Goal: Transaction & Acquisition: Purchase product/service

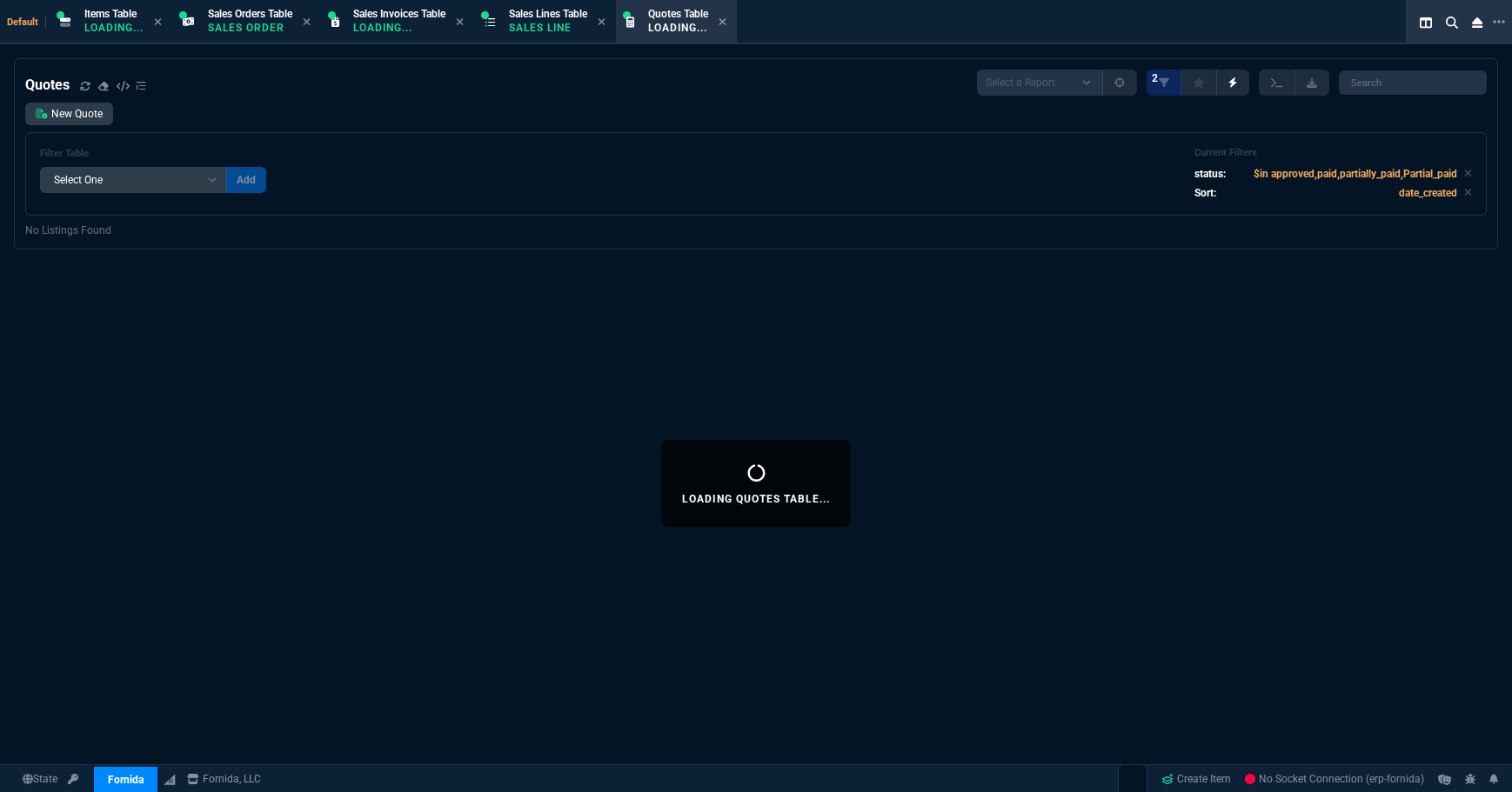
select select "12: [PERSON_NAME]"
select select
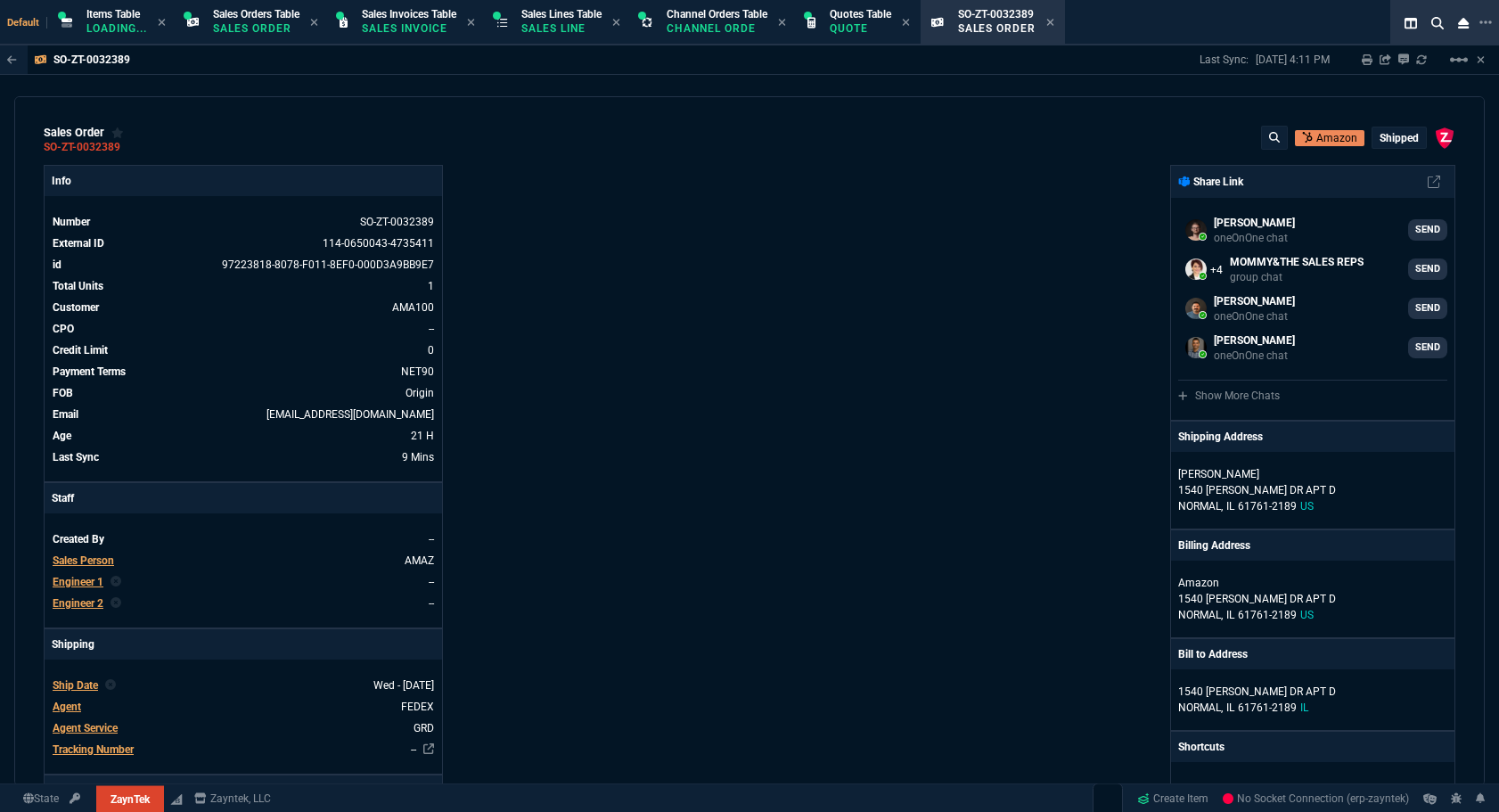
select select "12: [PERSON_NAME]"
click at [883, 20] on div "Quotes Table Quote" at bounding box center [861, 23] width 62 height 31
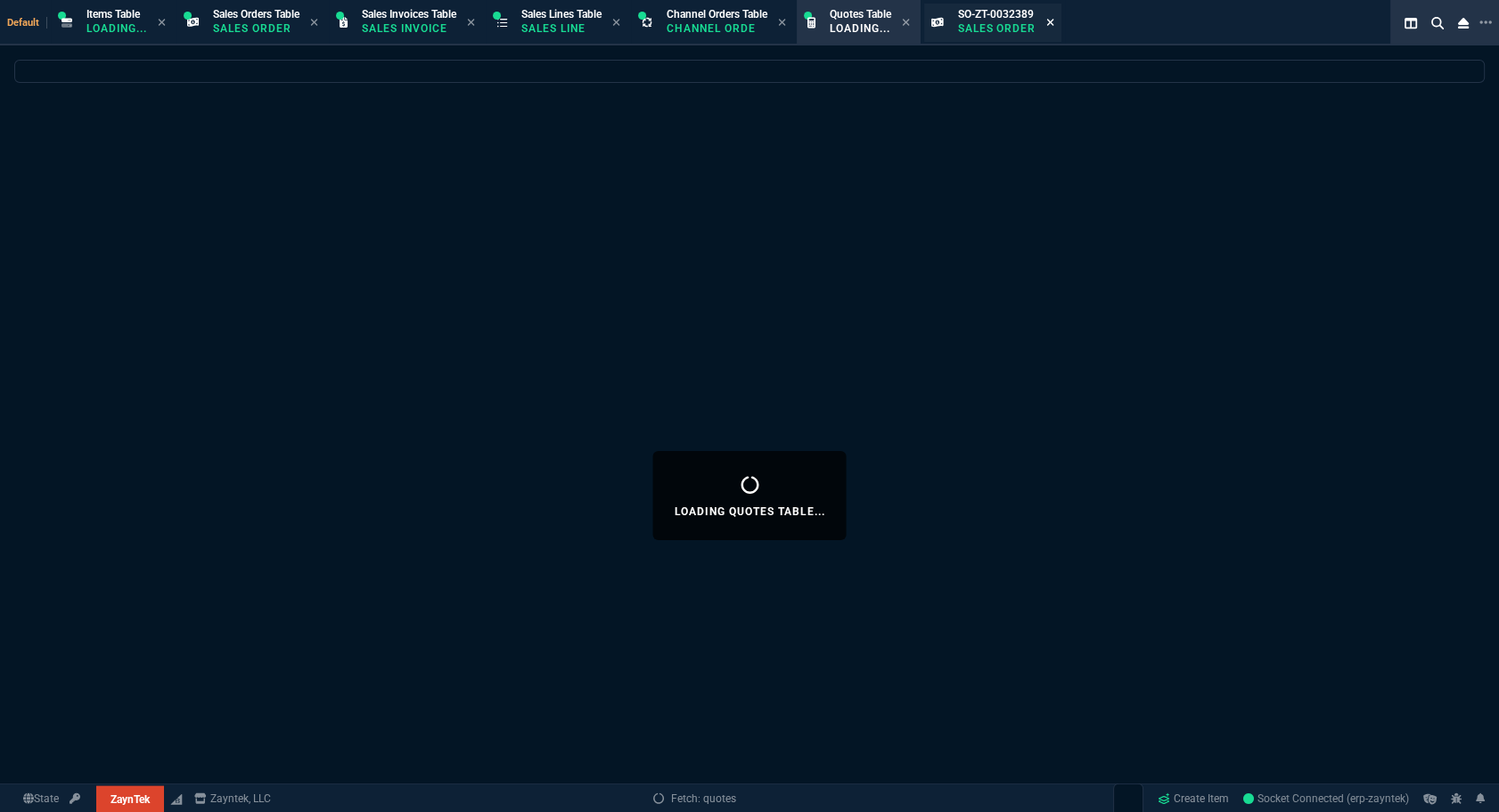
click at [1055, 24] on icon at bounding box center [1050, 23] width 8 height 11
select select
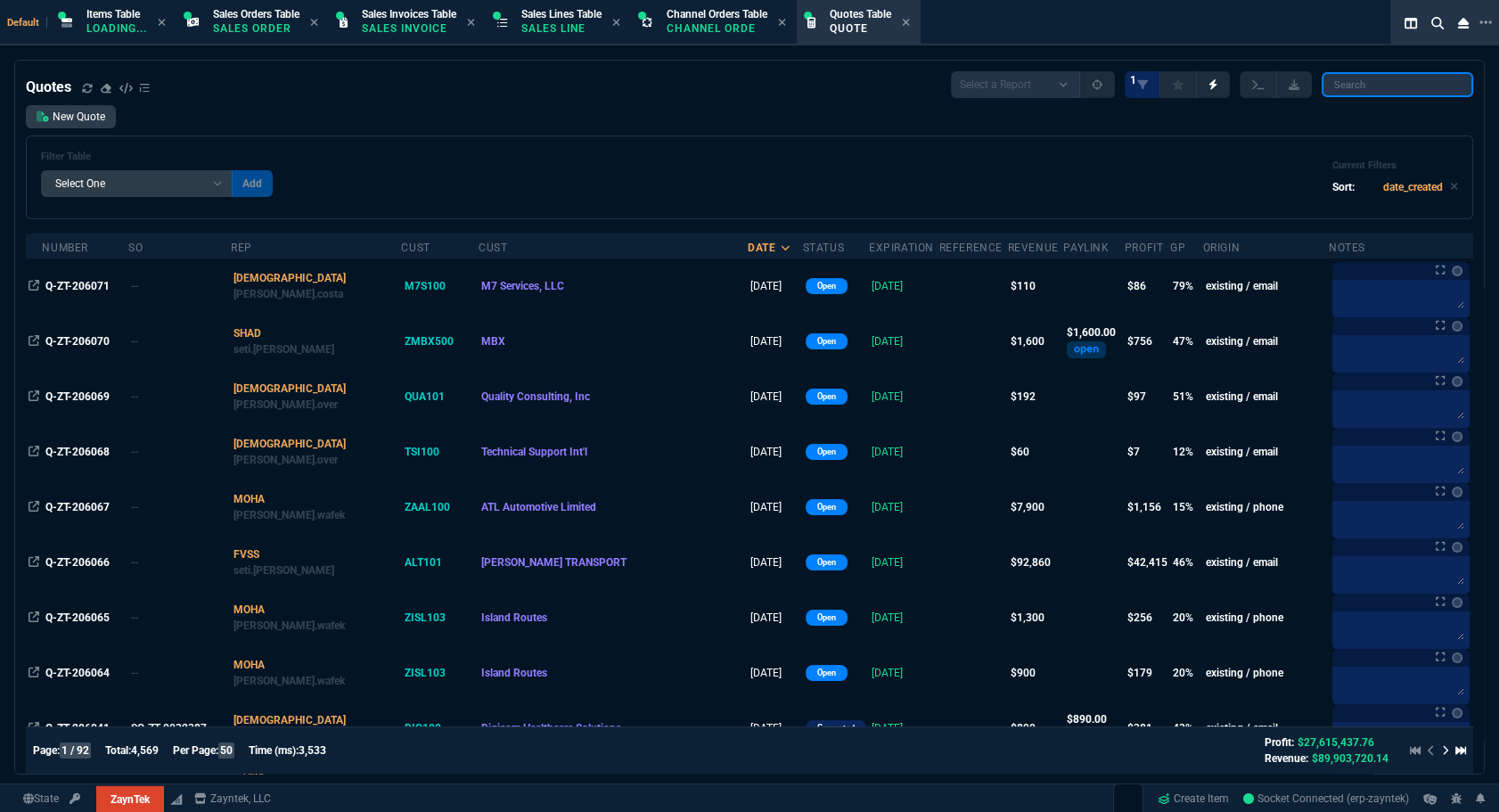
click at [1361, 84] on input "search" at bounding box center [1397, 85] width 151 height 25
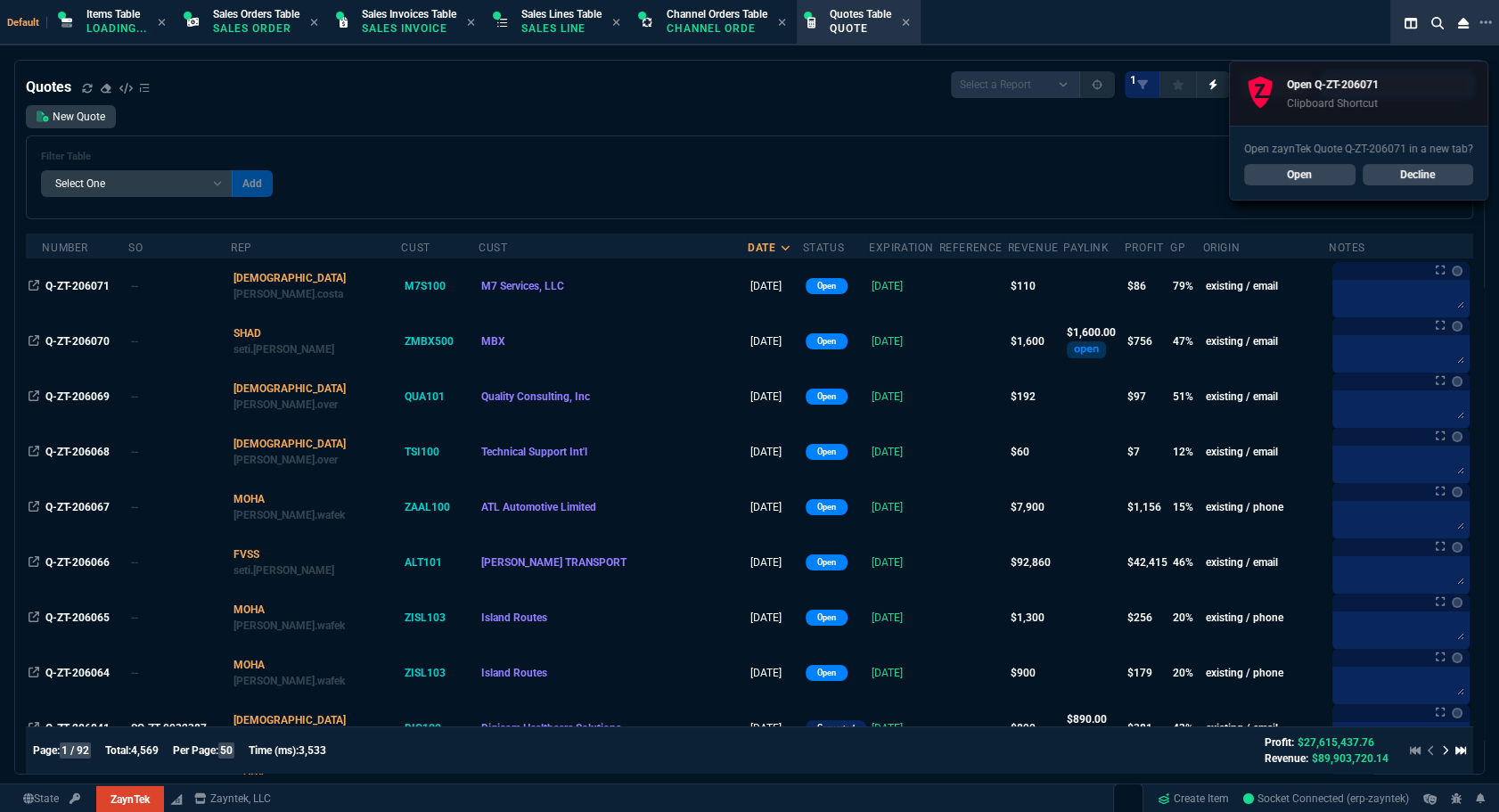
paste input "Q-ZT-206071*"
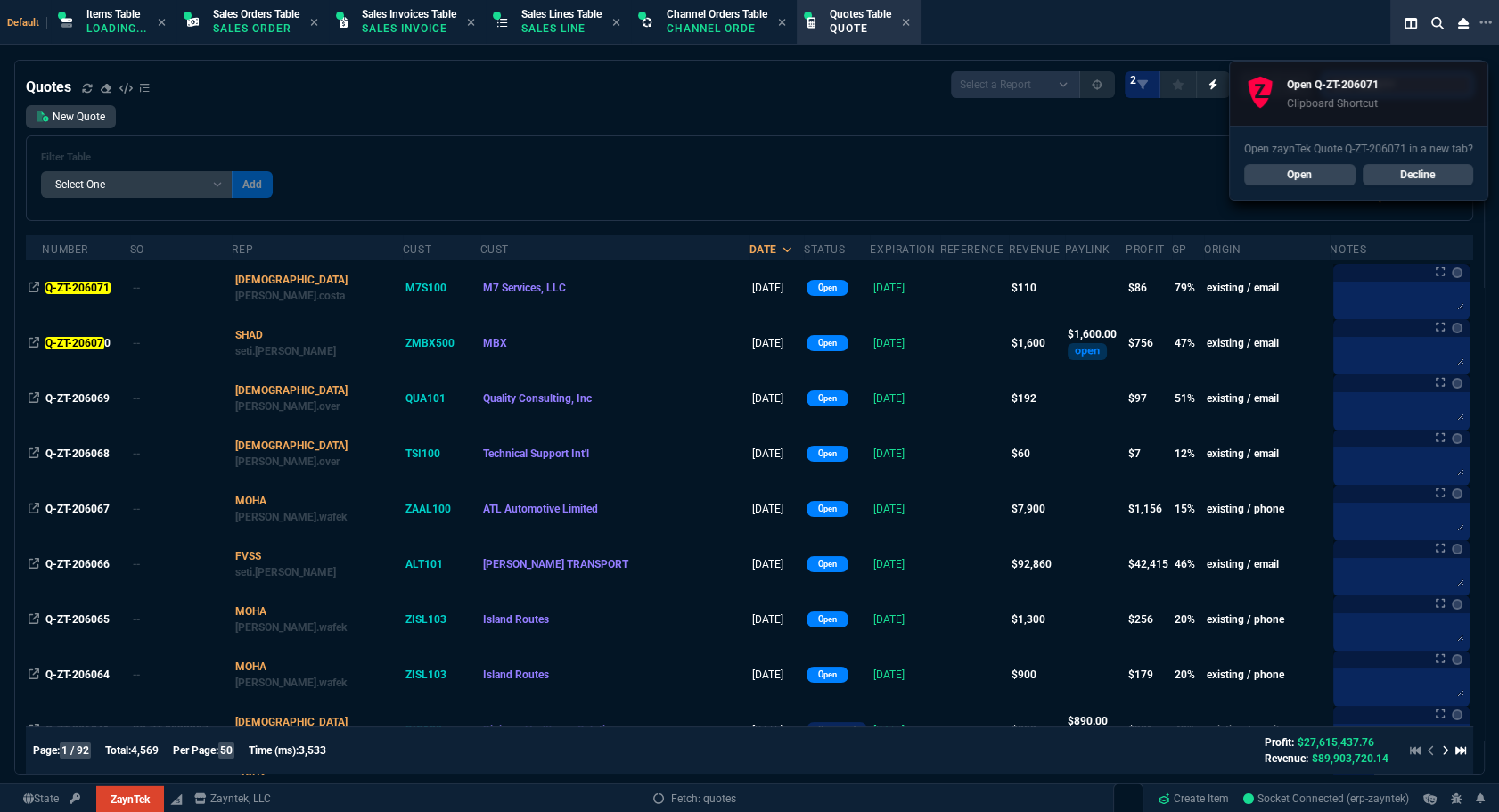
type input "Q-ZT-206071*"
click at [1275, 176] on link "Open" at bounding box center [1300, 175] width 111 height 22
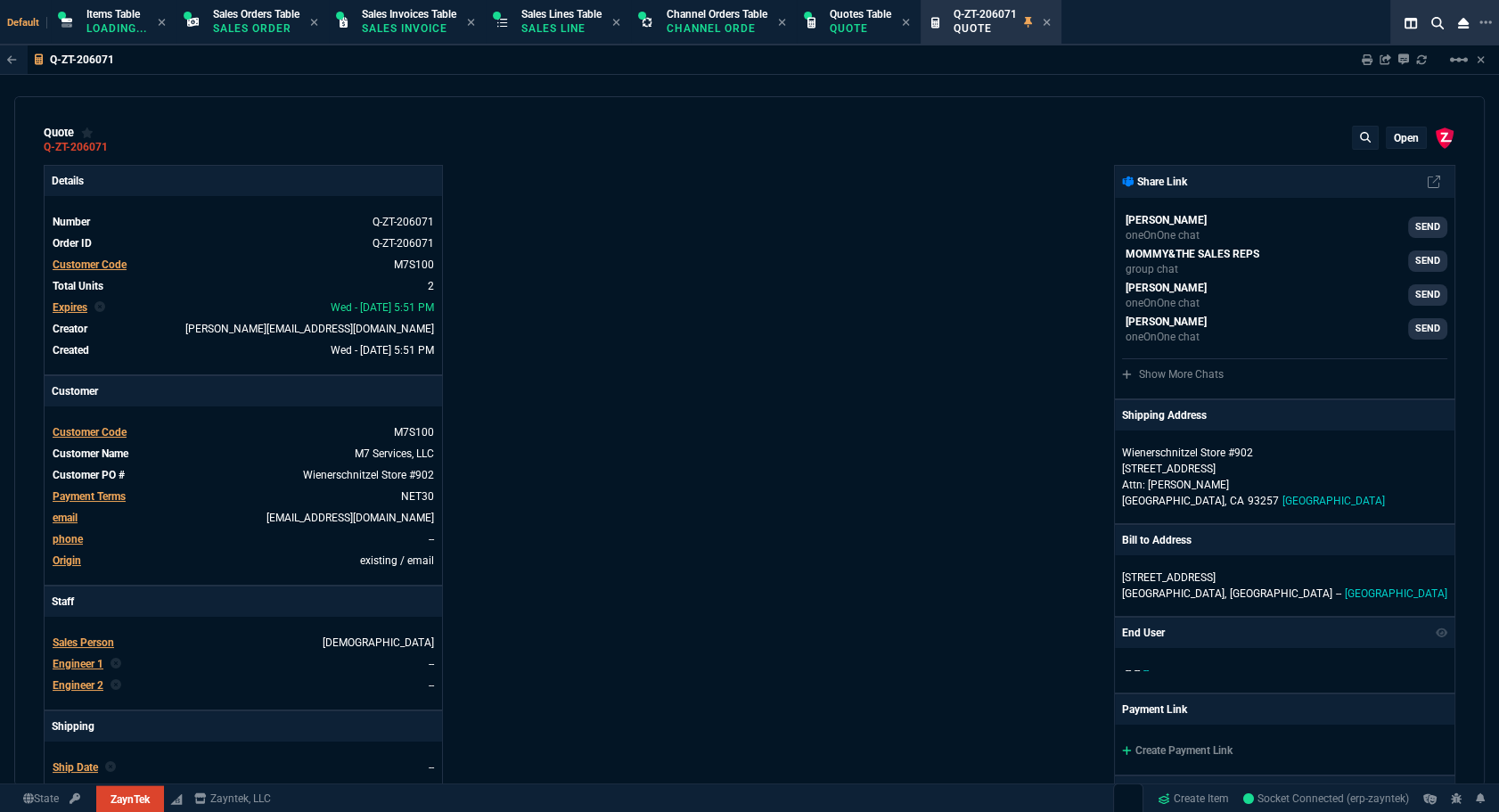
type input "80"
type input "44"
type input "137.84"
type input "60"
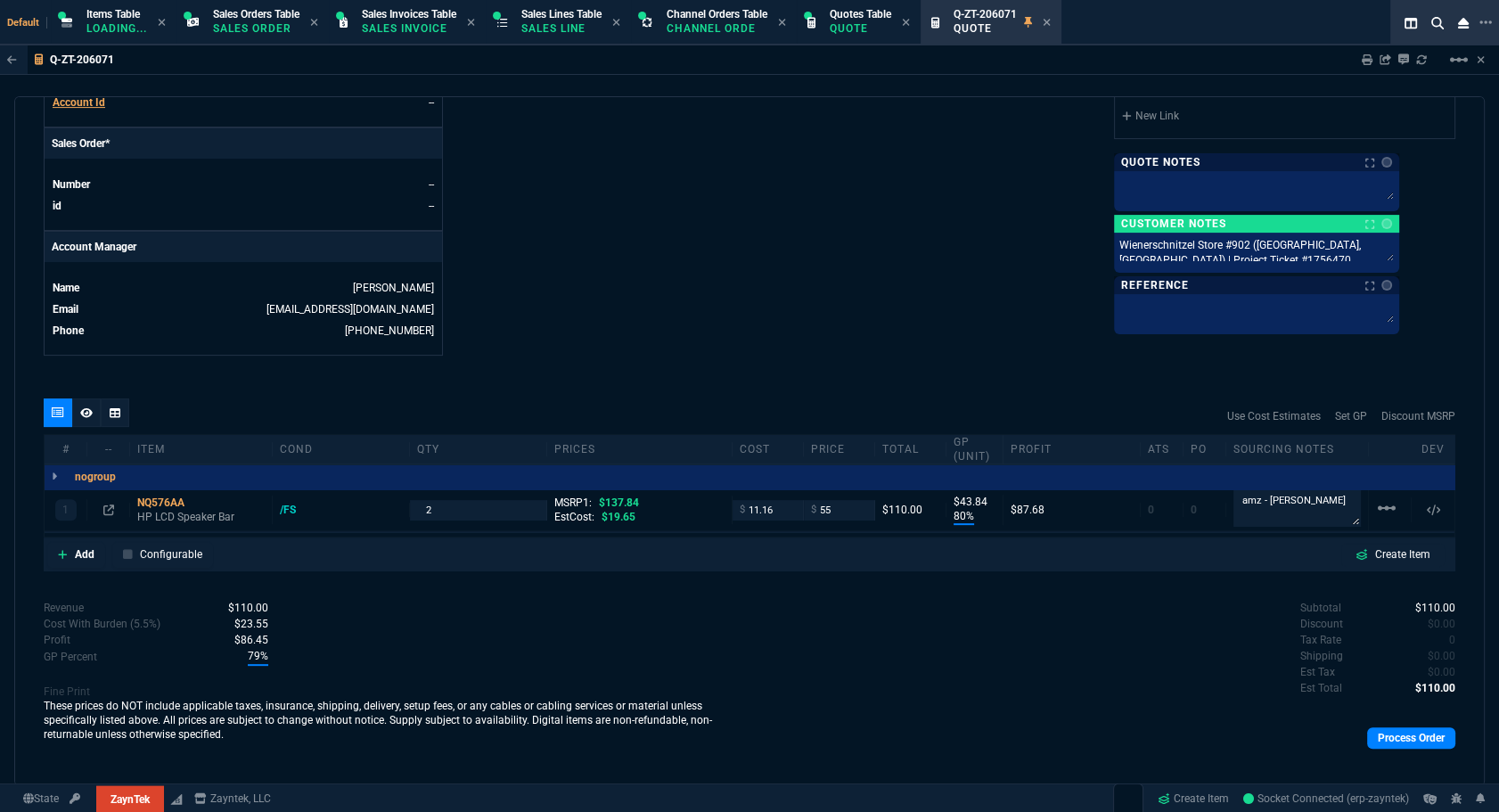
scroll to position [756, 0]
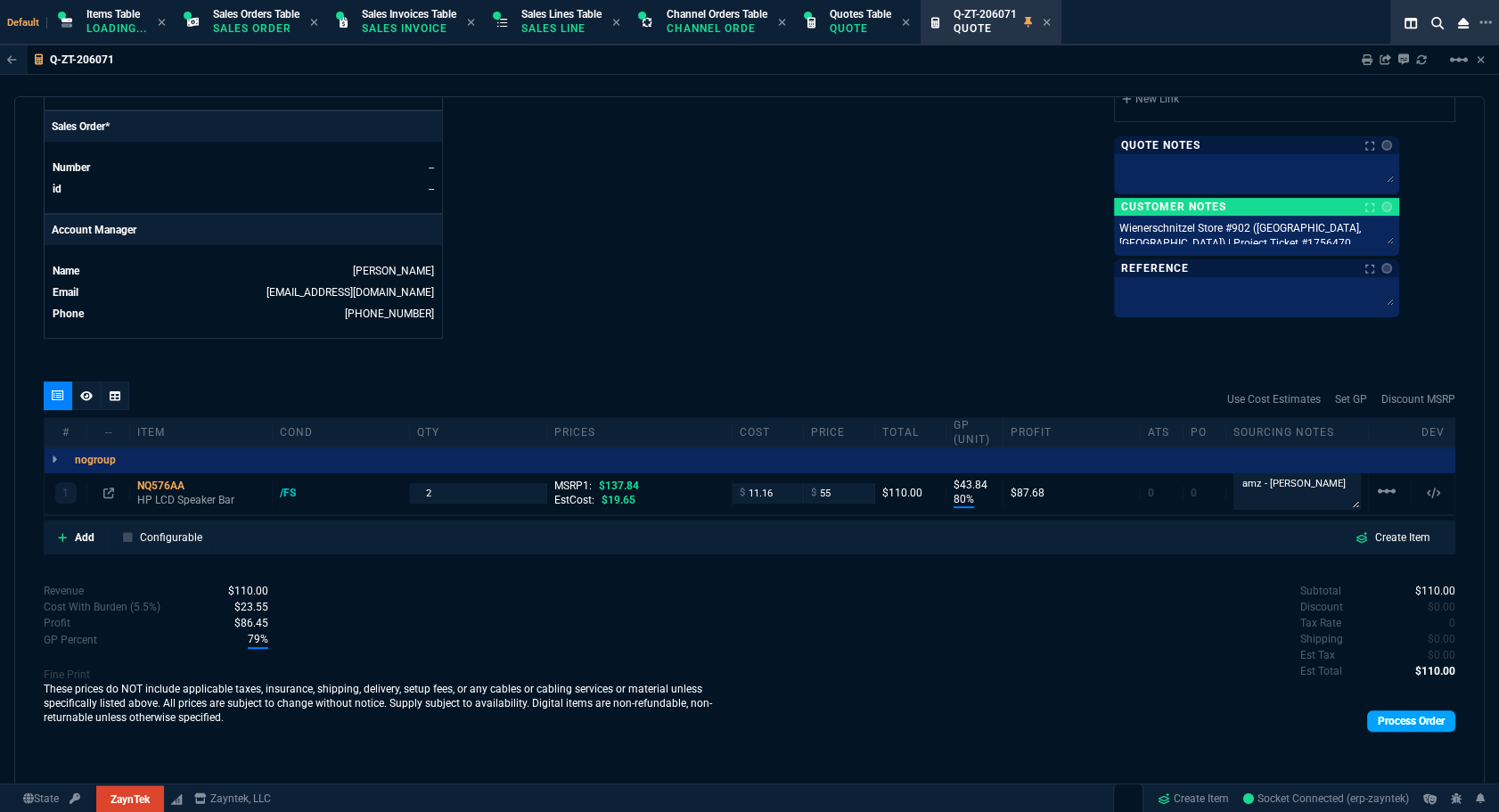
click at [1388, 723] on link "Process Order" at bounding box center [1411, 721] width 88 height 22
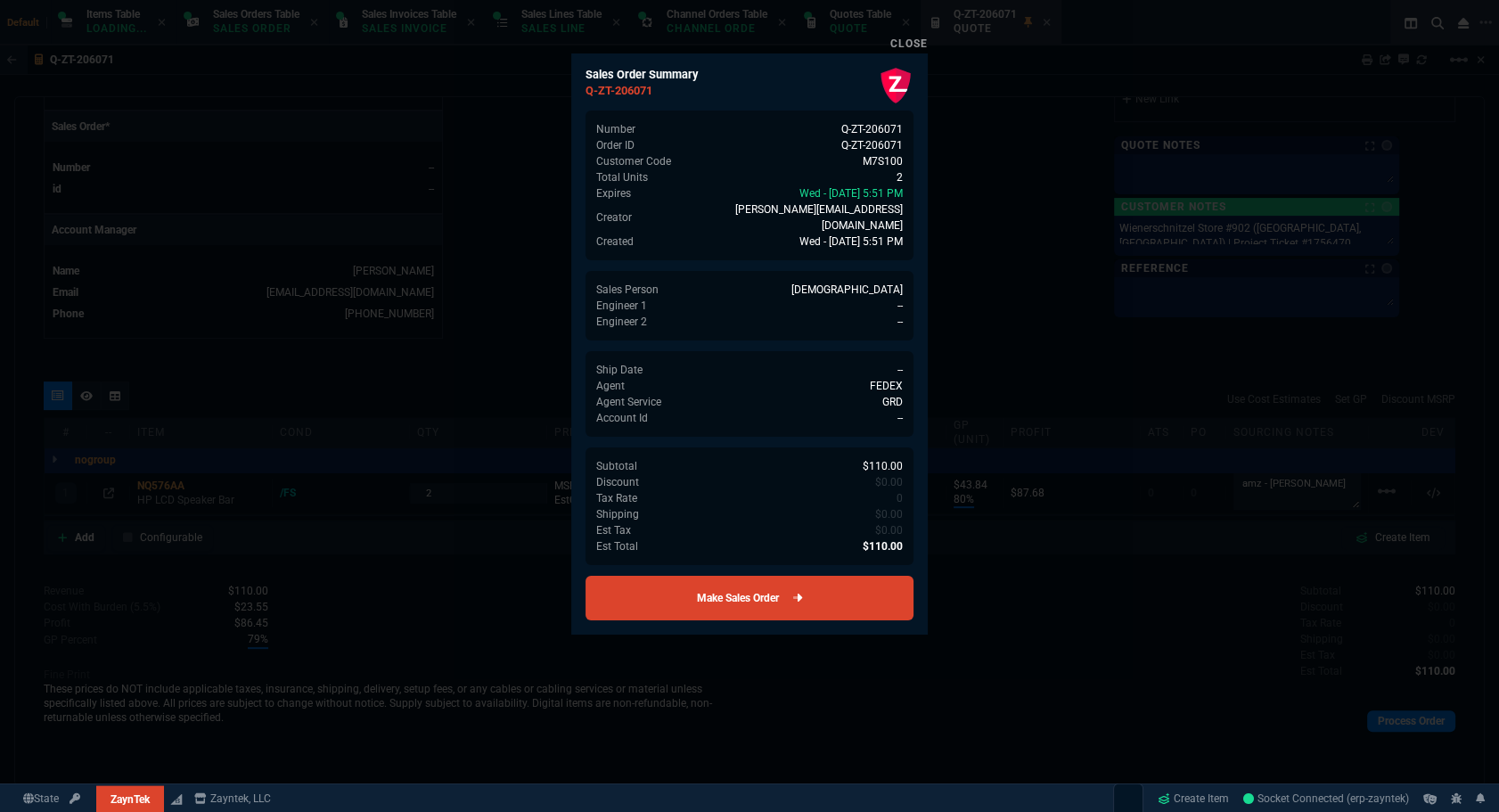
click at [828, 590] on link "Make Sales Order" at bounding box center [750, 597] width 328 height 44
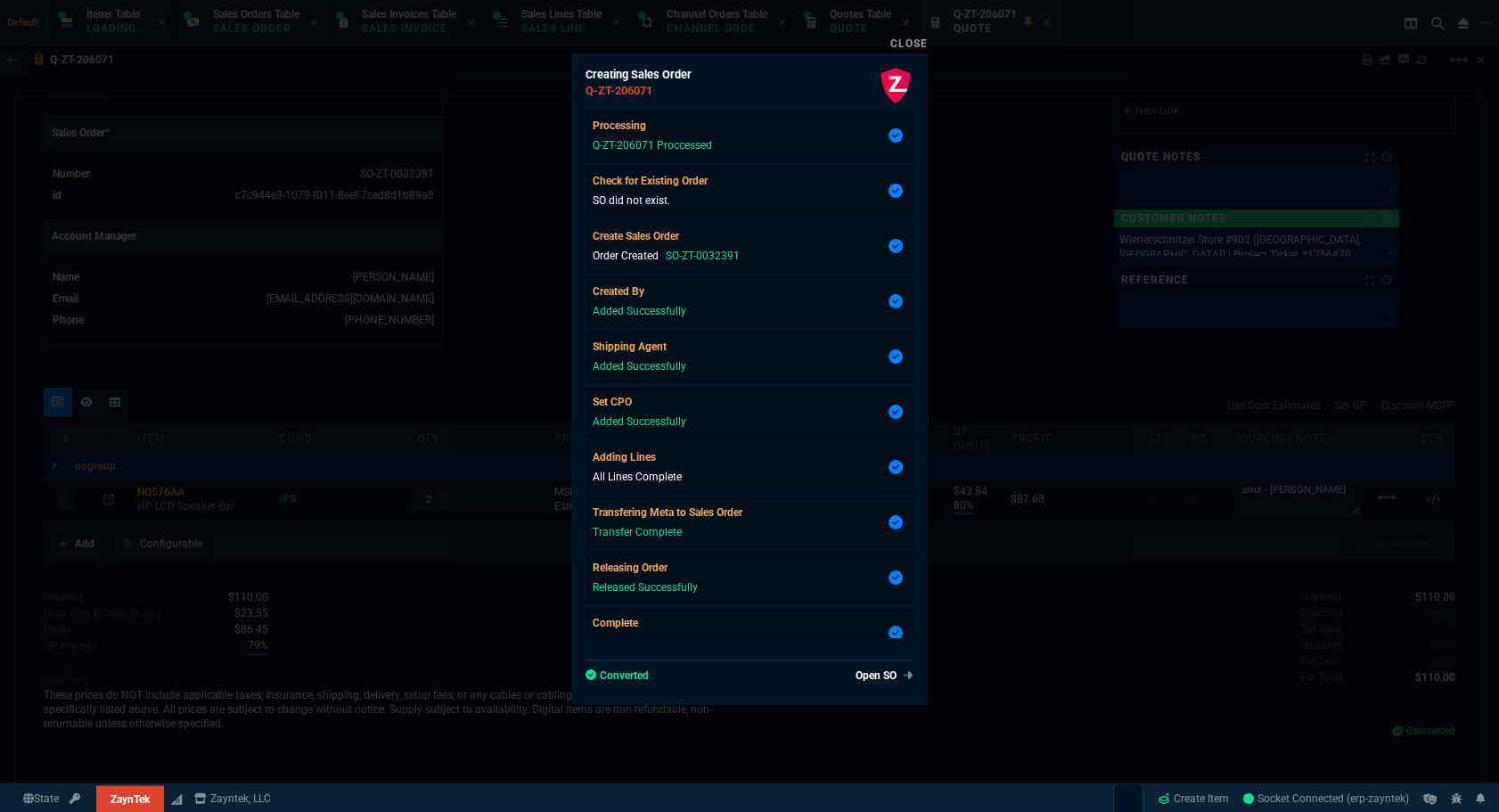
type input "80"
type input "44"
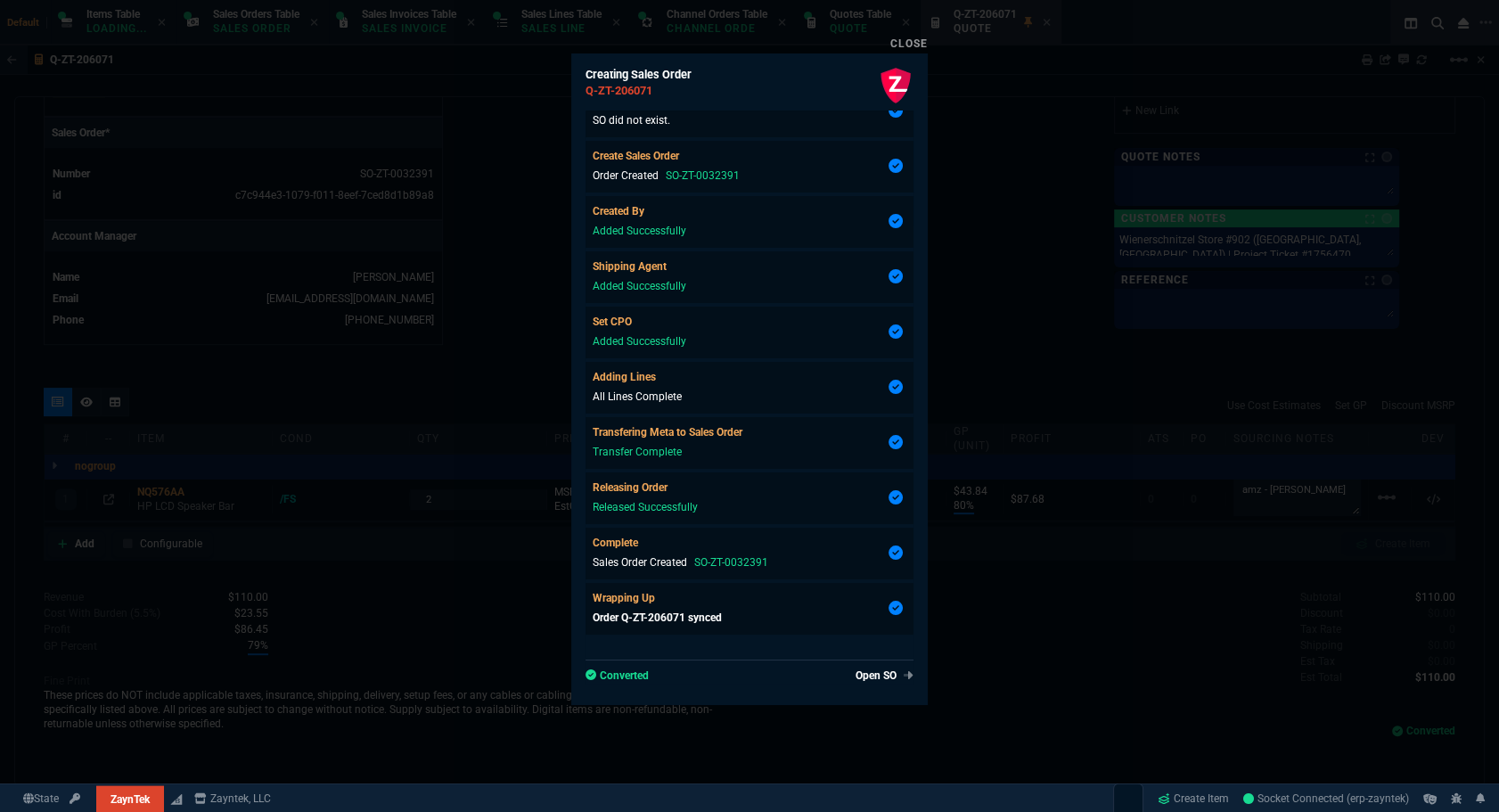
type input "60"
drag, startPoint x: 1064, startPoint y: 203, endPoint x: 1058, endPoint y: 213, distance: 11.7
click at [1064, 203] on div at bounding box center [750, 406] width 1499 height 812
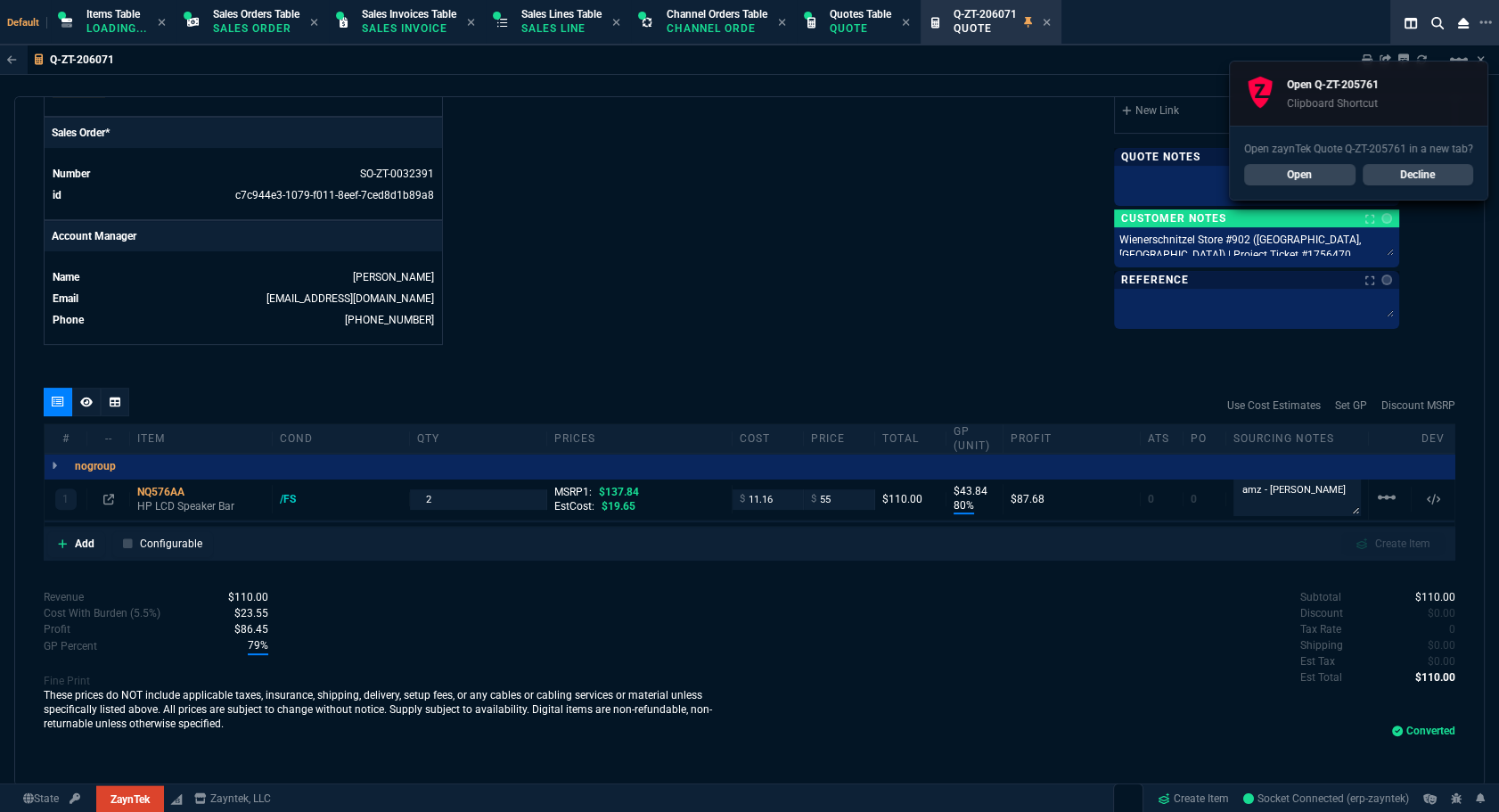
click at [1310, 182] on link "Open" at bounding box center [1300, 175] width 111 height 22
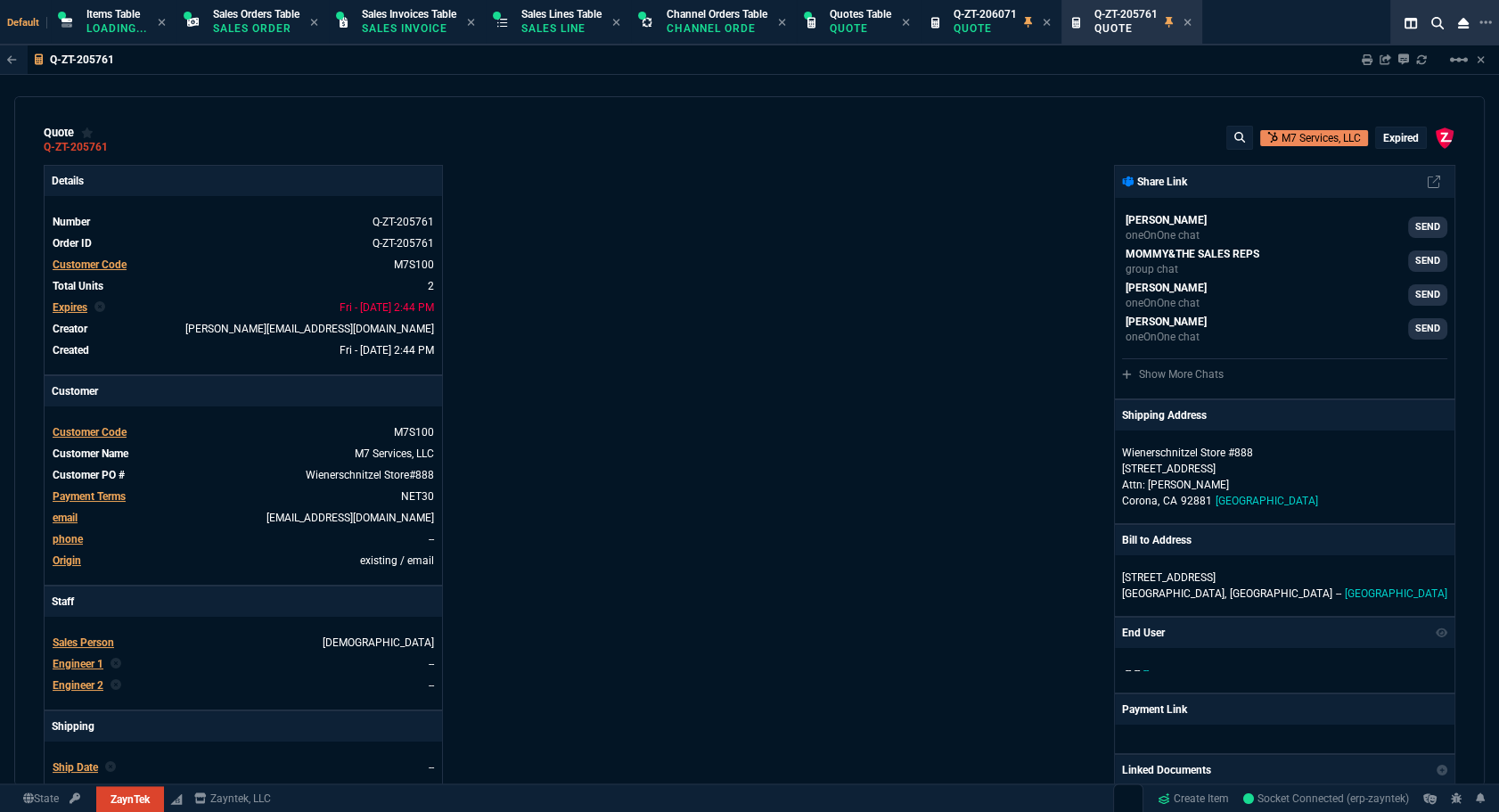
type input "75"
type input "41"
type input "60"
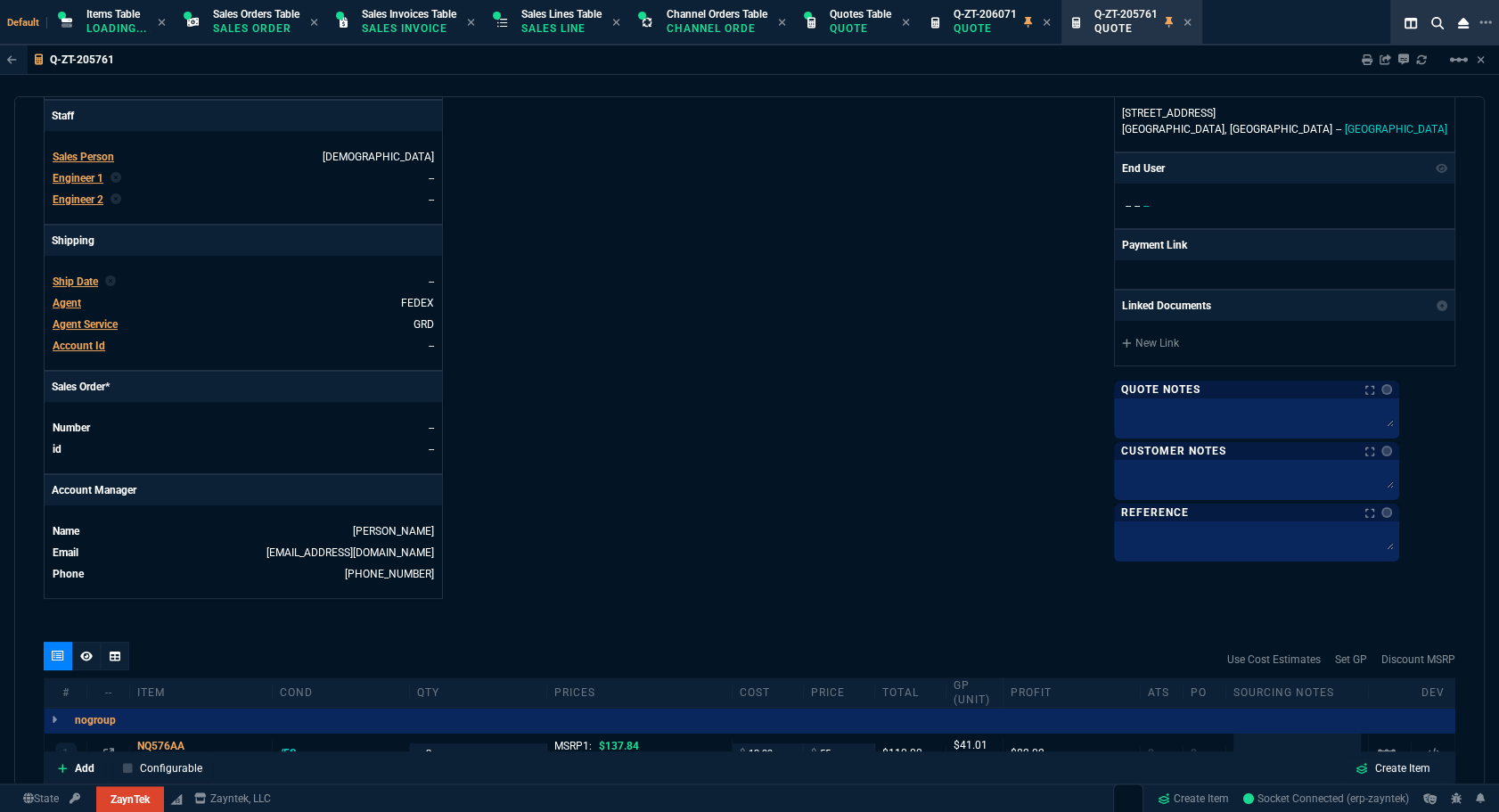
scroll to position [756, 0]
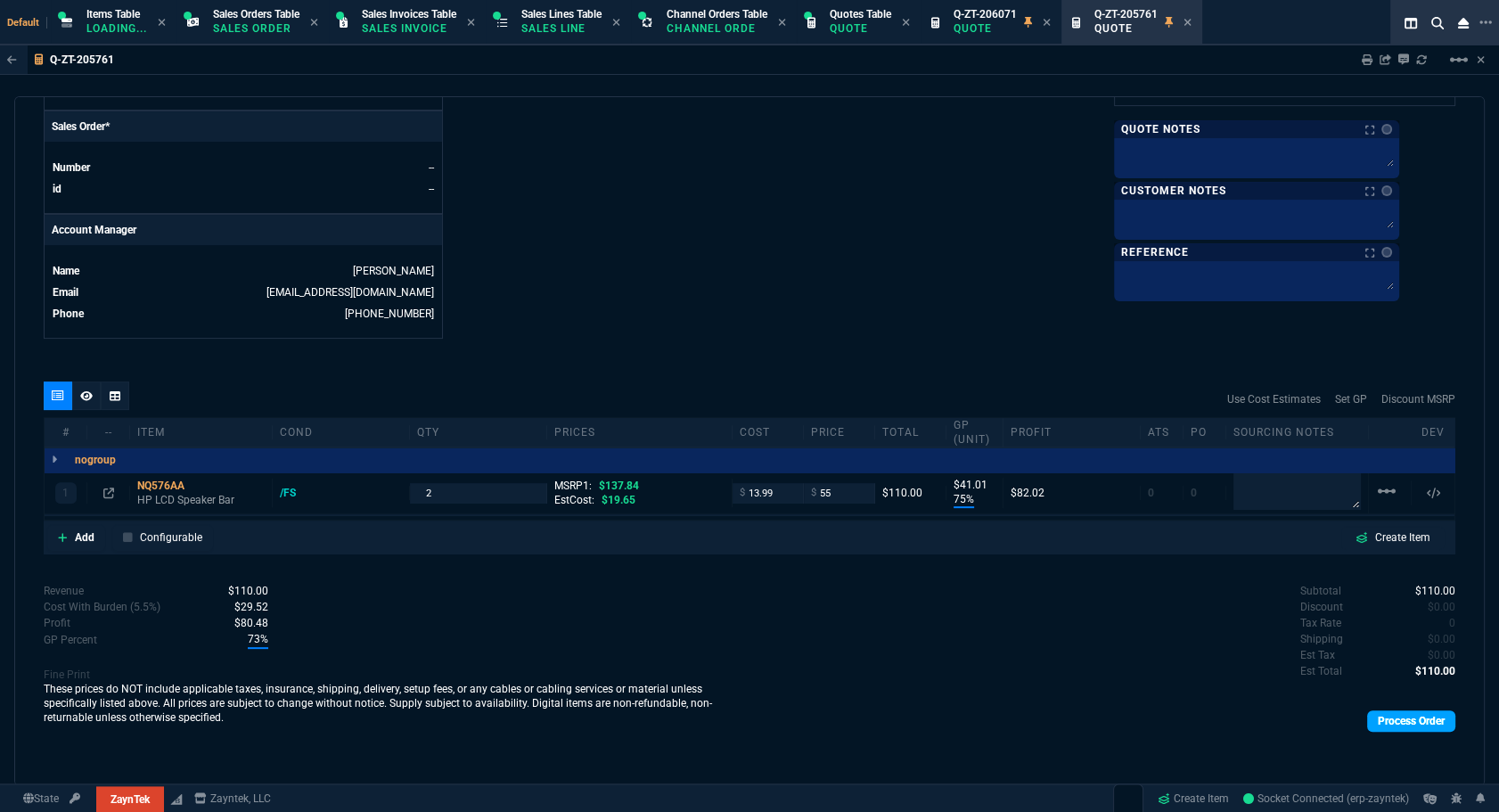
click at [1395, 721] on link "Process Order" at bounding box center [1411, 721] width 88 height 22
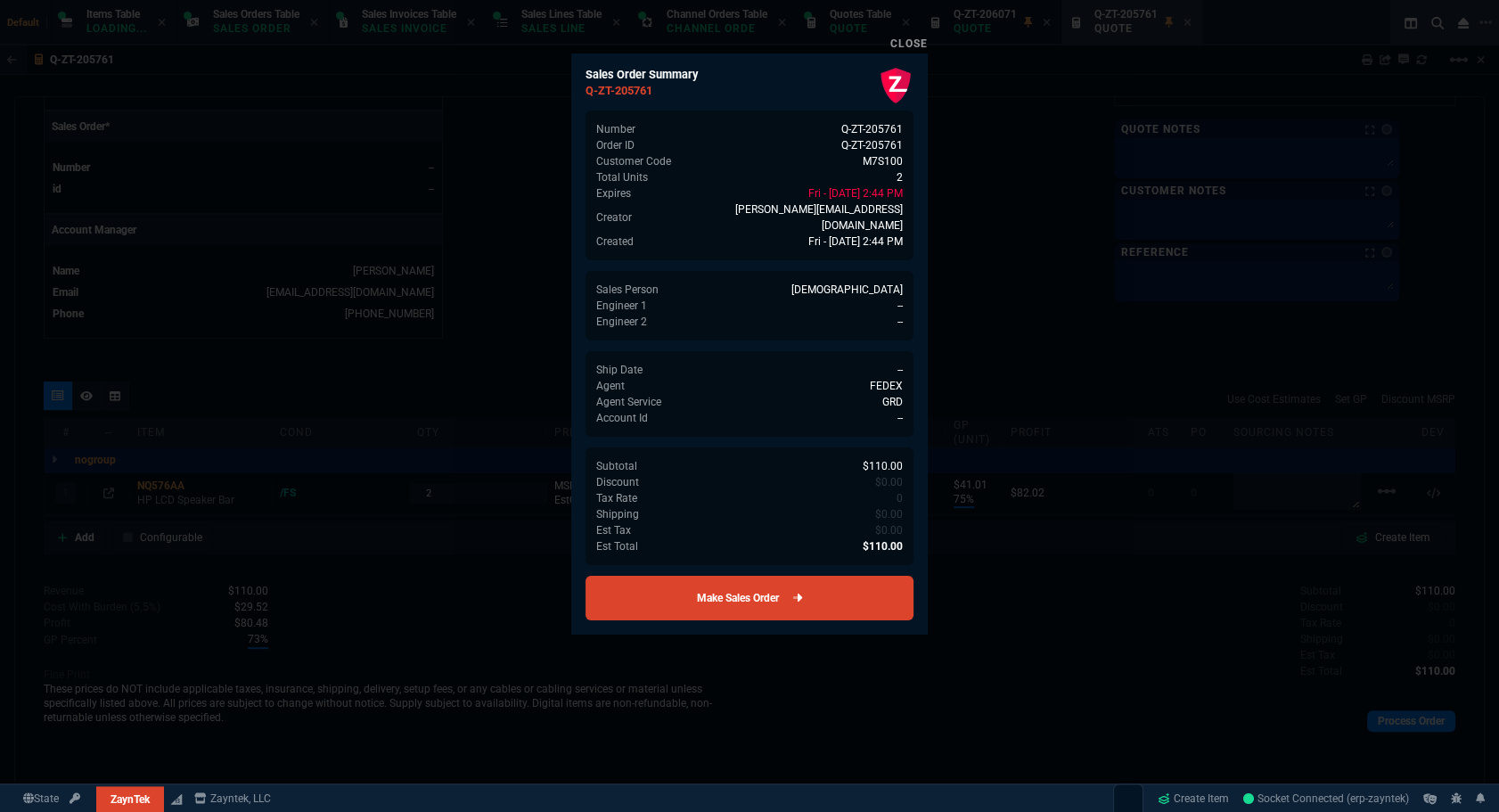
click at [791, 588] on link "Make Sales Order" at bounding box center [750, 597] width 328 height 44
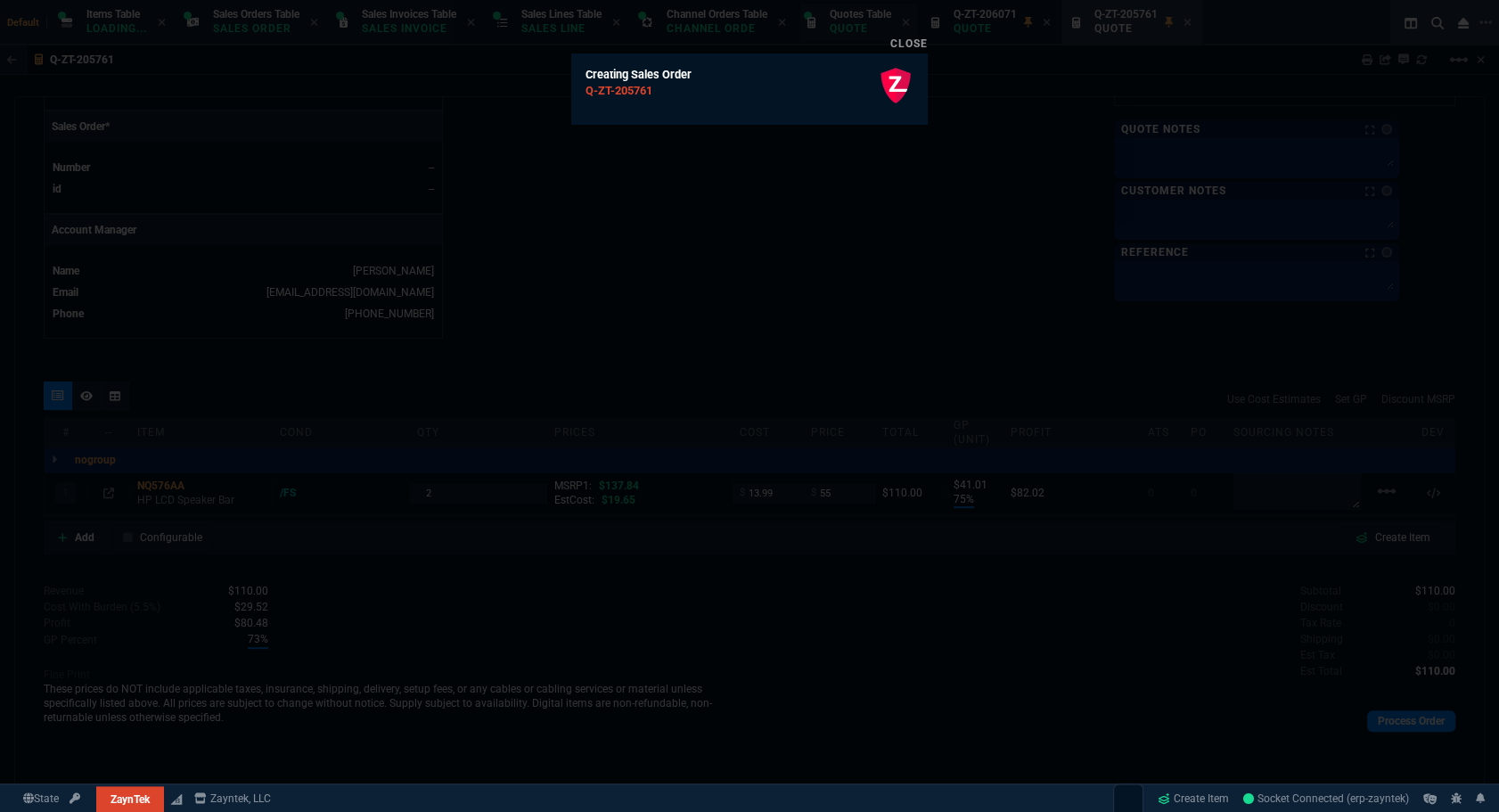
click at [917, 41] on link "Close" at bounding box center [909, 44] width 37 height 13
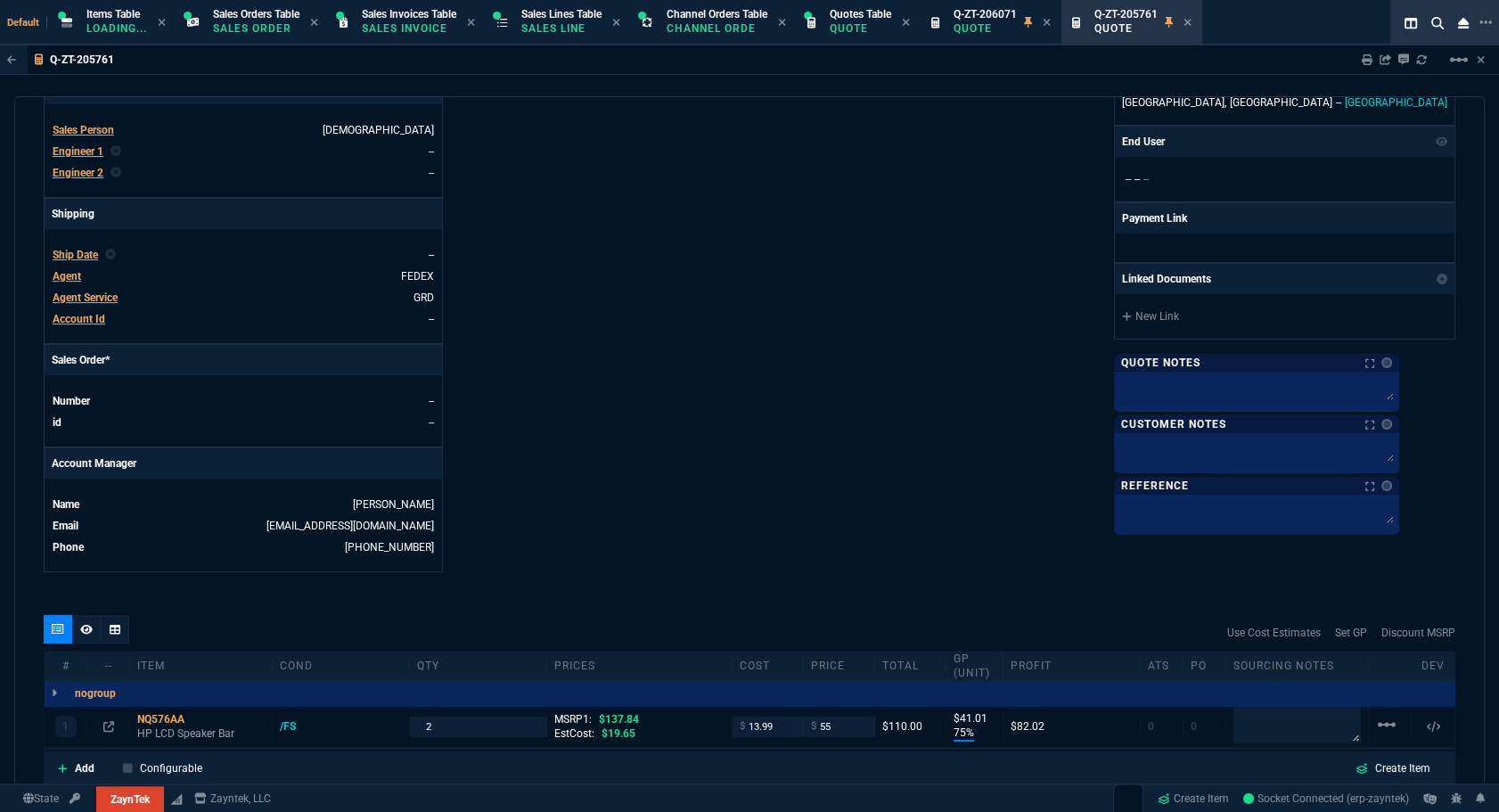
scroll to position [0, 0]
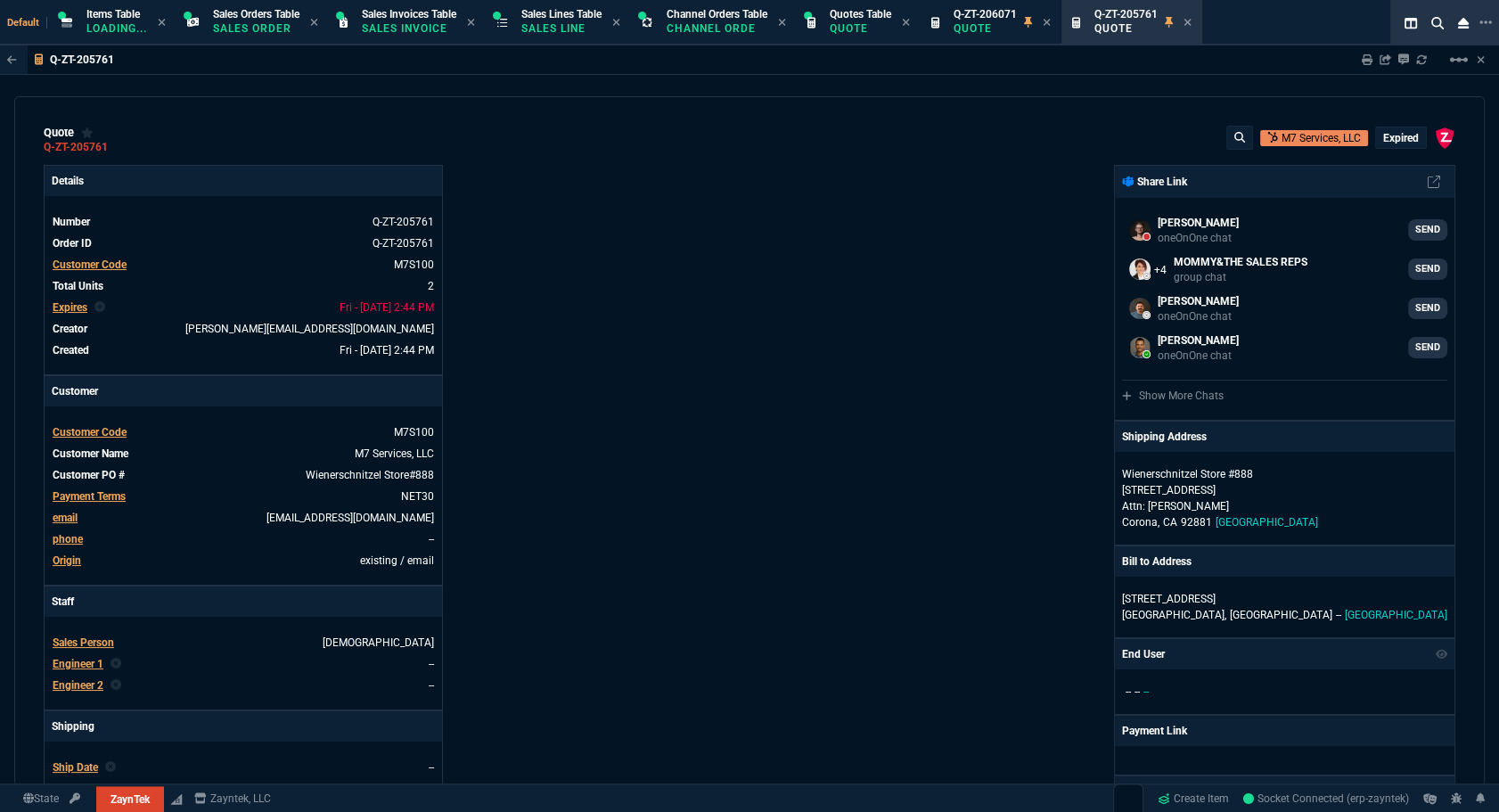
click at [1388, 139] on p "expired" at bounding box center [1401, 139] width 35 height 14
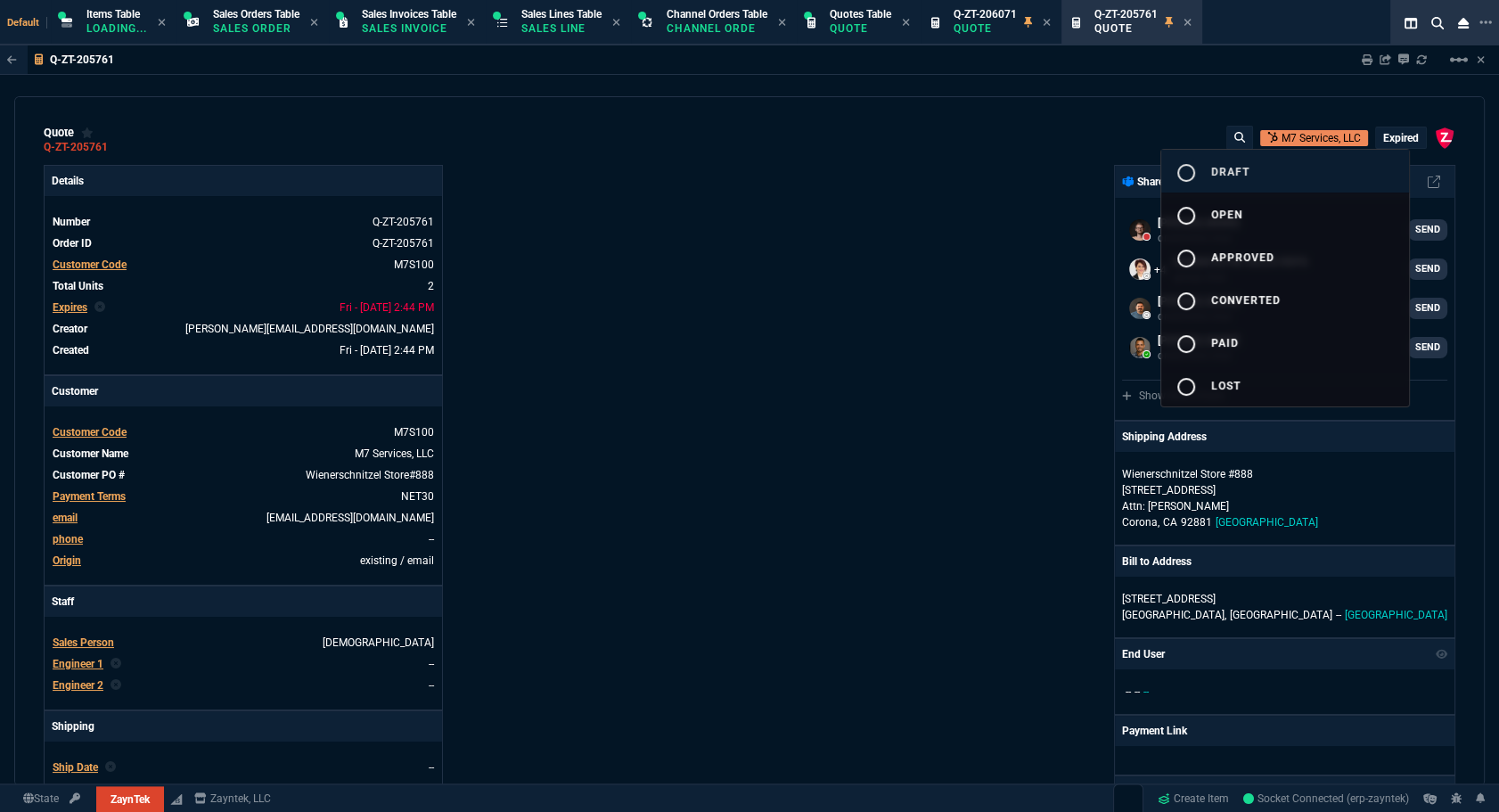
click at [1352, 173] on button "radio_button_unchecked draft" at bounding box center [1285, 170] width 247 height 43
click at [854, 259] on div at bounding box center [750, 406] width 1499 height 812
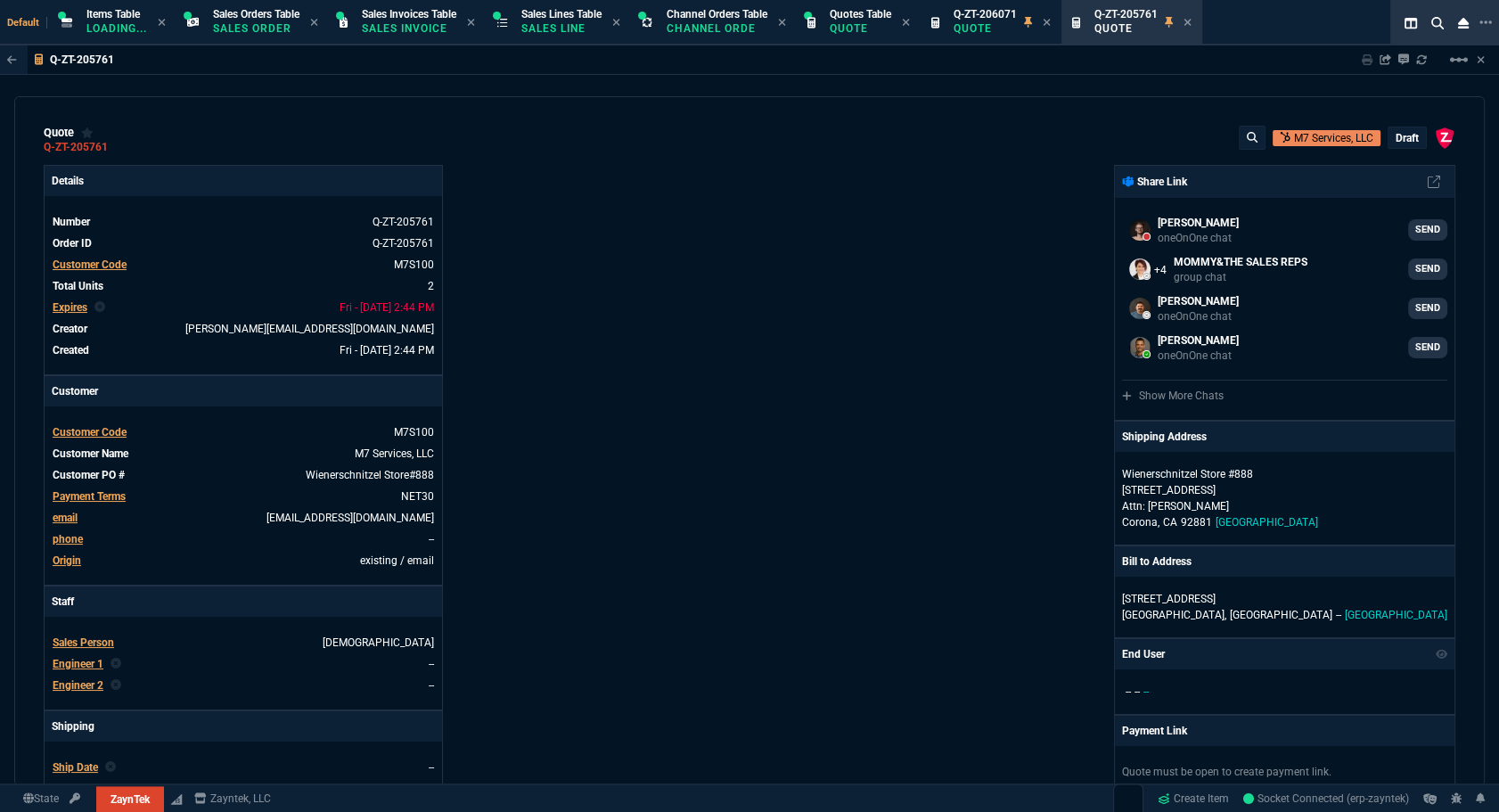
type input "75"
type input "41"
type input "60"
click at [79, 310] on span "Expires" at bounding box center [70, 307] width 34 height 13
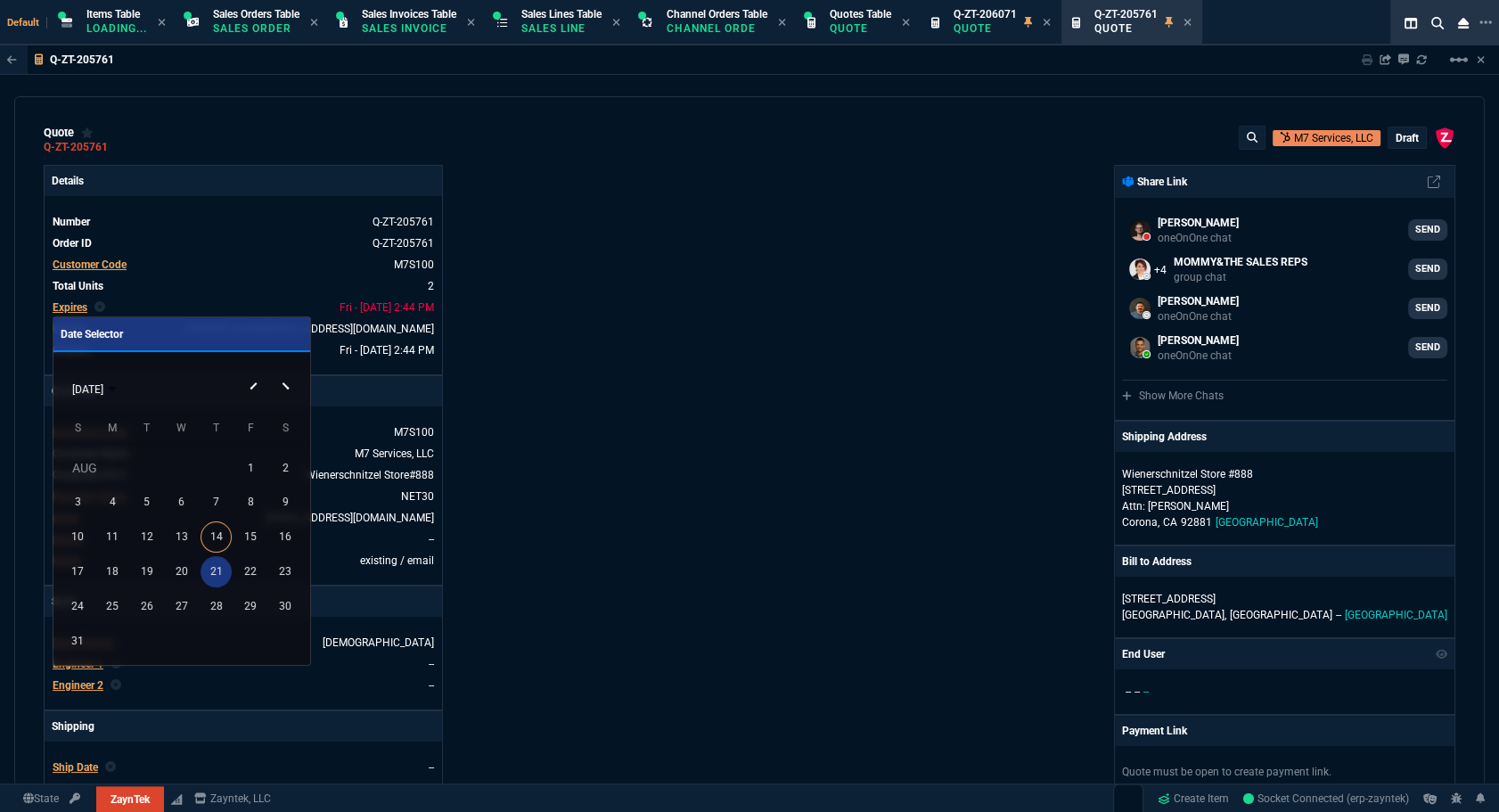
click at [217, 574] on div "21" at bounding box center [216, 572] width 31 height 31
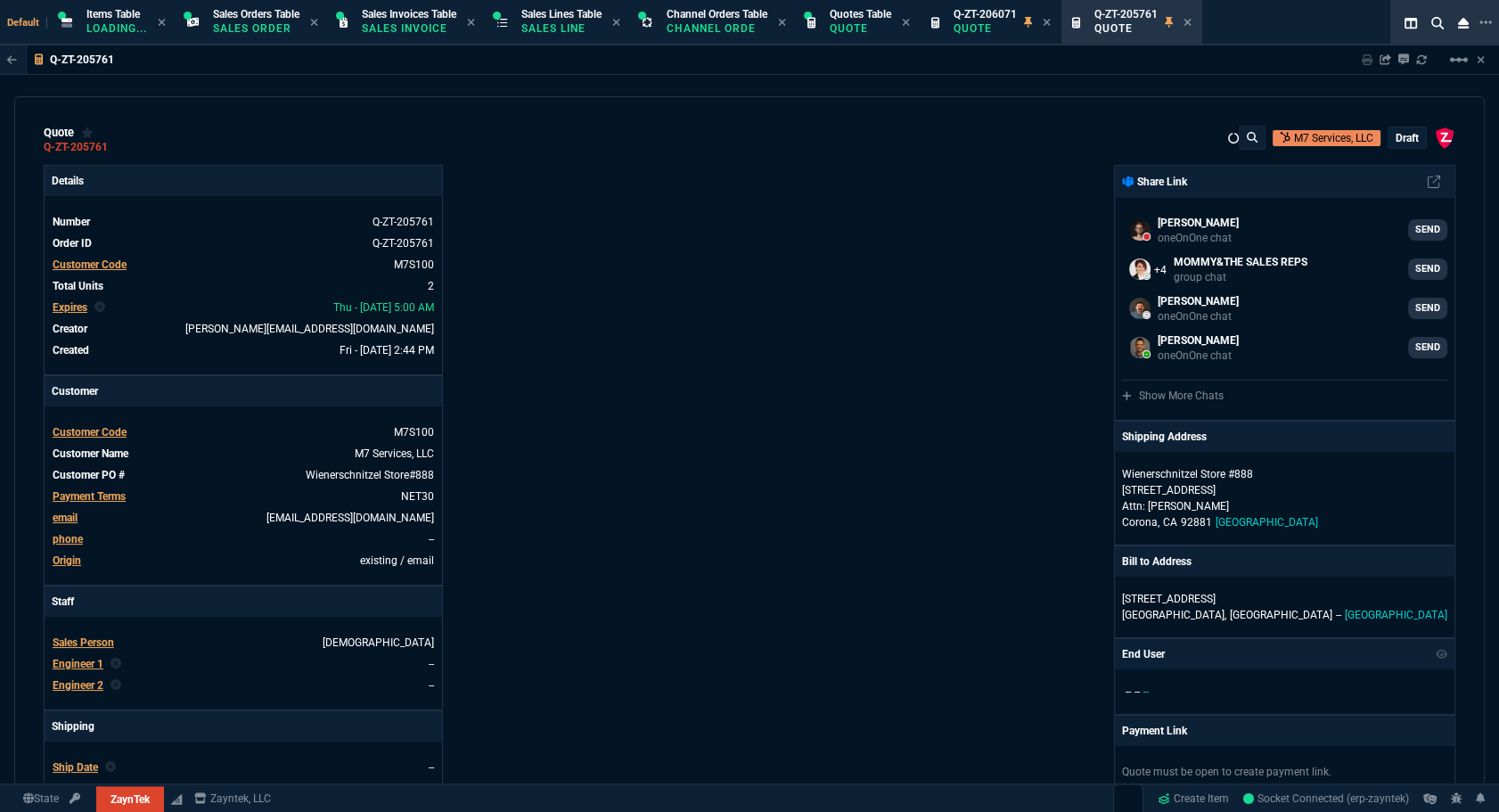
click at [771, 392] on nx-fornida-erp-document "Q-ZT-205761 Sharing Q-ZT-205761 Link Dev Link Share on Teams linear_scale quote…" at bounding box center [750, 459] width 1499 height 826
type input "75"
type input "41"
type input "60"
click at [1391, 148] on div "draft" at bounding box center [1407, 138] width 37 height 21
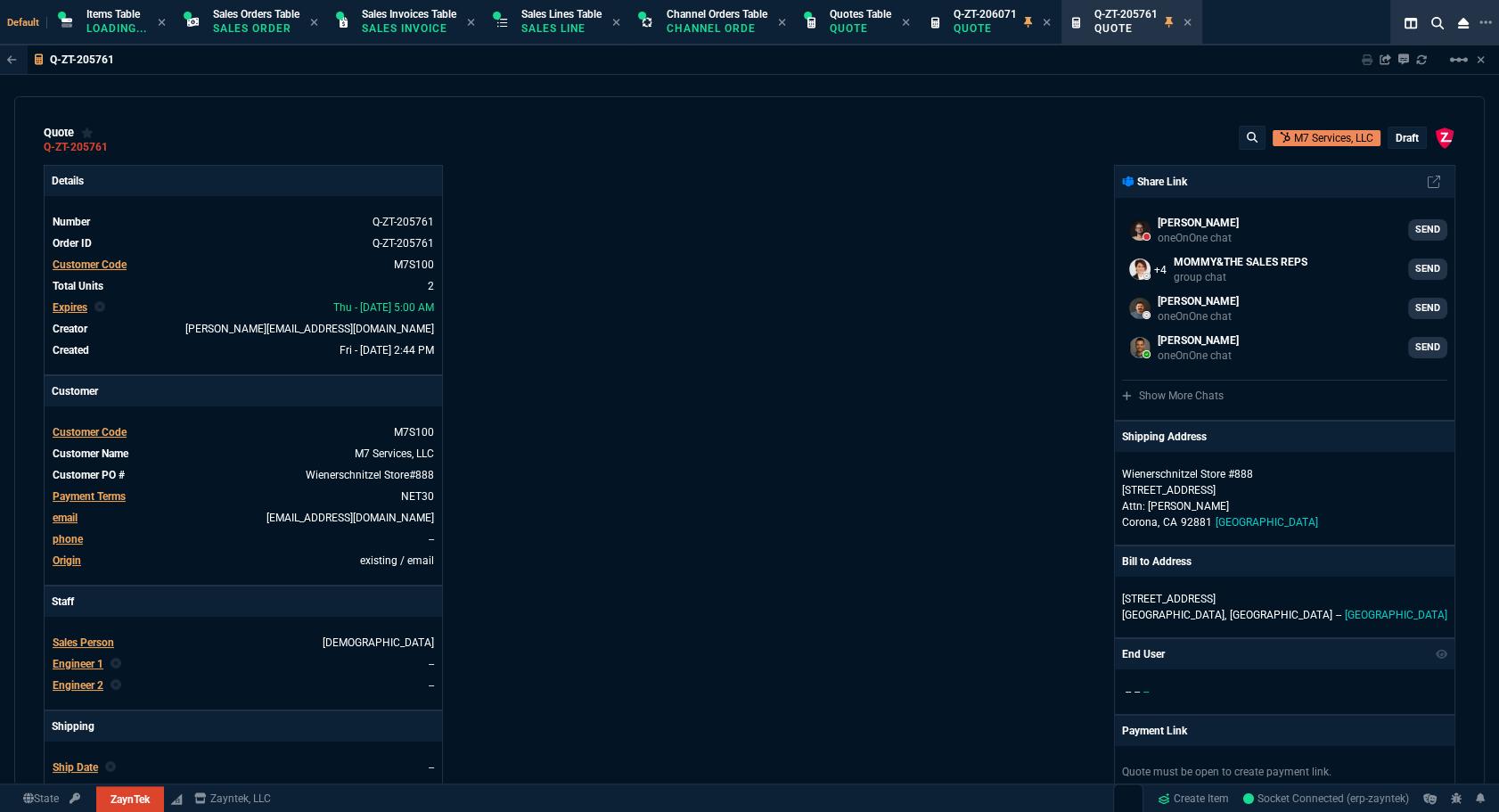
click at [1396, 140] on p "draft" at bounding box center [1407, 139] width 24 height 14
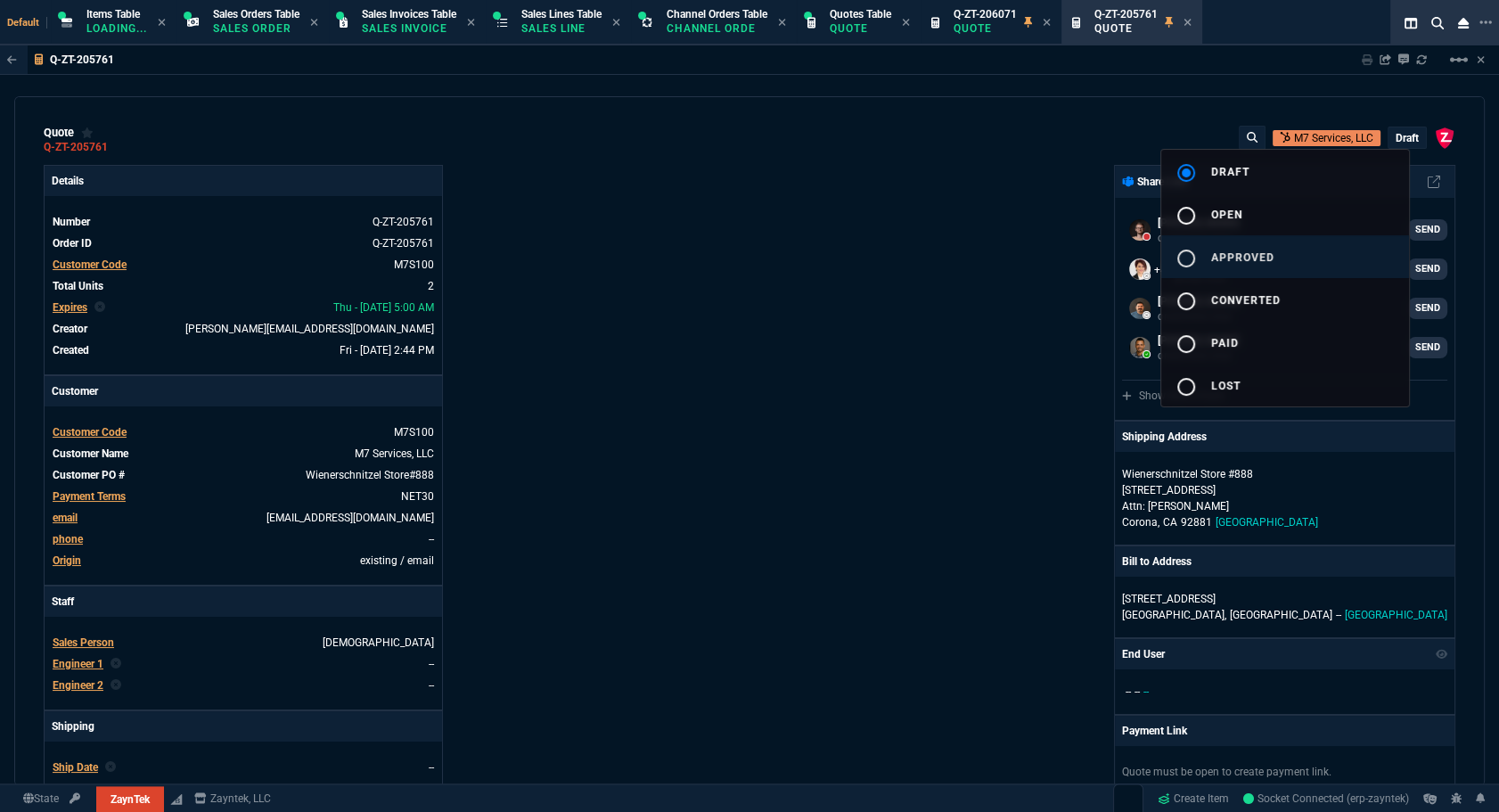
click at [1292, 258] on button "radio_button_unchecked approved" at bounding box center [1285, 256] width 247 height 43
click at [929, 354] on div at bounding box center [750, 406] width 1499 height 812
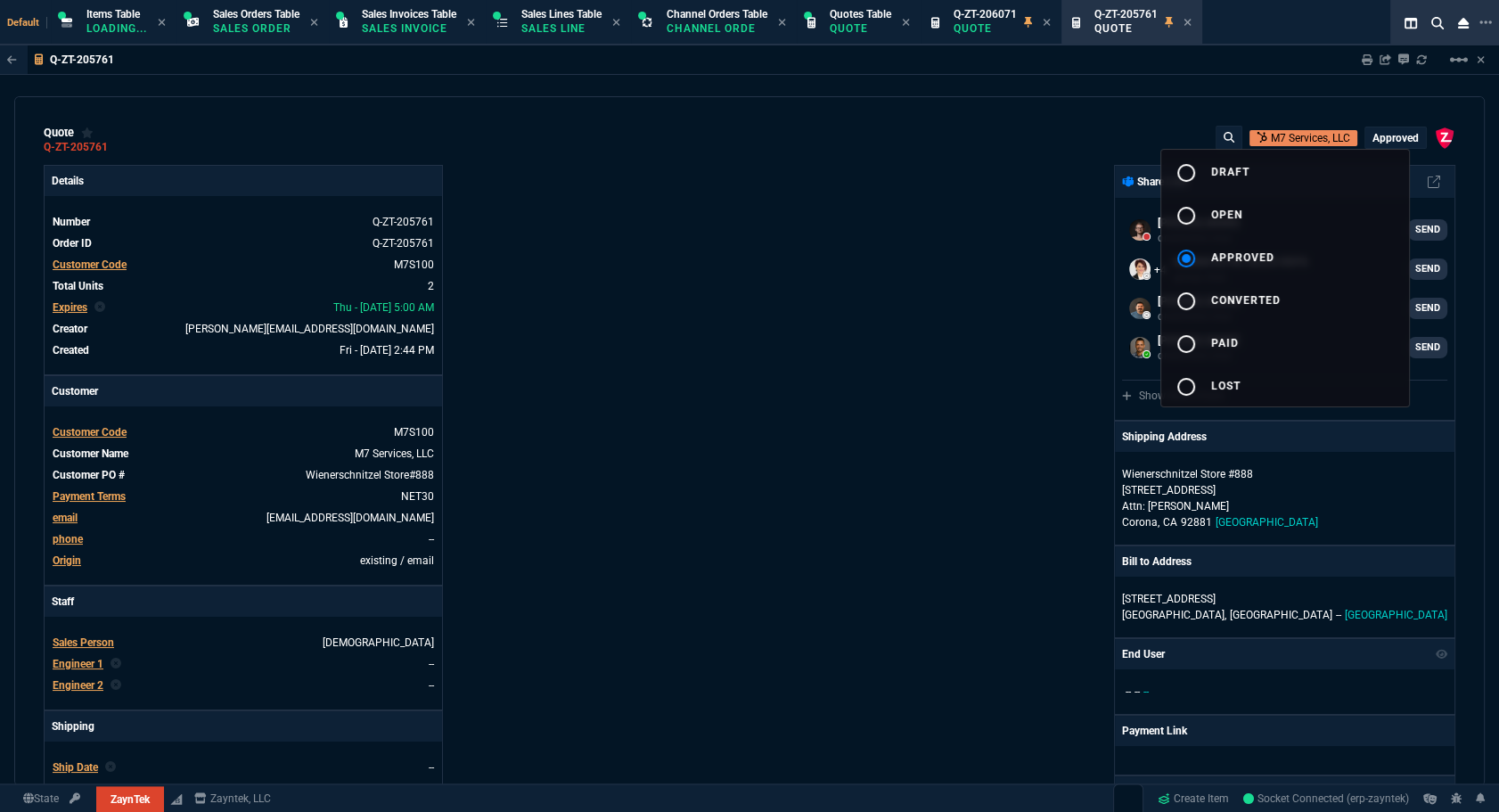
type input "75"
type input "41"
type input "60"
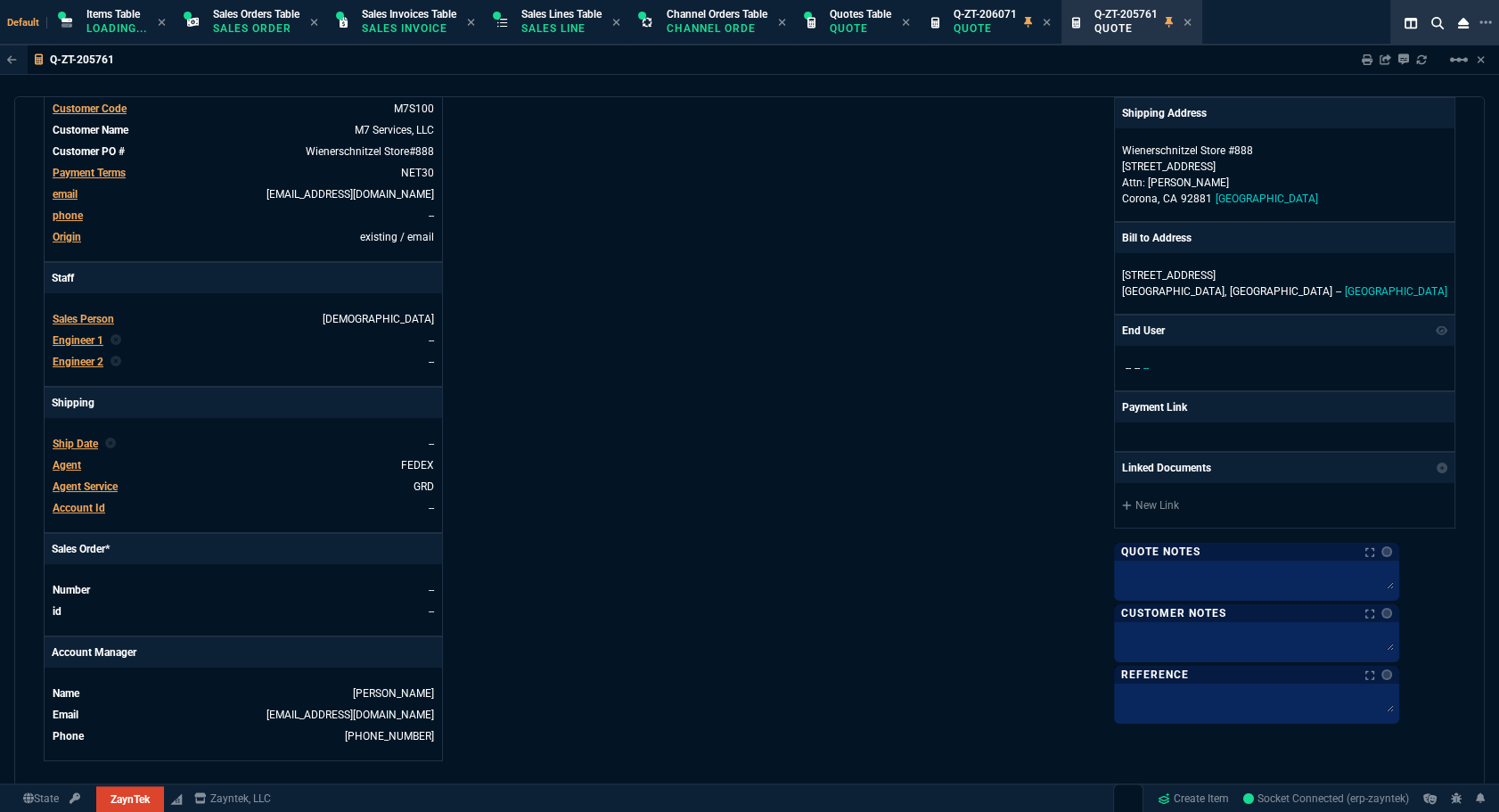
scroll to position [756, 0]
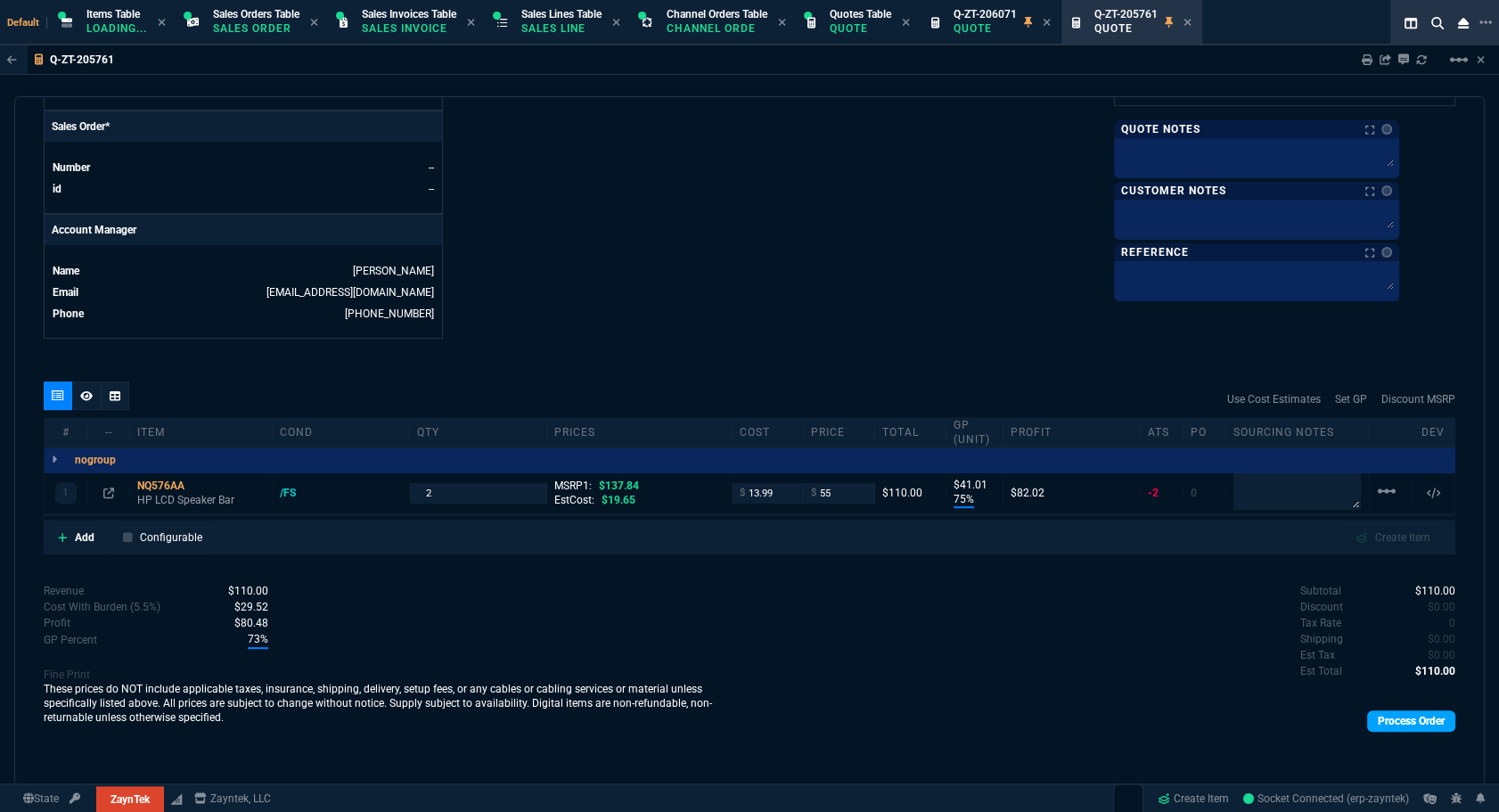
click at [1422, 722] on link "Process Order" at bounding box center [1411, 721] width 88 height 22
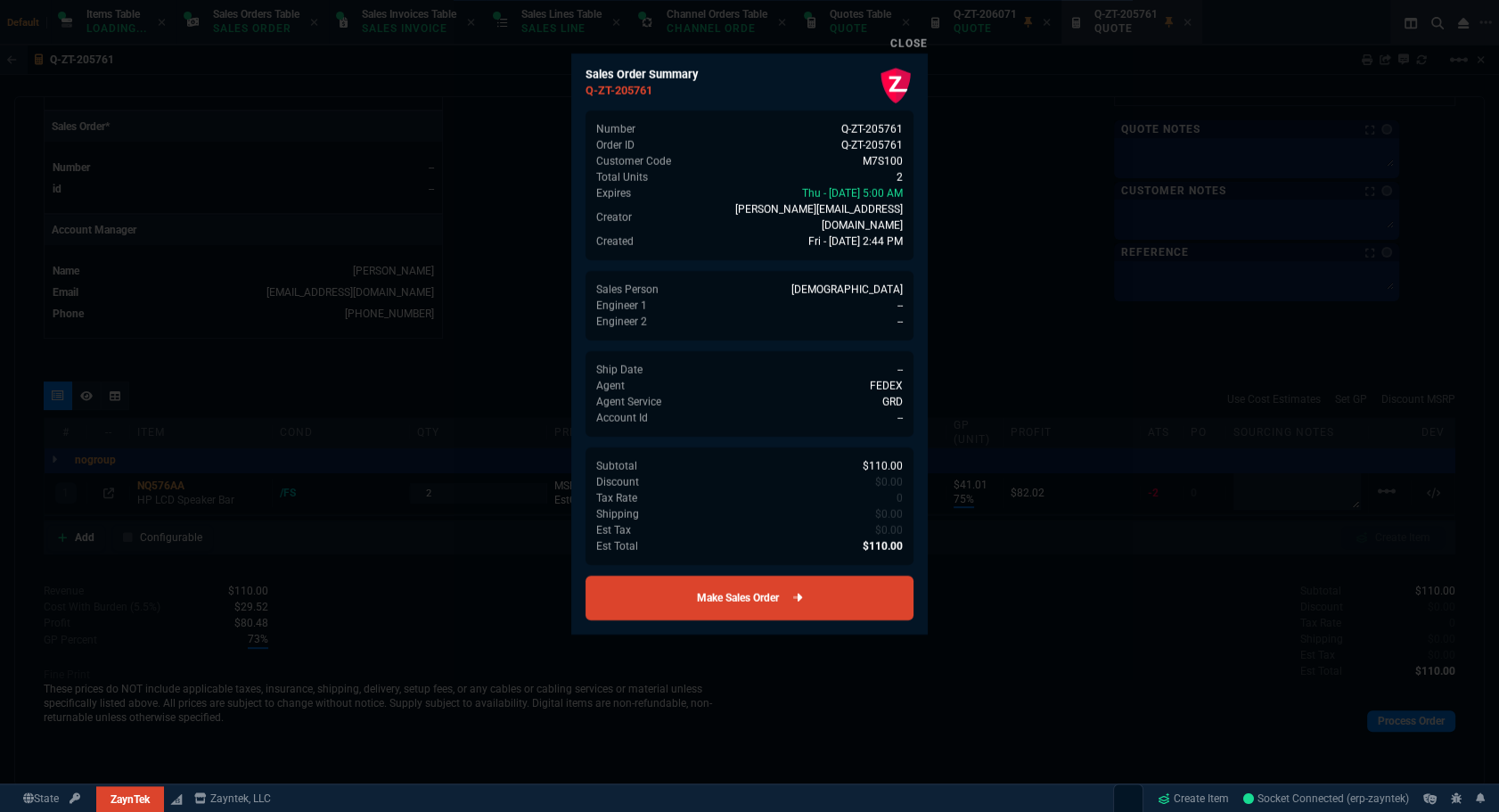
click at [731, 592] on link "Make Sales Order" at bounding box center [750, 597] width 328 height 44
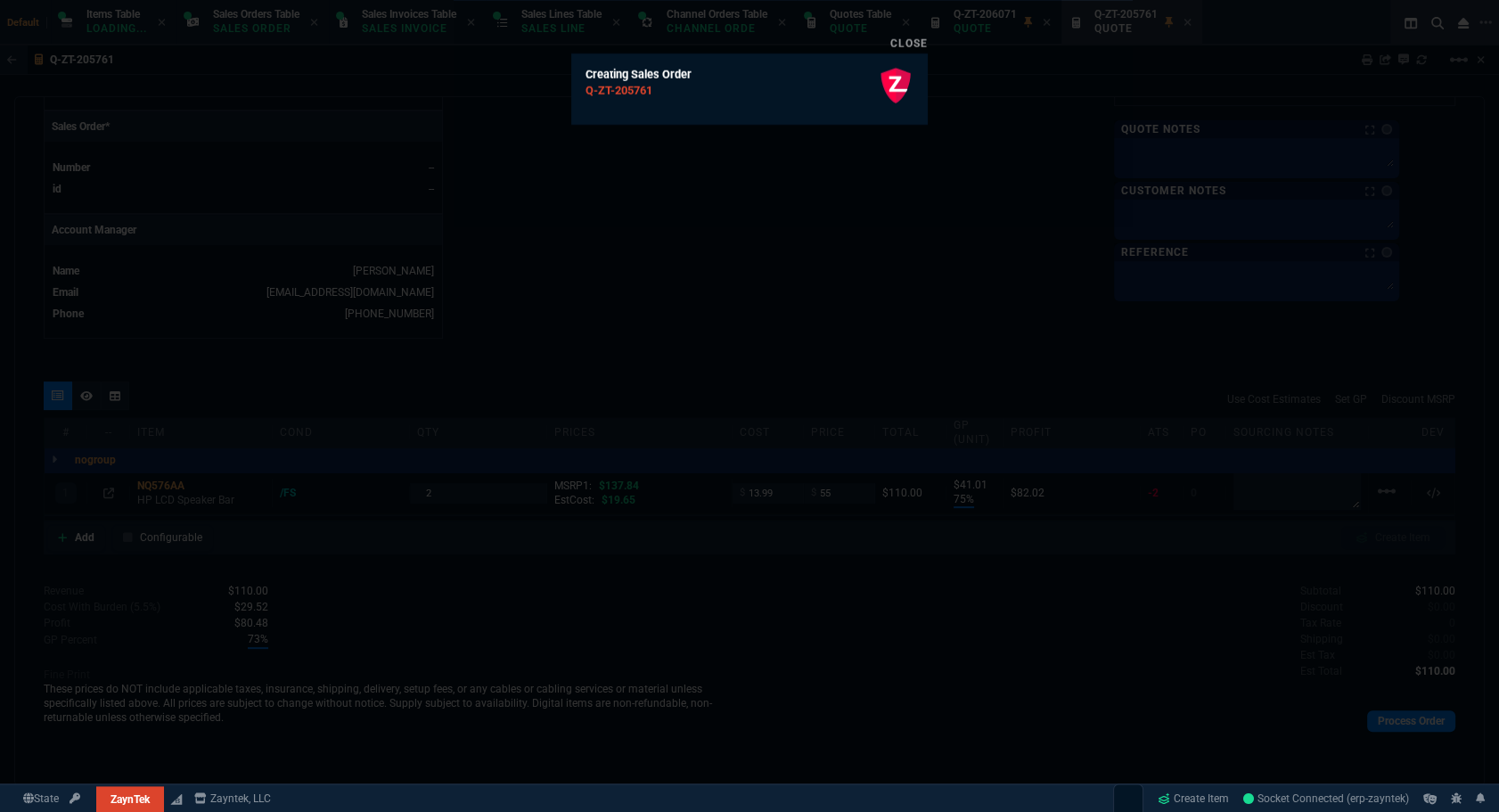
click at [869, 356] on div at bounding box center [750, 406] width 1499 height 812
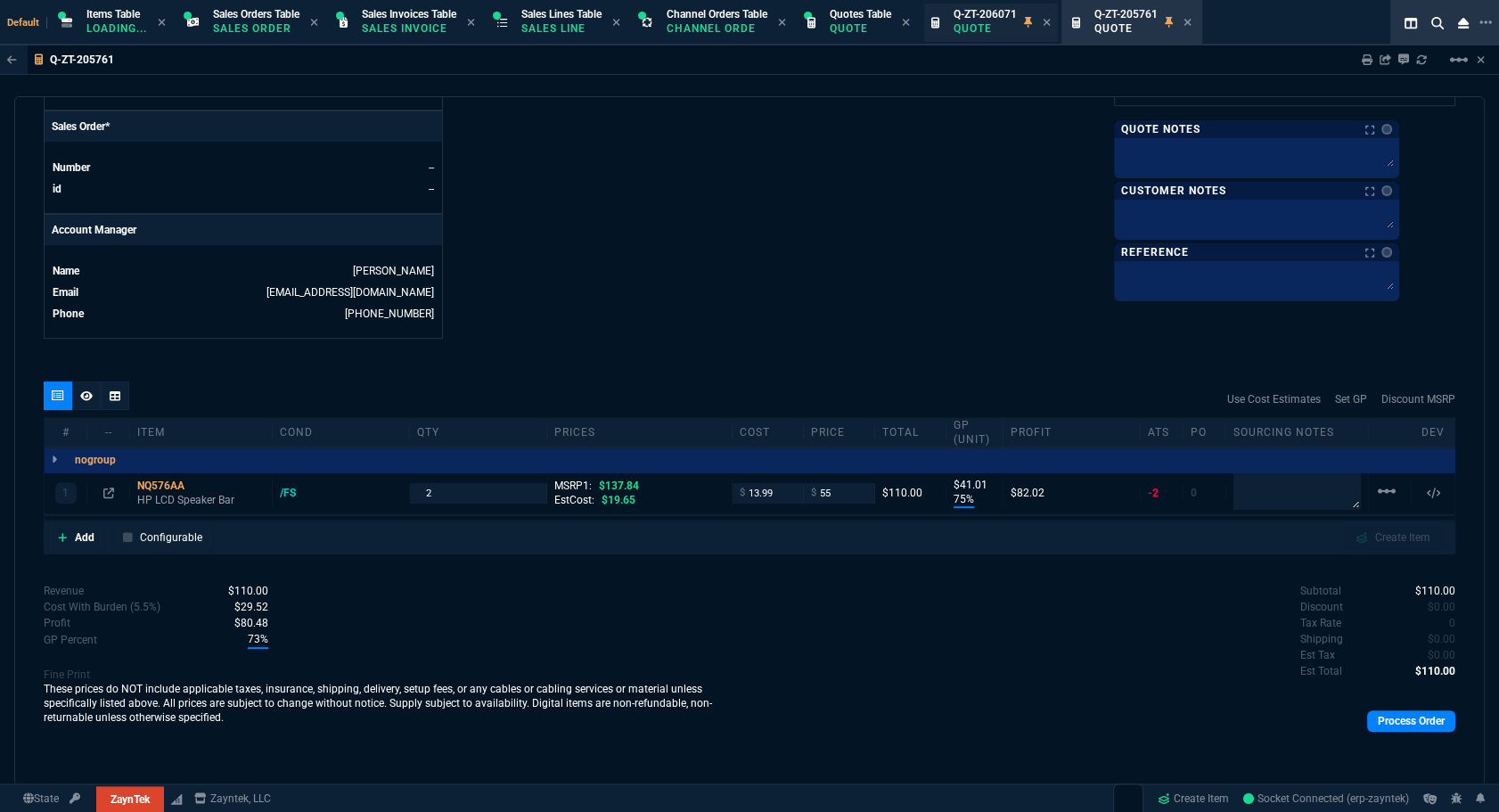
click at [990, 27] on p "Quote" at bounding box center [985, 29] width 63 height 14
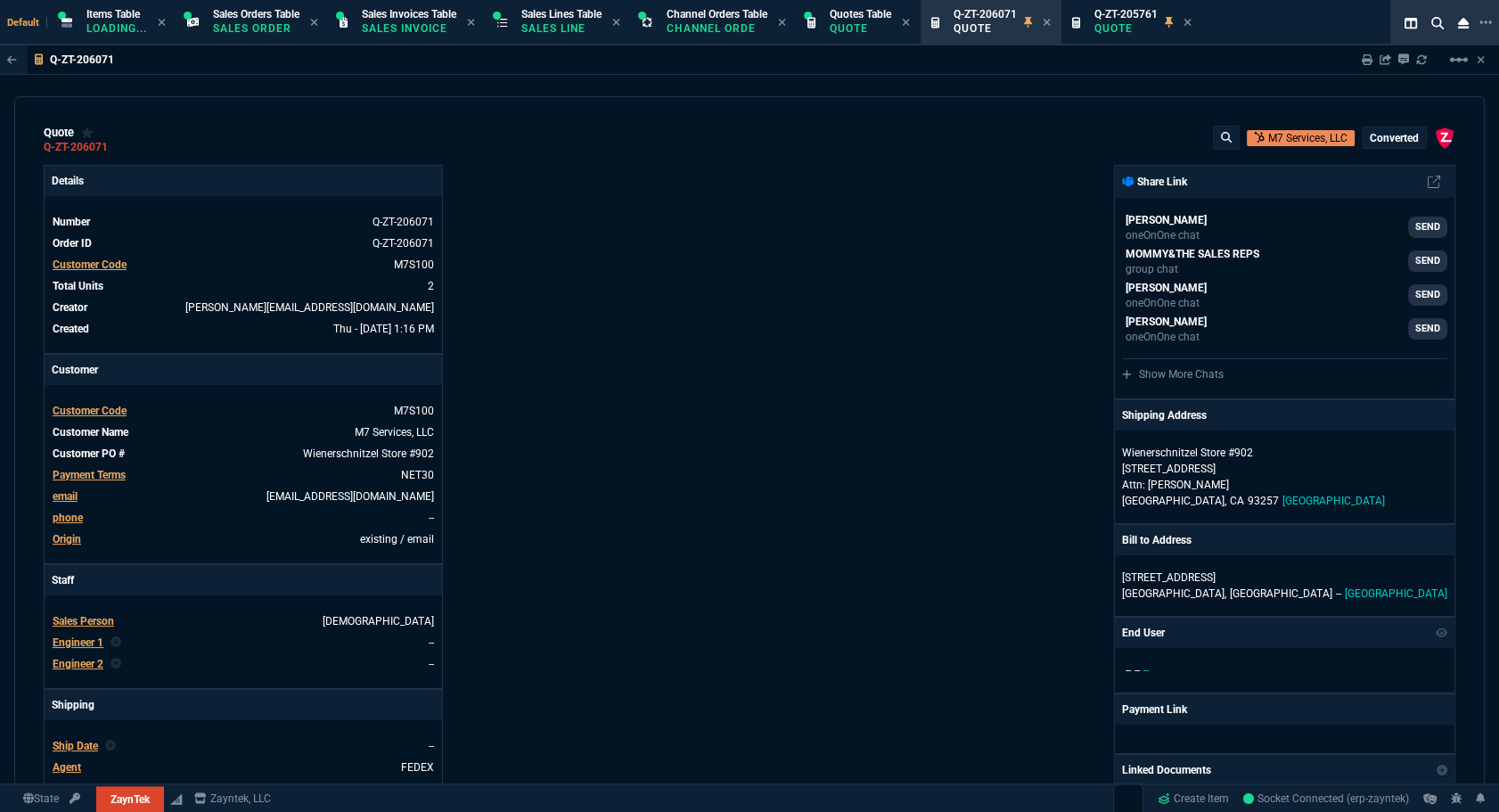
type input "80"
type input "44"
type input "60"
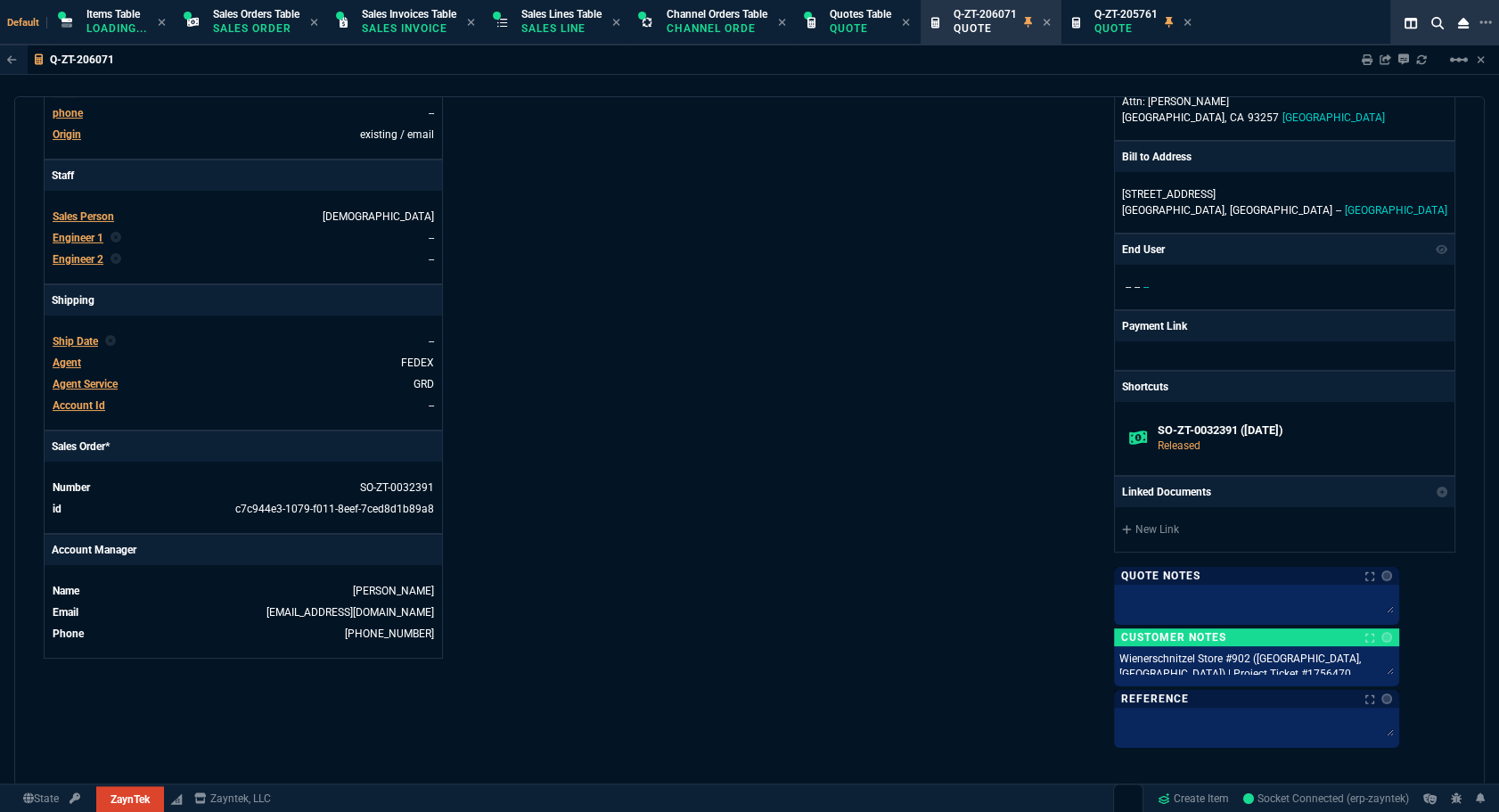
scroll to position [799, 0]
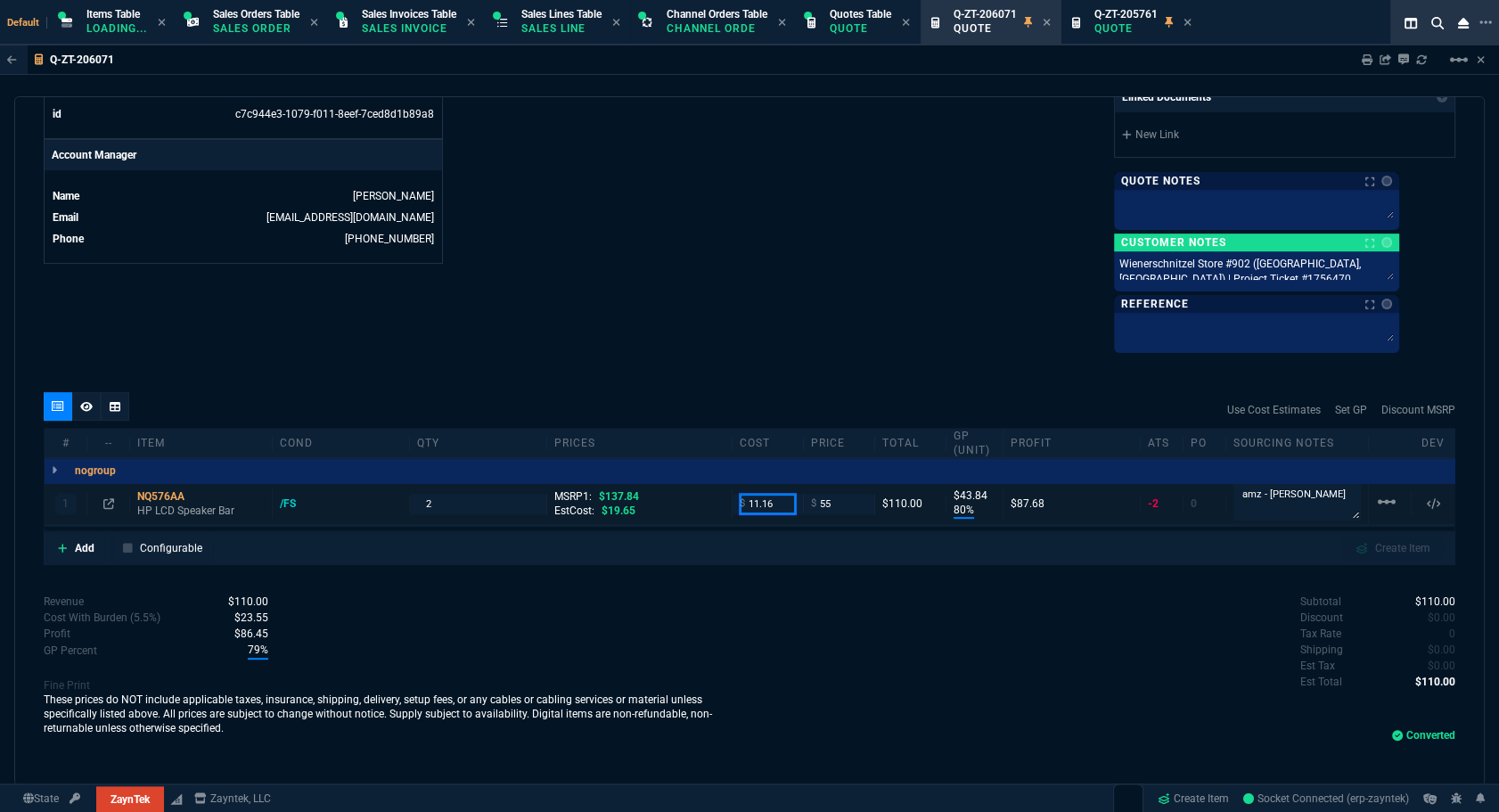
drag, startPoint x: 787, startPoint y: 504, endPoint x: 740, endPoint y: 504, distance: 47.0
click at [740, 504] on input "11.16" at bounding box center [768, 504] width 56 height 21
click at [1150, 31] on p "Quote" at bounding box center [1127, 29] width 63 height 14
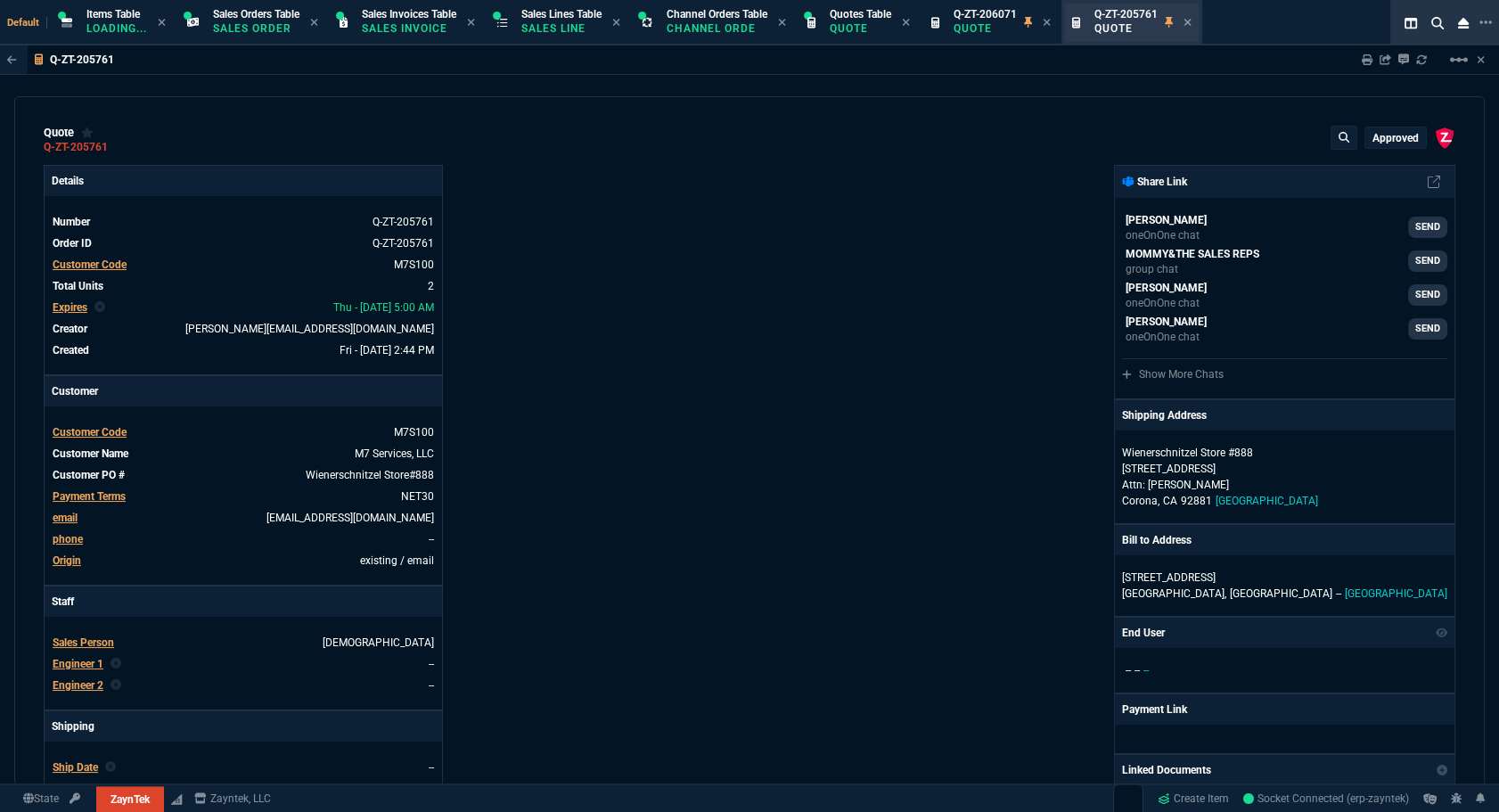
type input "75"
type input "41"
type input "60"
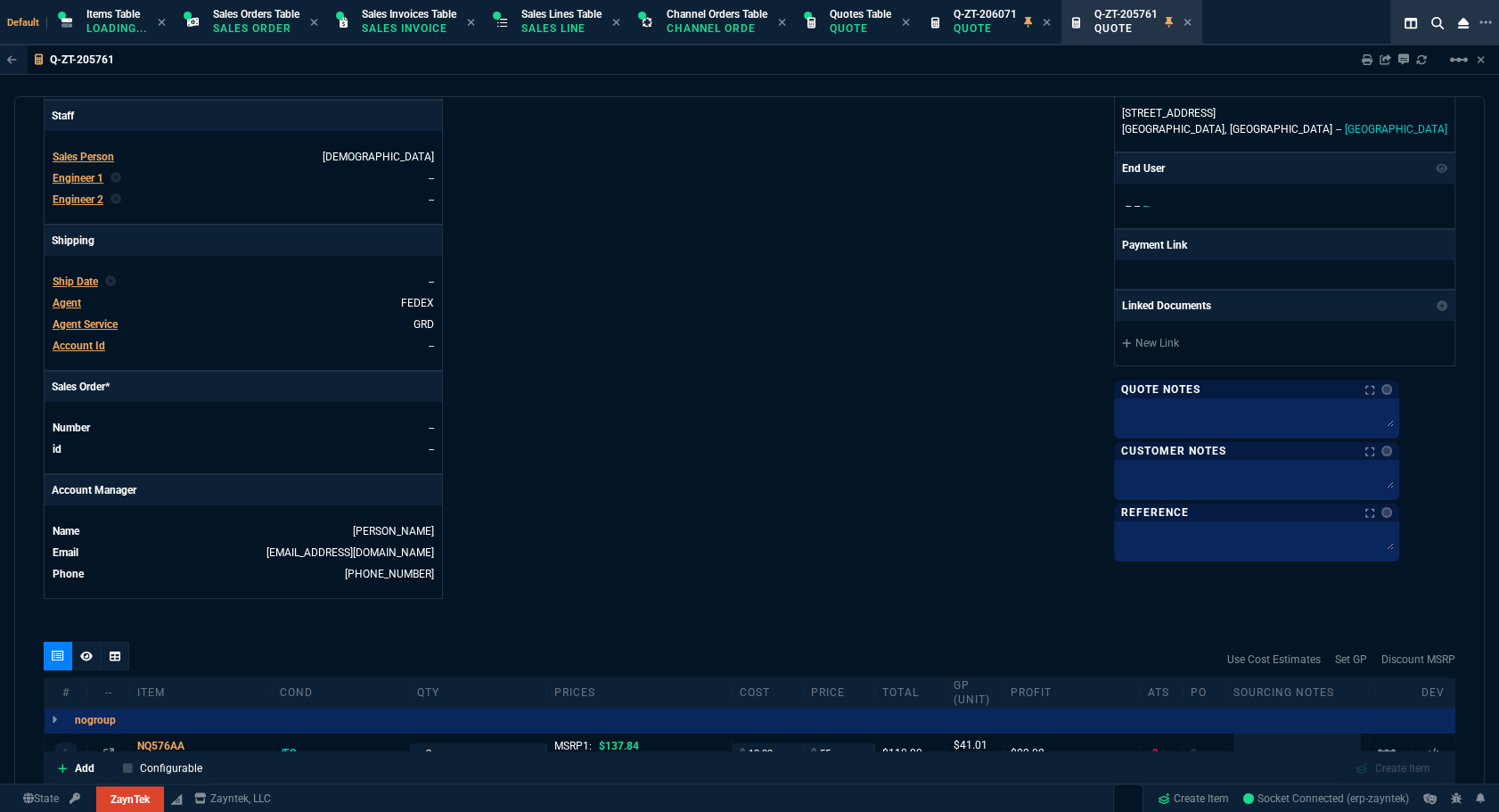
scroll to position [730, 0]
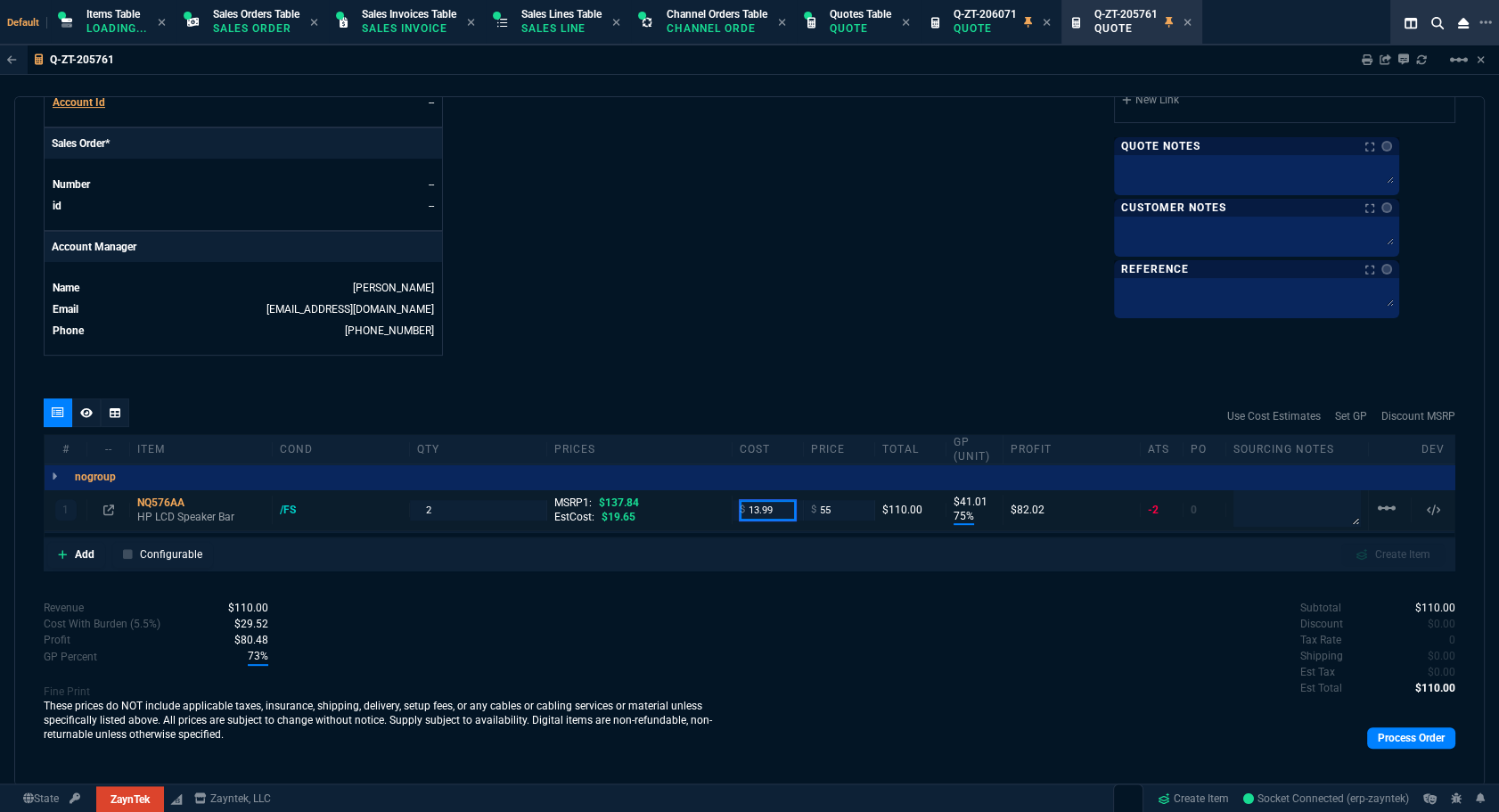
click at [775, 520] on input "13.99" at bounding box center [768, 510] width 56 height 21
paste input "1.16"
type input "11.16"
click at [1410, 745] on link "Process Order" at bounding box center [1411, 739] width 88 height 22
type input "11.16"
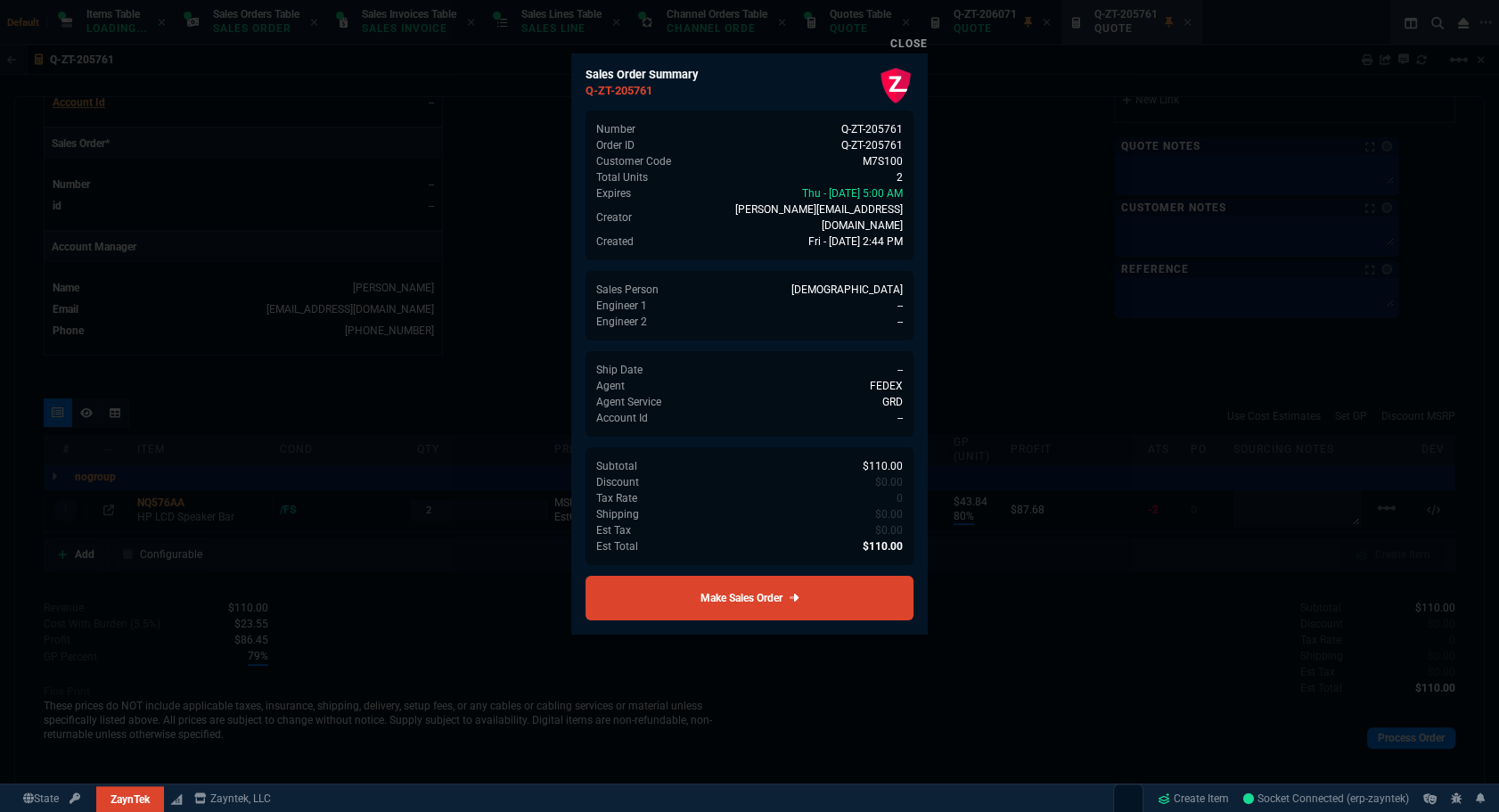
type input "80"
type input "44"
click at [828, 593] on link "Make Sales Order" at bounding box center [750, 597] width 328 height 44
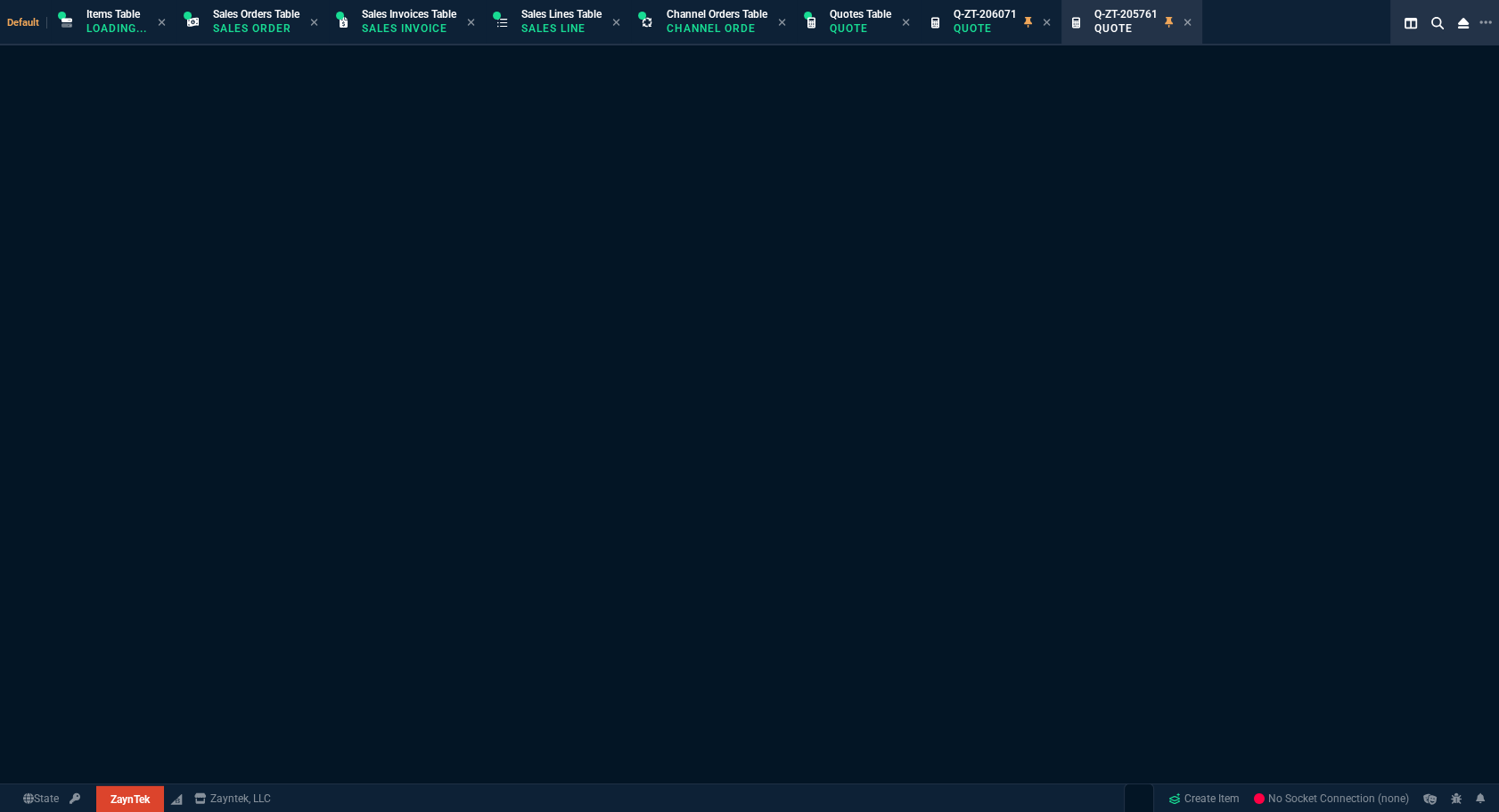
select select "12: [PERSON_NAME]"
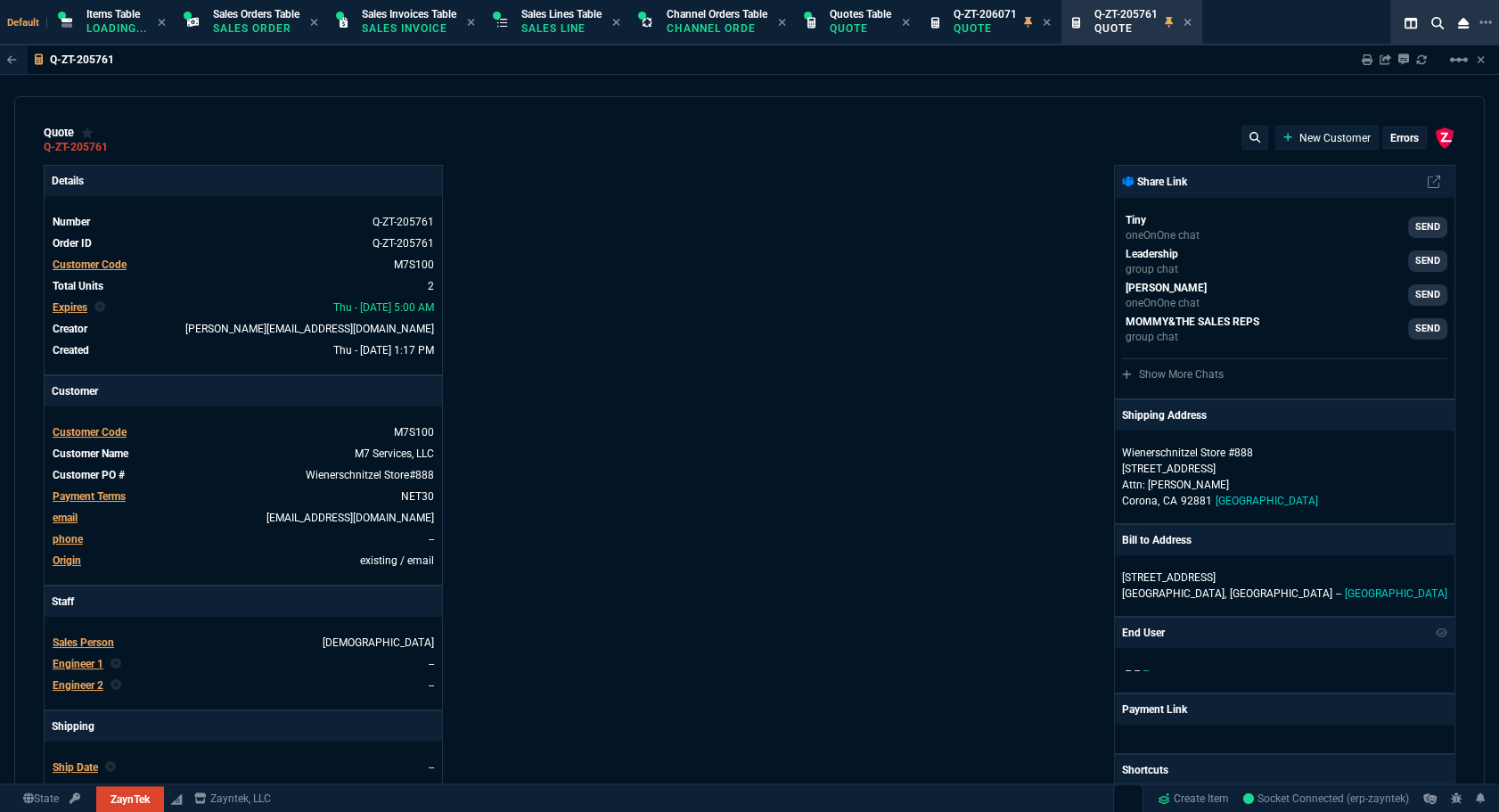
type input "137.84"
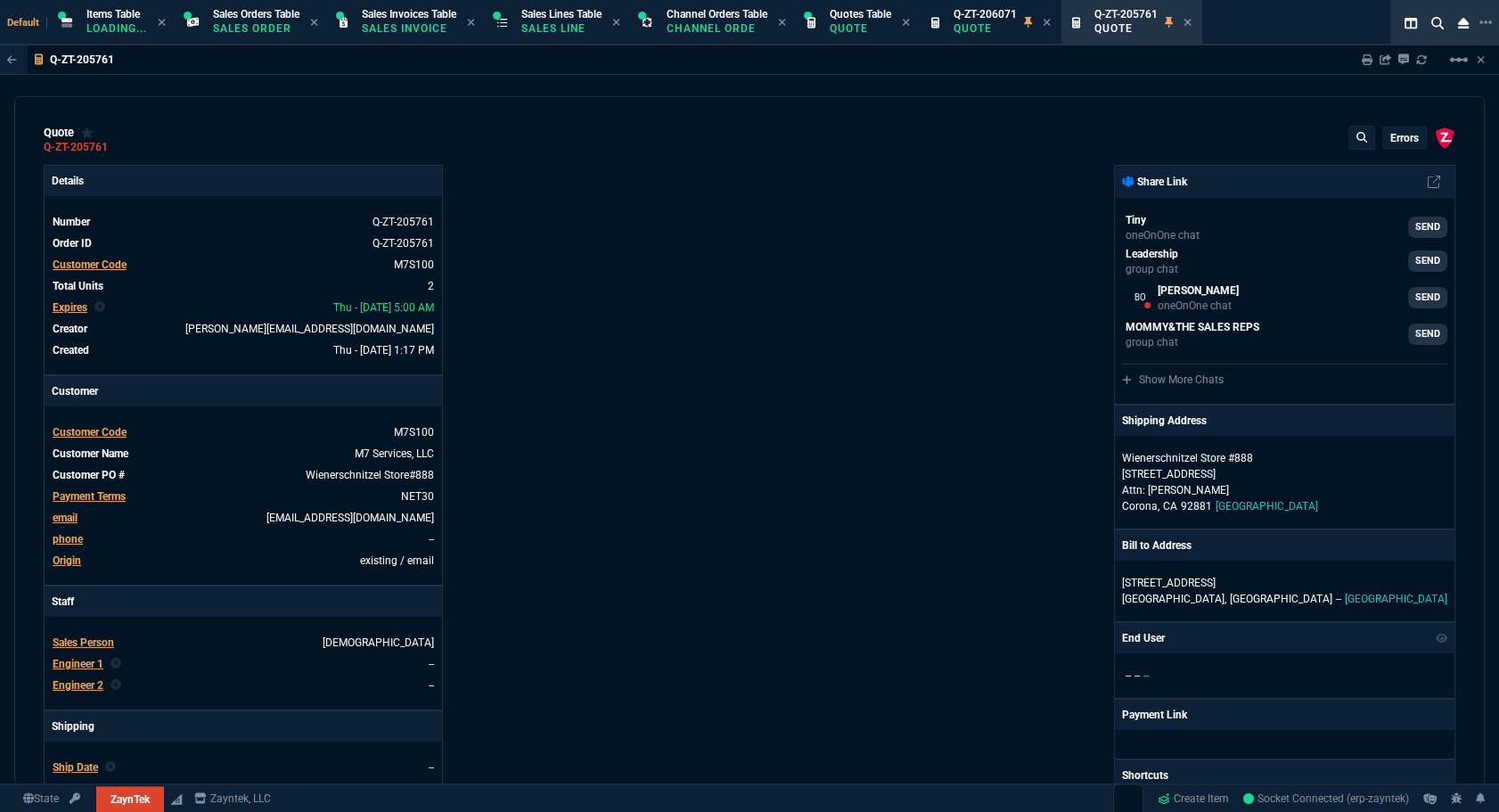
type input "80"
type input "44"
type input "60"
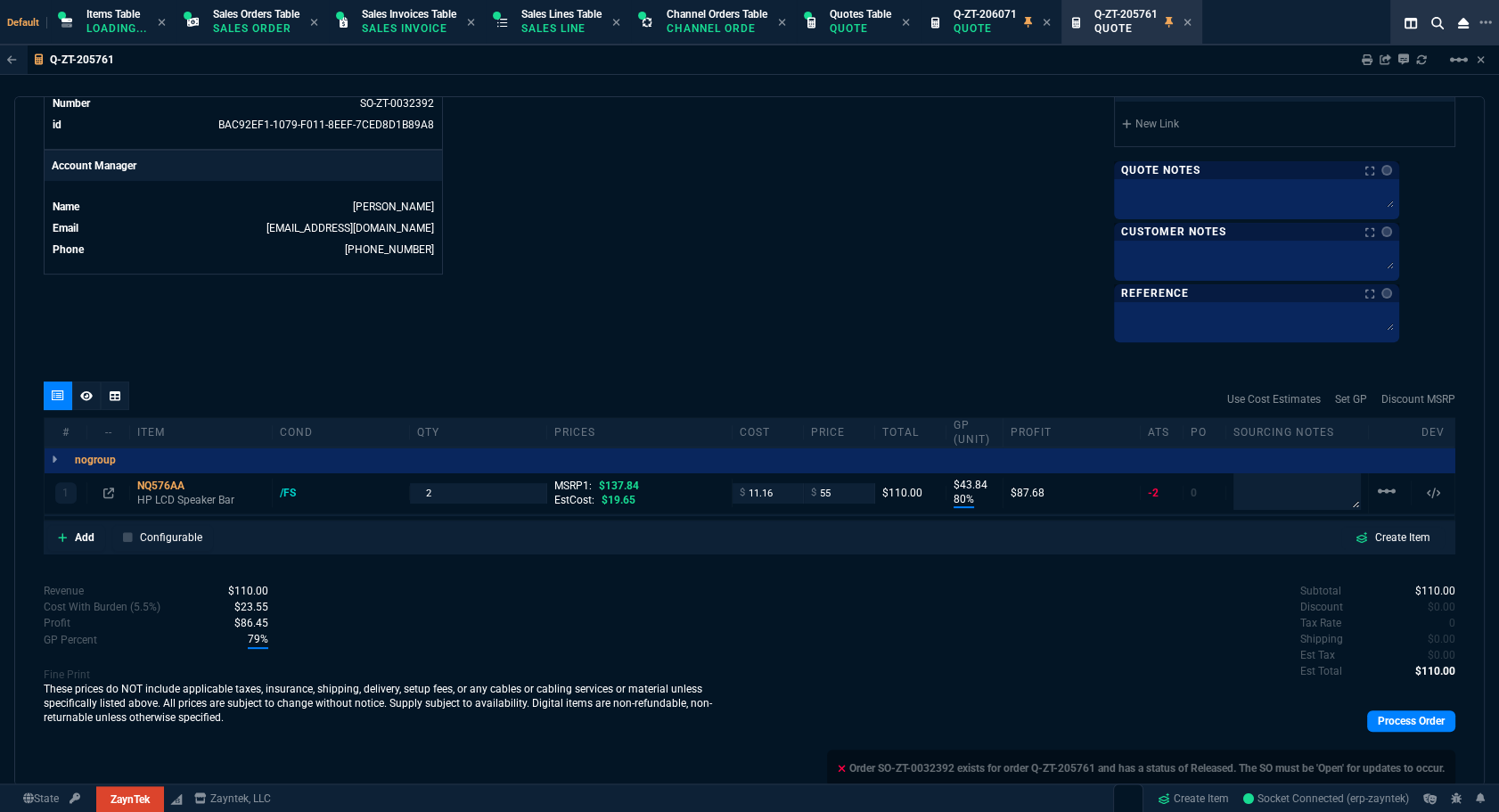
scroll to position [855, 0]
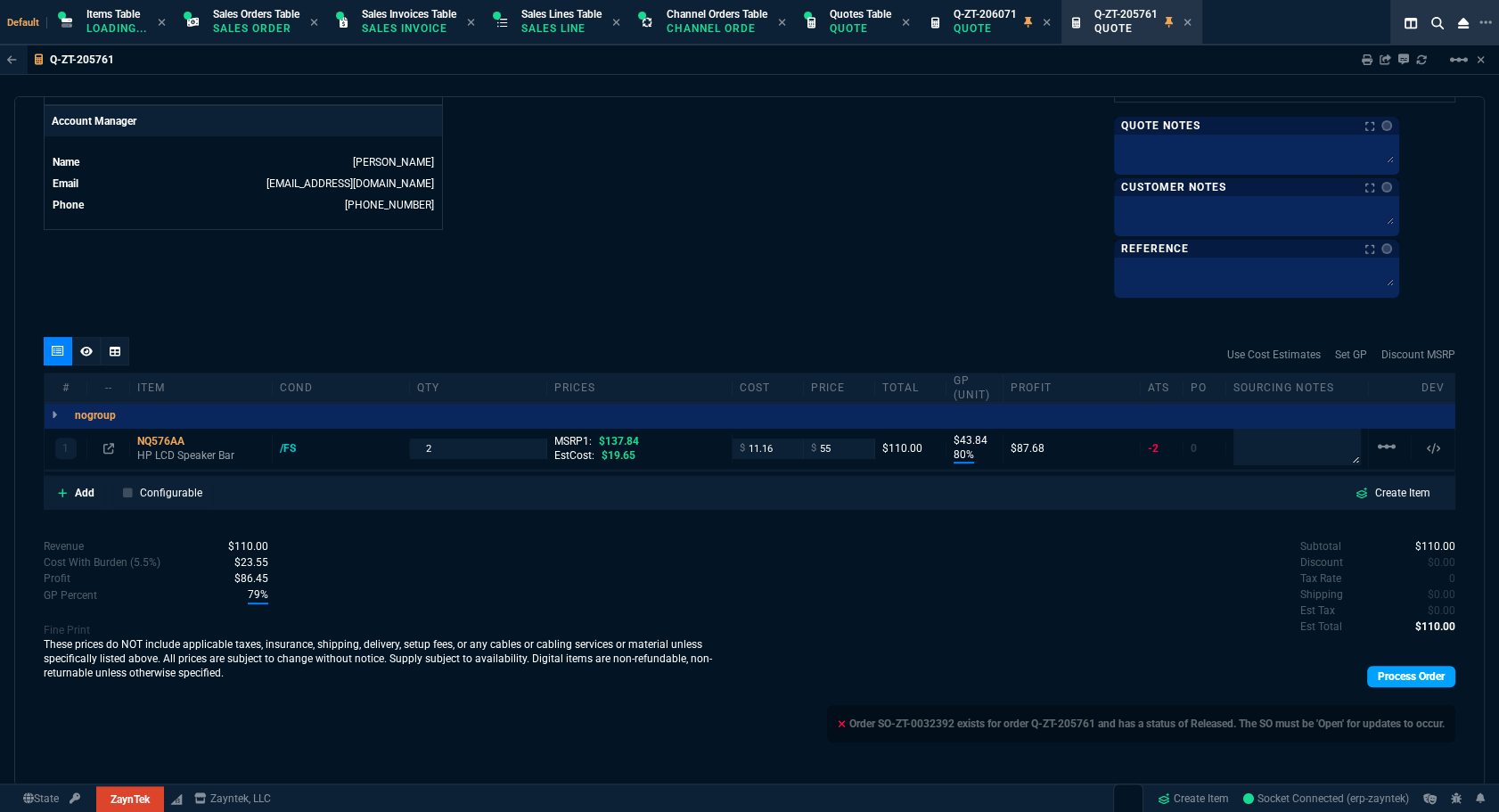
click at [1382, 674] on link "Process Order" at bounding box center [1411, 677] width 88 height 22
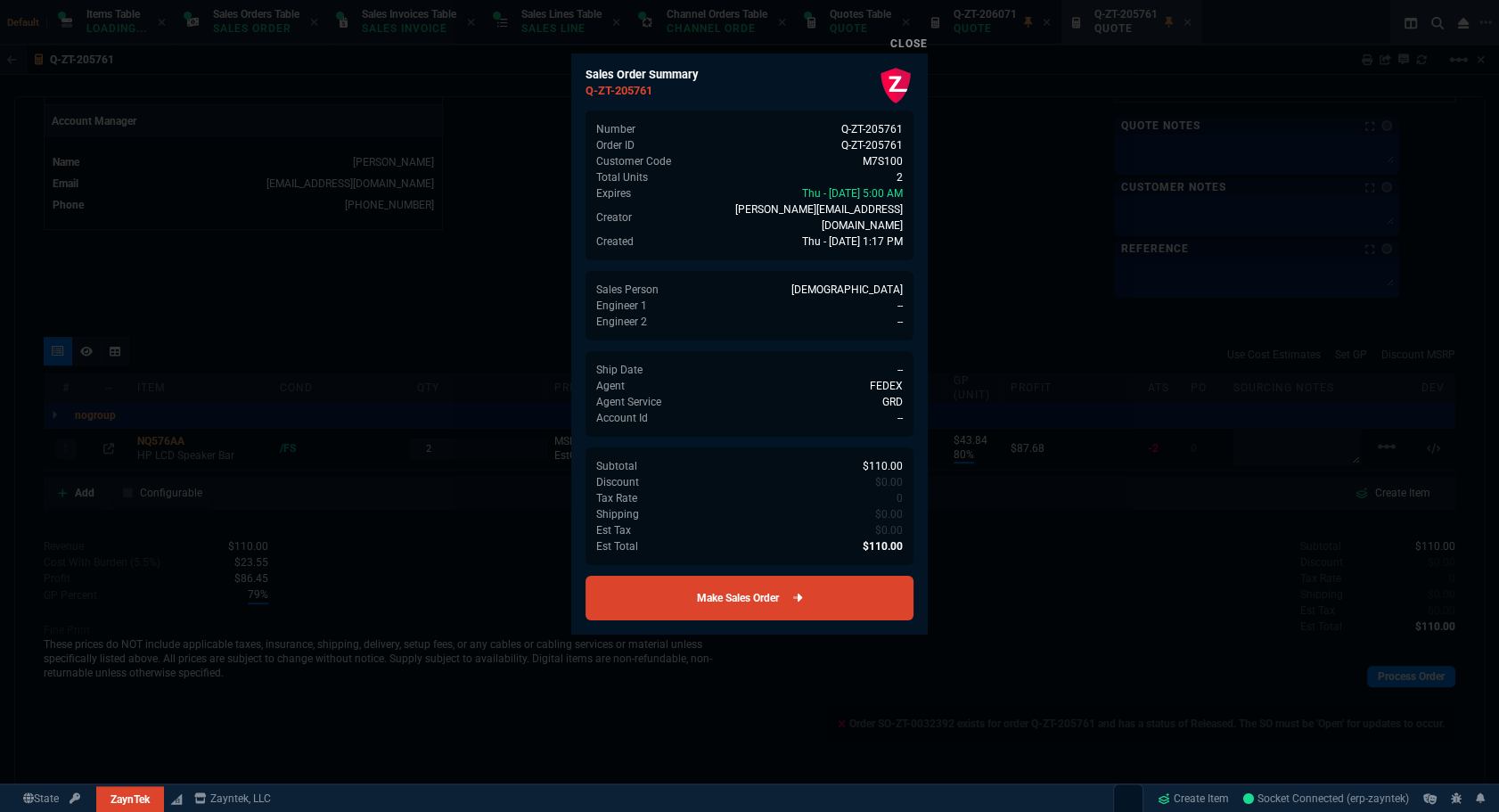
click at [810, 575] on link "Make Sales Order" at bounding box center [750, 597] width 328 height 44
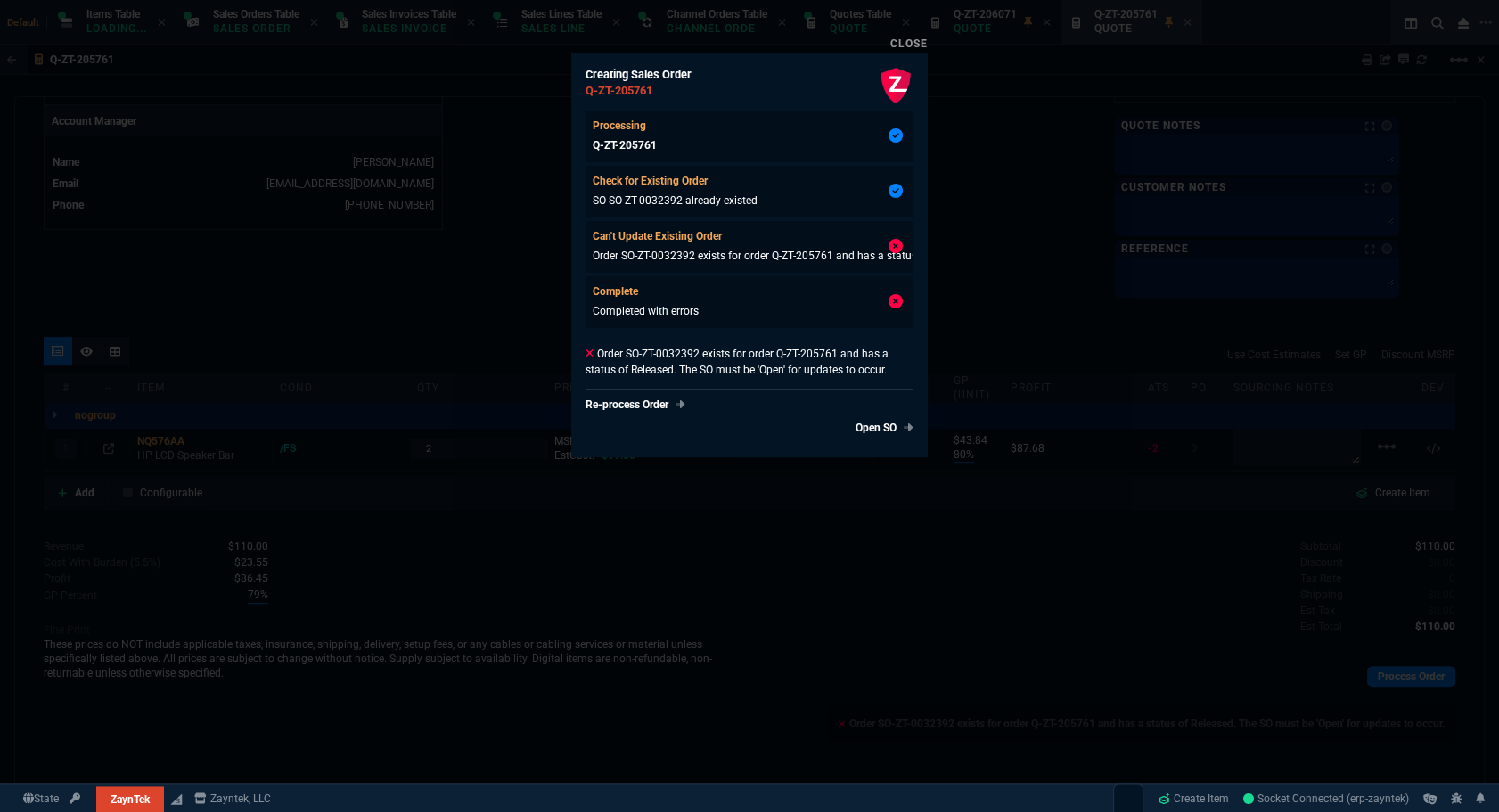
type input "80"
type input "44"
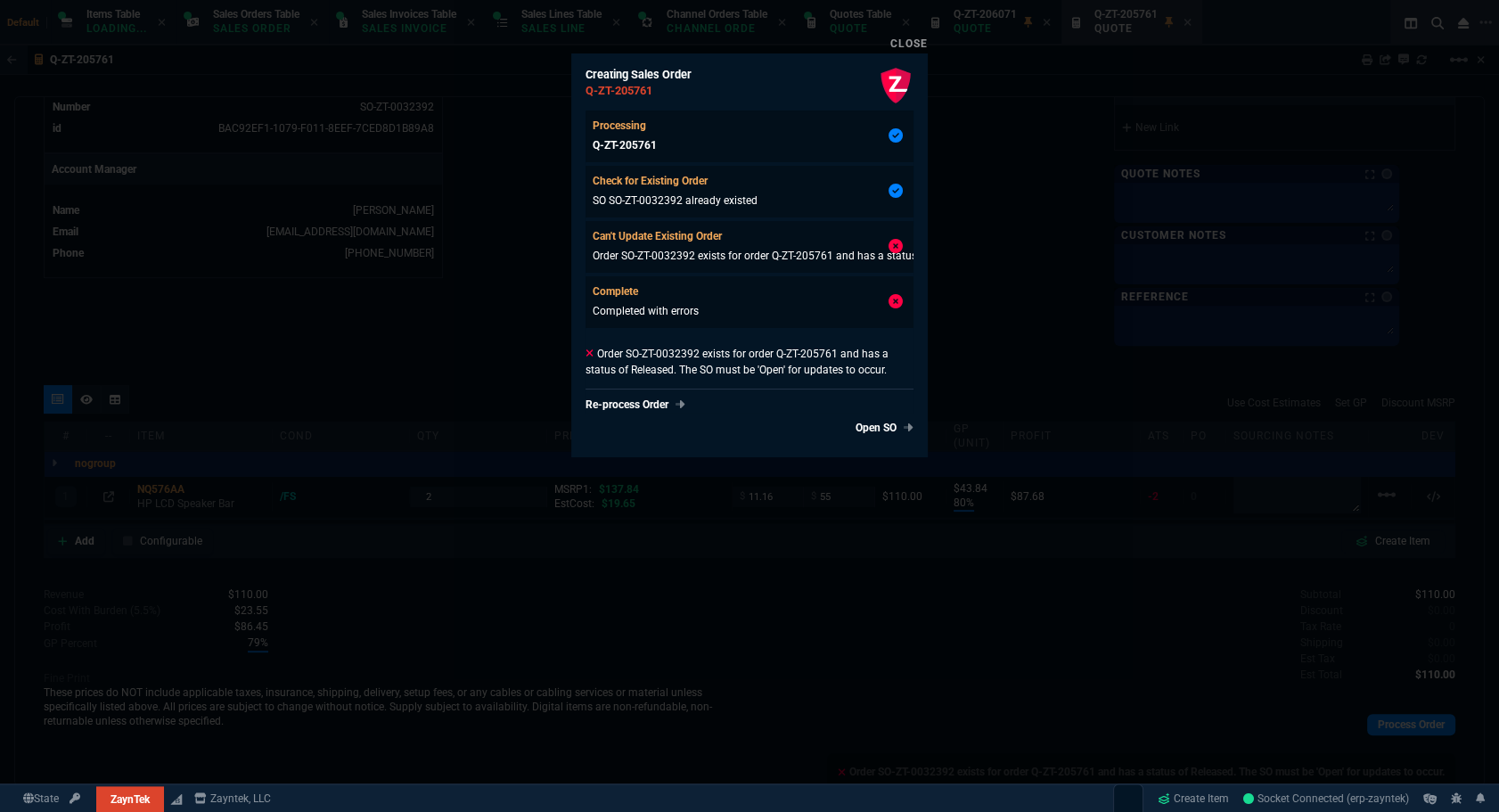
type input "60"
click at [1021, 333] on div at bounding box center [750, 406] width 1499 height 812
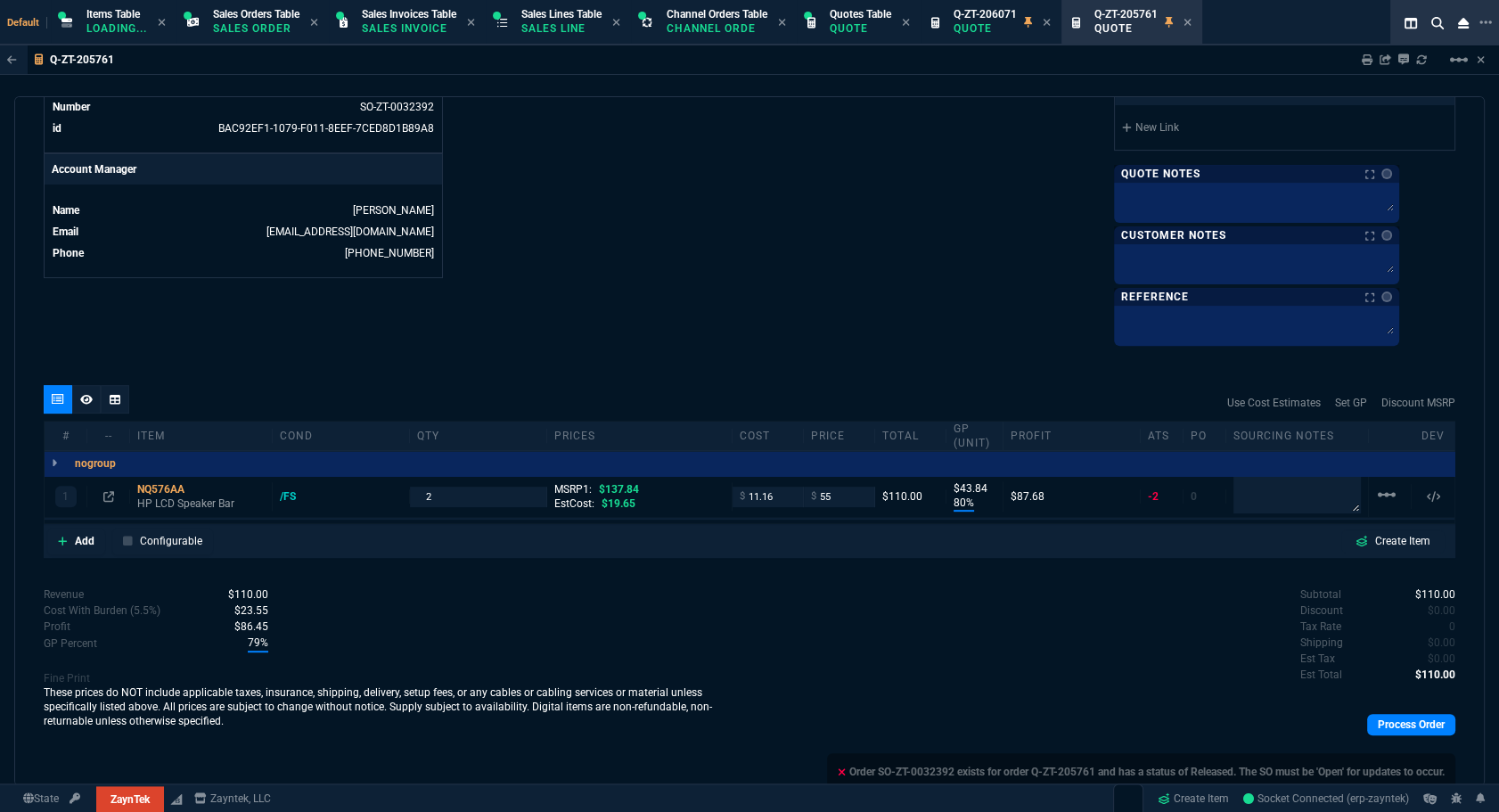
scroll to position [644, 0]
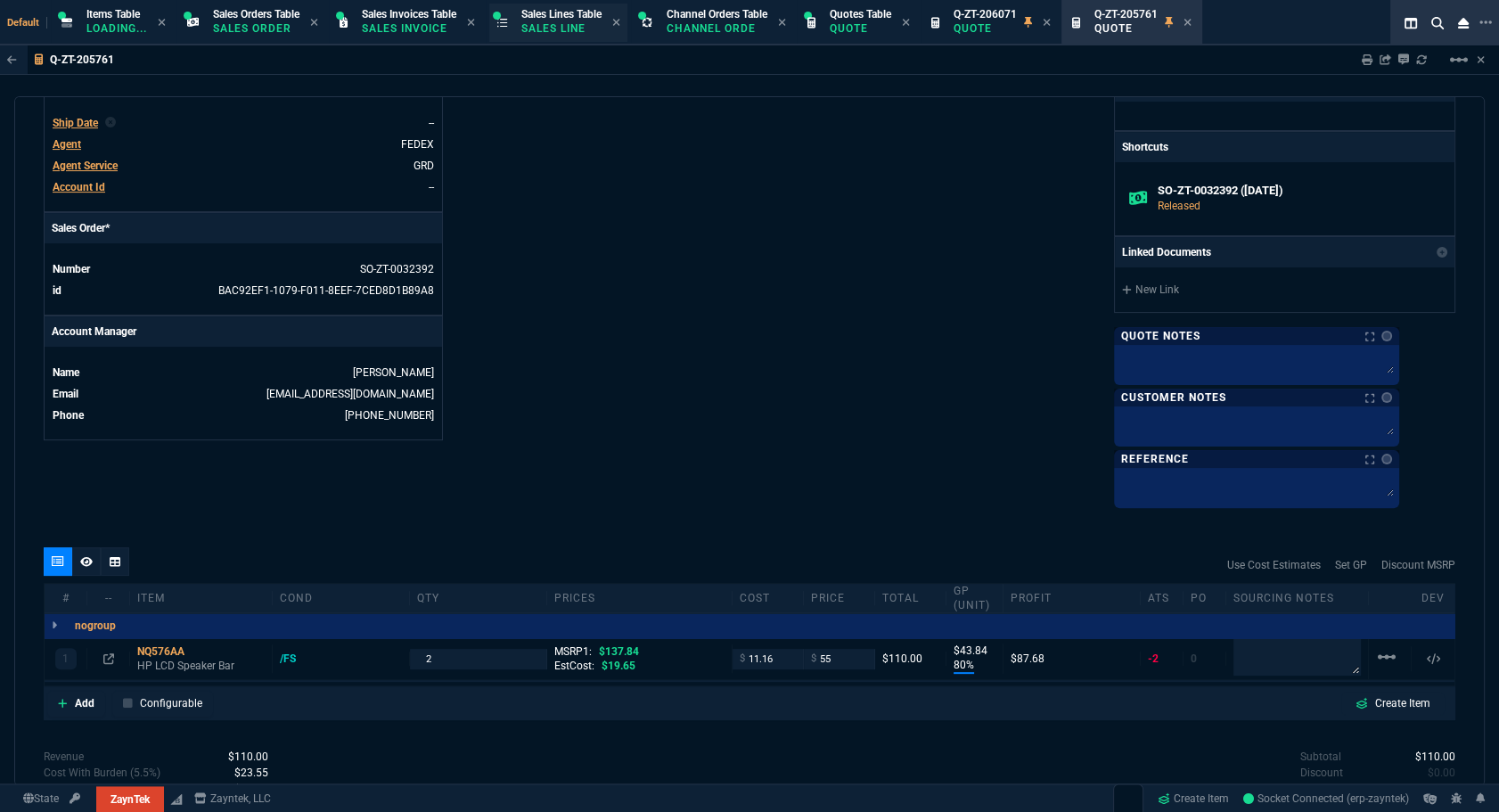
click at [553, 24] on p "Sales Line" at bounding box center [561, 29] width 81 height 14
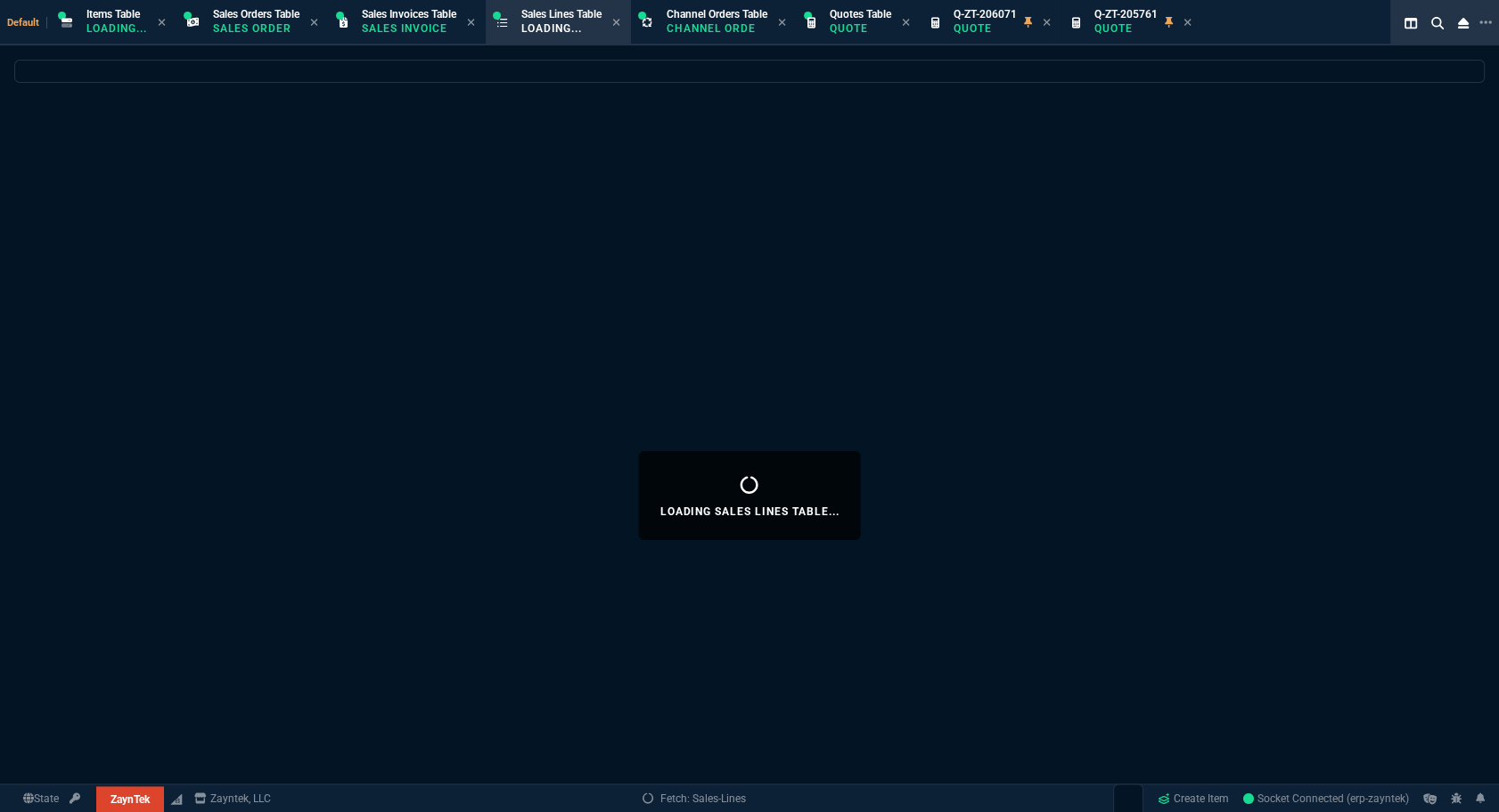
select select
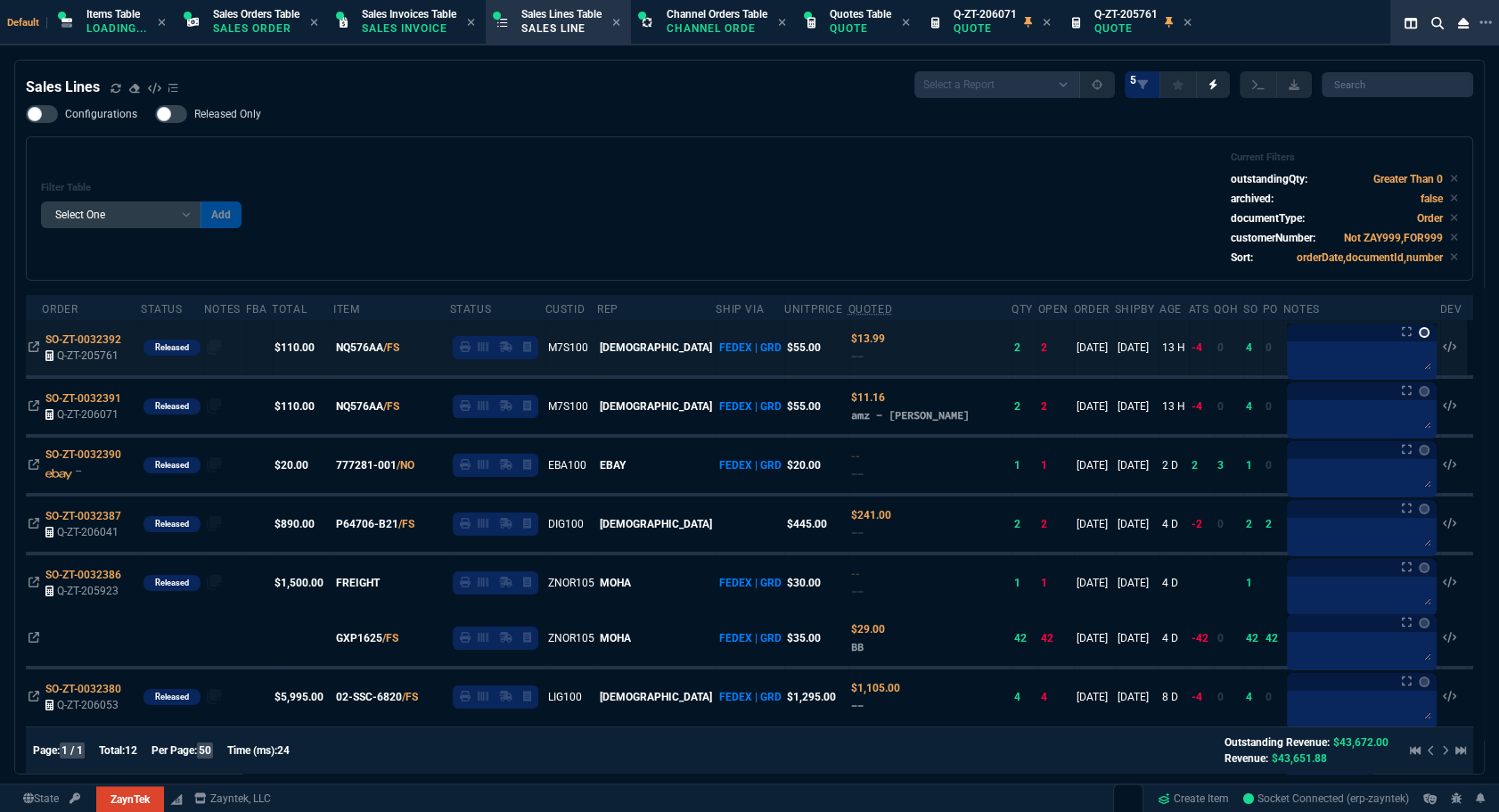
click at [1419, 333] on link at bounding box center [1425, 333] width 11 height 11
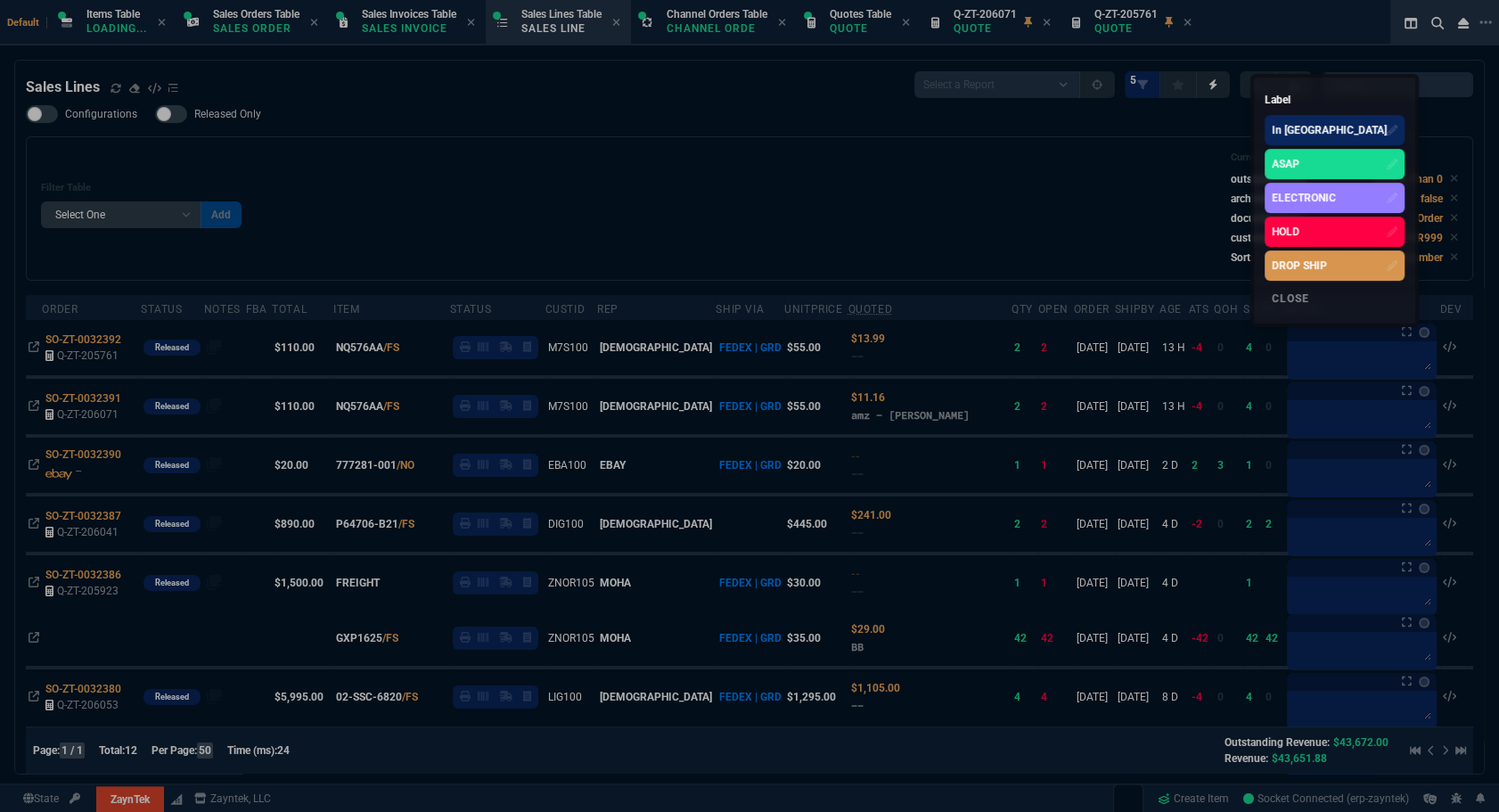
click at [1328, 269] on div "DROP SHIP" at bounding box center [1300, 266] width 55 height 16
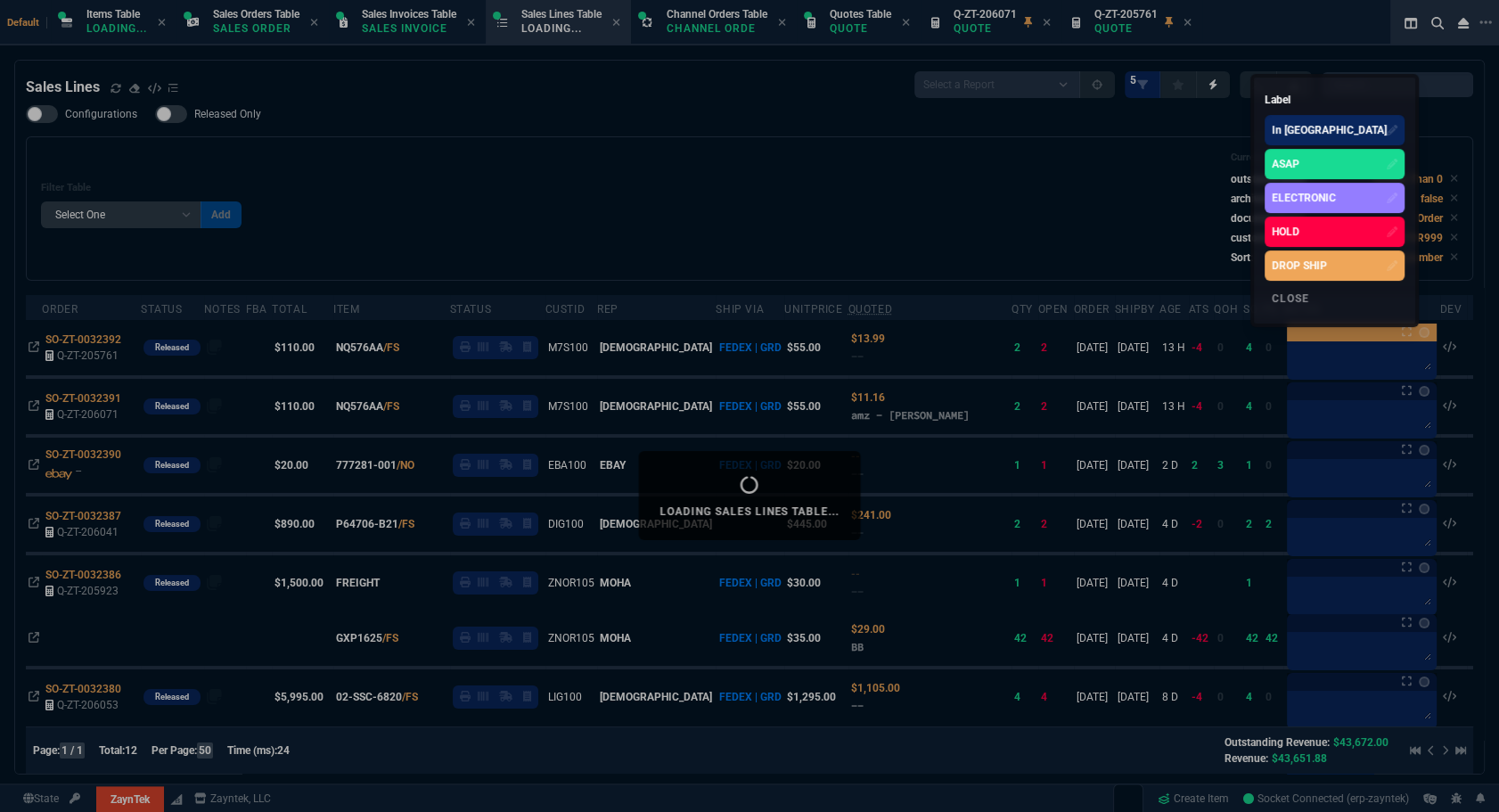
click at [1409, 386] on div at bounding box center [750, 406] width 1499 height 812
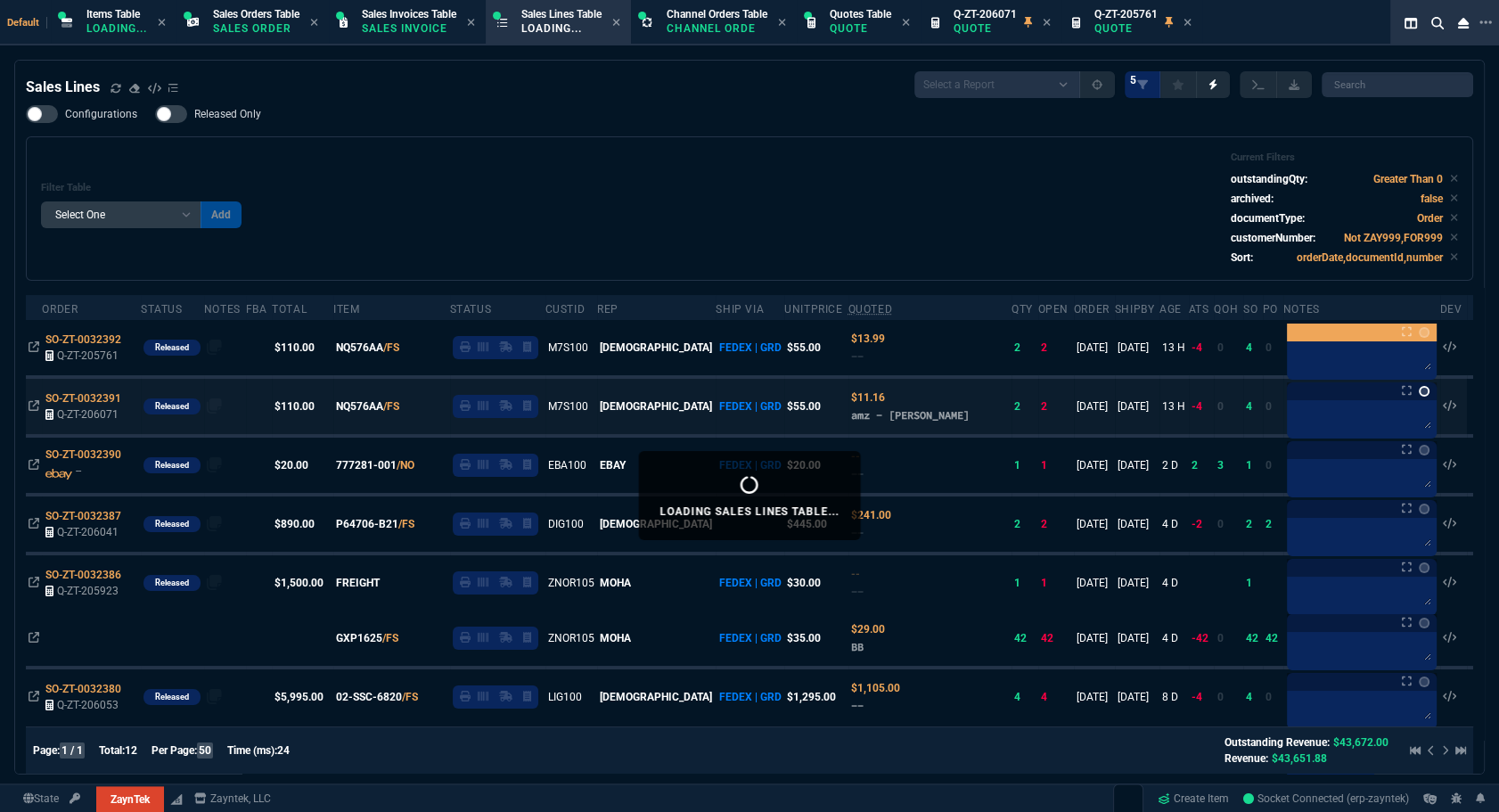
click at [1419, 390] on link at bounding box center [1425, 392] width 11 height 11
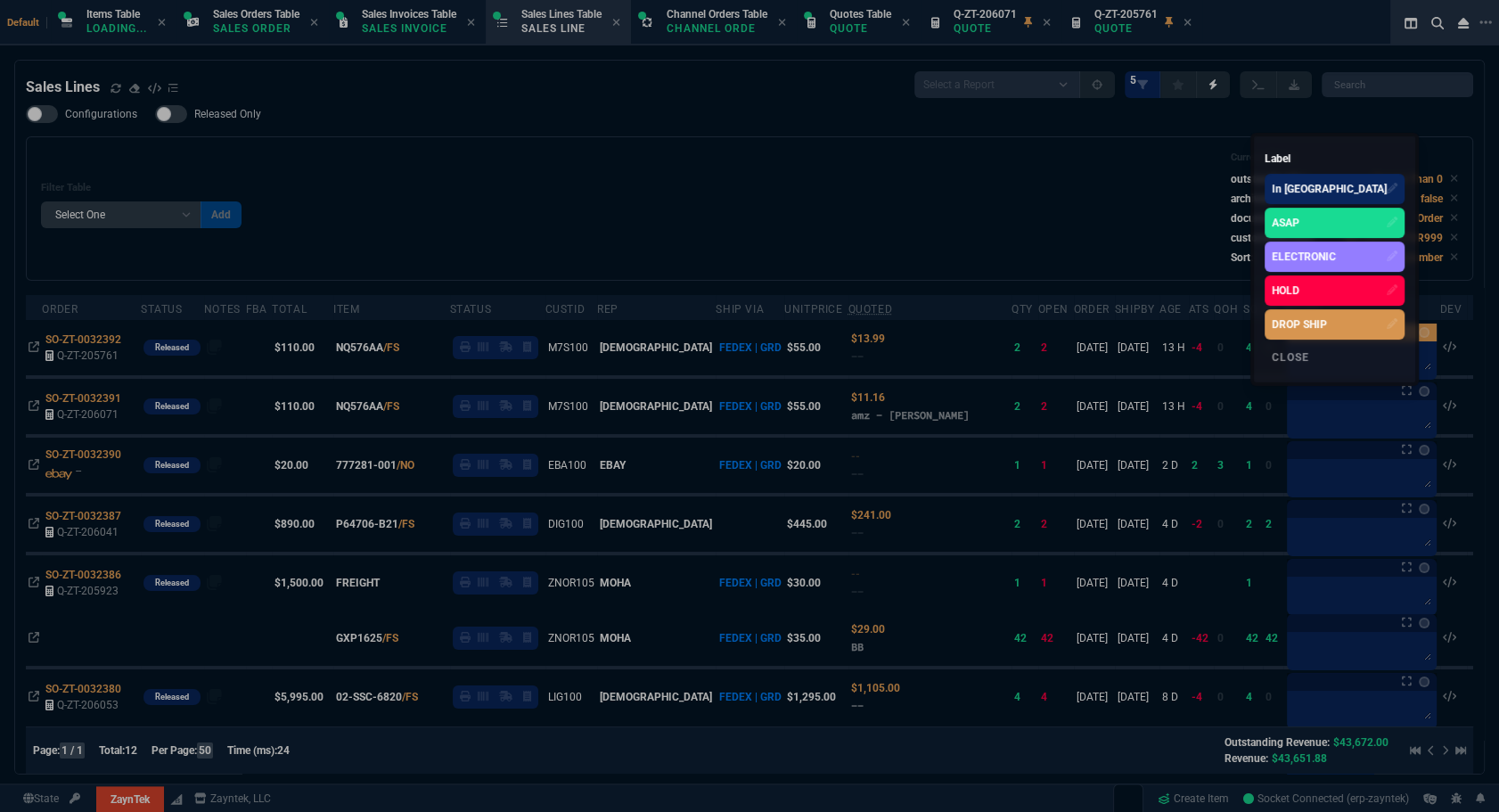
click at [1328, 323] on div "DROP SHIP" at bounding box center [1300, 324] width 55 height 16
click at [997, 179] on div at bounding box center [750, 406] width 1499 height 812
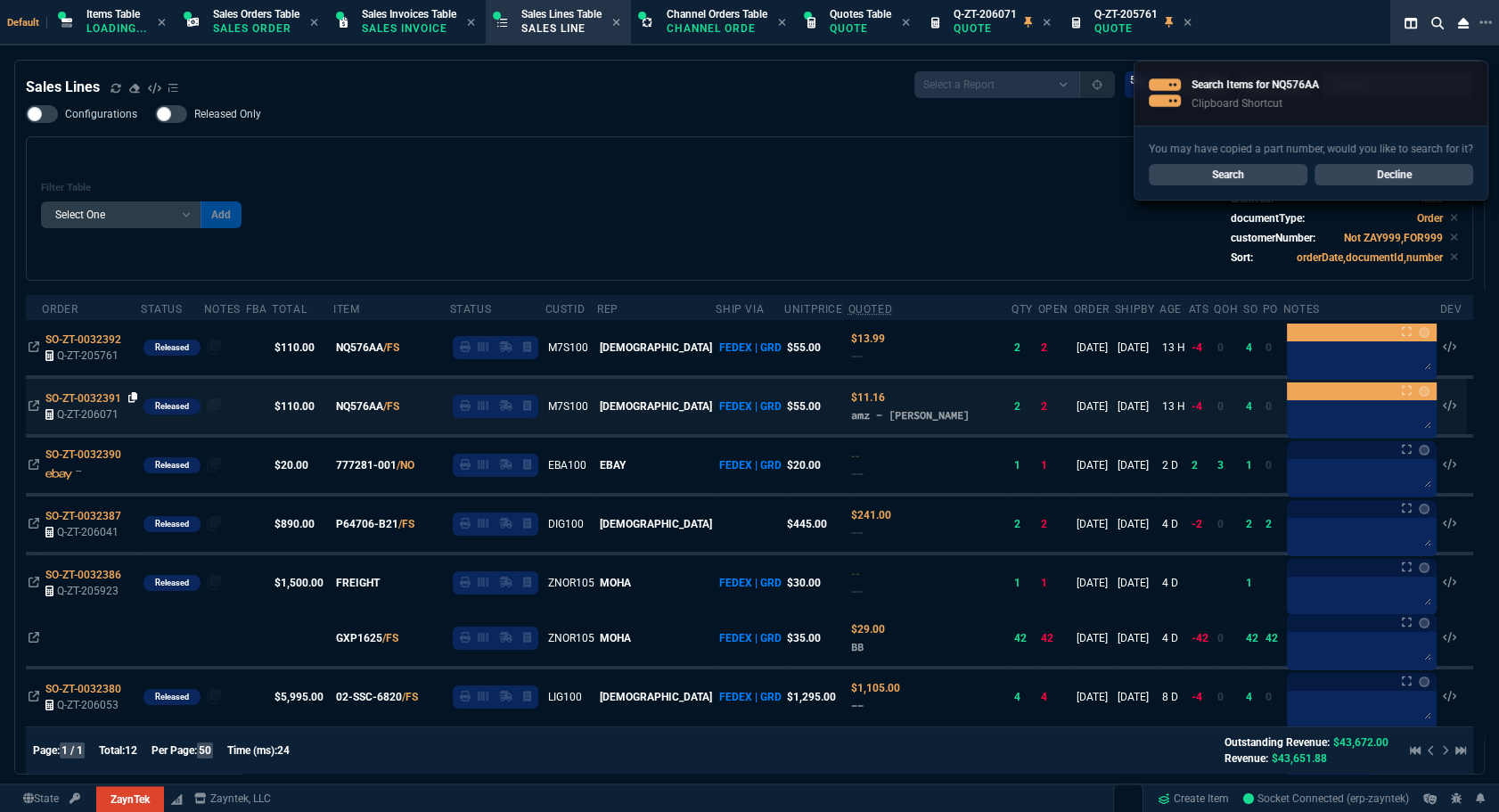
click at [131, 396] on icon at bounding box center [133, 398] width 10 height 11
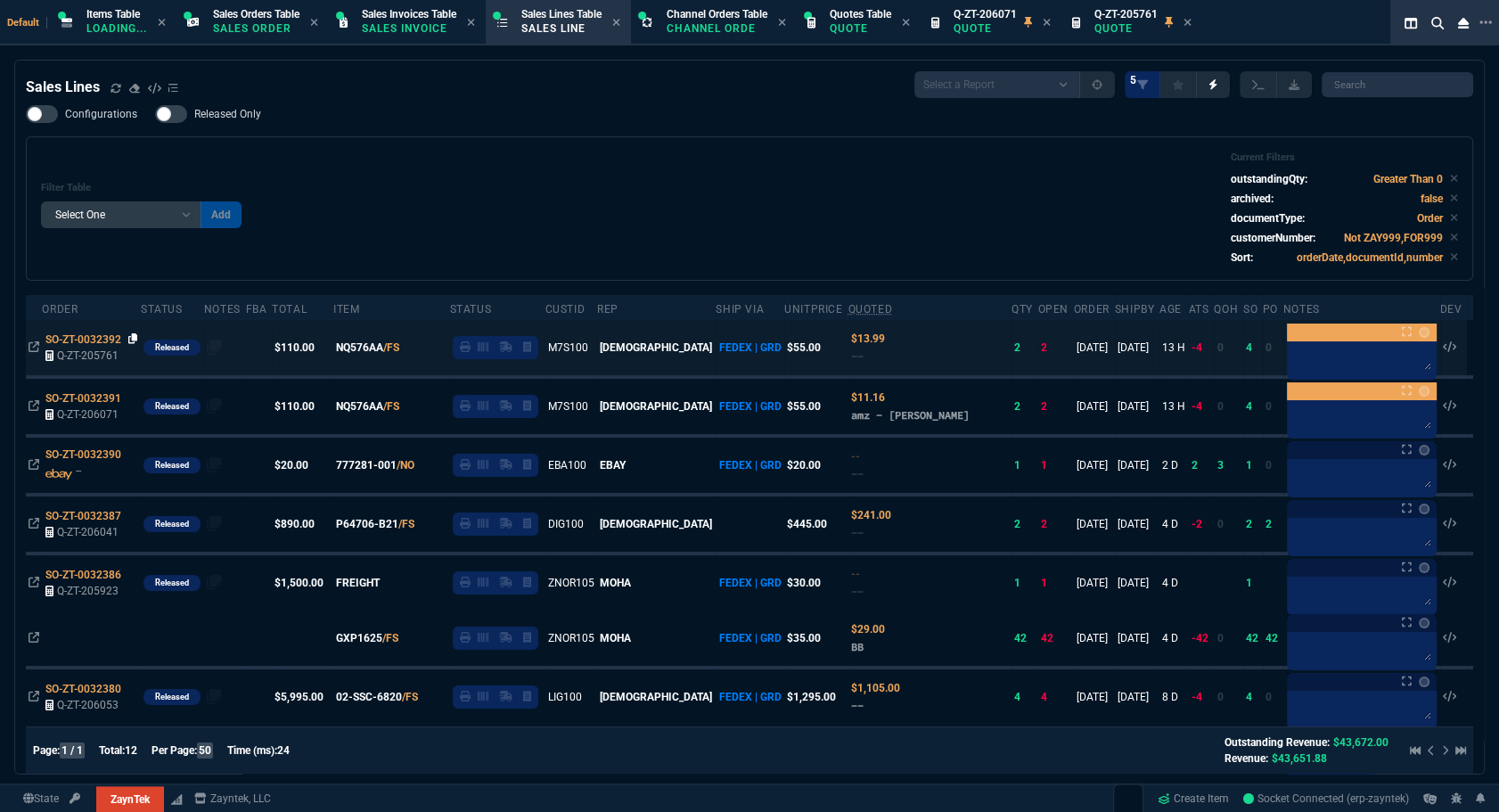
click at [131, 337] on icon at bounding box center [133, 339] width 10 height 11
click at [1334, 367] on textarea at bounding box center [1361, 359] width 142 height 27
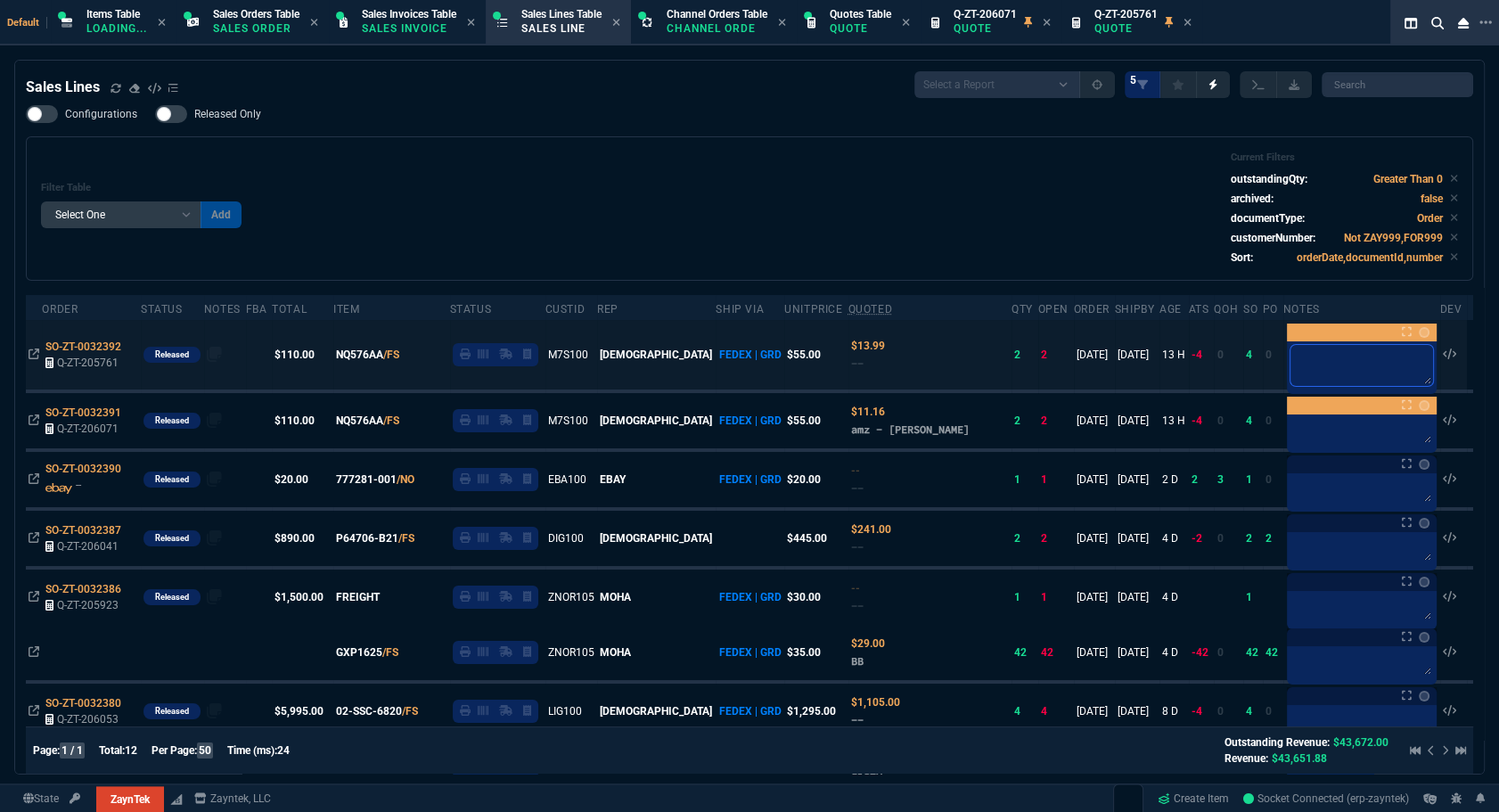
type textarea "D"
type textarea "DR"
type textarea "DRO"
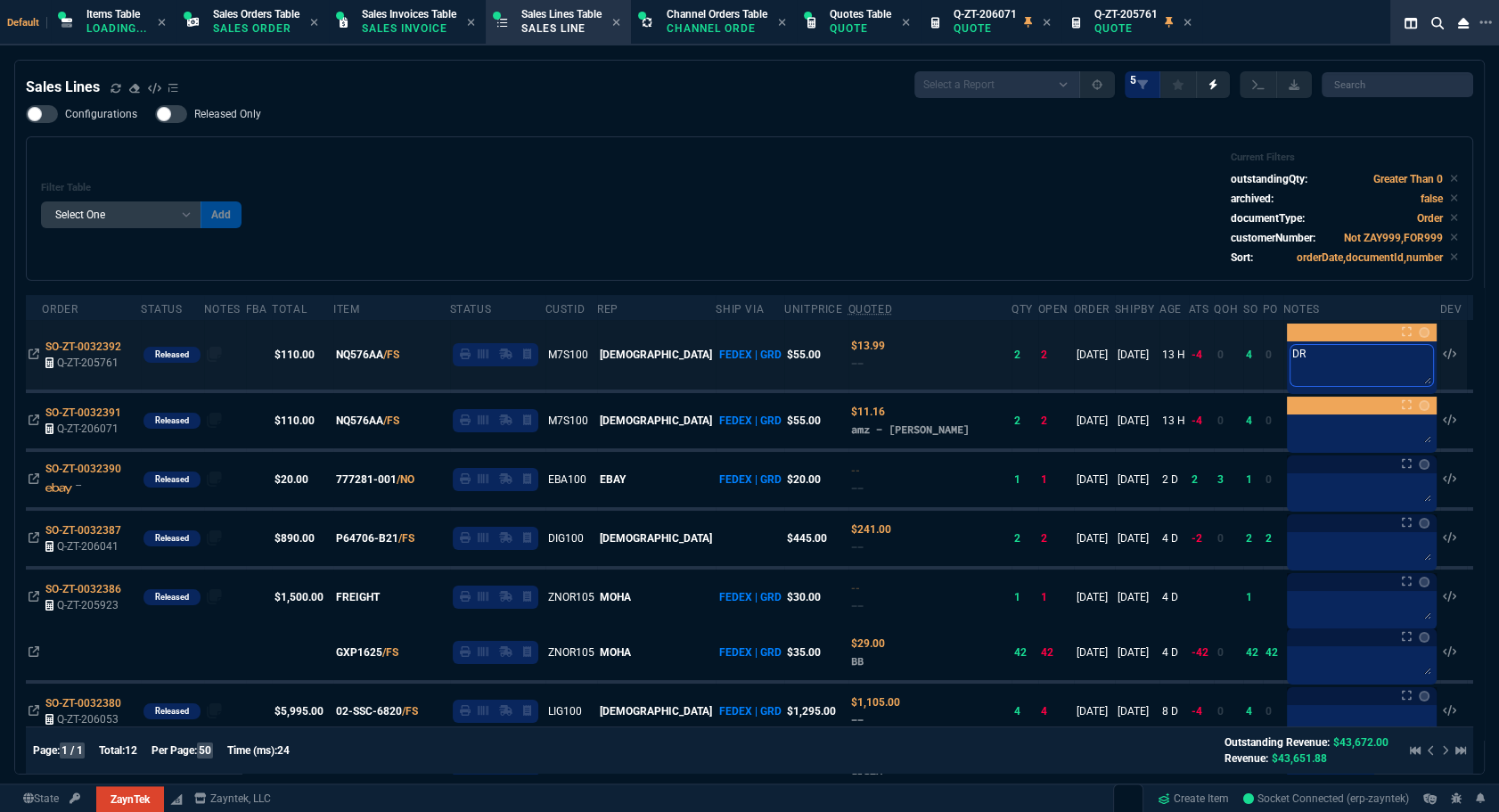
type textarea "DRO"
type textarea "DROP"
type textarea "DROPS"
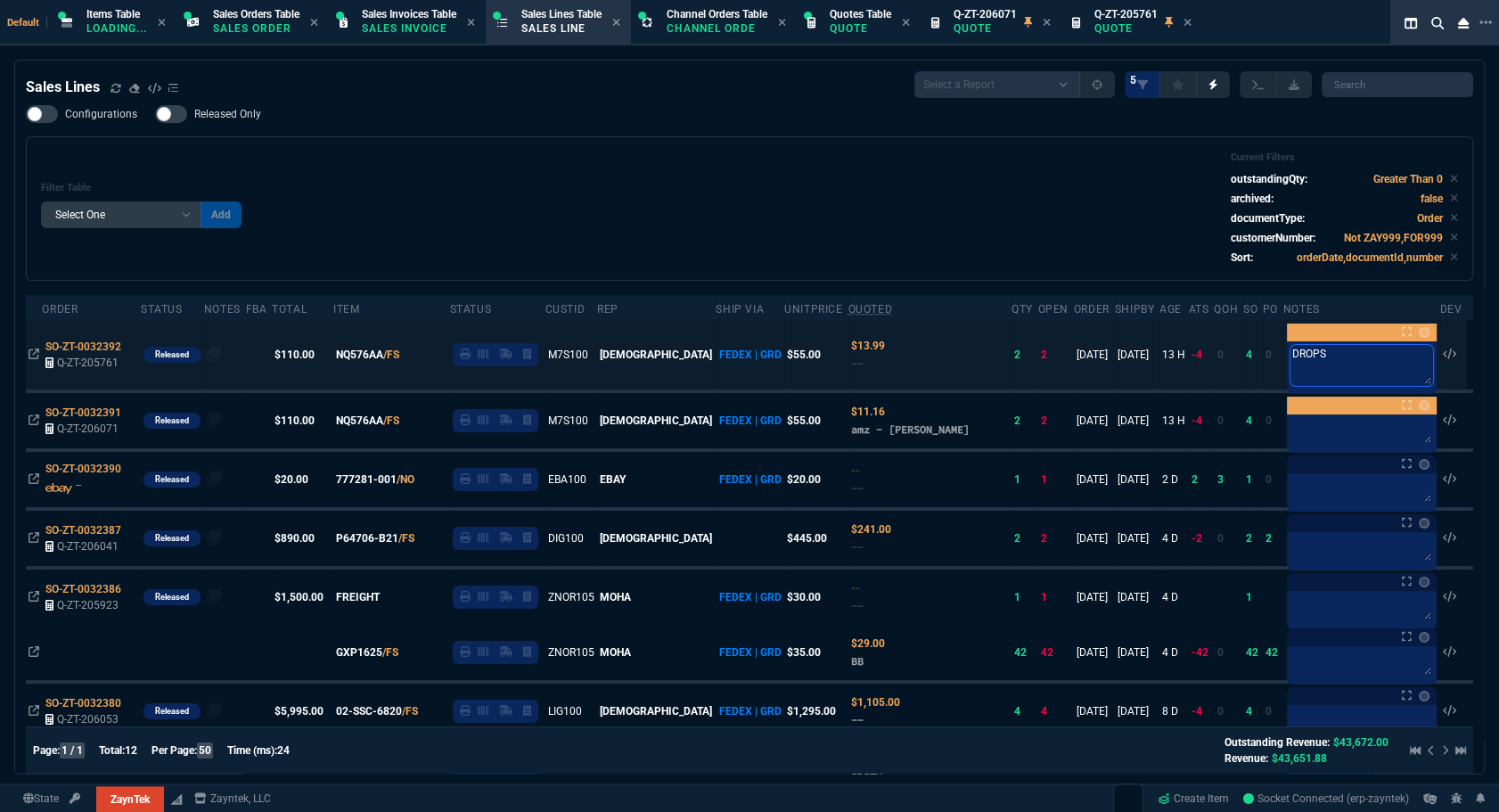
type textarea "DROPSH"
type textarea "DROPSHI"
type textarea "DROPSHIP"
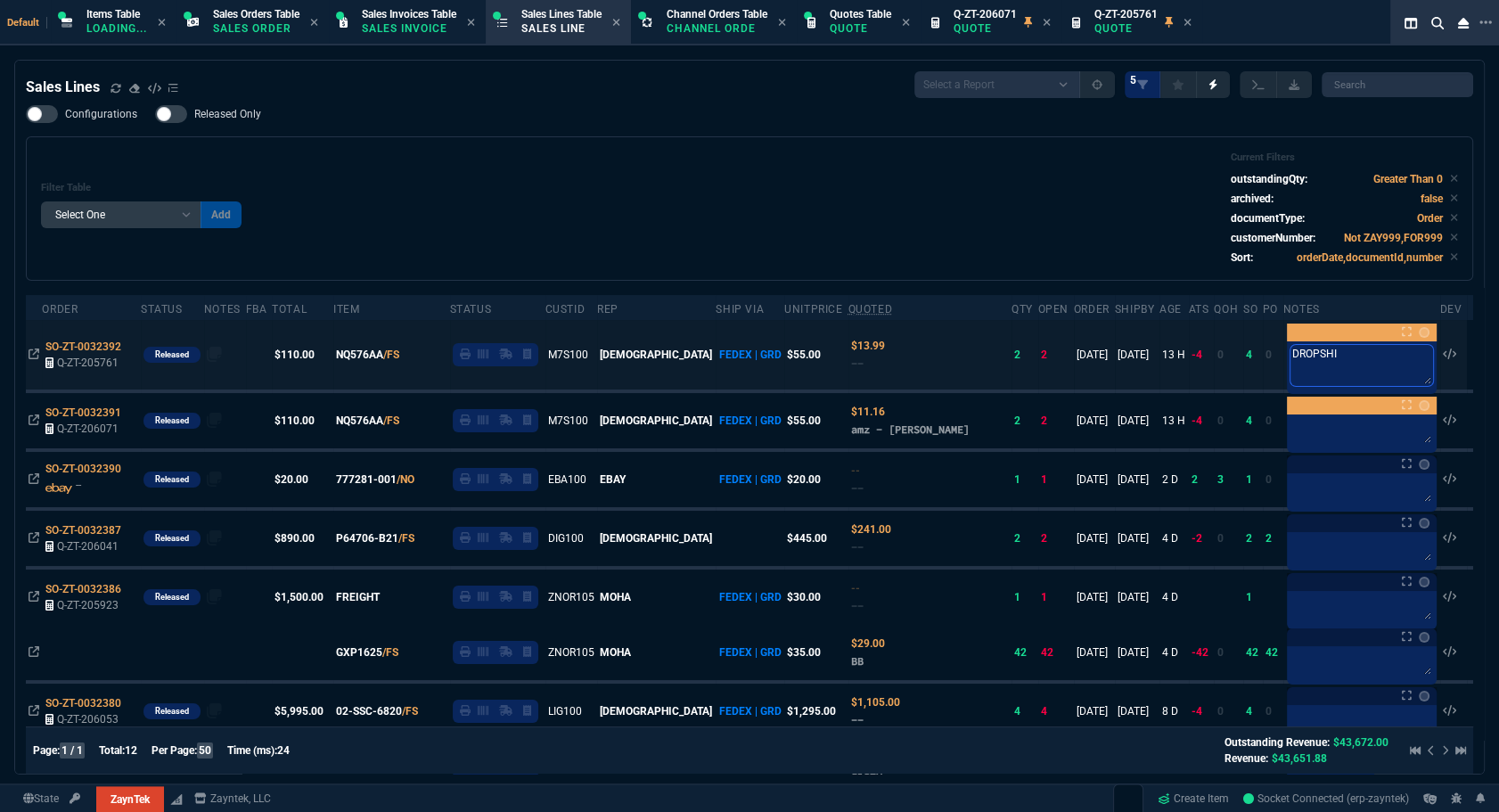
type textarea "DROPSHIP"
type textarea "DROPSHIPP"
type textarea "DROPSHIPPE"
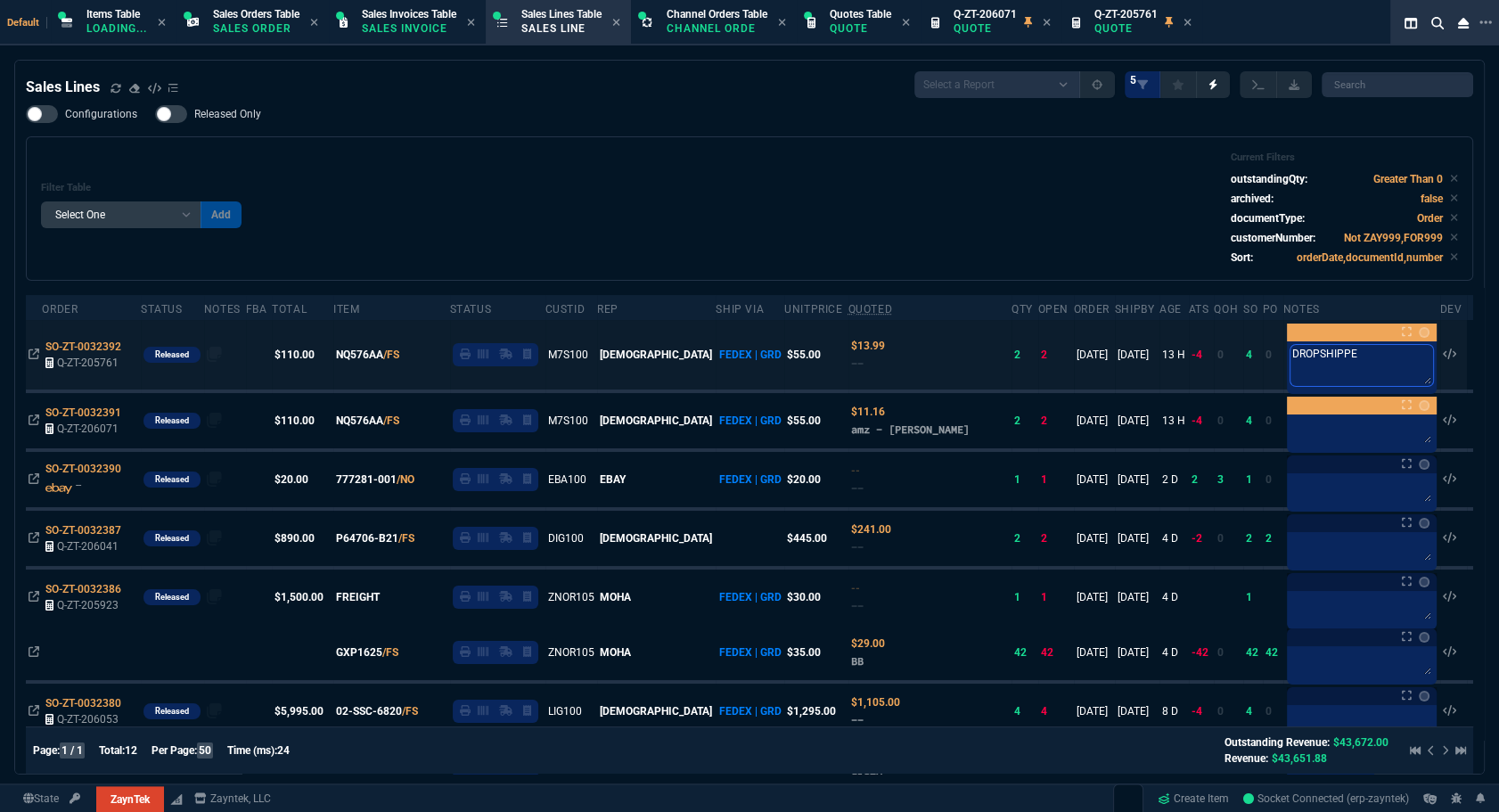
type textarea "DROPSHIPPED"
type textarea "DROPSHIPPED -"
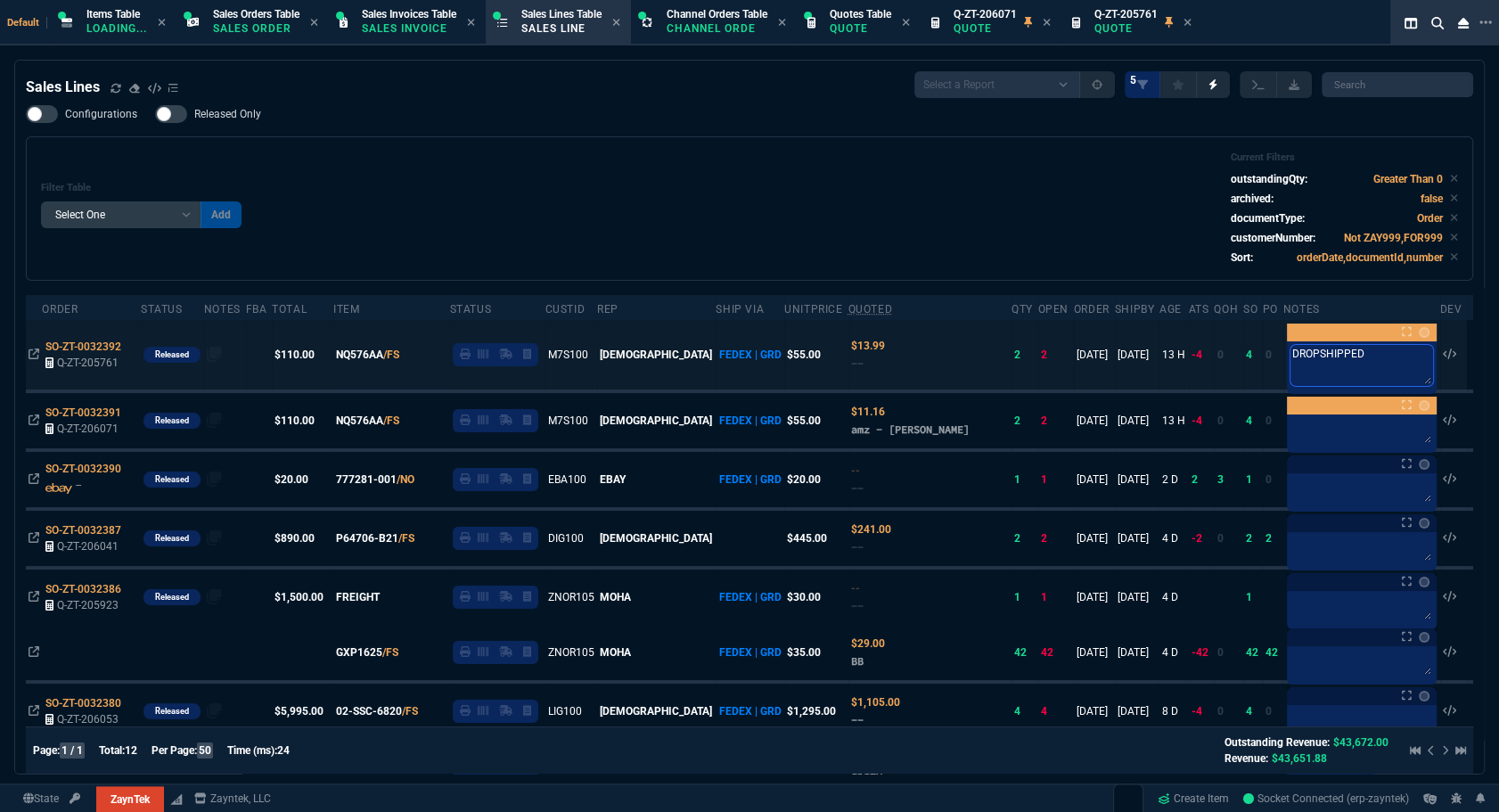
type textarea "DROPSHIPPED -"
type textarea "DROPSHIPPED - A"
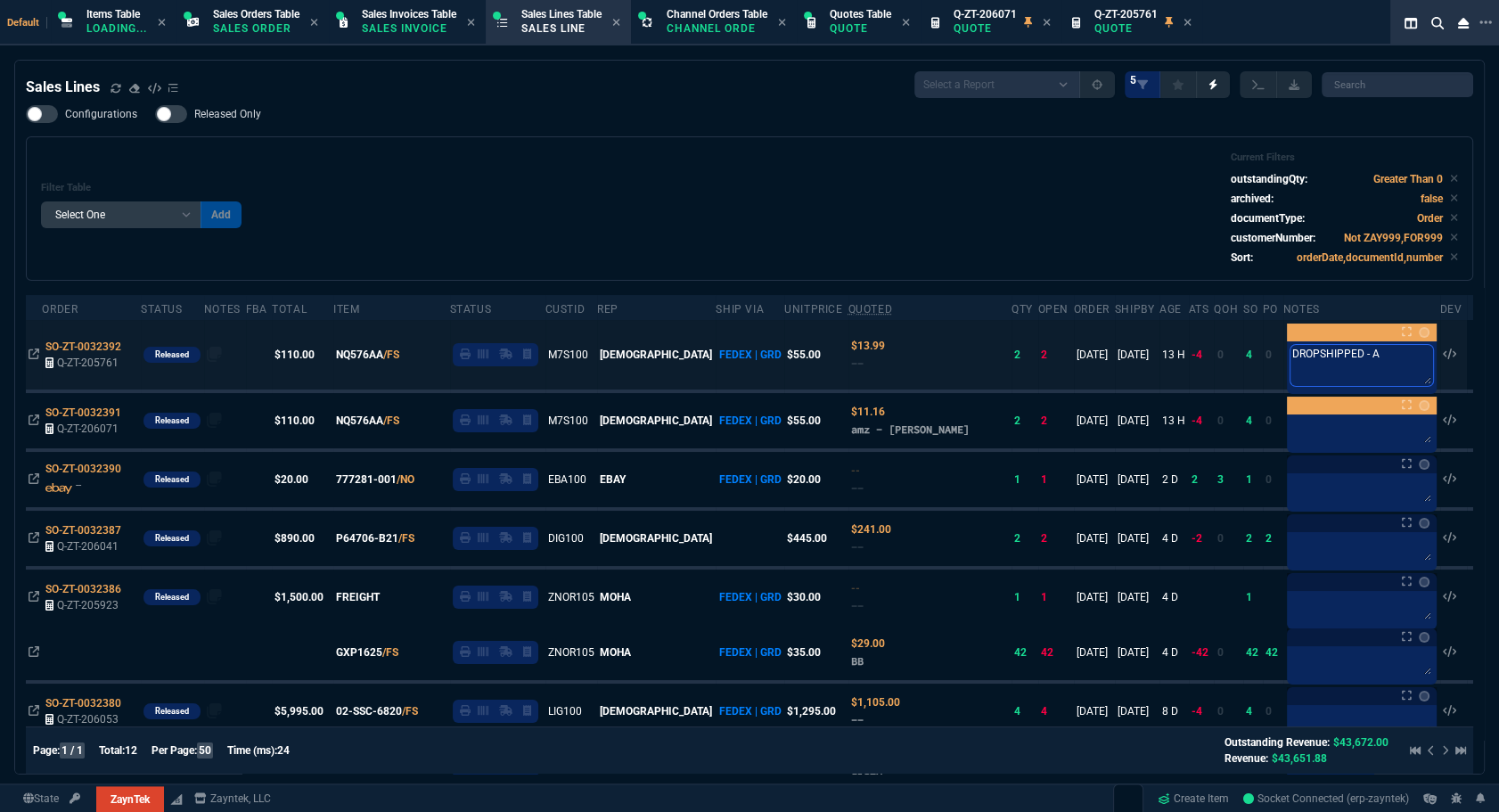
type textarea "DROPSHIPPED - AM"
type textarea "DROPSHIPPED - AMZ"
drag, startPoint x: 1397, startPoint y: 348, endPoint x: 1291, endPoint y: 353, distance: 106.1
click at [1291, 353] on textarea "DROPSHIPPED - AMZ" at bounding box center [1361, 365] width 142 height 41
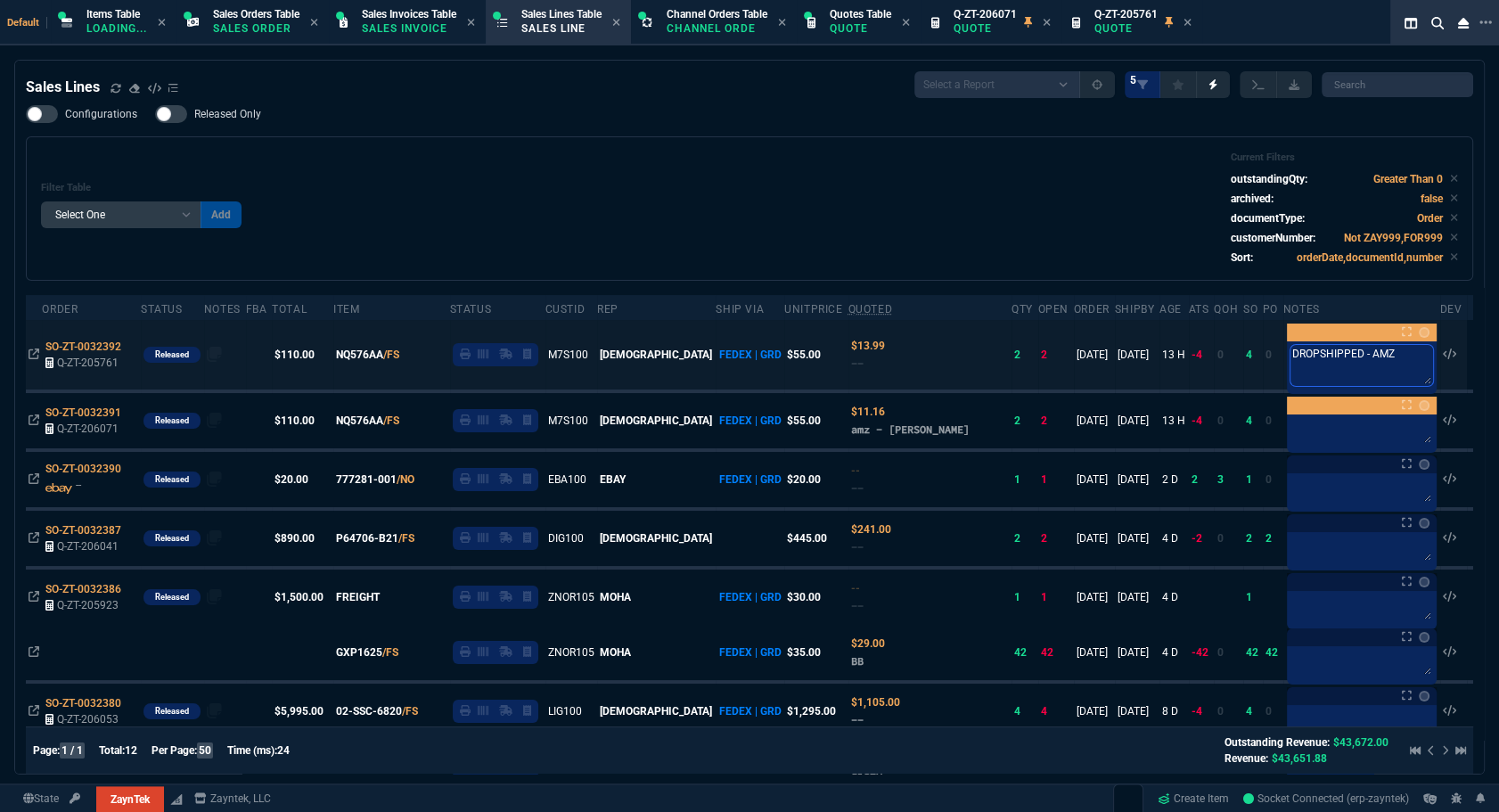
type textarea "DROPSHIPPED - AMZ"
click at [1310, 342] on div "DROPSHIPPED - AMZ DROPSHIPPED - AMZ" at bounding box center [1361, 368] width 150 height 53
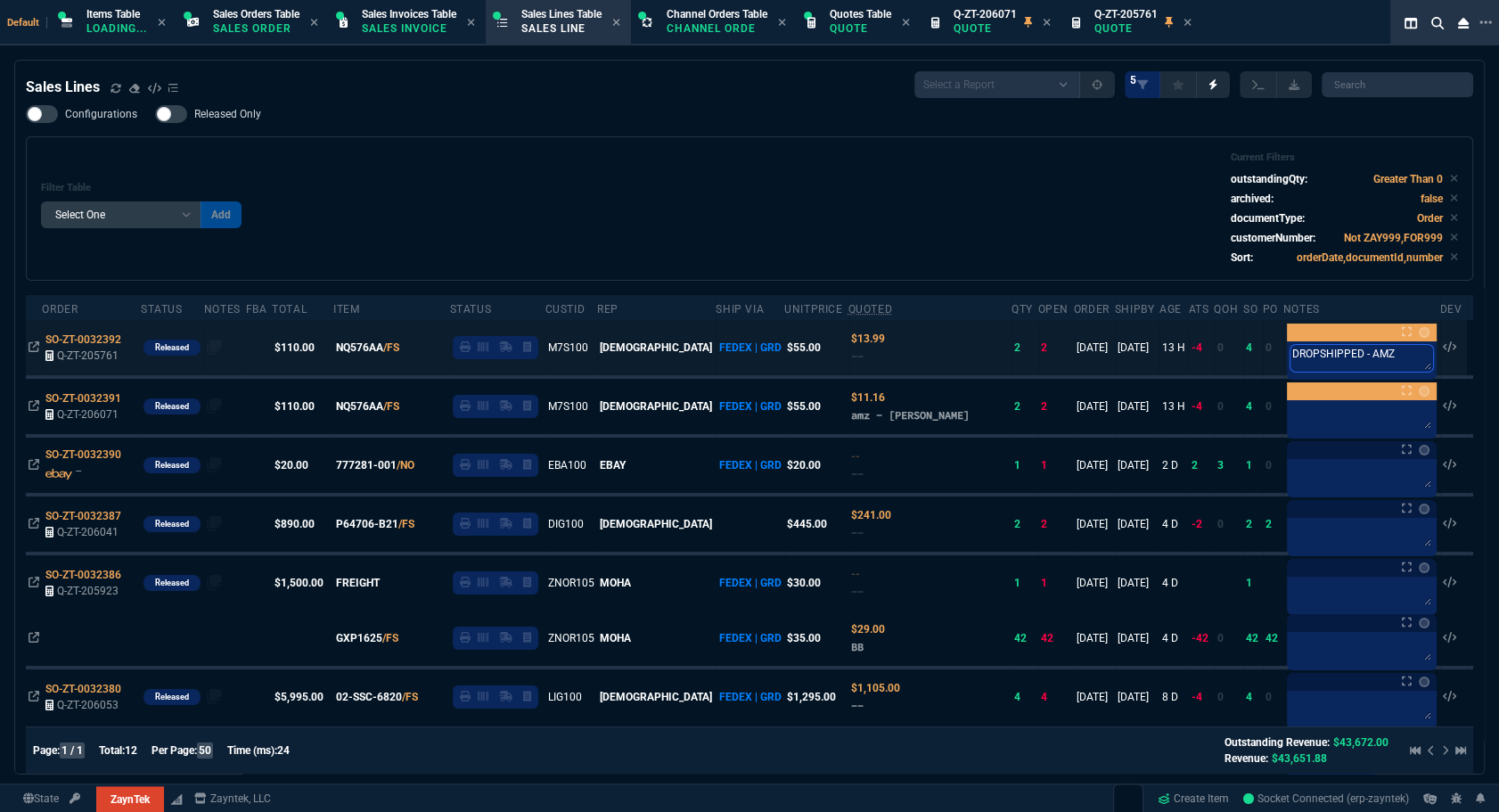
click at [1299, 362] on textarea "DROPSHIPPED - AMZ" at bounding box center [1361, 359] width 142 height 27
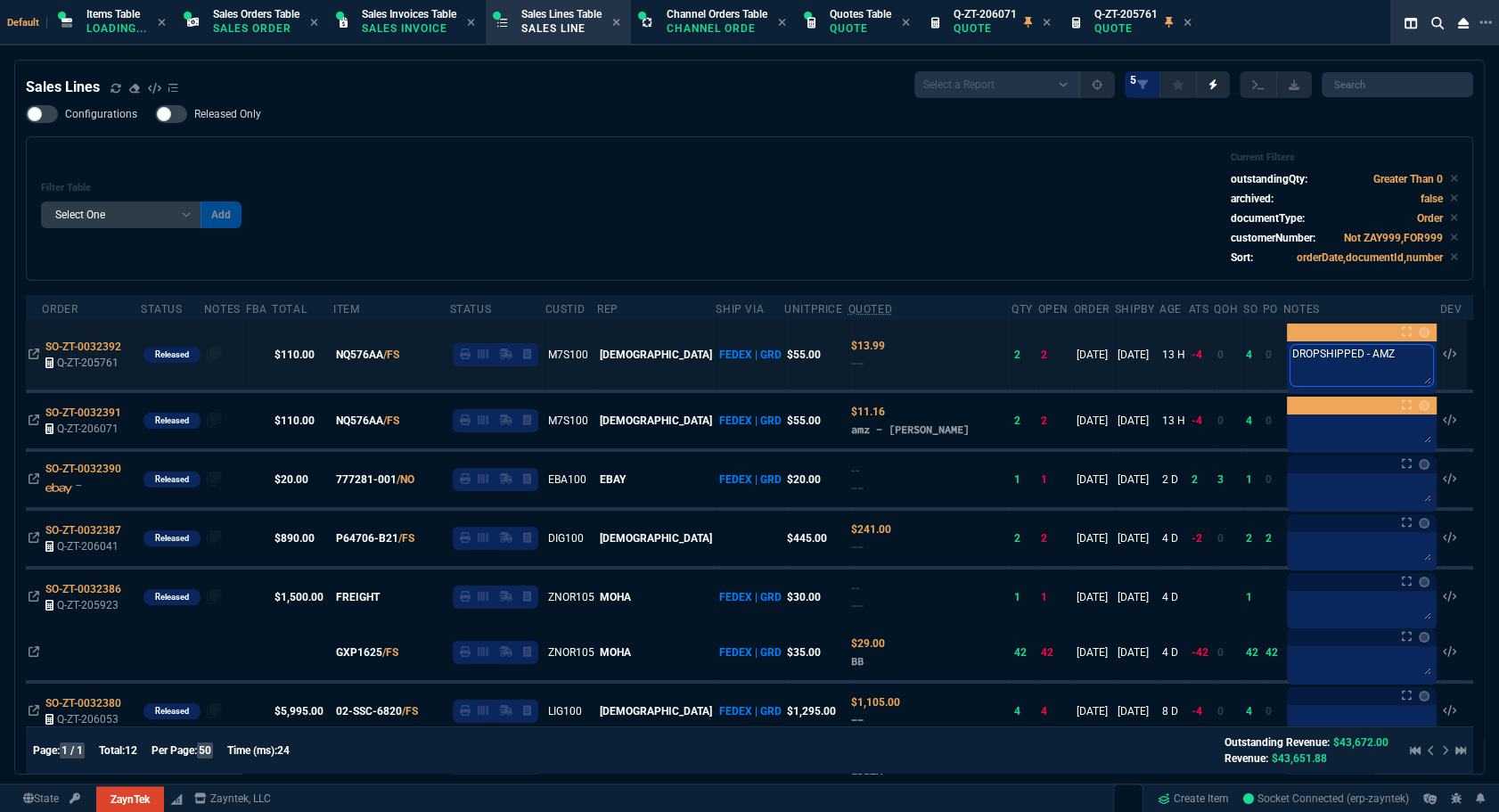
click at [1299, 362] on textarea "DROPSHIPPED - AMZ" at bounding box center [1361, 365] width 142 height 41
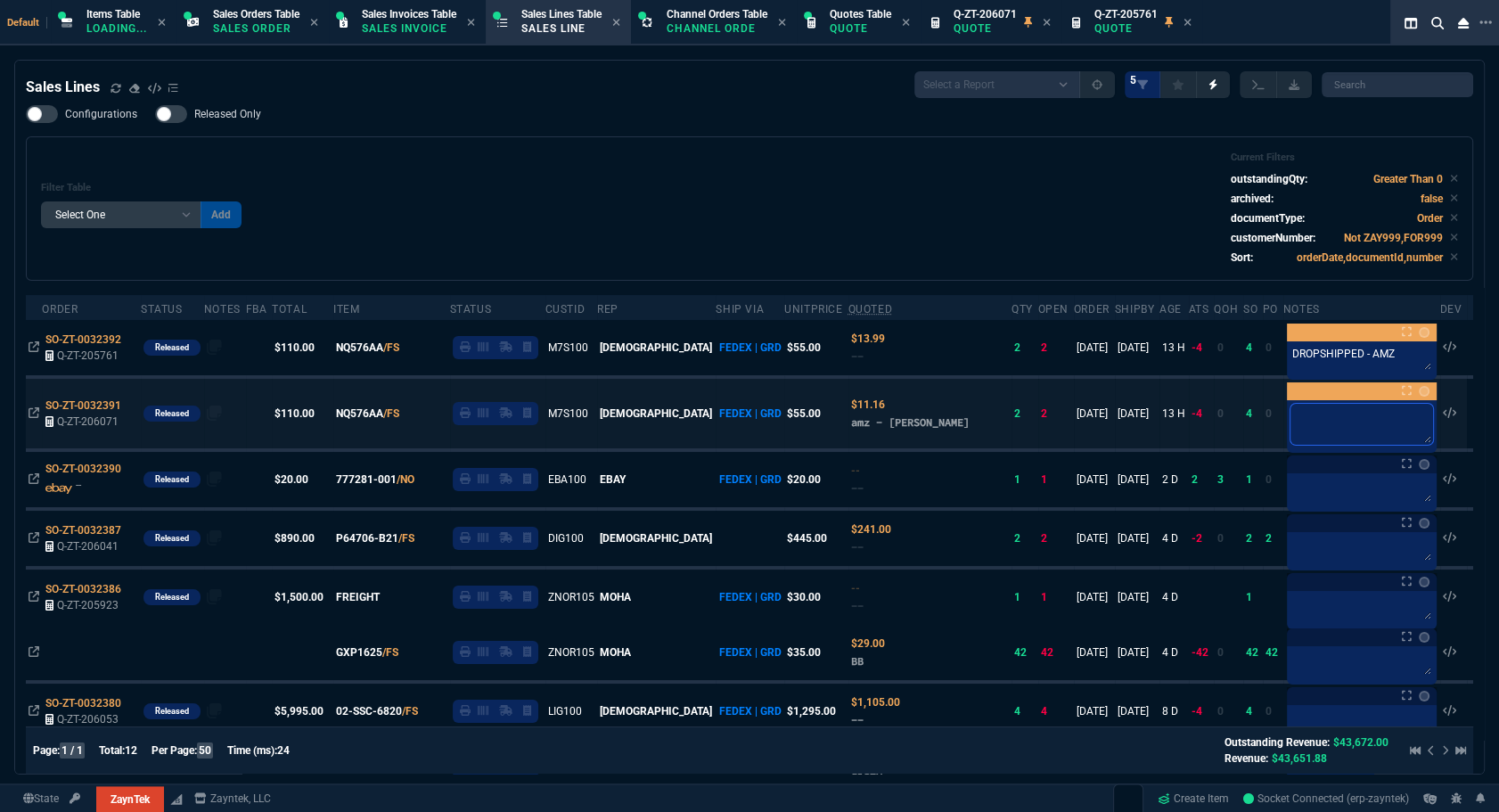
click at [1301, 434] on textarea at bounding box center [1361, 424] width 142 height 41
paste textarea "DROPSHIPPED - AMZ"
type textarea "DROPSHIPPED - AMZ"
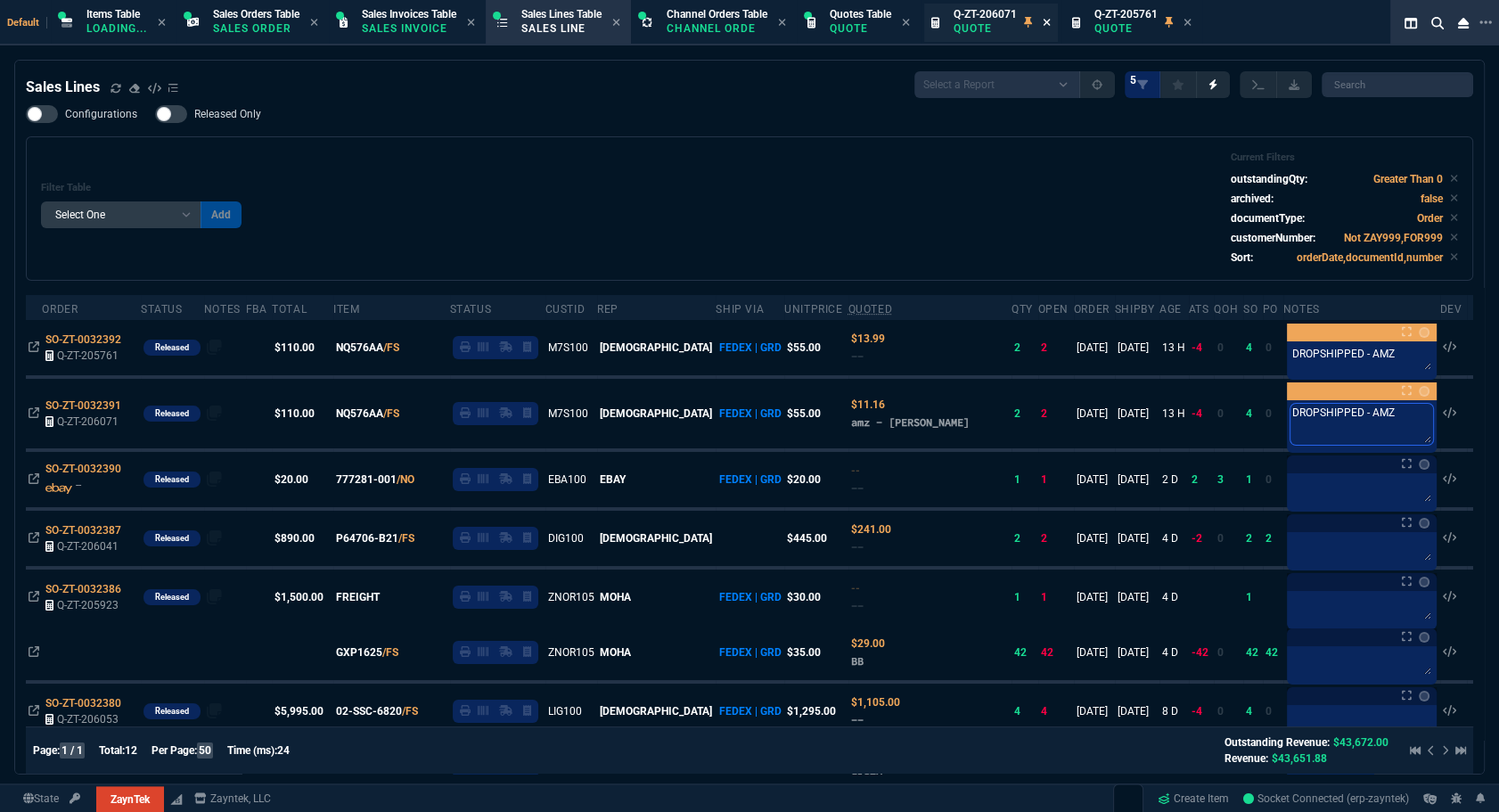
type textarea "DROPSHIPPED - AMZ"
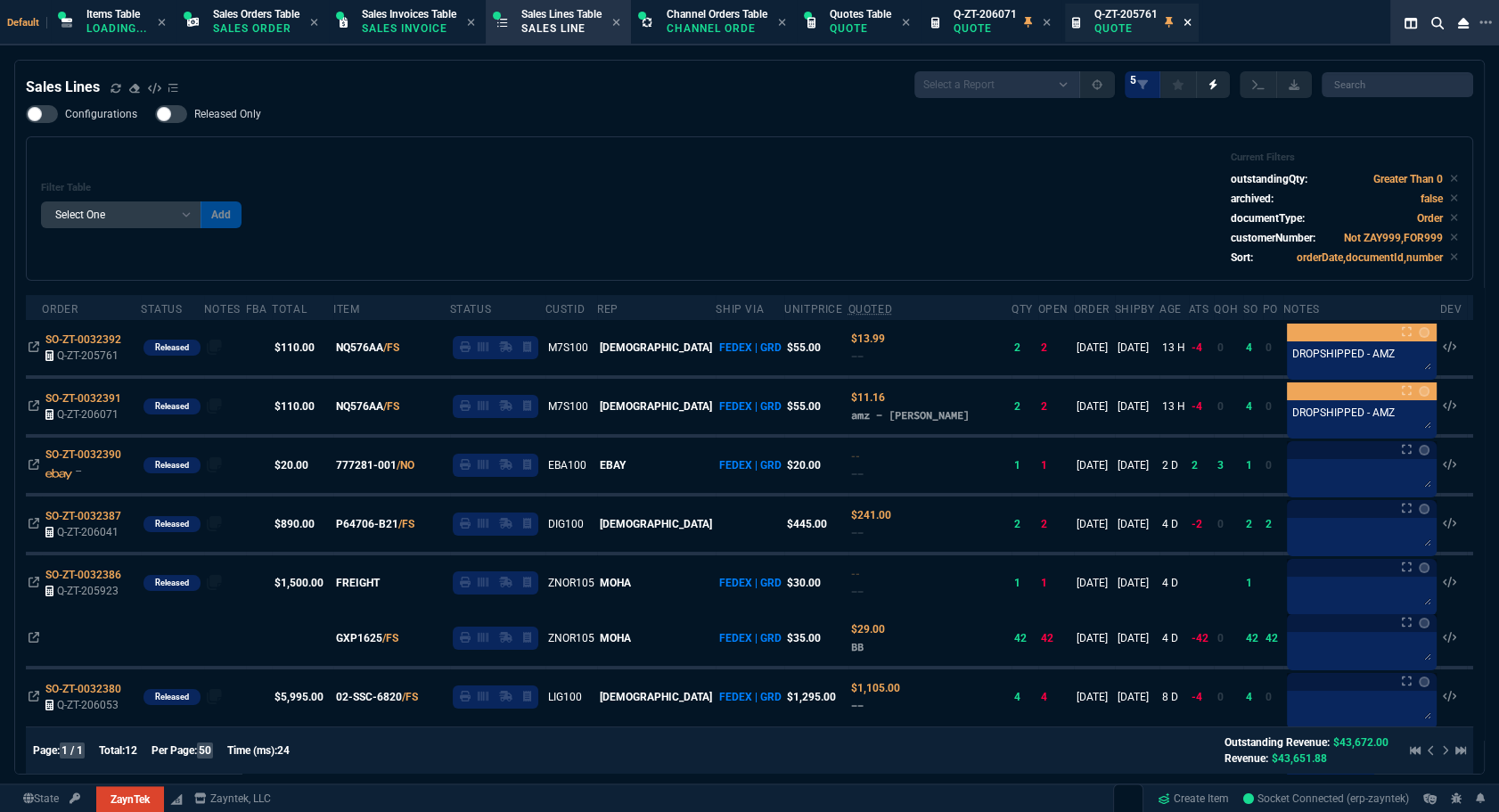
click at [1051, 22] on icon at bounding box center [1048, 23] width 7 height 7
click at [1061, 22] on div "Default Items Table Loading... Sales Orders Table Sales Order Sales Invoices Ta…" at bounding box center [714, 23] width 1428 height 45
click at [863, 22] on p "Quote" at bounding box center [861, 29] width 62 height 14
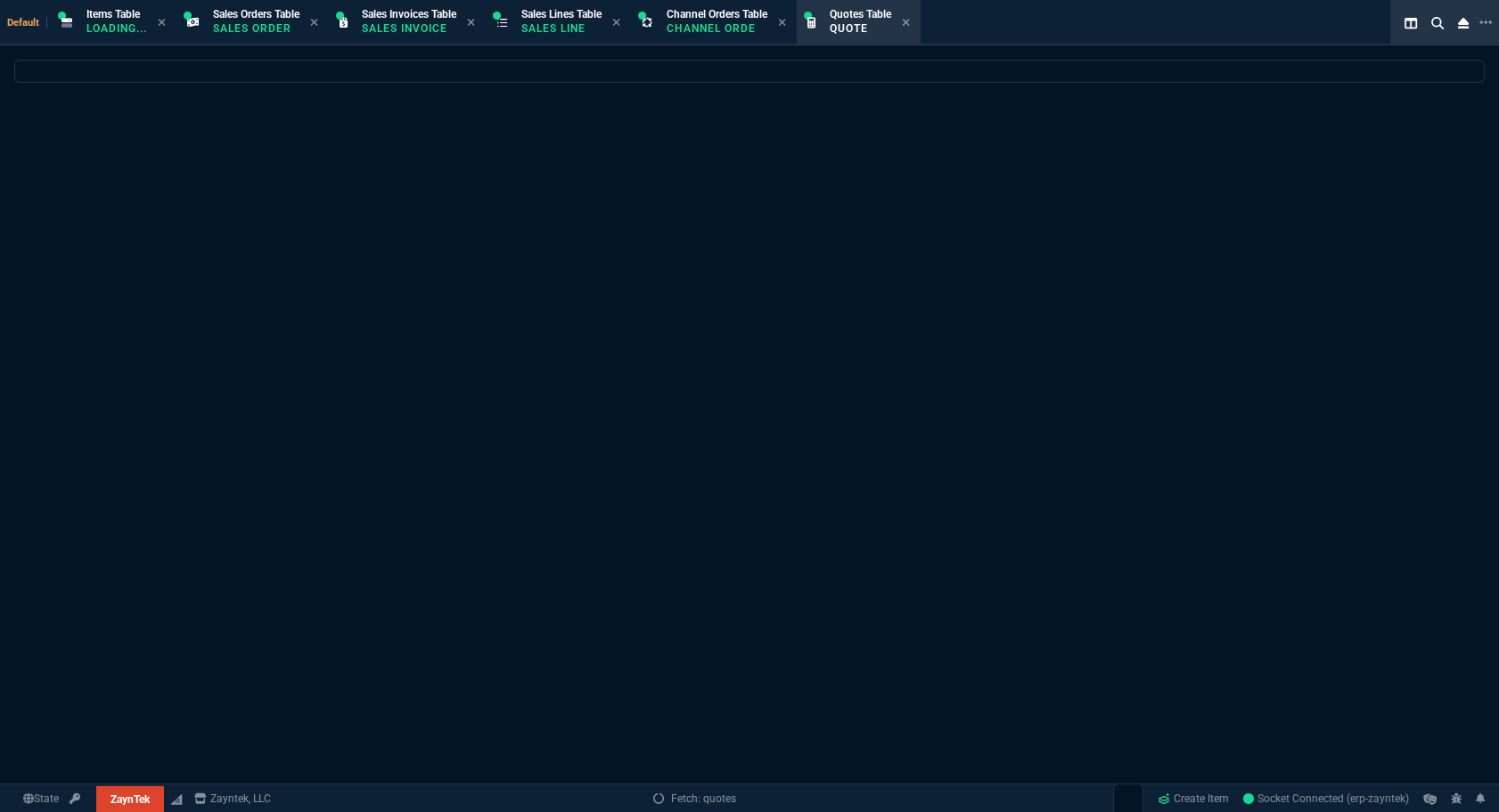
select select
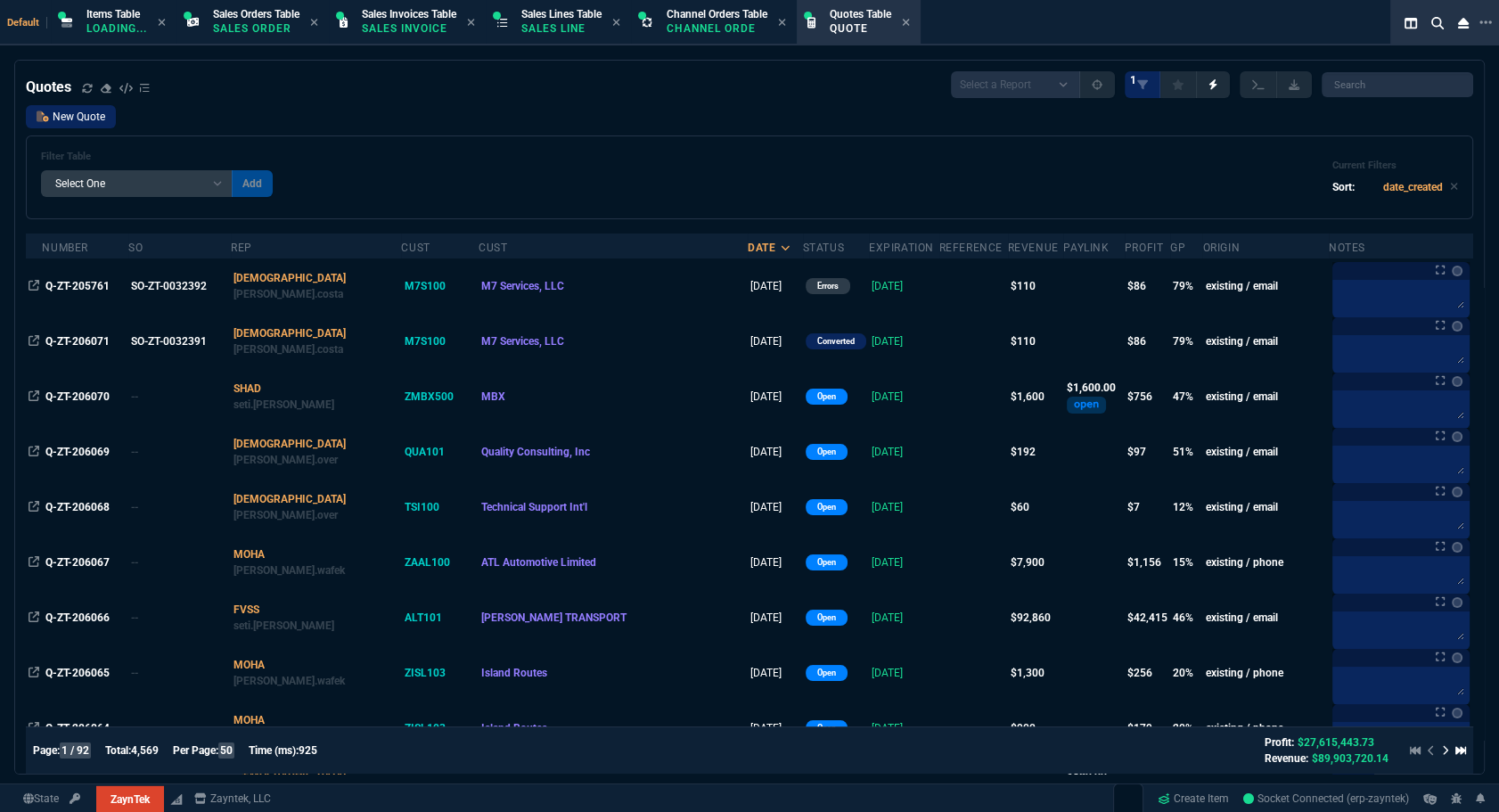
click at [99, 122] on link "New Quote" at bounding box center [71, 117] width 90 height 24
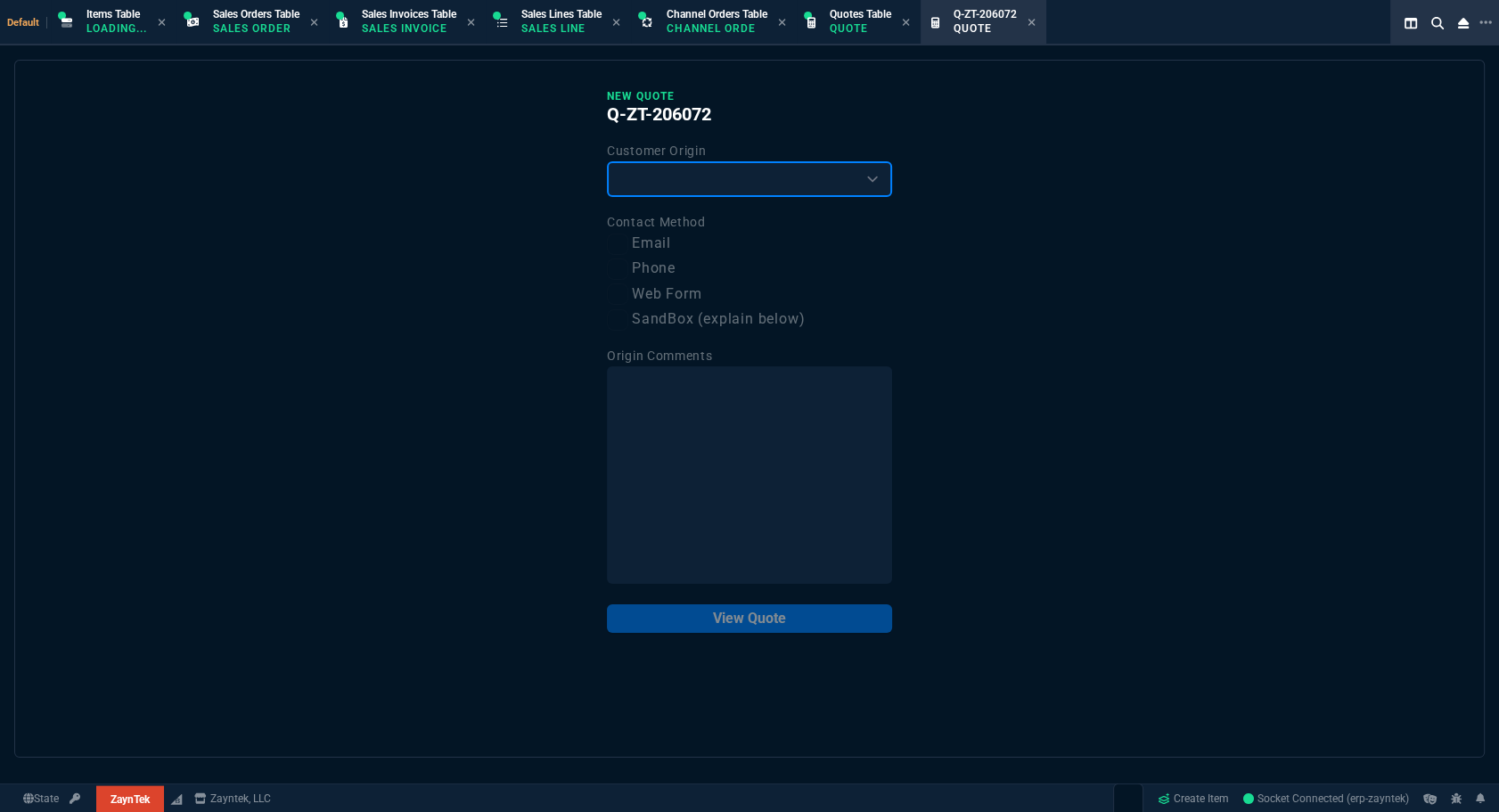
click at [645, 179] on select "Existing Customer Amazon Lead (first order) Website Lead (first order) Called (…" at bounding box center [750, 179] width 285 height 35
select select "existing"
click at [607, 161] on select "Existing Customer Amazon Lead (first order) Website Lead (first order) Called (…" at bounding box center [750, 179] width 285 height 35
click at [635, 245] on label "Email" at bounding box center [750, 244] width 285 height 23
click at [628, 245] on input "Email" at bounding box center [618, 245] width 22 height 22
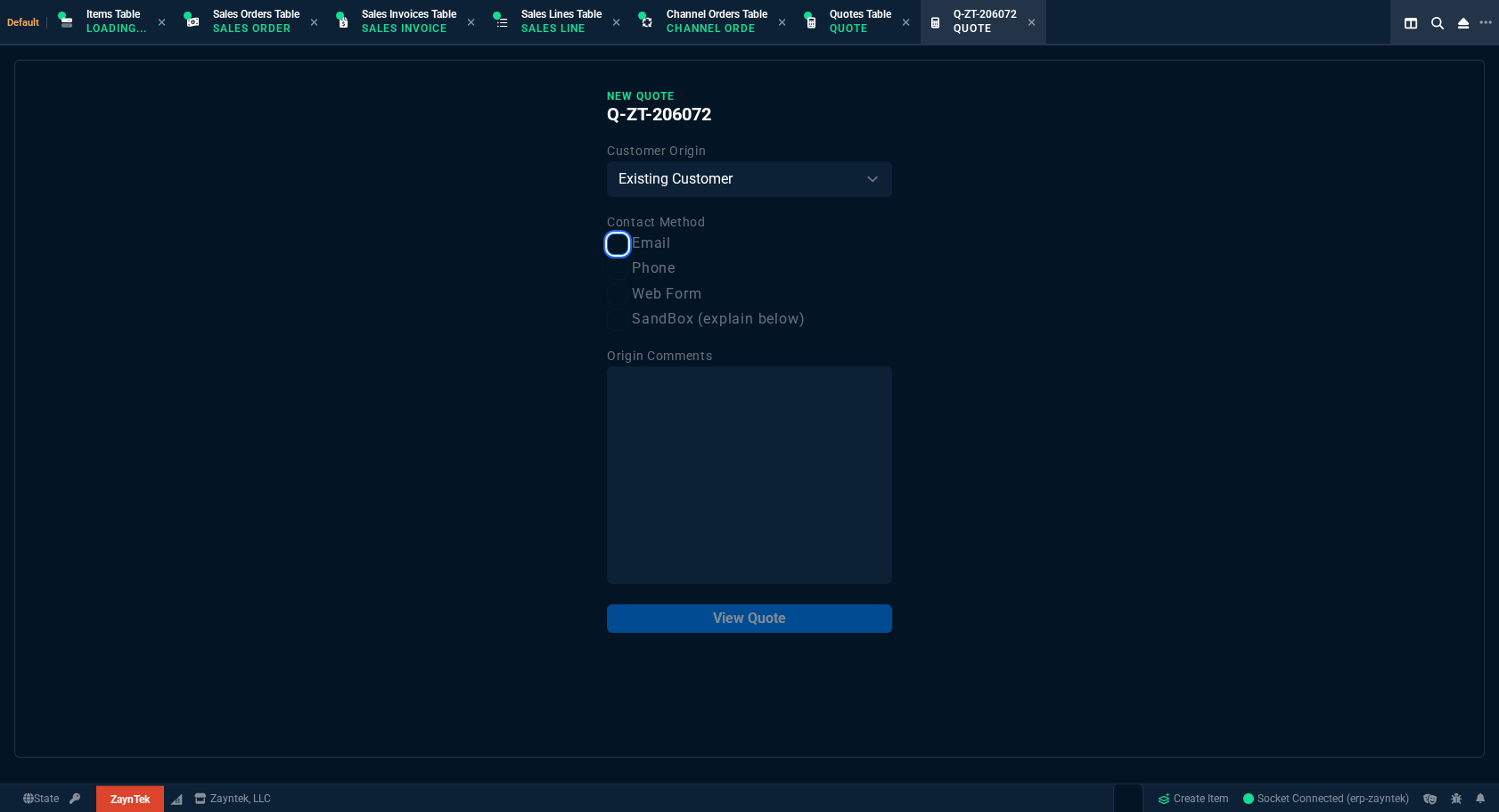
checkbox input "true"
click at [711, 612] on button "View Quote" at bounding box center [750, 618] width 285 height 28
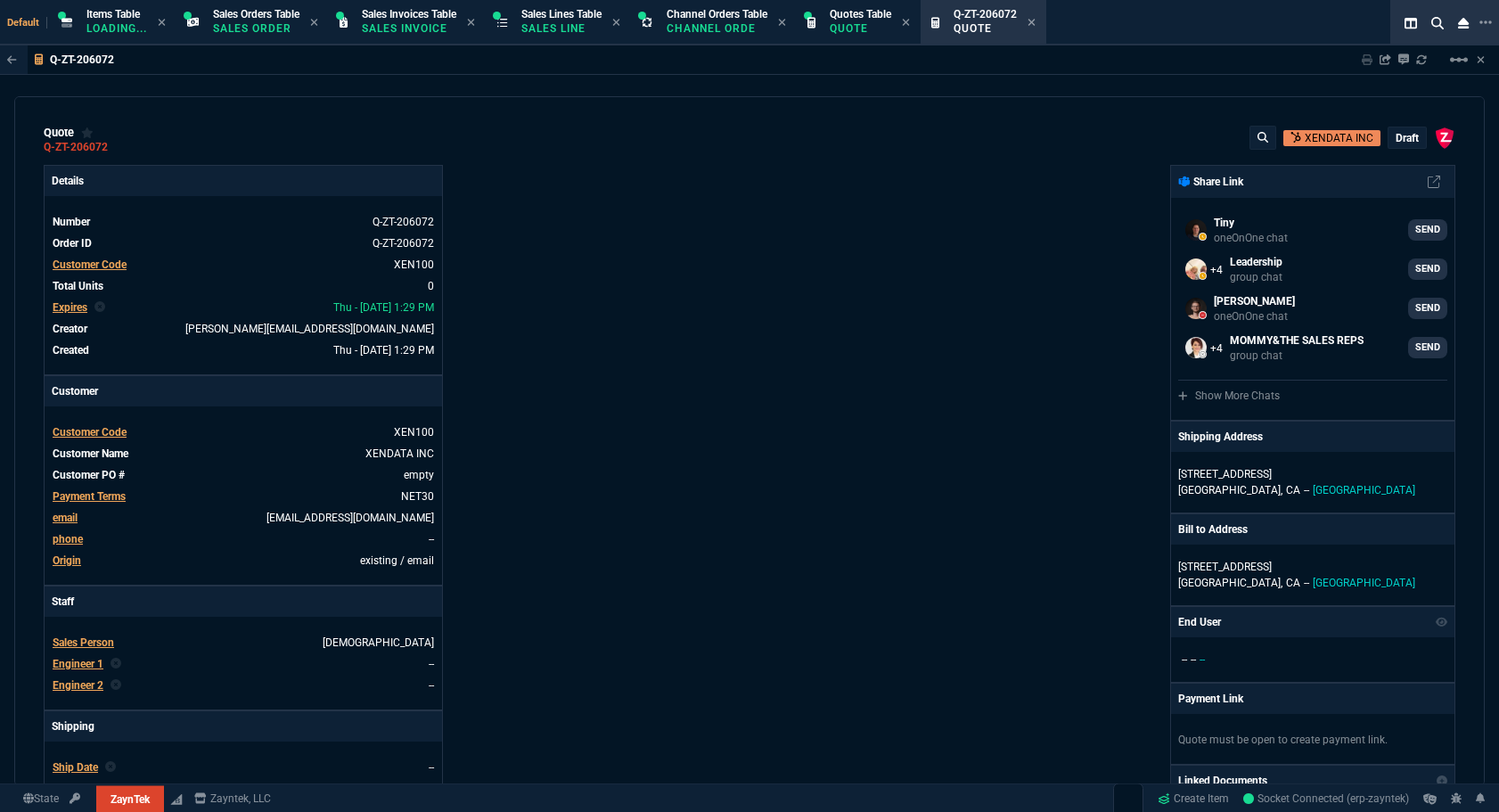
select select "12: [PERSON_NAME]"
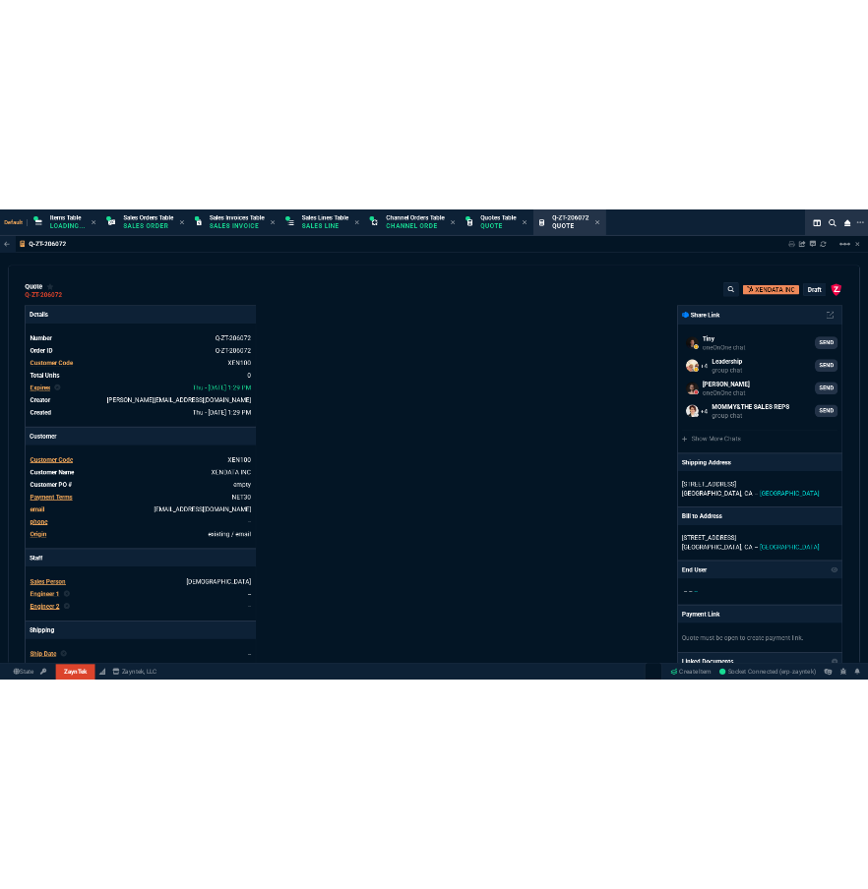
scroll to position [357, 0]
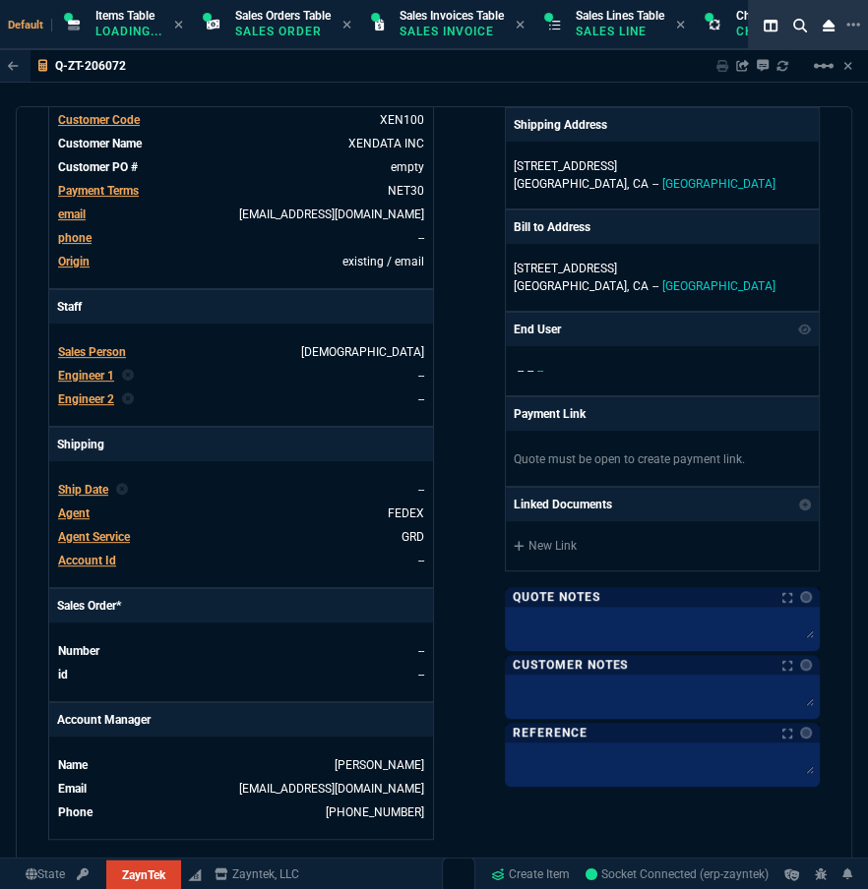
click at [69, 505] on div "Agent" at bounding box center [73, 514] width 31 height 18
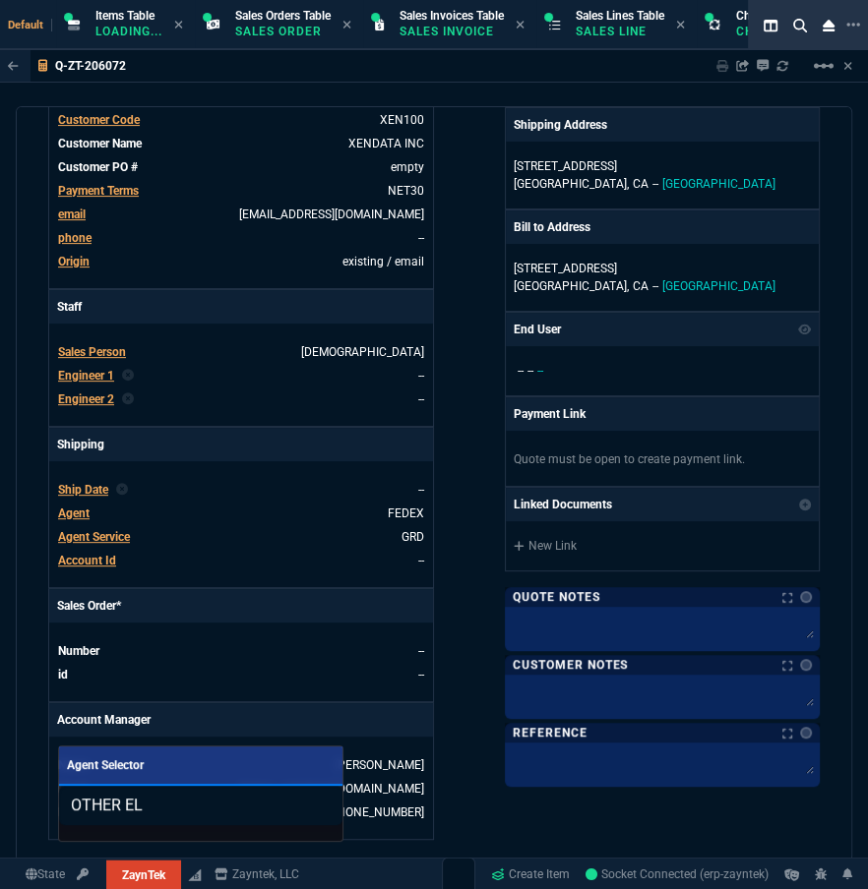
type input "OTHER ELE"
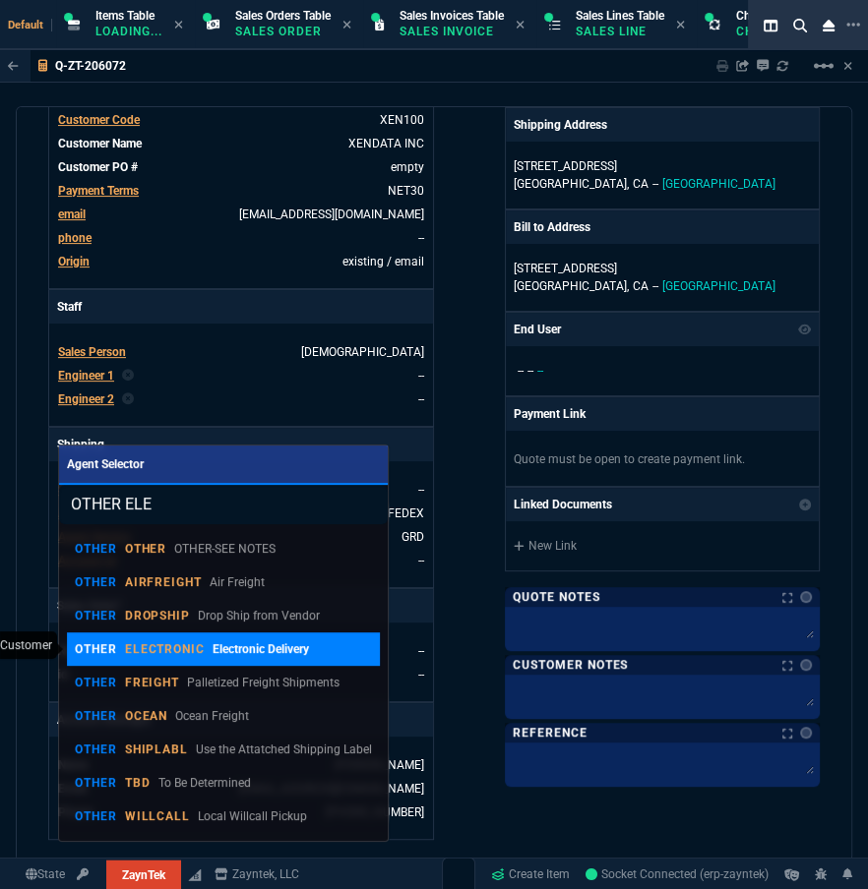
click at [183, 633] on link "OTHER ELECTRONIC Electronic Delivery" at bounding box center [224, 648] width 314 height 33
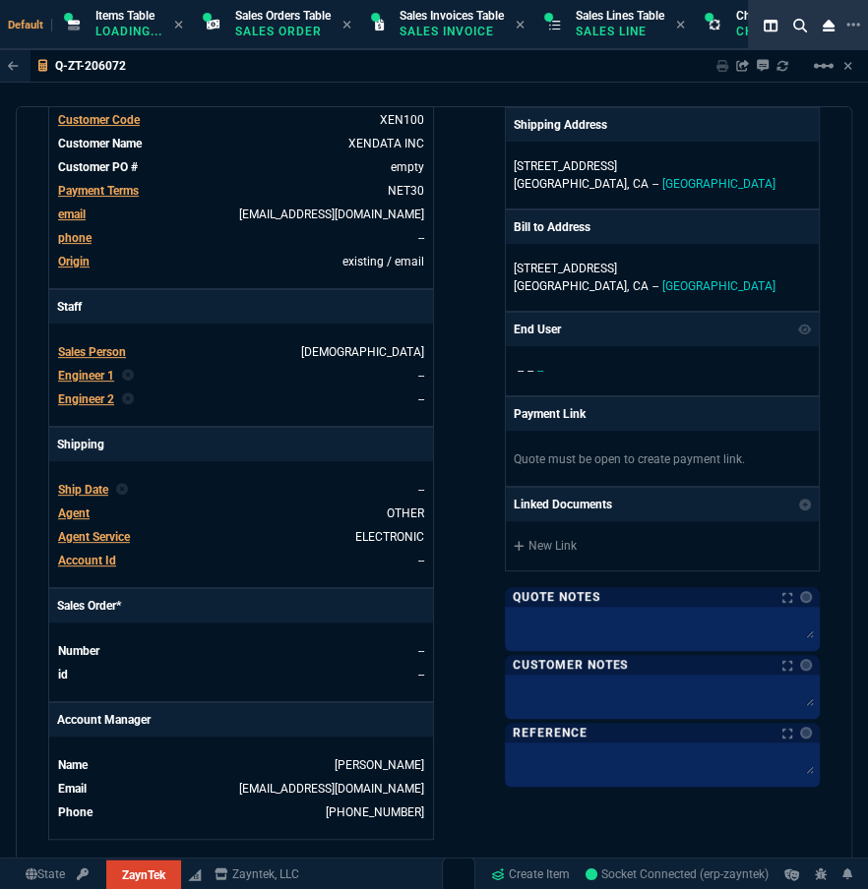
scroll to position [715, 0]
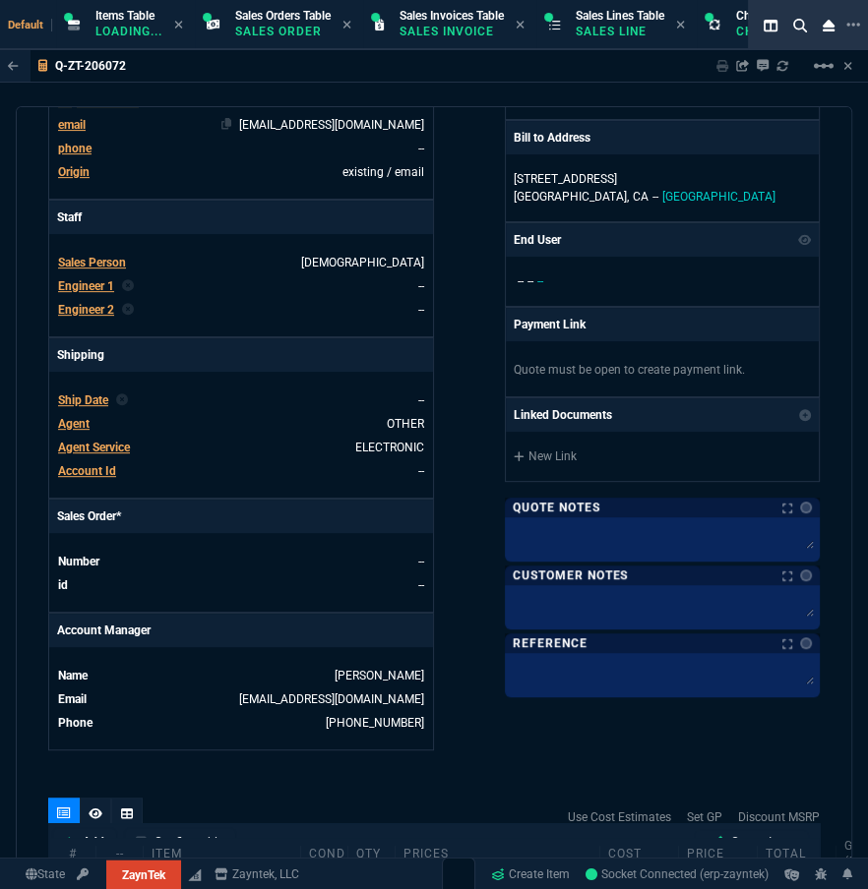
scroll to position [268, 0]
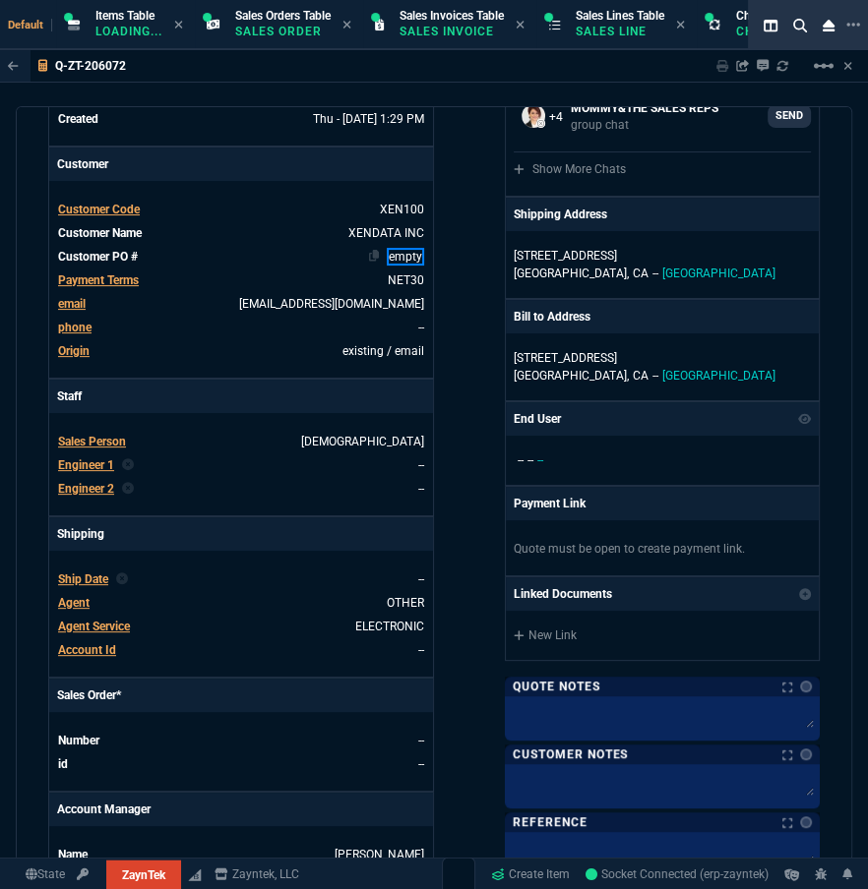
click at [406, 255] on link "empty" at bounding box center [405, 257] width 37 height 18
drag, startPoint x: 382, startPoint y: 252, endPoint x: 432, endPoint y: 255, distance: 50.3
click at [432, 255] on div "Details Number Q-ZT-206072 Order ID Q-ZT-206072 Customer Code XEN100 Total Unit…" at bounding box center [433, 421] width 771 height 1015
paste link
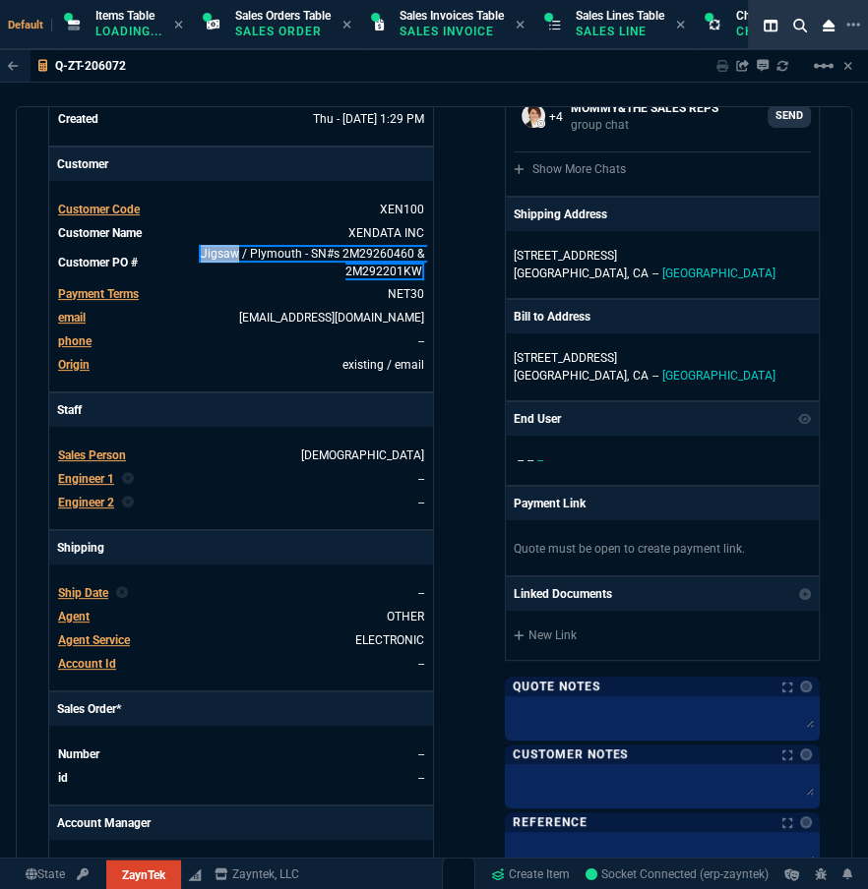
scroll to position [266, 0]
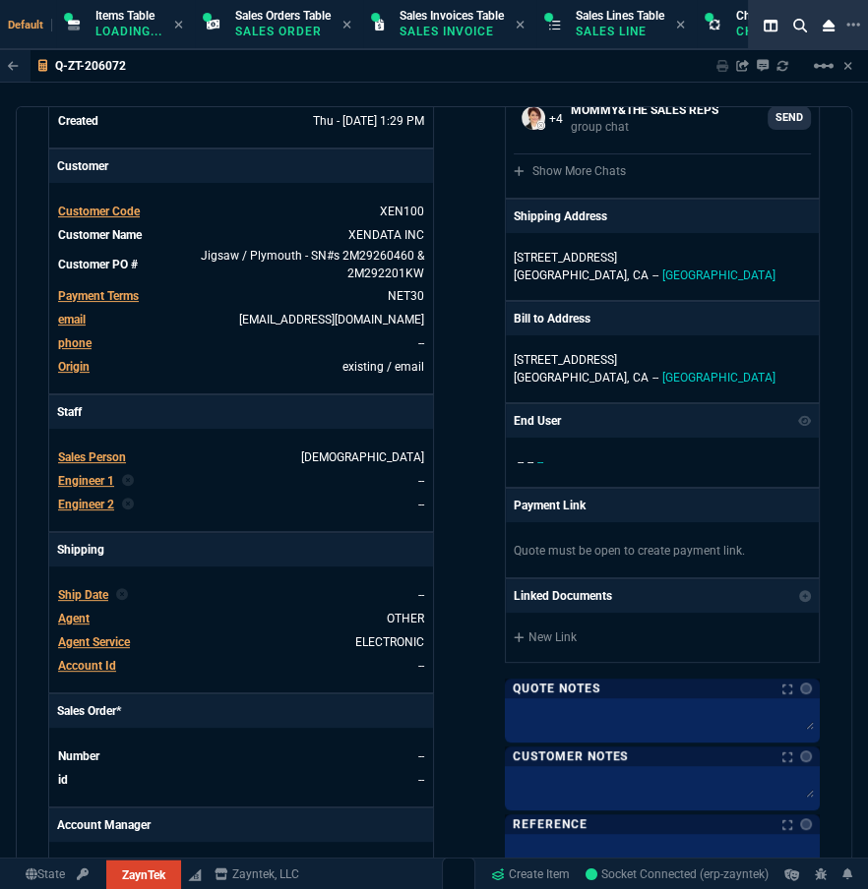
click at [453, 295] on div "ZaynTek, LLC [STREET_ADDRESS] Share Link Tiny oneOnOne chat SEND Leadership gro…" at bounding box center [627, 430] width 386 height 1029
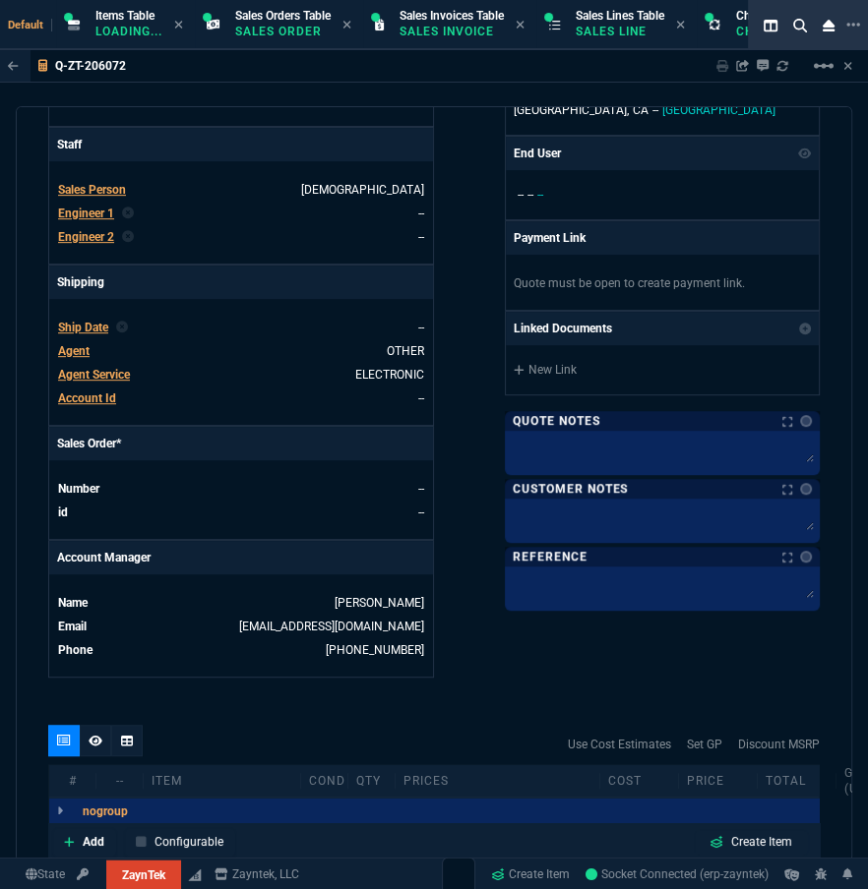
scroll to position [802, 0]
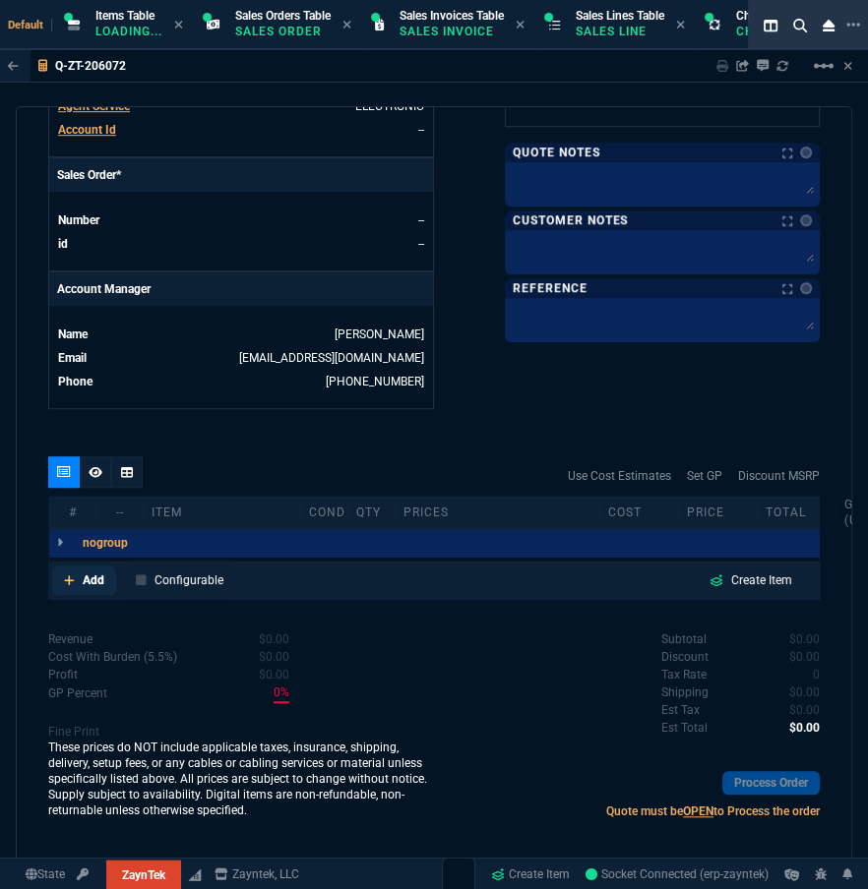
click at [93, 580] on p "Add" at bounding box center [94, 580] width 22 height 18
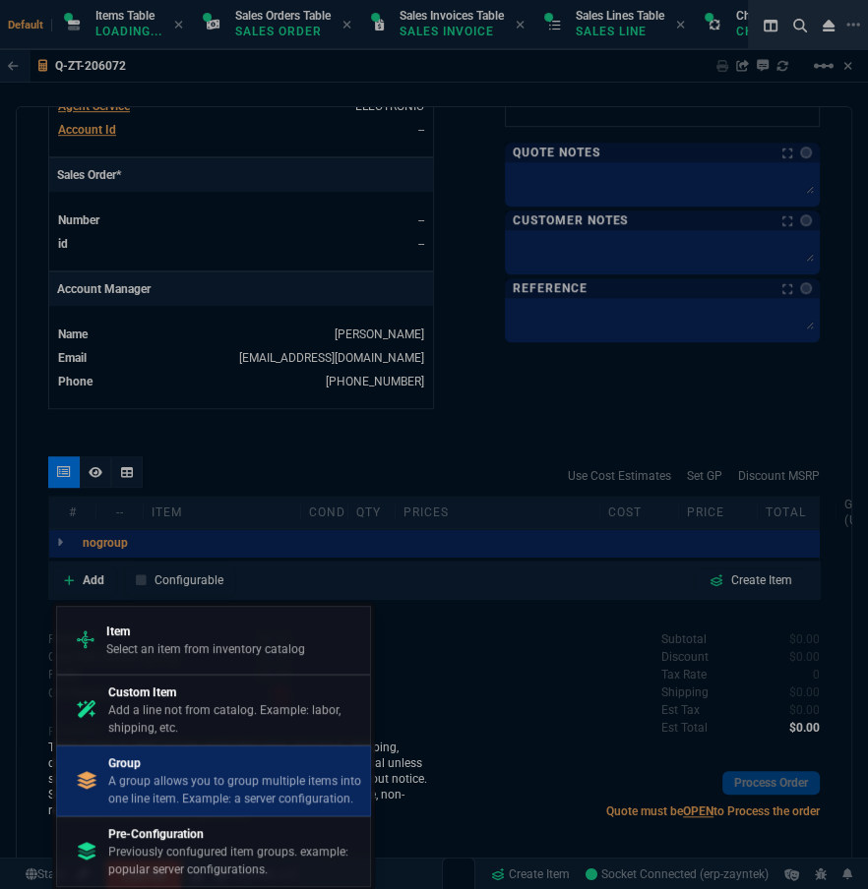
click at [154, 757] on p "Group" at bounding box center [235, 763] width 254 height 18
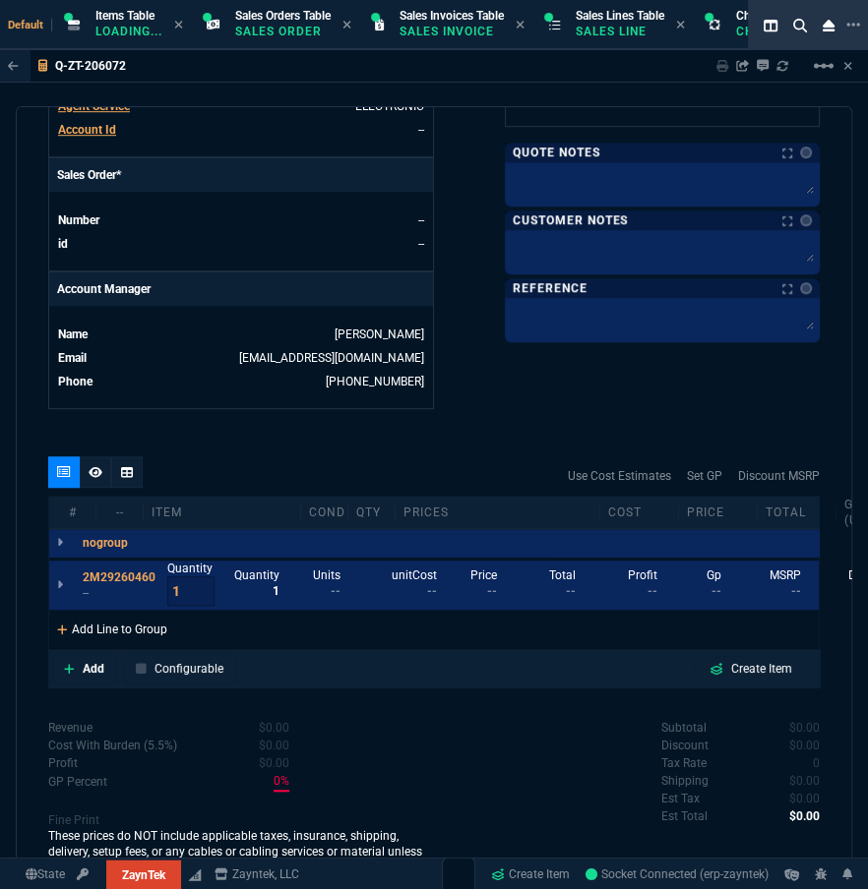
click at [81, 622] on div "Add Line to Group" at bounding box center [112, 627] width 126 height 35
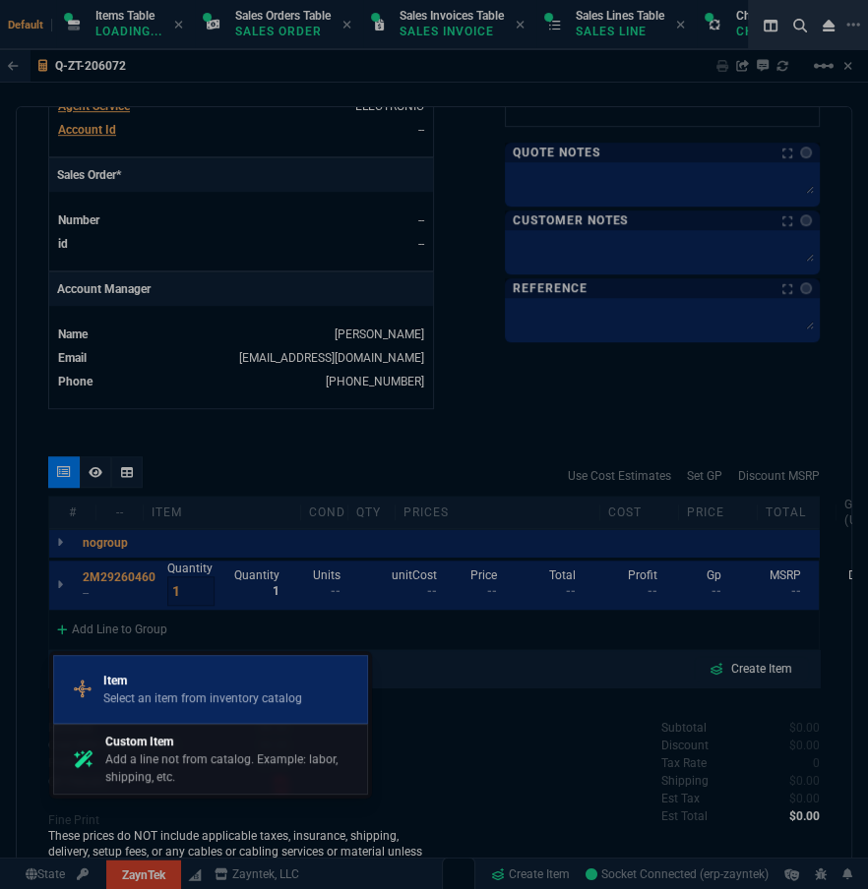
click at [197, 702] on p "Select an item from inventory catalog" at bounding box center [202, 699] width 199 height 18
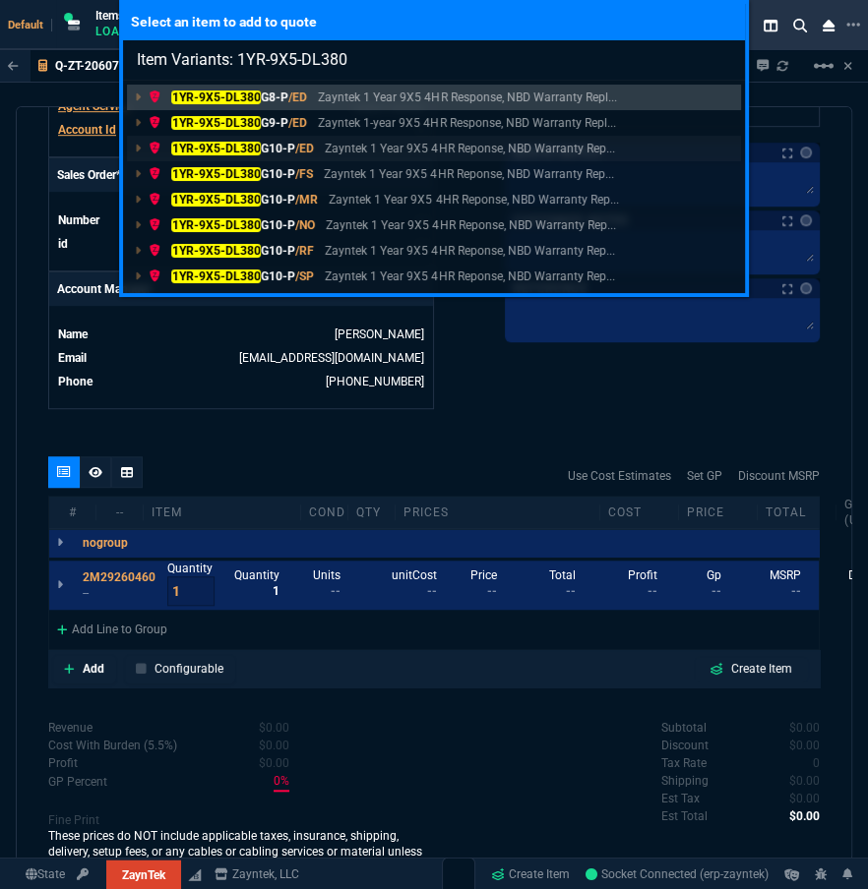
type input "Item Variants: 1YR-9X5-DL380"
click at [234, 144] on mark "1YR-9X5-DL380" at bounding box center [216, 149] width 90 height 14
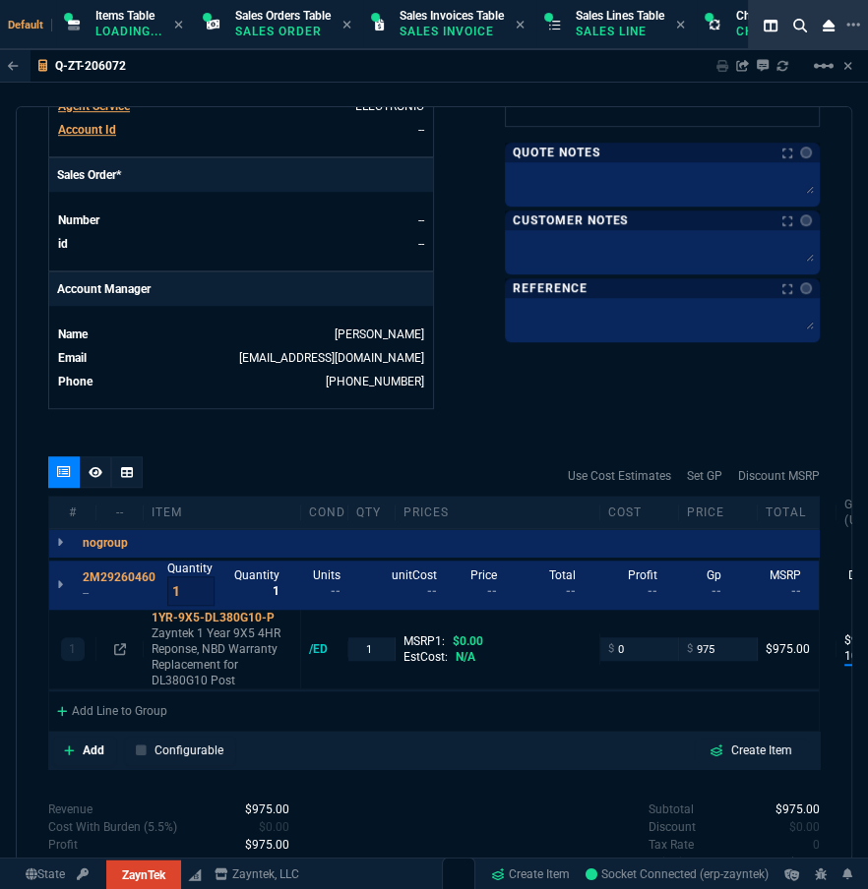
type input "100"
type input "975"
click at [732, 660] on div "1 1YR-9X5-DL380G10-P Zayntek 1 Year 9X5 4HR Reponse, NBD Warranty Replacement f…" at bounding box center [433, 650] width 769 height 80
click at [727, 644] on input "975" at bounding box center [718, 648] width 62 height 23
type input "995"
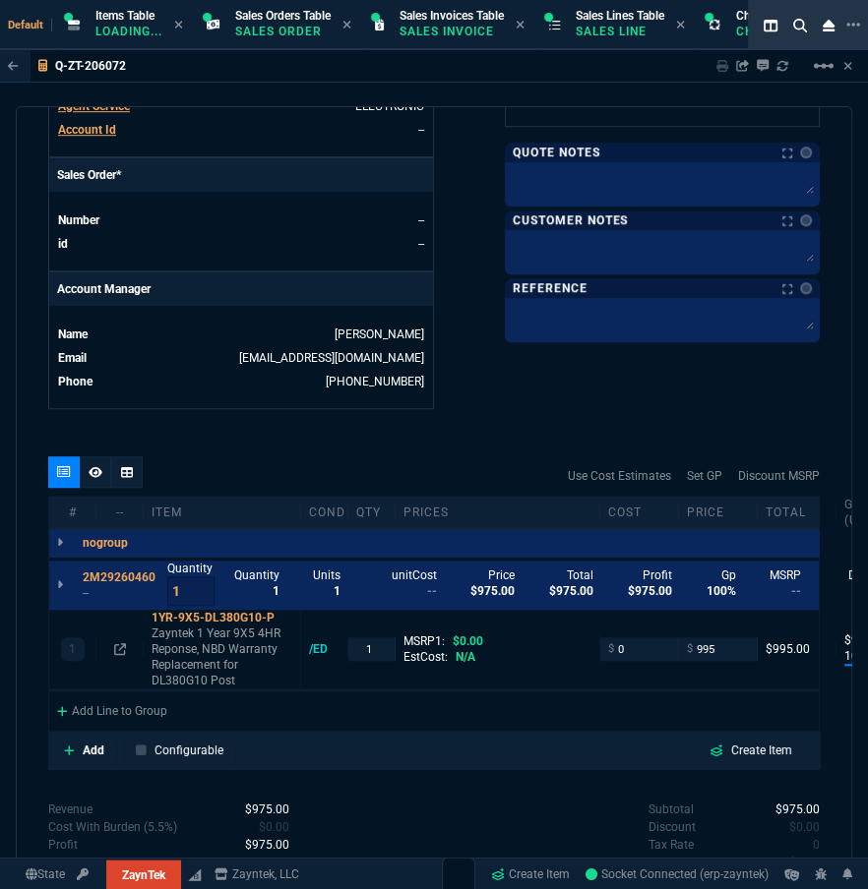
type input "995"
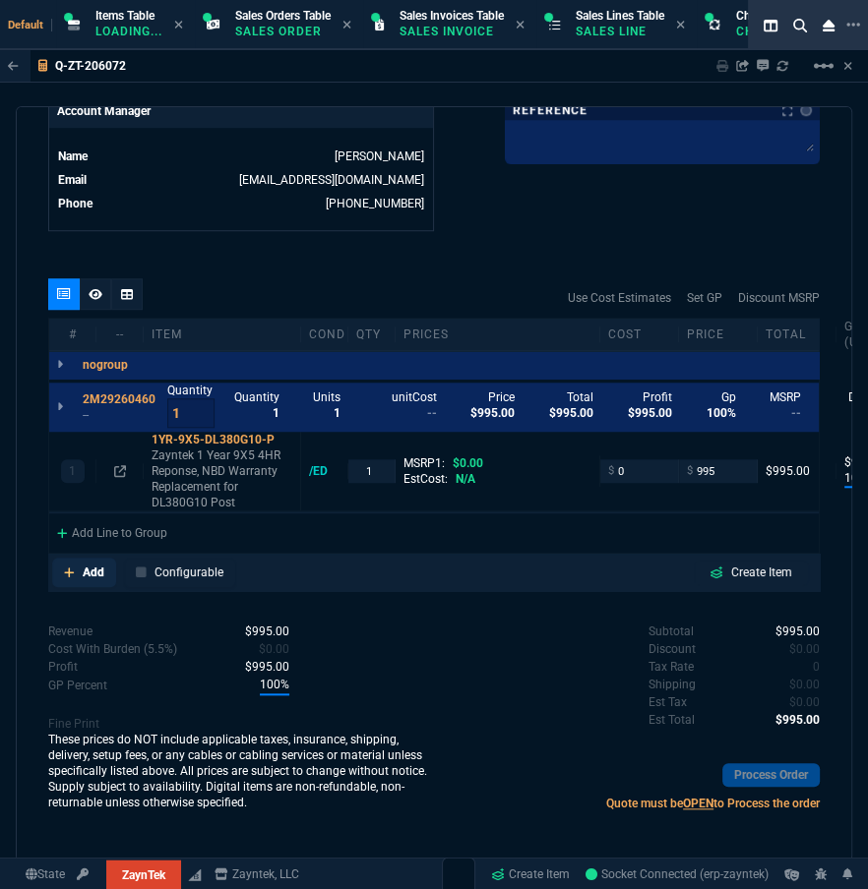
click at [103, 571] on link "Add" at bounding box center [84, 573] width 64 height 30
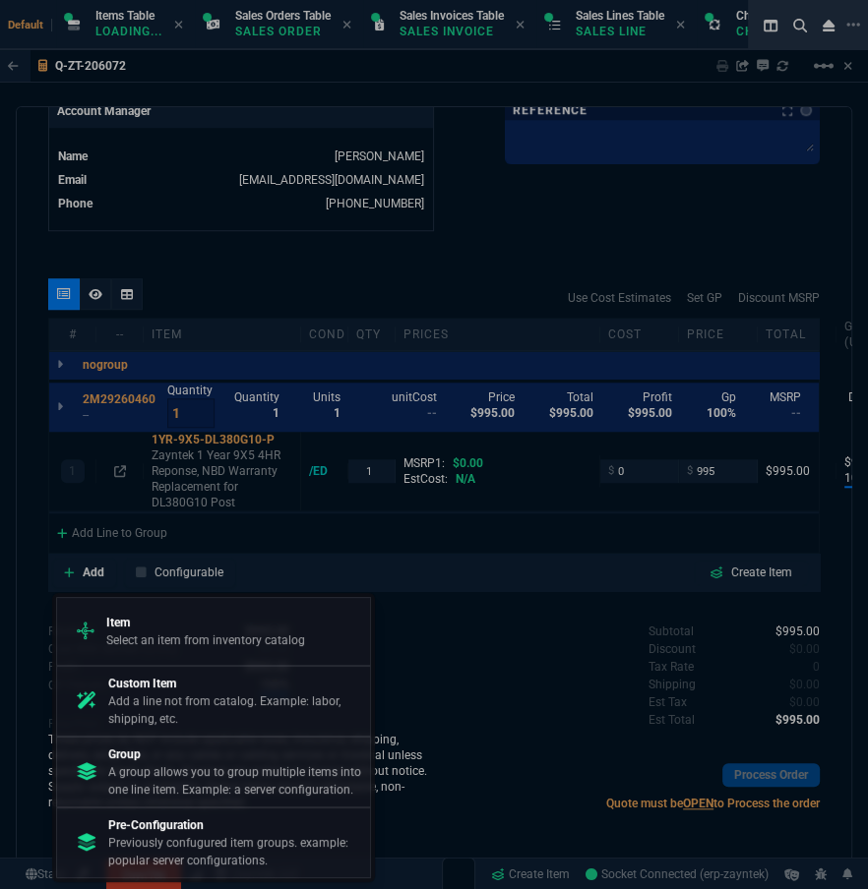
drag, startPoint x: 150, startPoint y: 767, endPoint x: 501, endPoint y: 116, distance: 739.8
click at [150, 767] on p "A group allows you to group multiple items into one line item. Example: a serve…" at bounding box center [235, 780] width 254 height 35
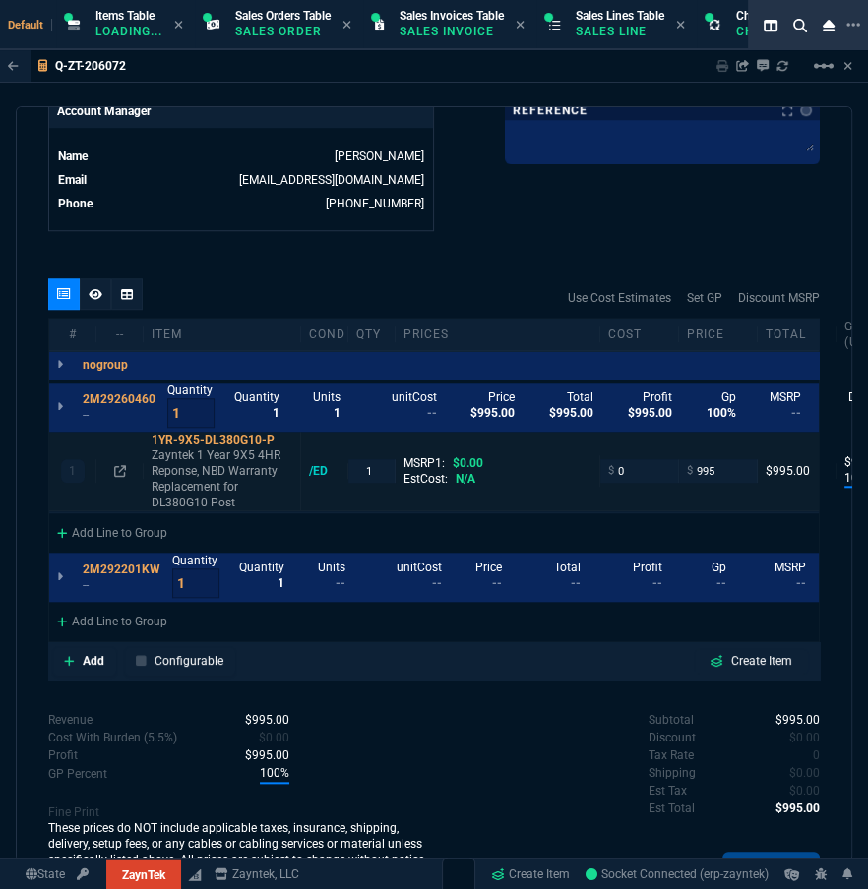
scroll to position [1067, 0]
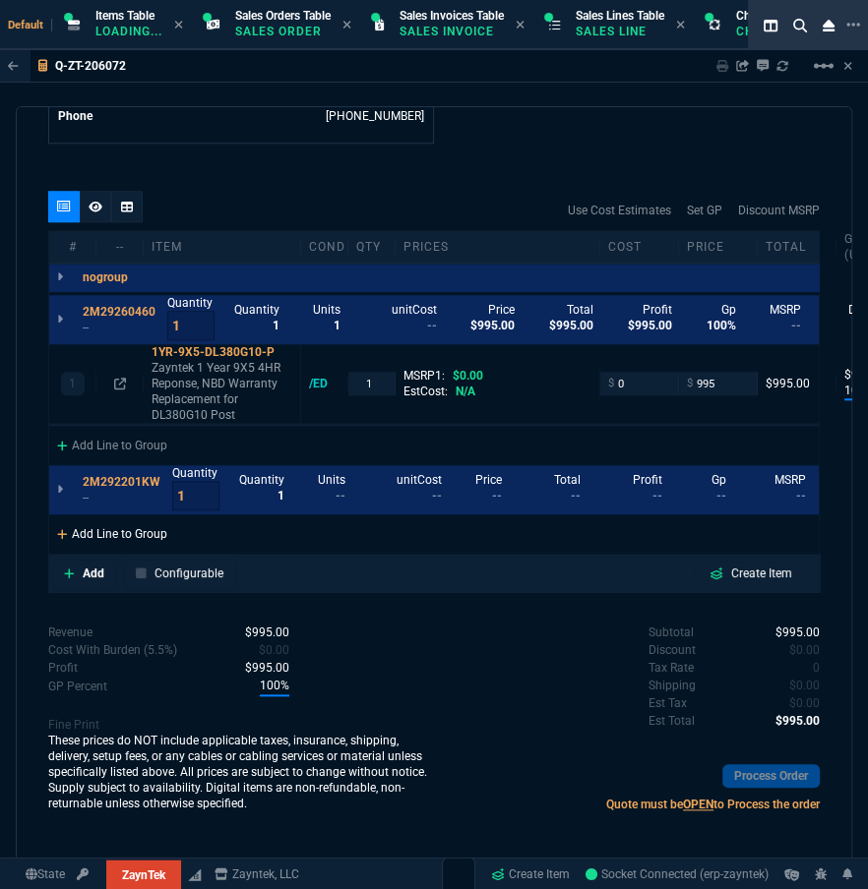
click at [104, 531] on div "Add Line to Group" at bounding box center [112, 531] width 126 height 35
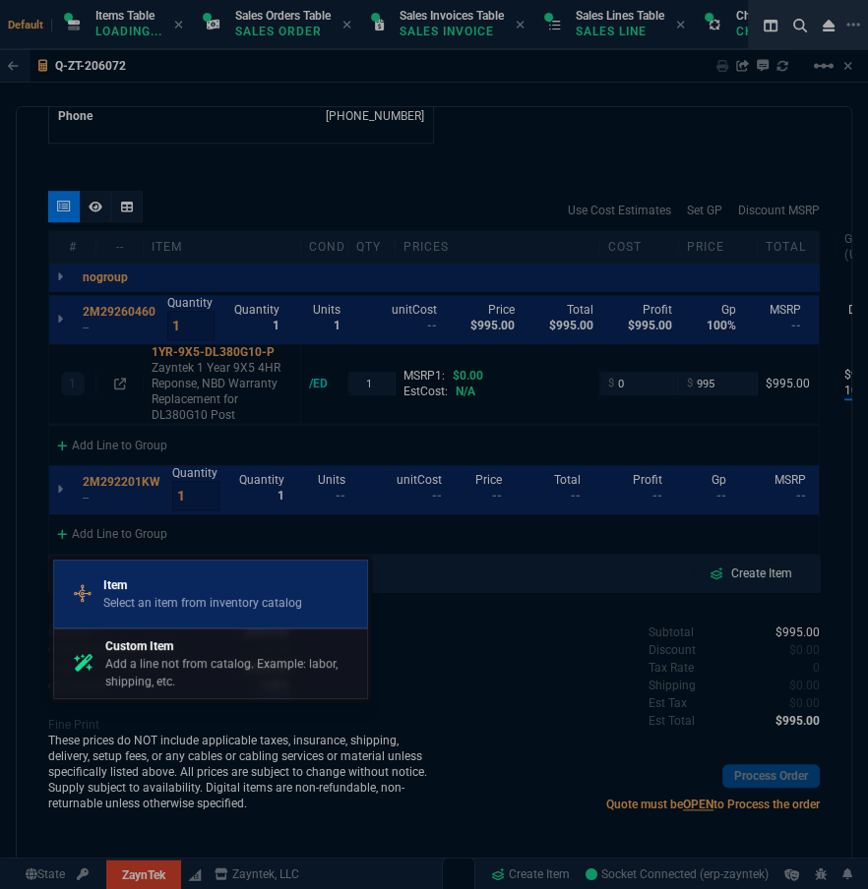
click at [128, 596] on p "Select an item from inventory catalog" at bounding box center [202, 603] width 199 height 18
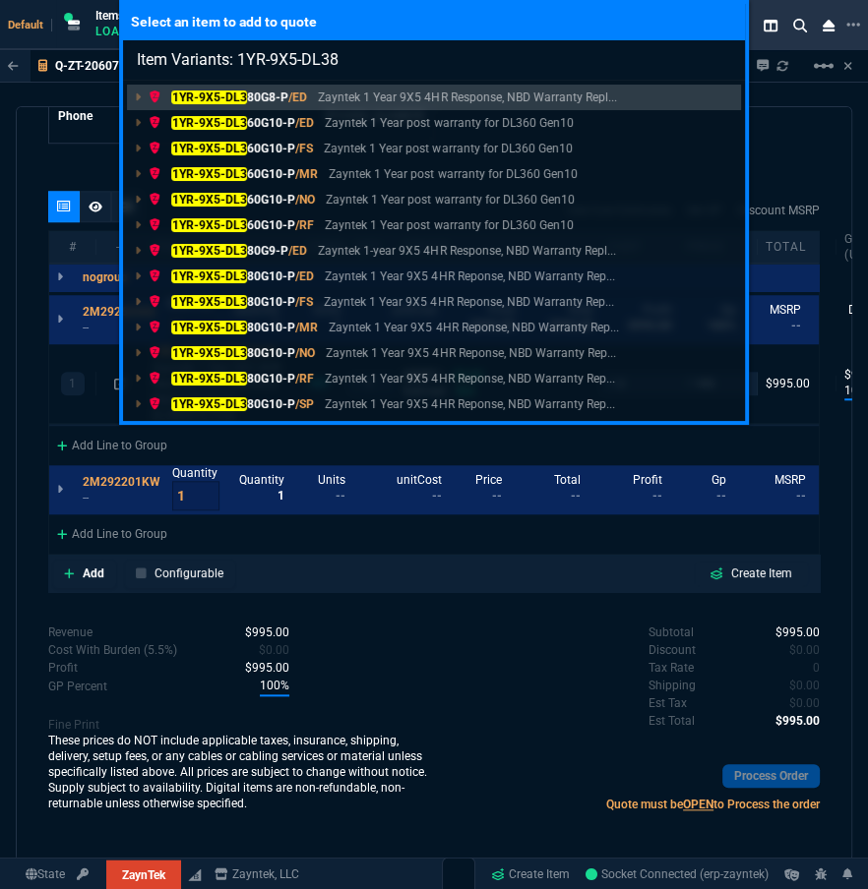
type input "Item Variants: 1YR-9X5-DL380"
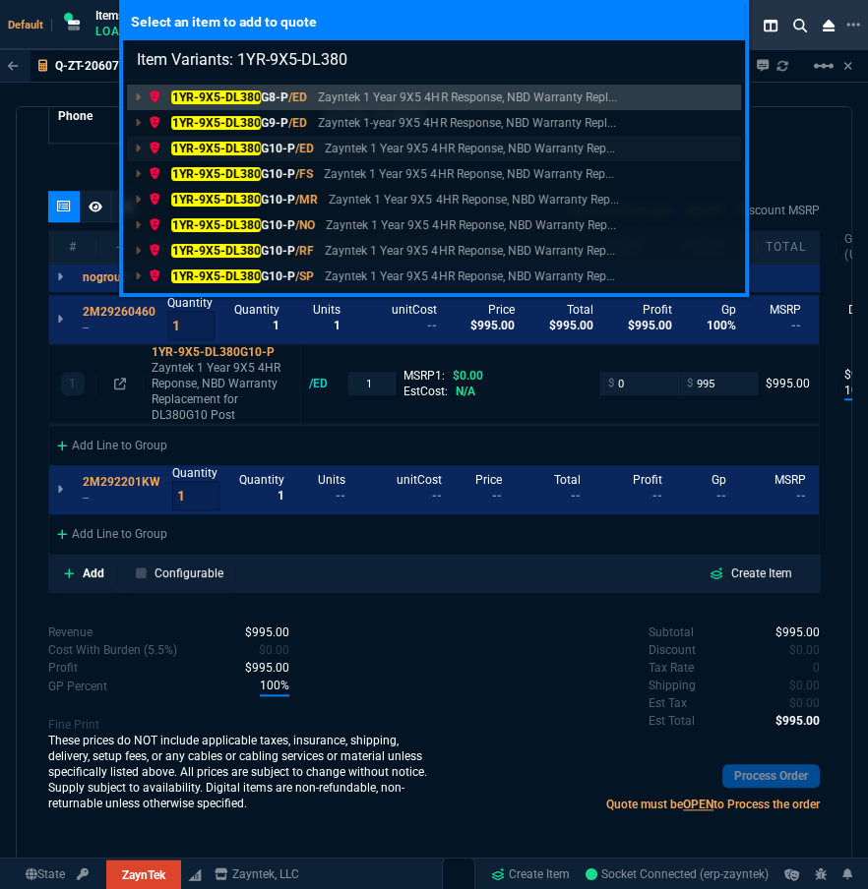
click at [242, 148] on mark "1YR-9X5-DL380" at bounding box center [216, 149] width 90 height 14
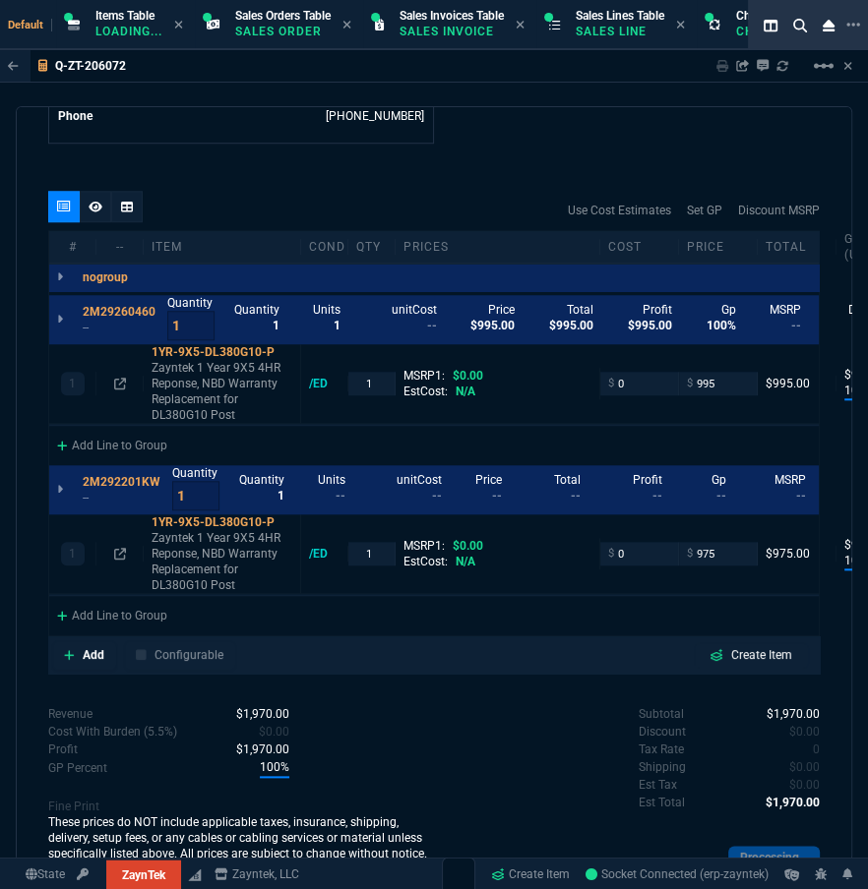
type input "100"
type input "975"
type input "100"
type input "995"
type input "100"
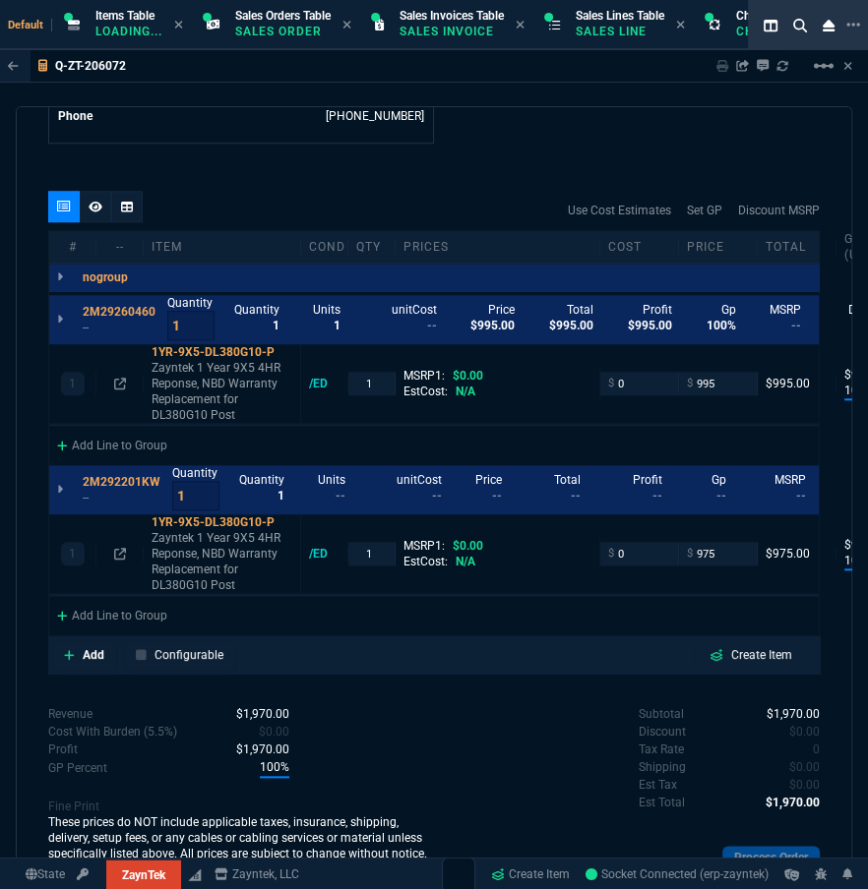
type input "975"
type input "99"
type input "995"
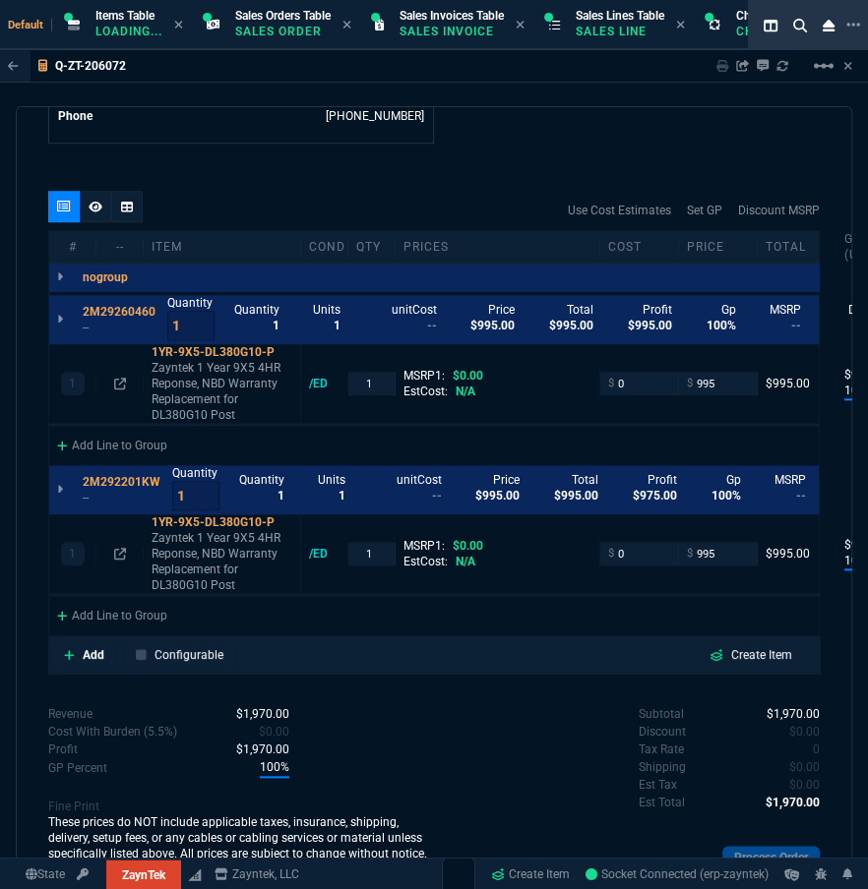
click at [550, 627] on div "Add Line to Group" at bounding box center [433, 613] width 769 height 35
type input "995"
drag, startPoint x: 401, startPoint y: 662, endPoint x: 461, endPoint y: 635, distance: 65.6
click at [401, 663] on div "Add Configurable Create Item" at bounding box center [433, 655] width 763 height 30
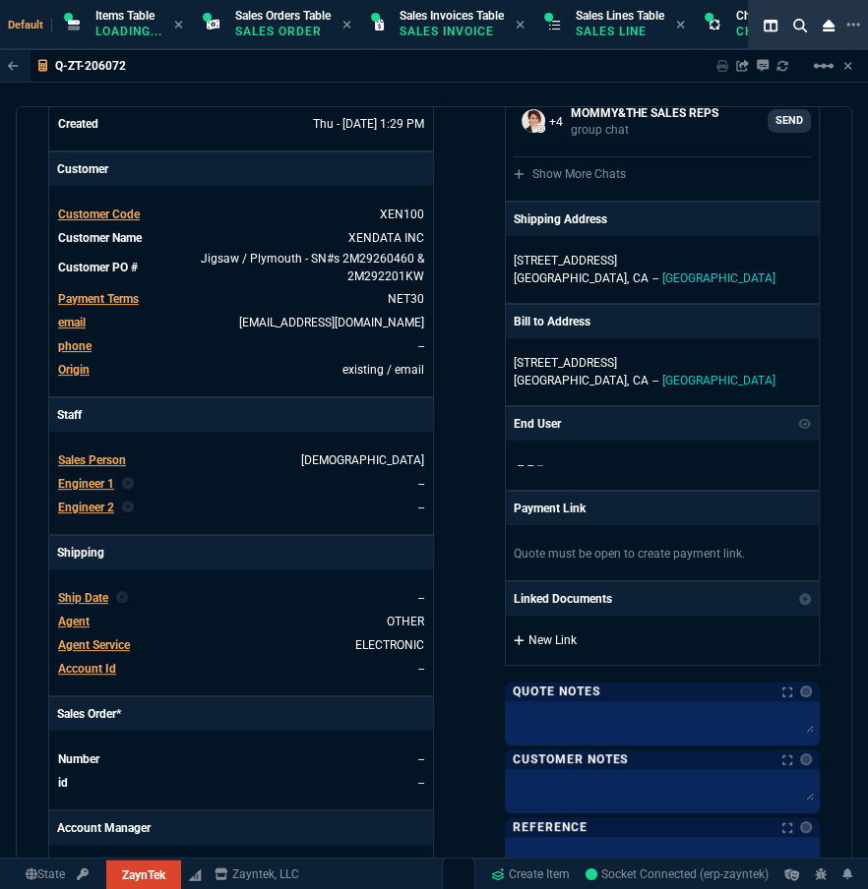
scroll to position [620, 0]
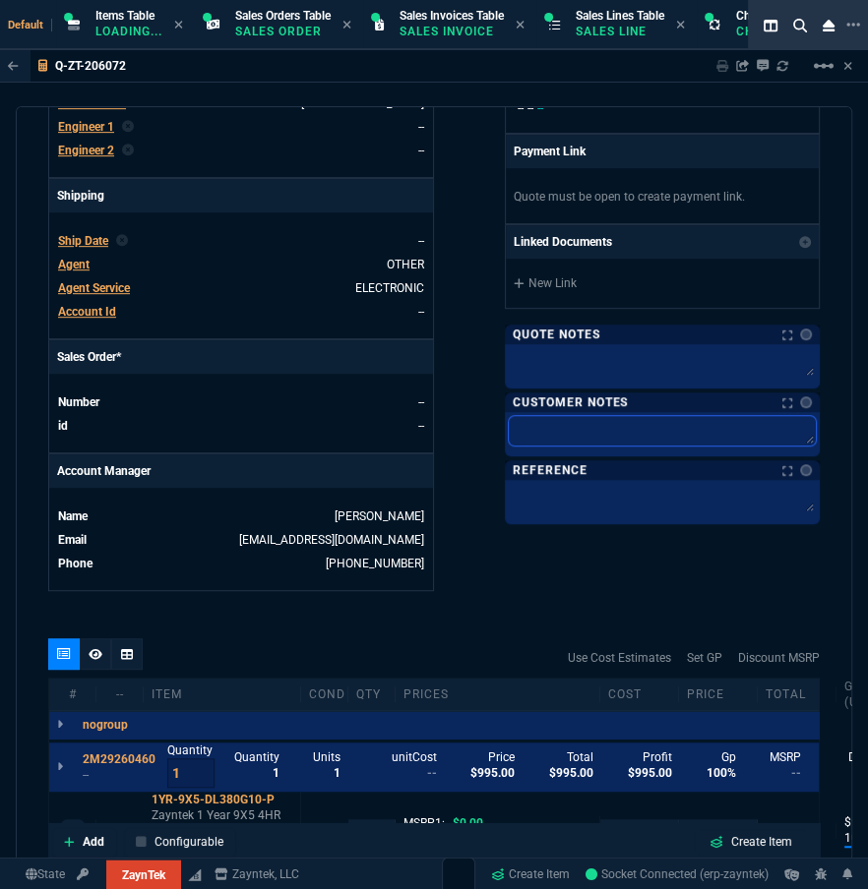
click at [600, 418] on textarea at bounding box center [662, 431] width 307 height 30
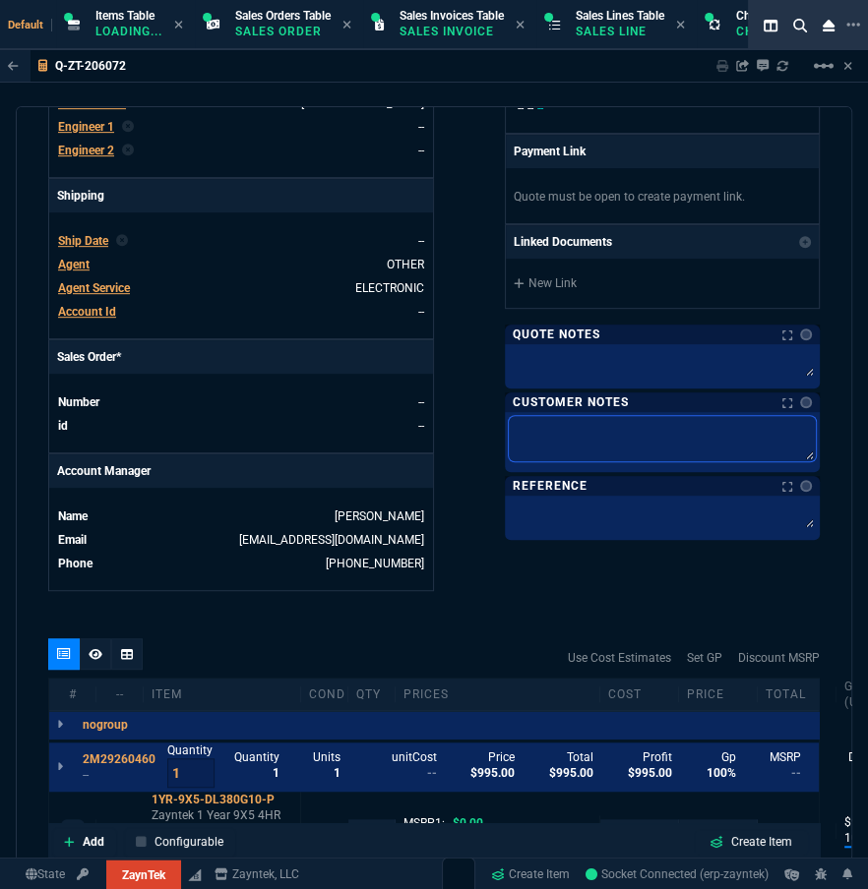
paste textarea "Product: HPE DL380 Gen10 SN# 1of2: 2M29260460 SN# 2of2: 2M292201KW Product #: P…"
type textarea "Product: HPE DL380 Gen10 SN# 1of2: 2M29260460 SN# 2of2: 2M292201KW Product #: P…"
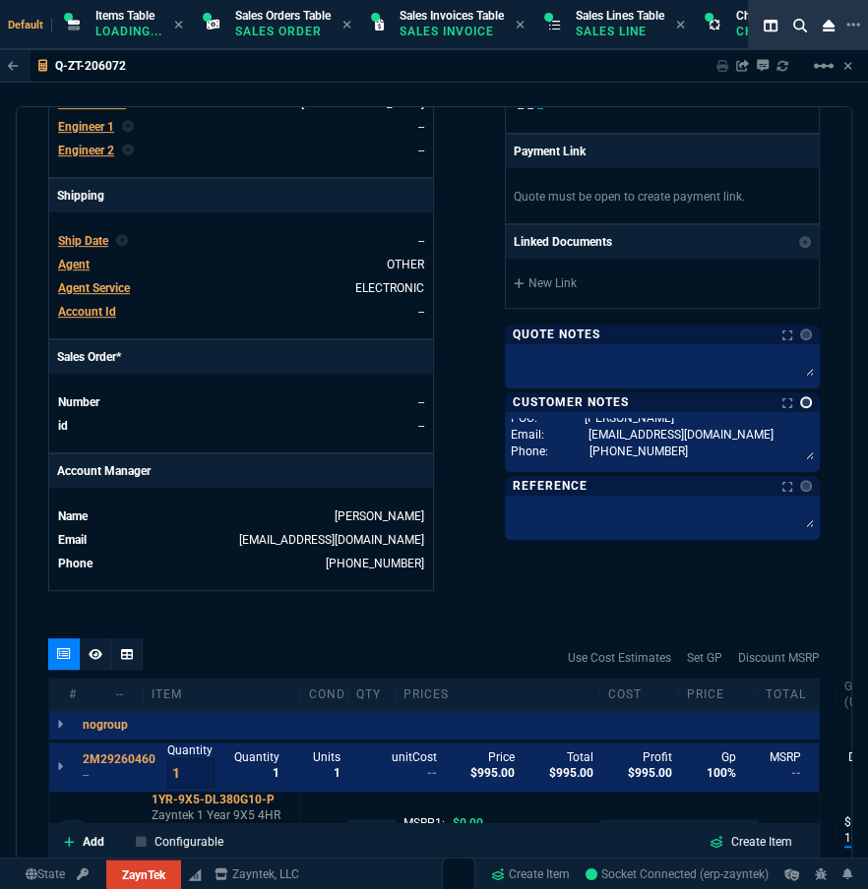
click at [800, 399] on link at bounding box center [806, 402] width 12 height 12
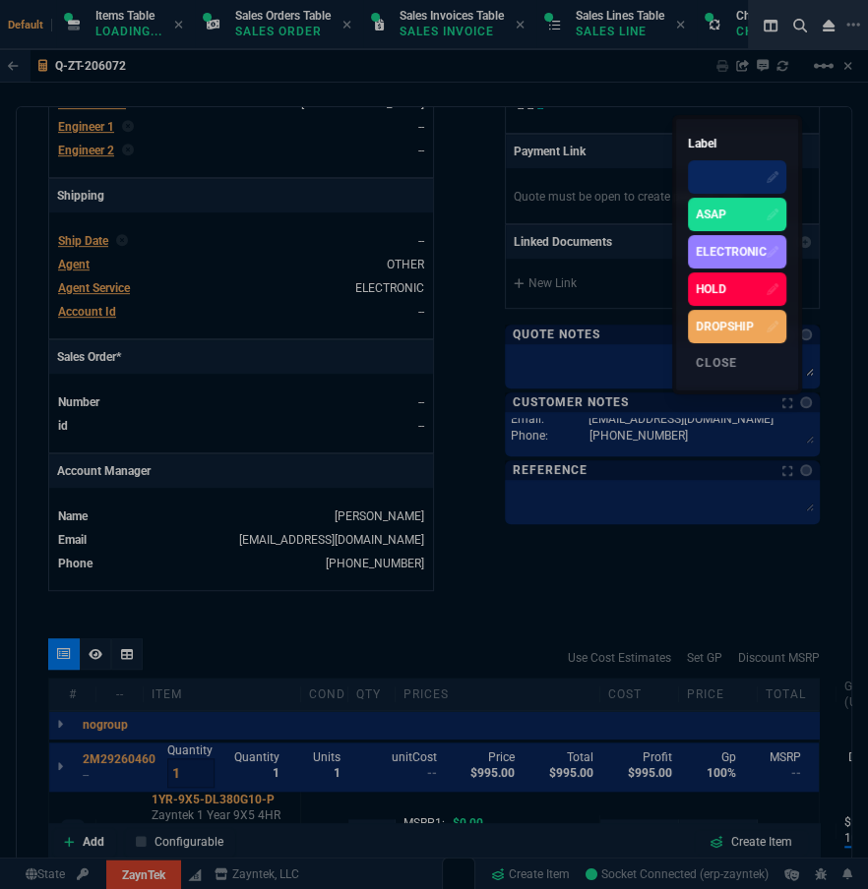
click at [752, 255] on div "ELECTRONIC" at bounding box center [730, 252] width 71 height 18
click at [476, 547] on div at bounding box center [434, 444] width 868 height 889
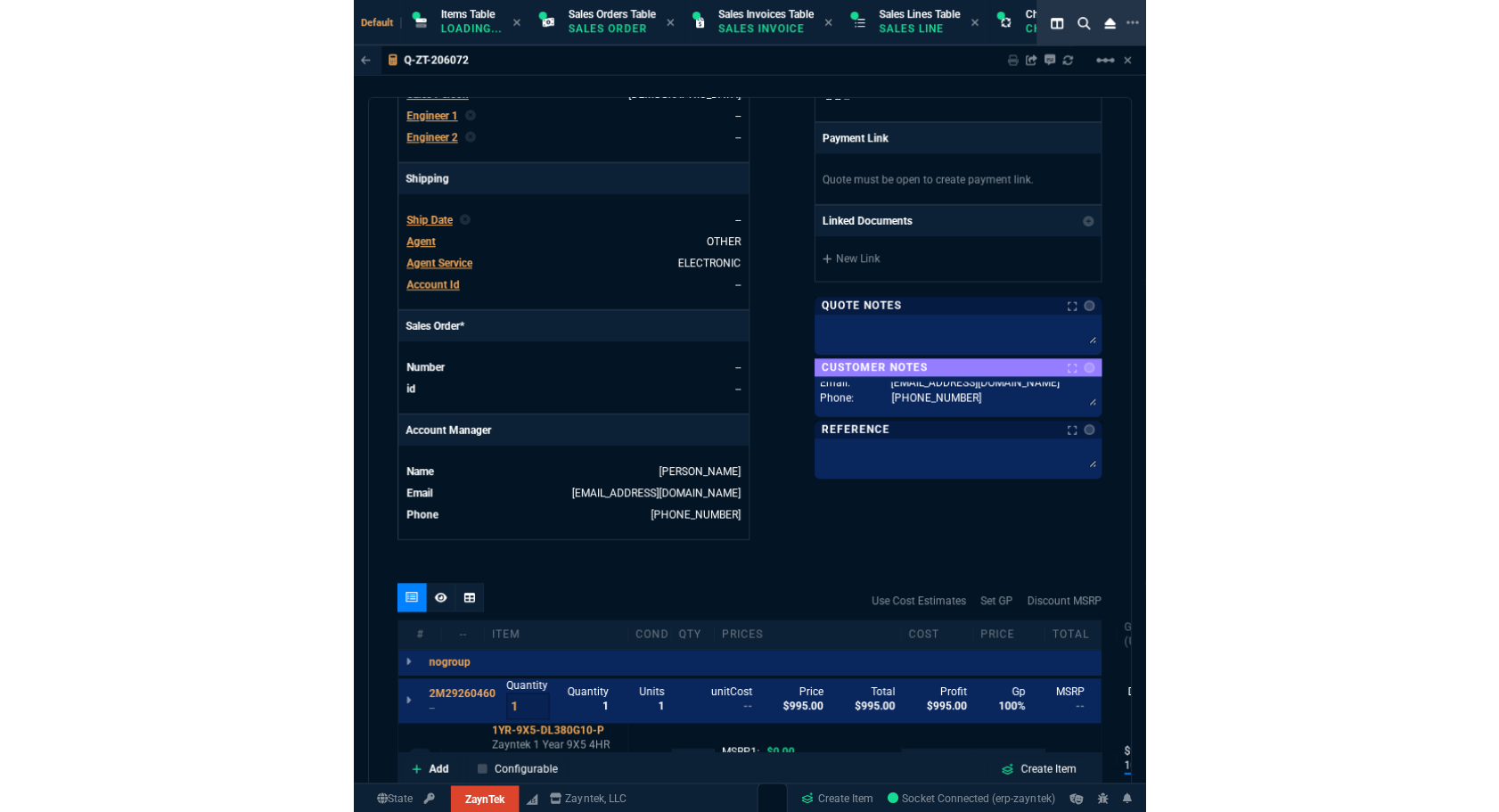
scroll to position [886, 0]
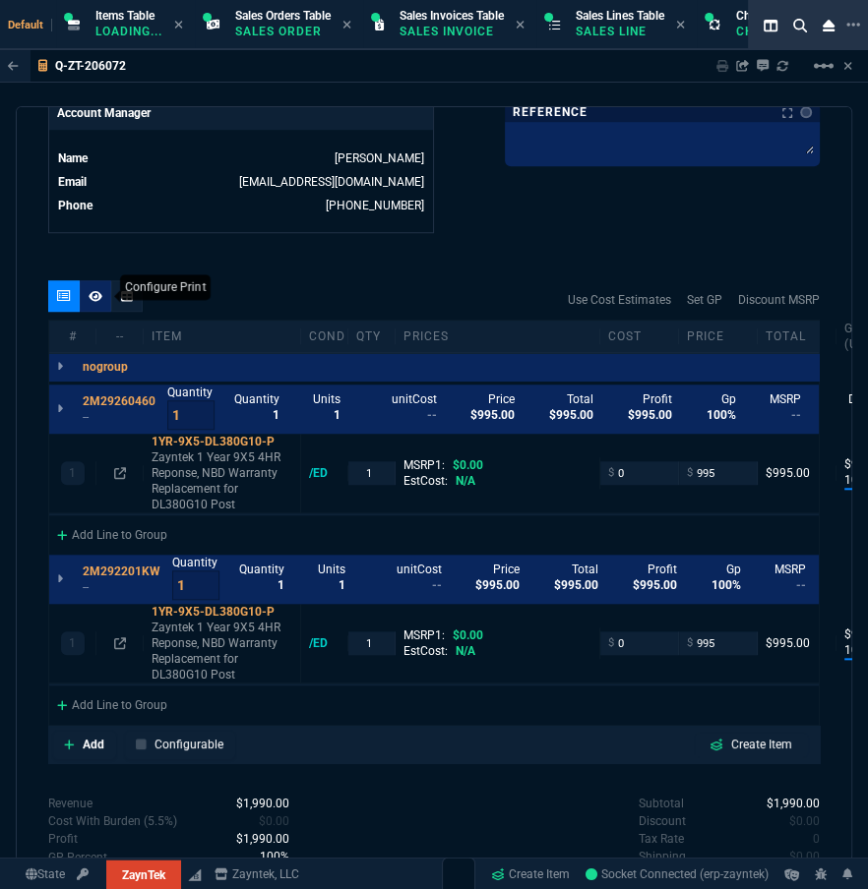
click at [90, 299] on icon at bounding box center [96, 296] width 14 height 12
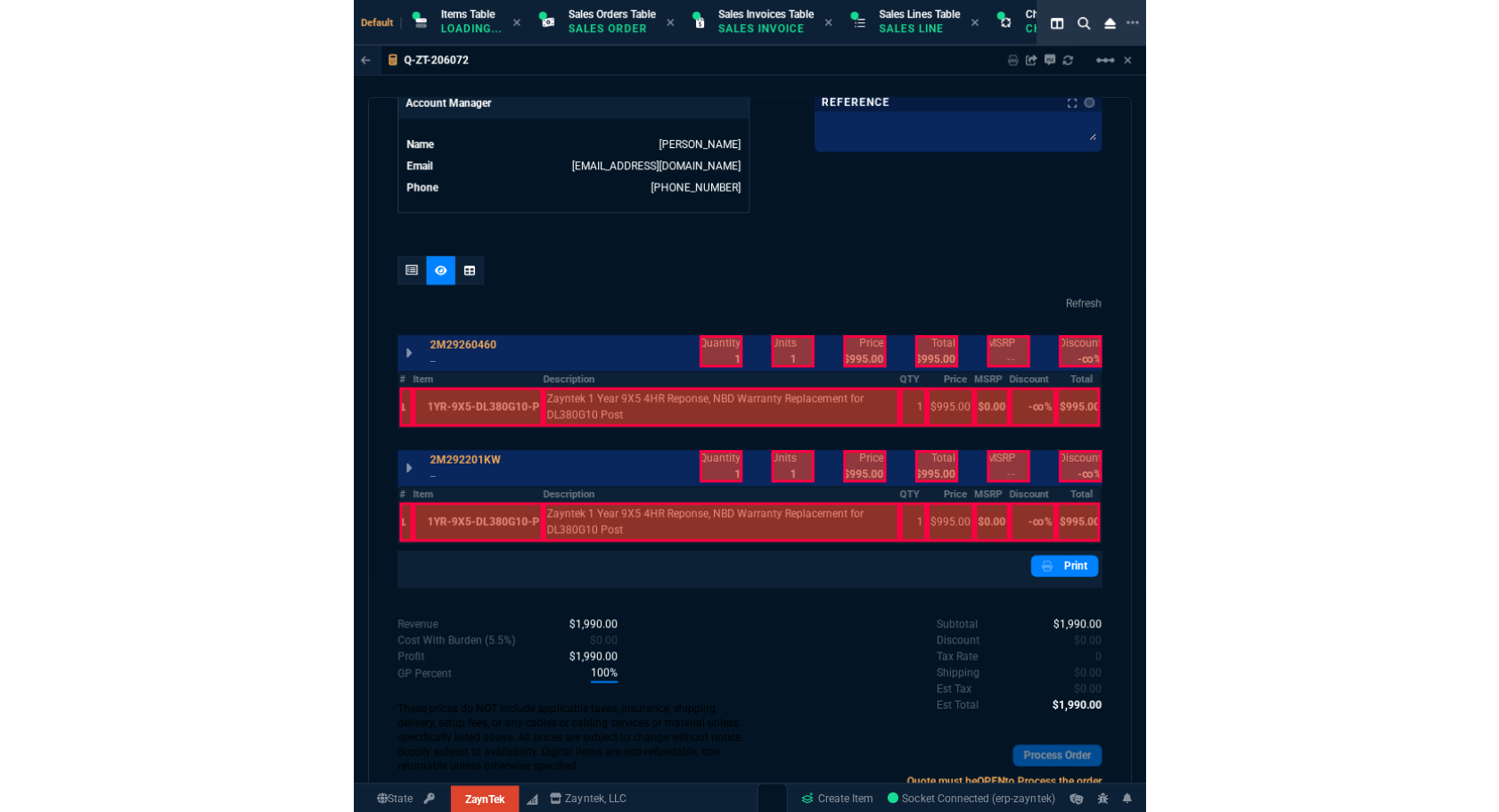
scroll to position [884, 0]
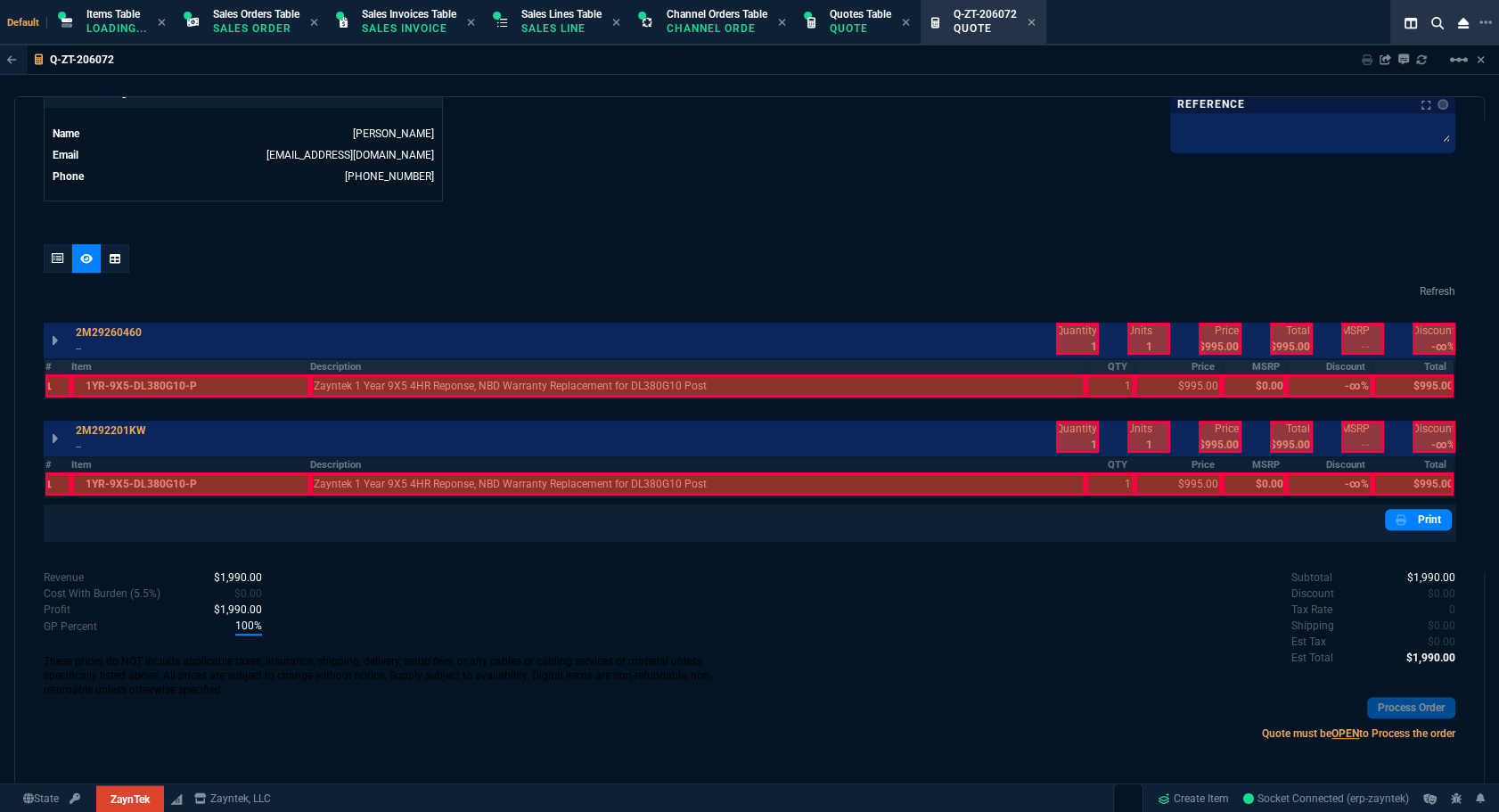
click at [56, 366] on th "#" at bounding box center [58, 366] width 27 height 15
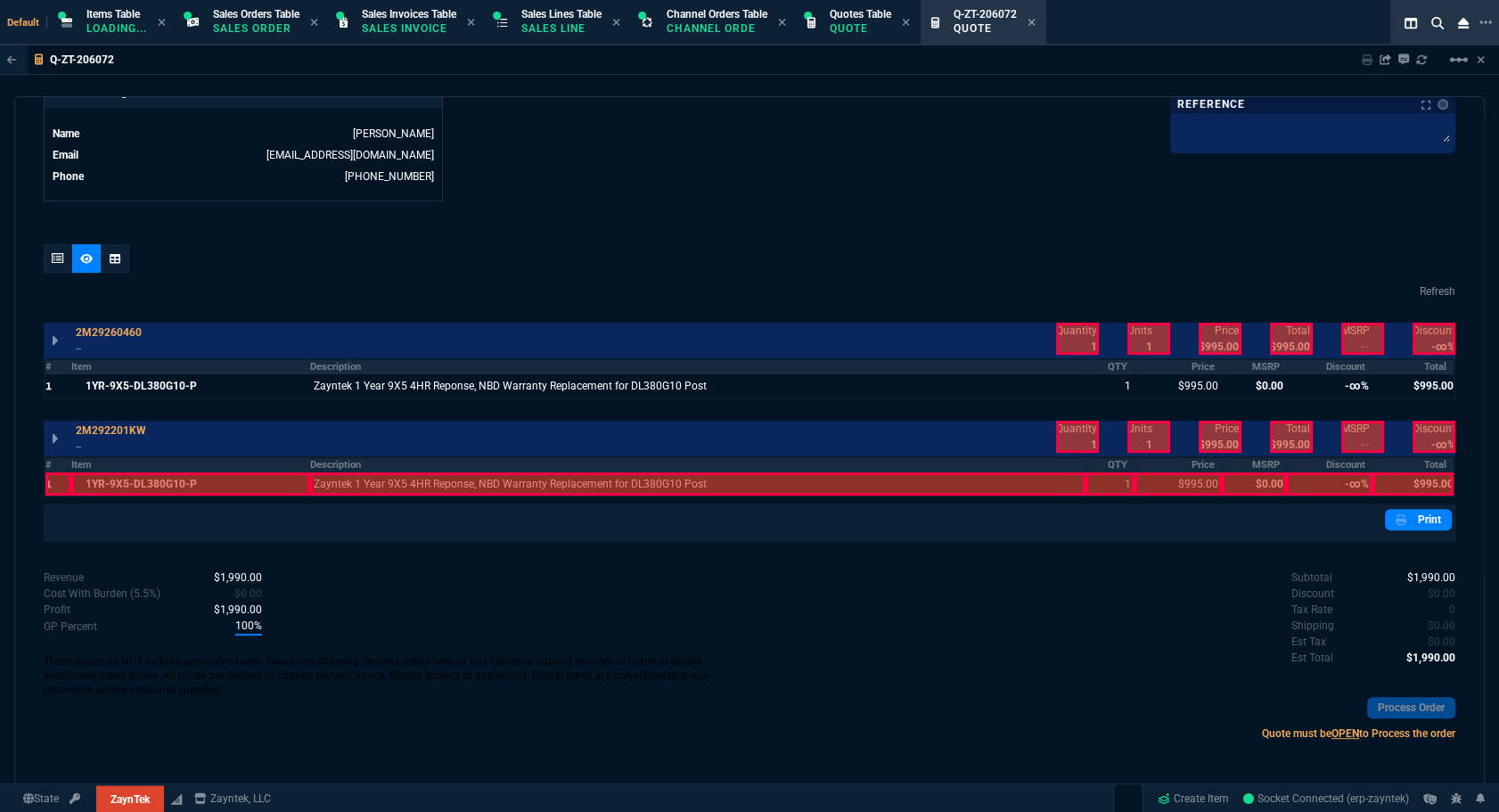
click at [55, 467] on th "#" at bounding box center [58, 465] width 27 height 15
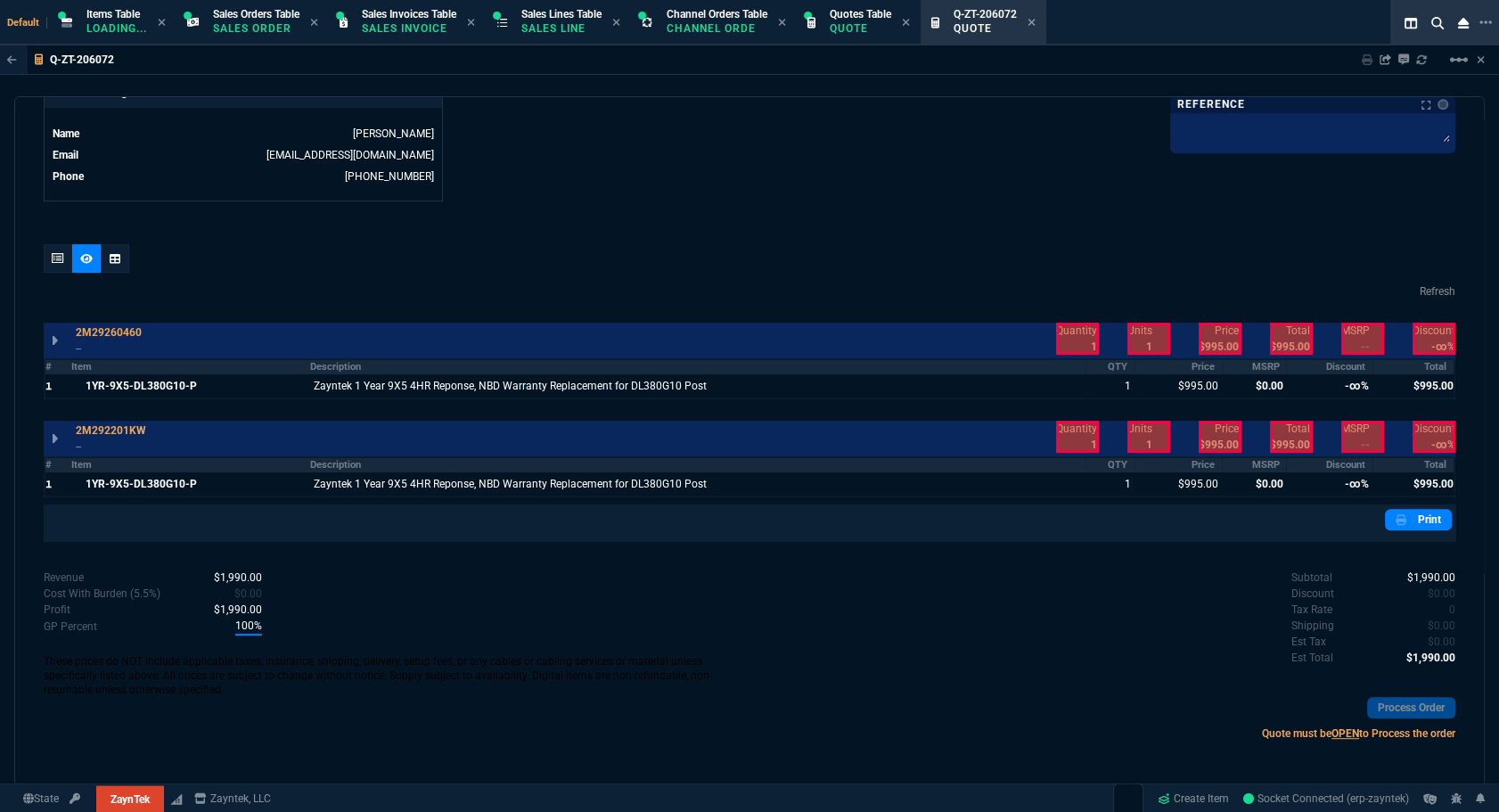
click at [1244, 370] on th "MSRP" at bounding box center [1254, 366] width 64 height 15
click at [1343, 365] on th "Discount" at bounding box center [1329, 366] width 85 height 15
click at [1257, 463] on th "MSRP" at bounding box center [1254, 465] width 64 height 15
click at [1320, 460] on th "Discount" at bounding box center [1329, 465] width 85 height 15
click at [1285, 448] on div at bounding box center [1291, 436] width 43 height 32
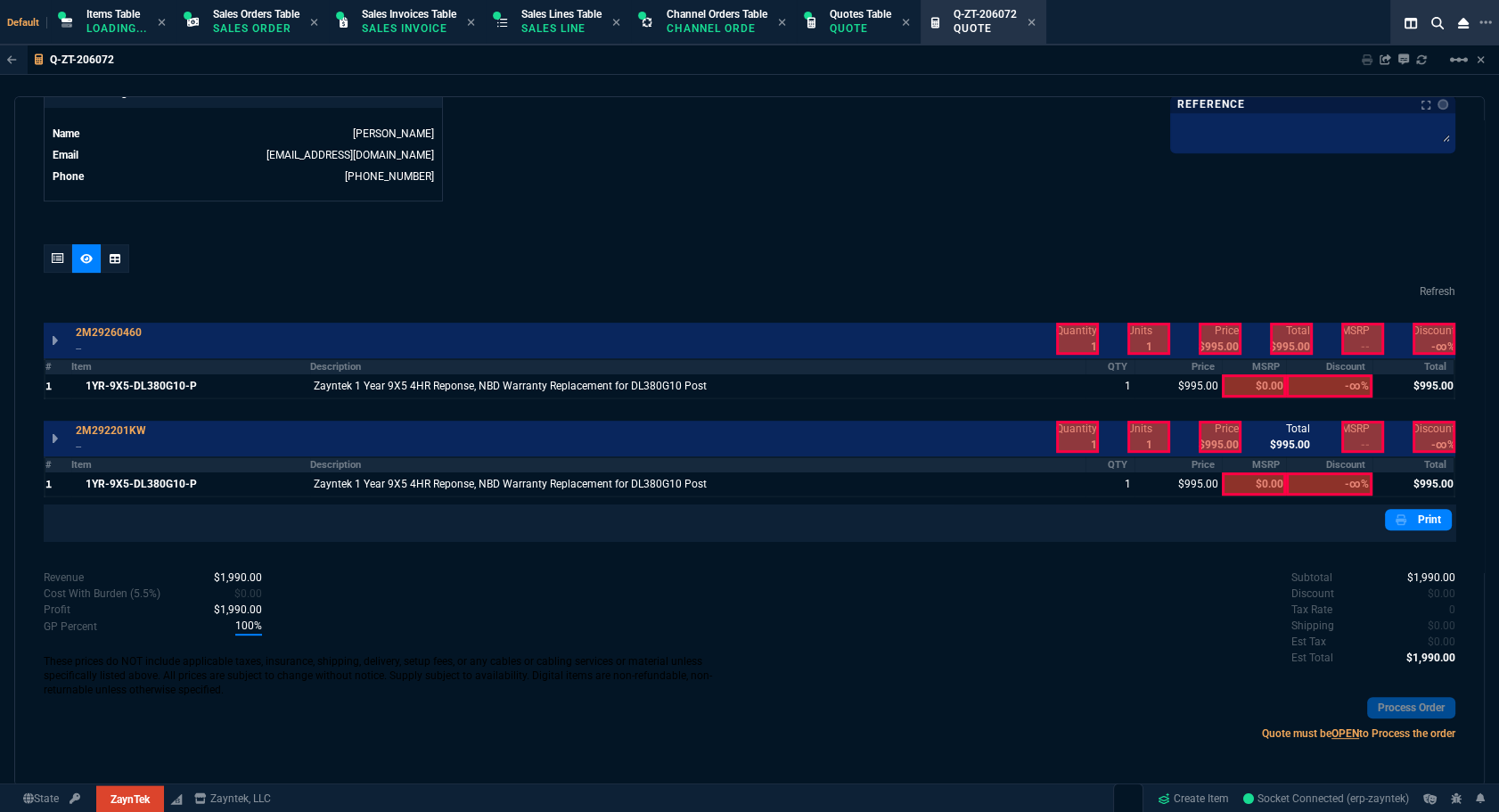
click at [1279, 442] on div at bounding box center [1291, 436] width 43 height 32
click at [1204, 437] on div at bounding box center [1220, 436] width 43 height 32
click at [1080, 432] on div at bounding box center [1078, 436] width 43 height 32
click at [1061, 353] on div at bounding box center [1078, 338] width 43 height 32
click at [1230, 331] on div at bounding box center [1220, 338] width 43 height 32
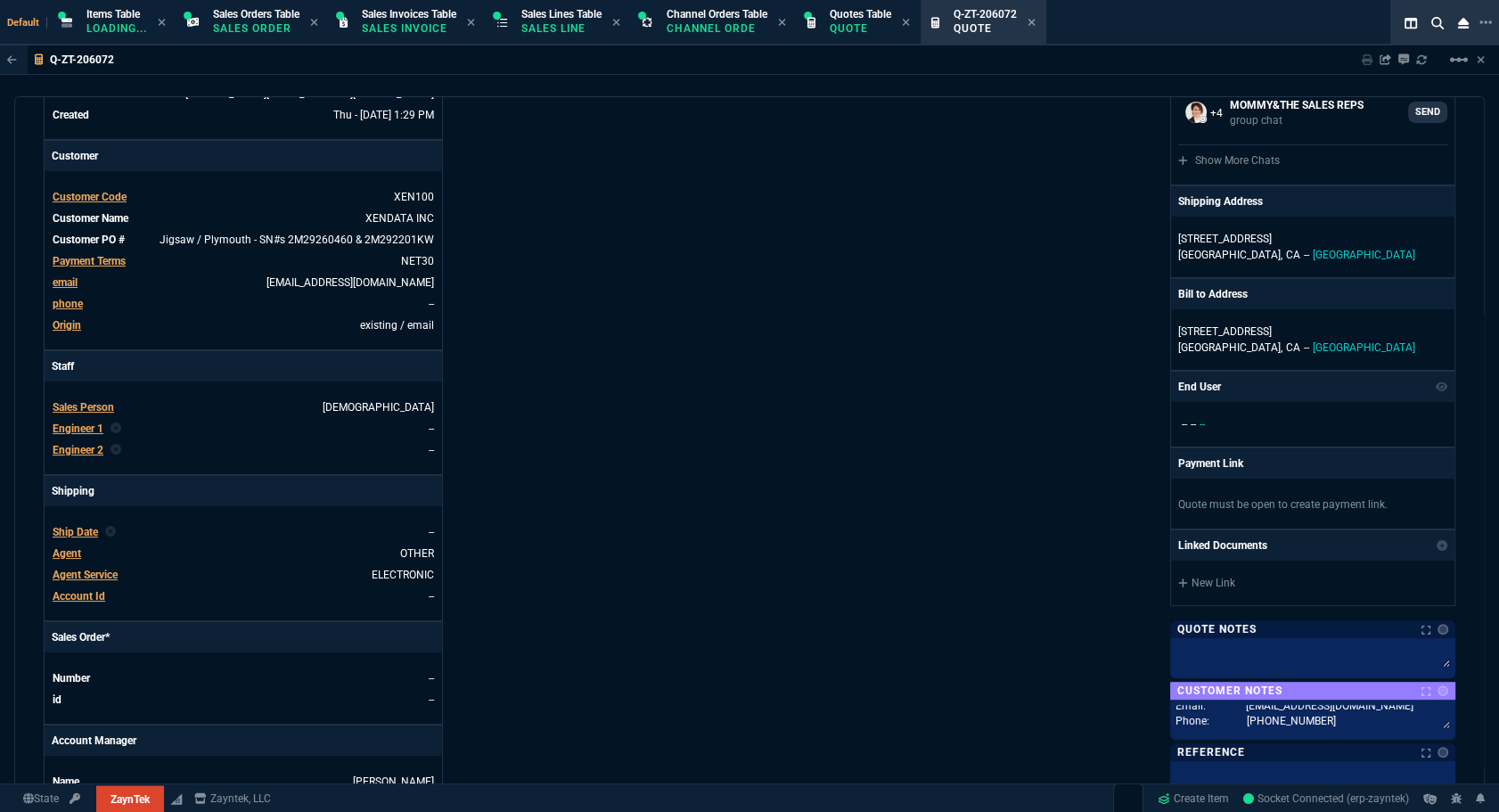
scroll to position [0, 0]
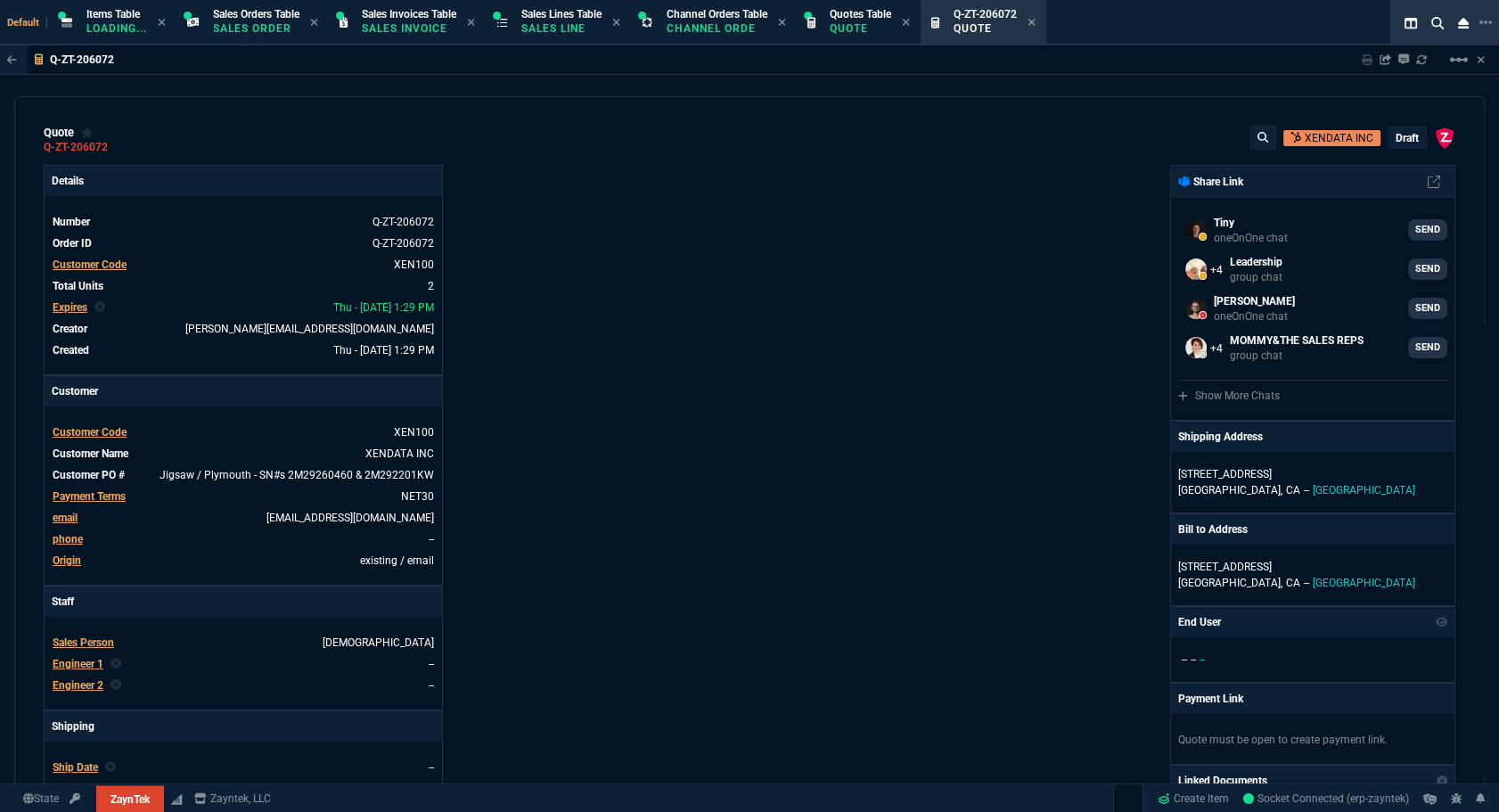
click at [1396, 139] on p "draft" at bounding box center [1407, 139] width 24 height 14
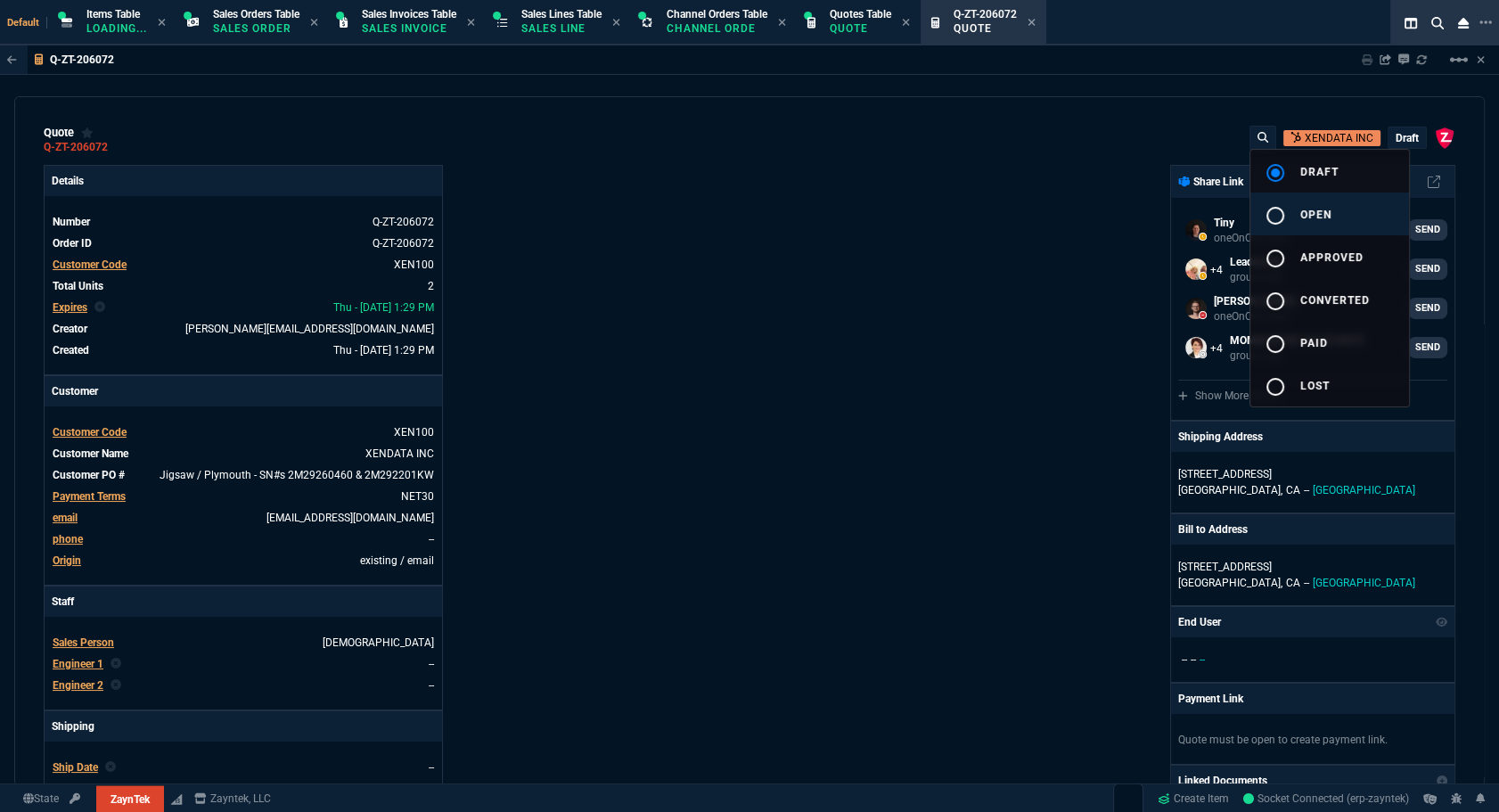
click at [1335, 212] on button "radio_button_unchecked open" at bounding box center [1330, 213] width 159 height 43
type input "100"
type input "995"
type input "100"
type input "995"
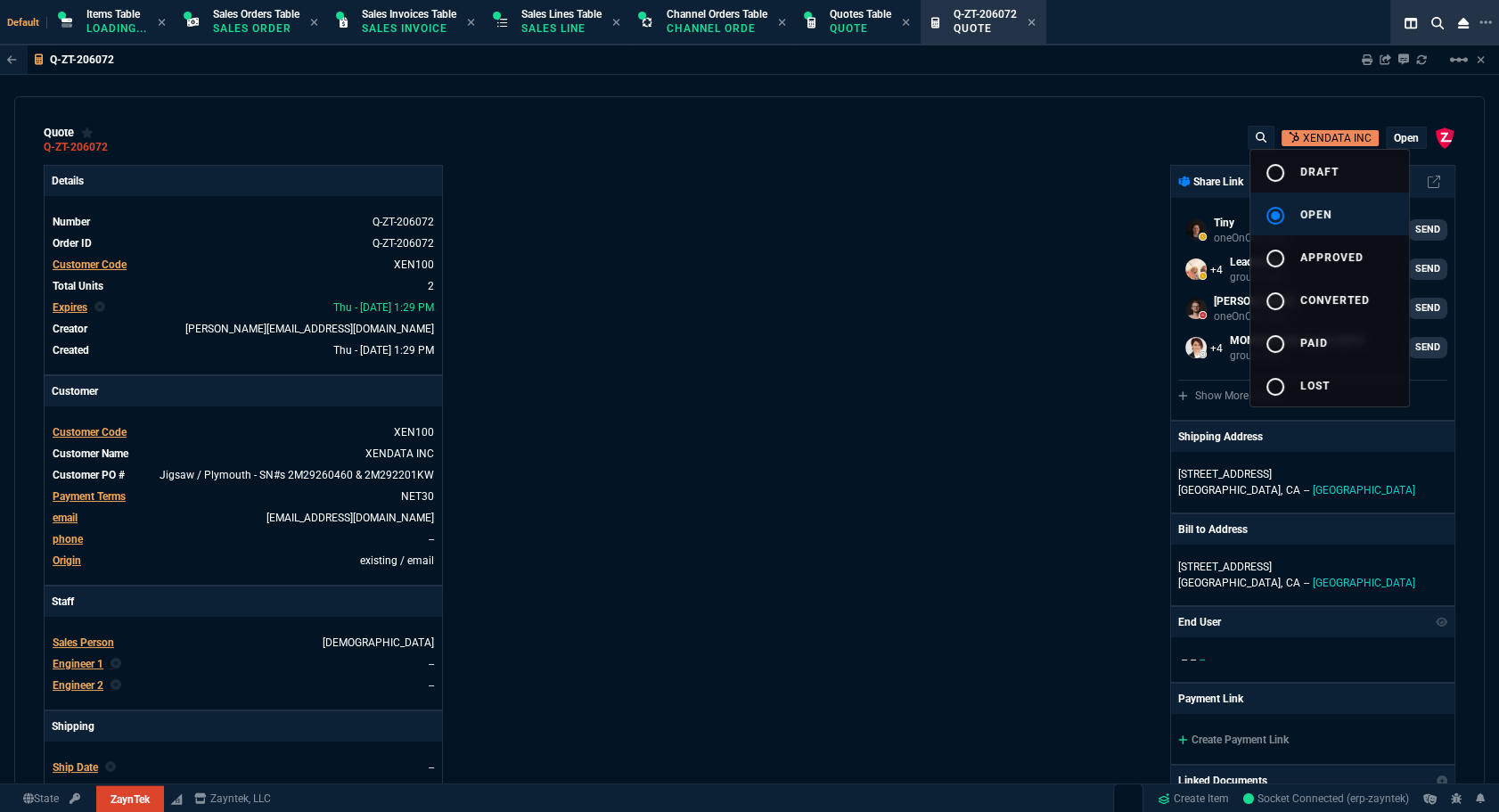
type input "100"
type input "995"
type input "100"
type input "995"
click at [1335, 212] on button "radio_button_checked open" at bounding box center [1330, 213] width 159 height 43
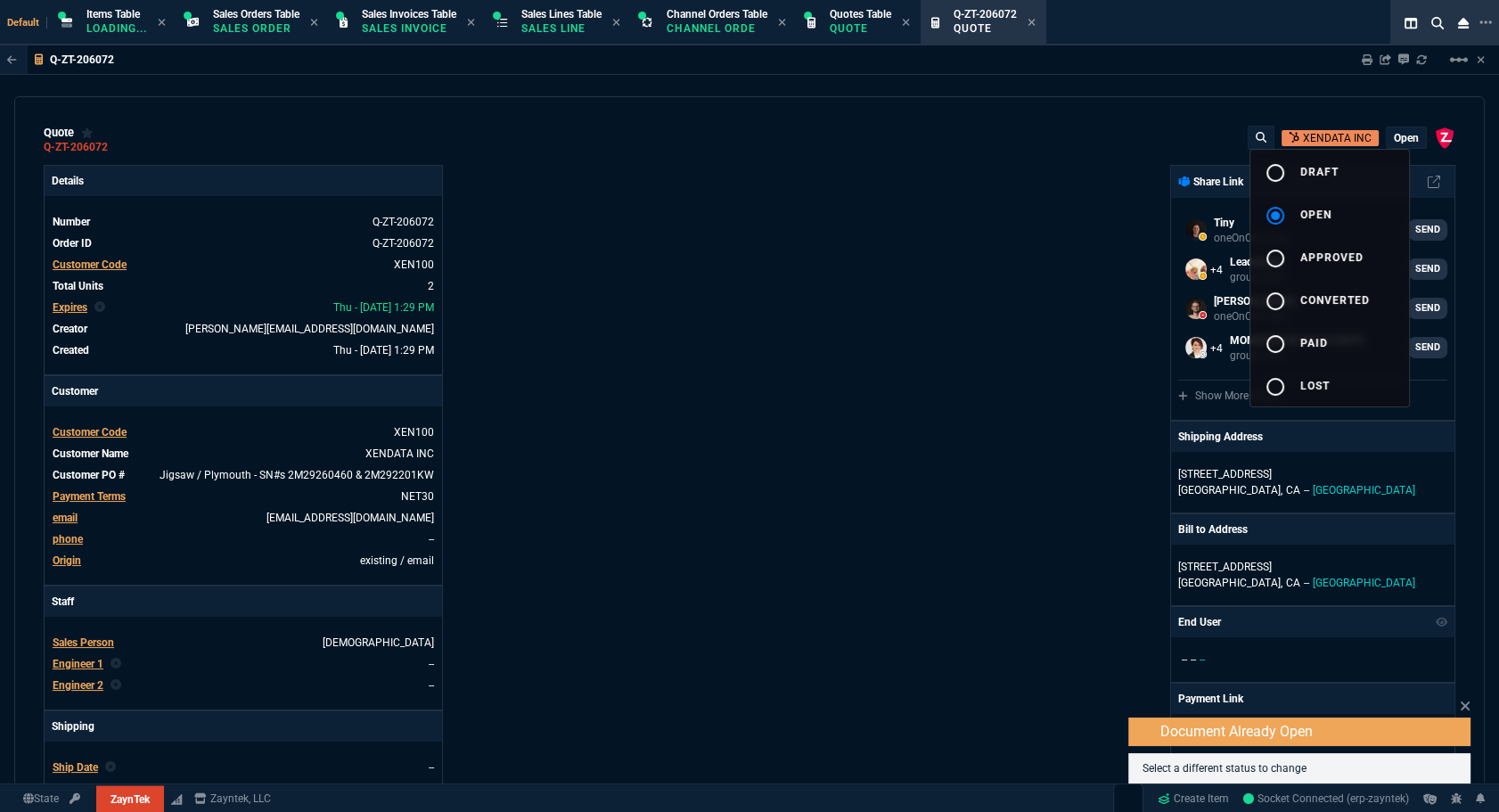
click at [866, 341] on div at bounding box center [750, 406] width 1499 height 812
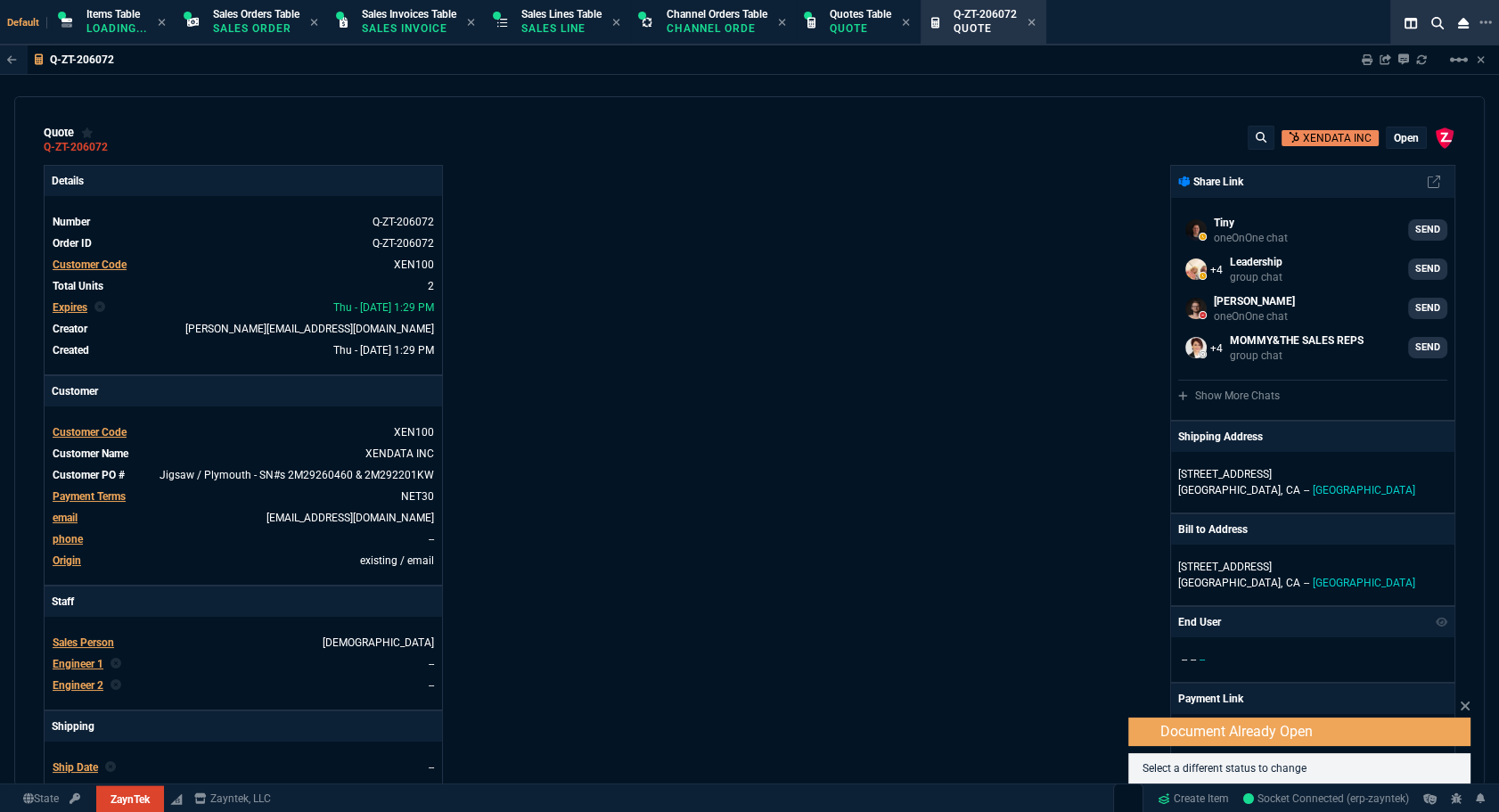
click at [866, 334] on div "ZaynTek, LLC [STREET_ADDRESS] Share Link Tiny oneOnOne chat SEND Leadership gro…" at bounding box center [1102, 624] width 706 height 920
click at [1461, 704] on icon at bounding box center [1465, 706] width 11 height 14
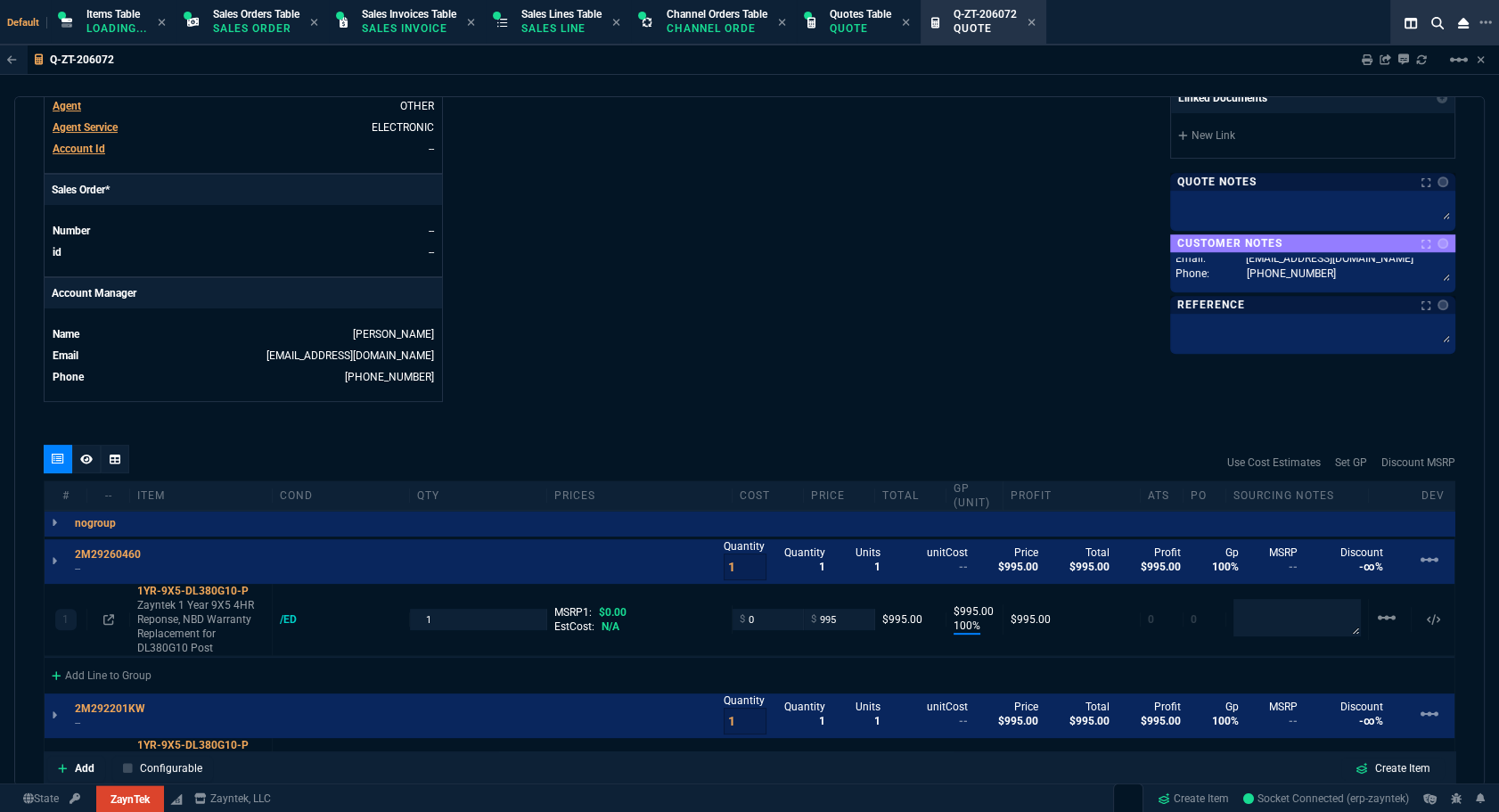
scroll to position [1007, 0]
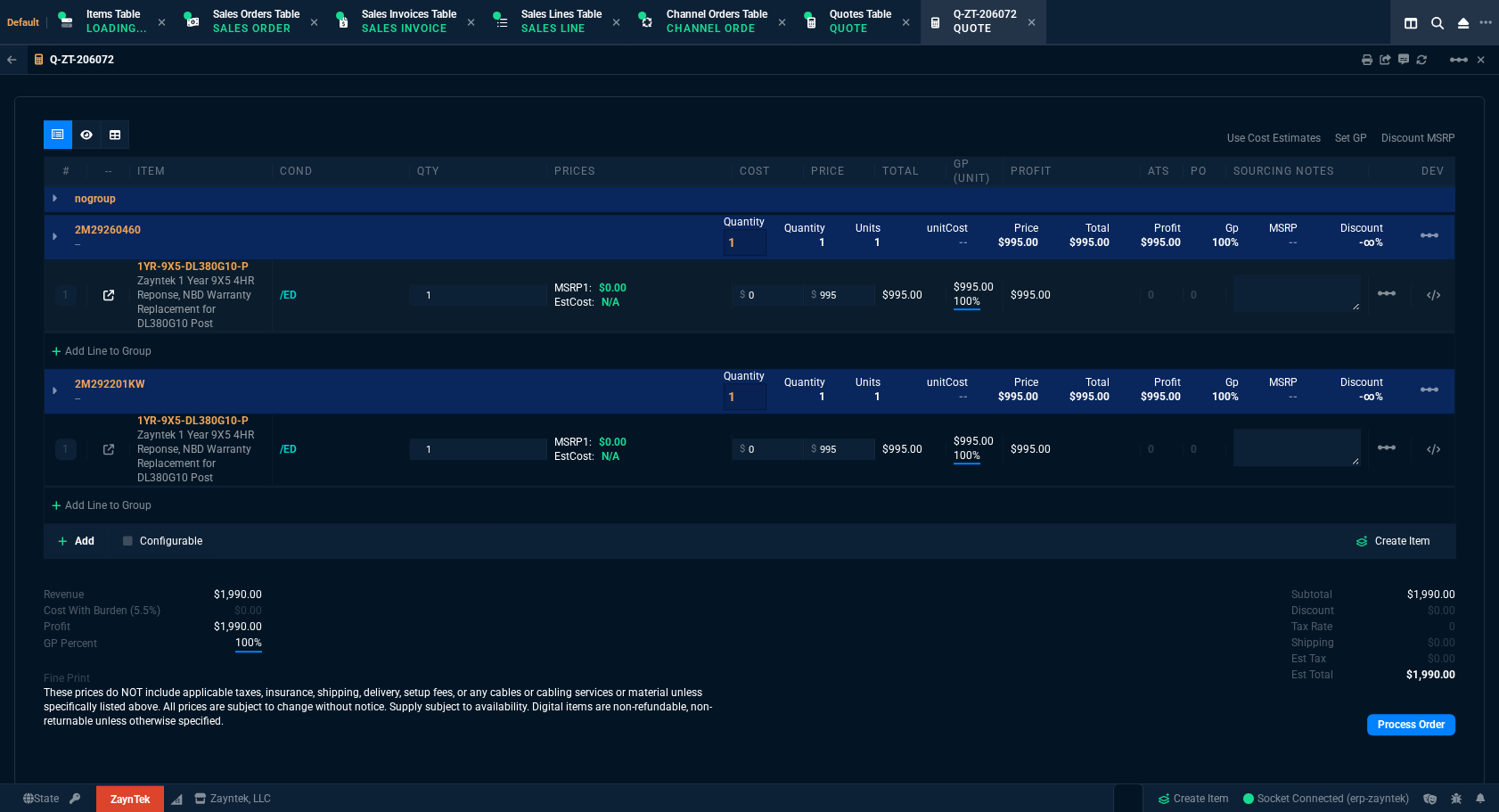
click at [112, 295] on icon at bounding box center [109, 295] width 11 height 11
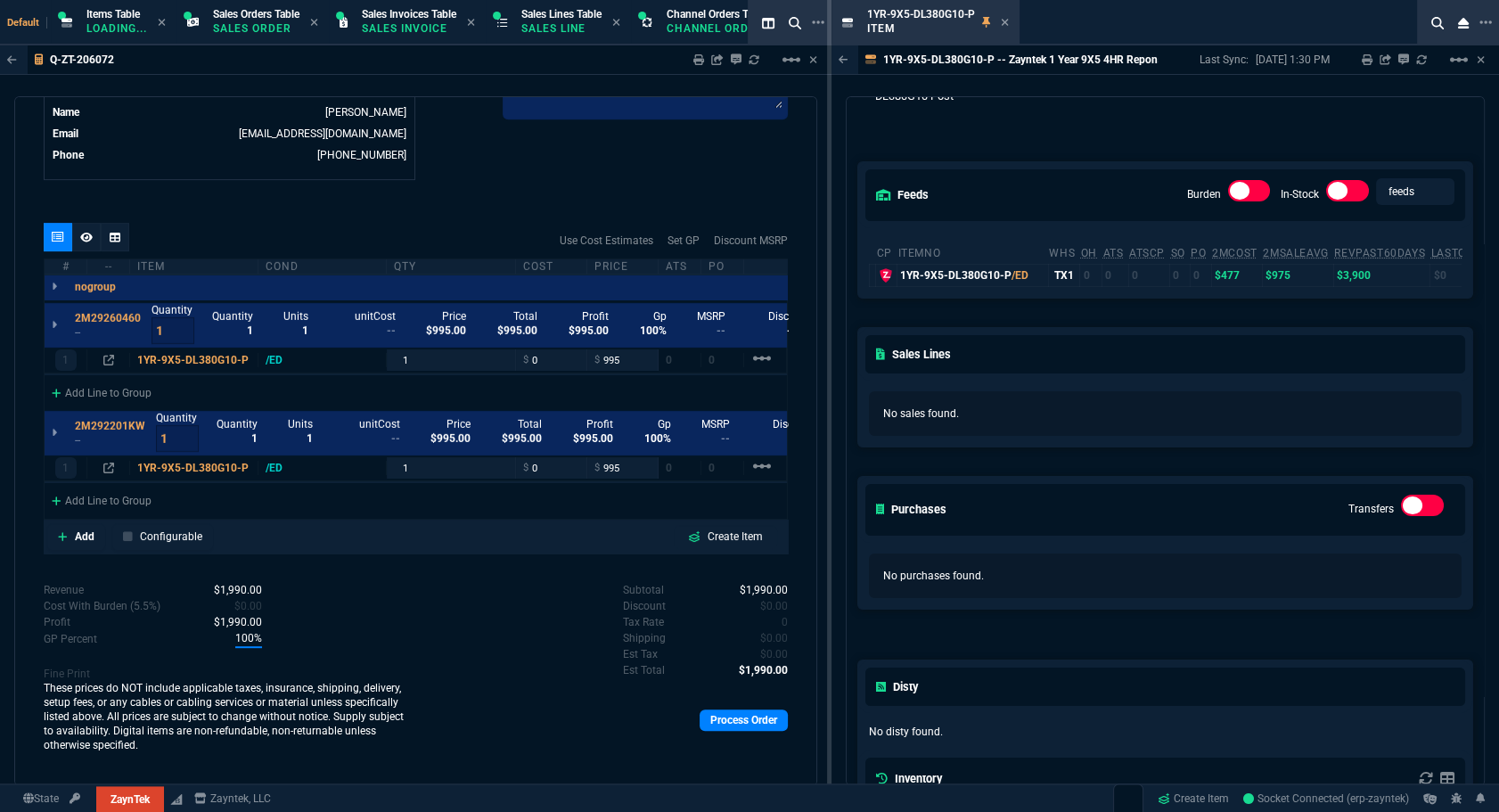
scroll to position [324, 0]
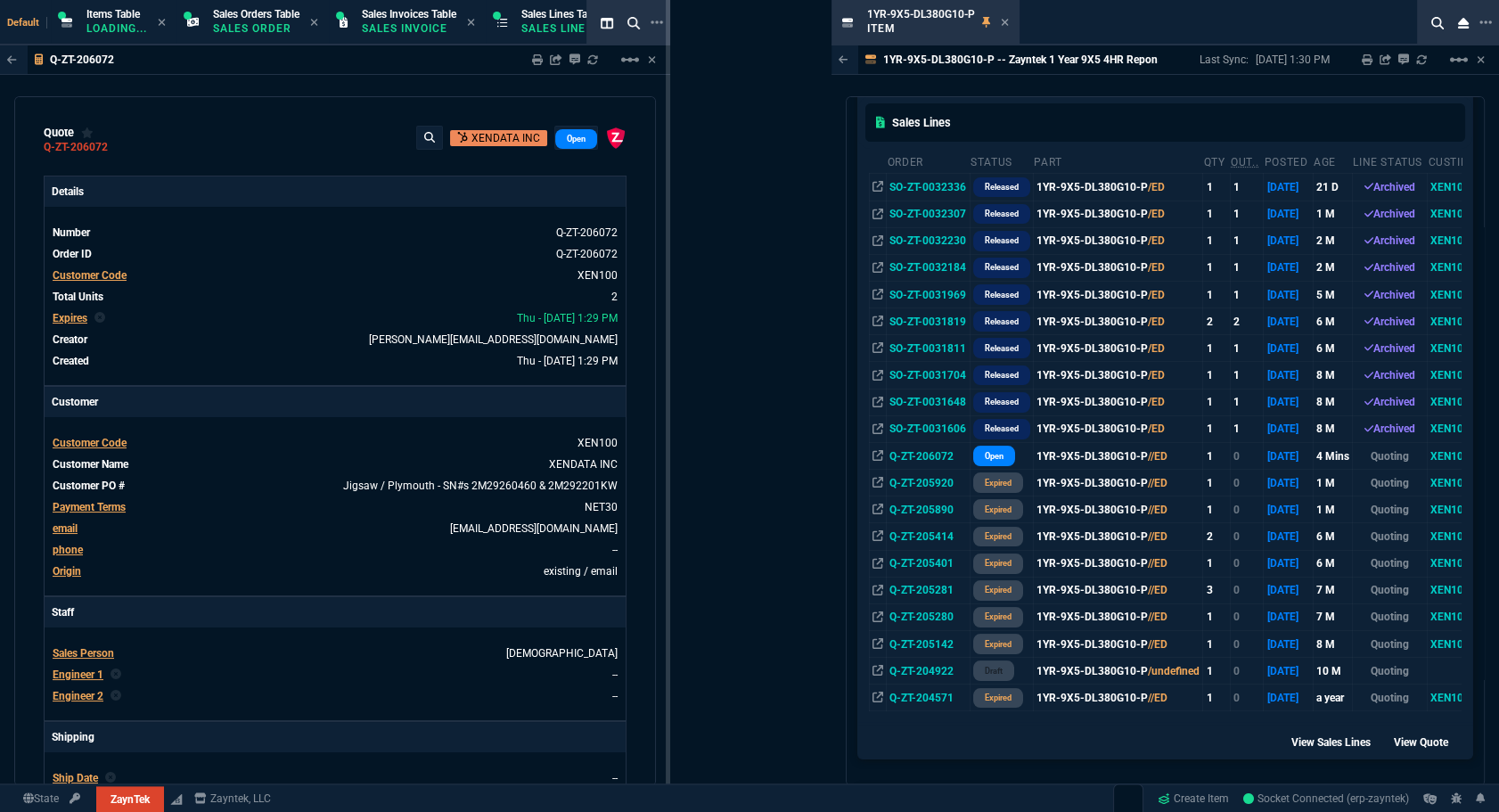
drag, startPoint x: 829, startPoint y: 483, endPoint x: 672, endPoint y: 506, distance: 158.7
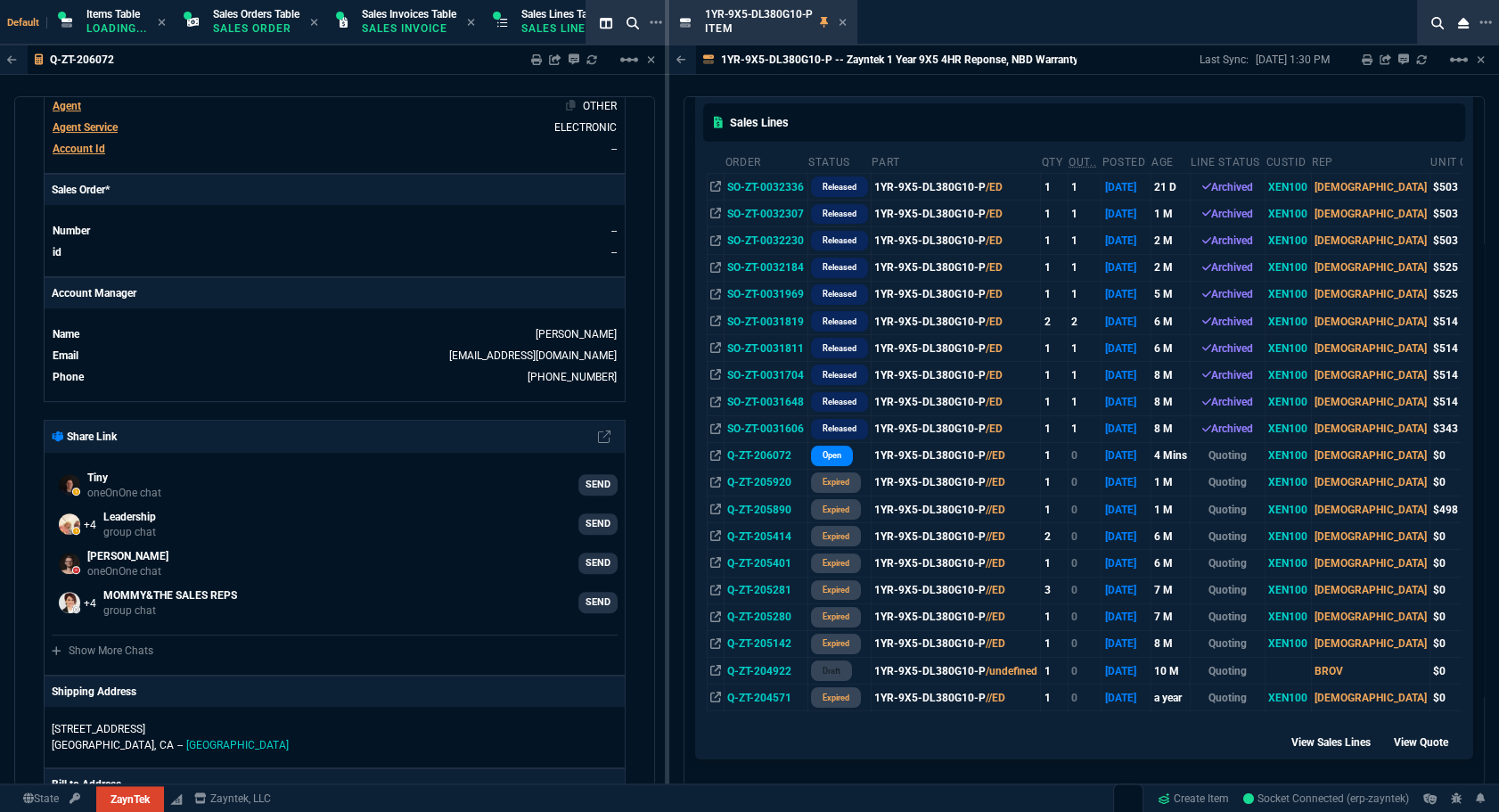
scroll to position [450, 0]
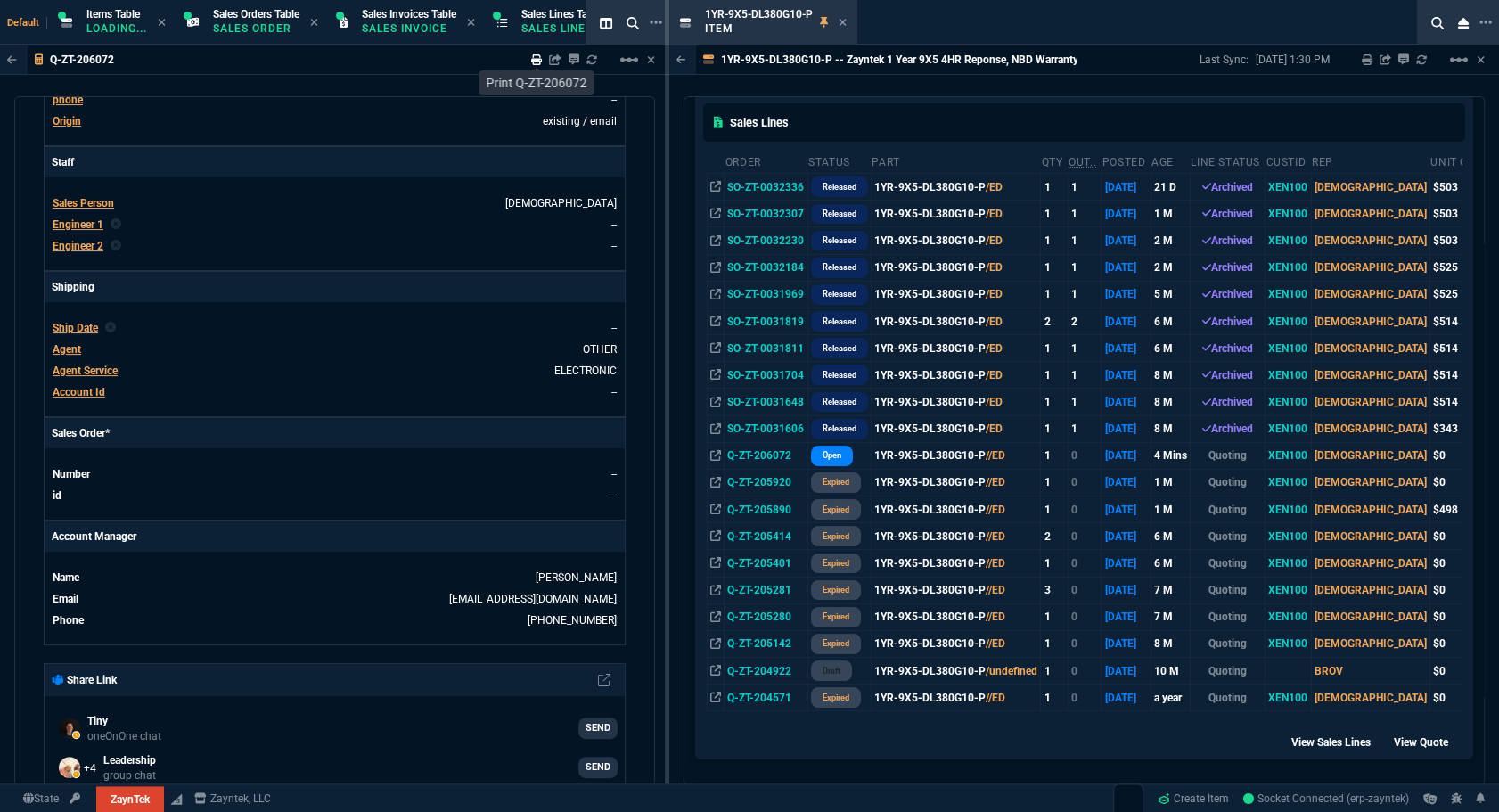
click at [534, 63] on icon at bounding box center [537, 60] width 11 height 11
type input "100"
type input "995"
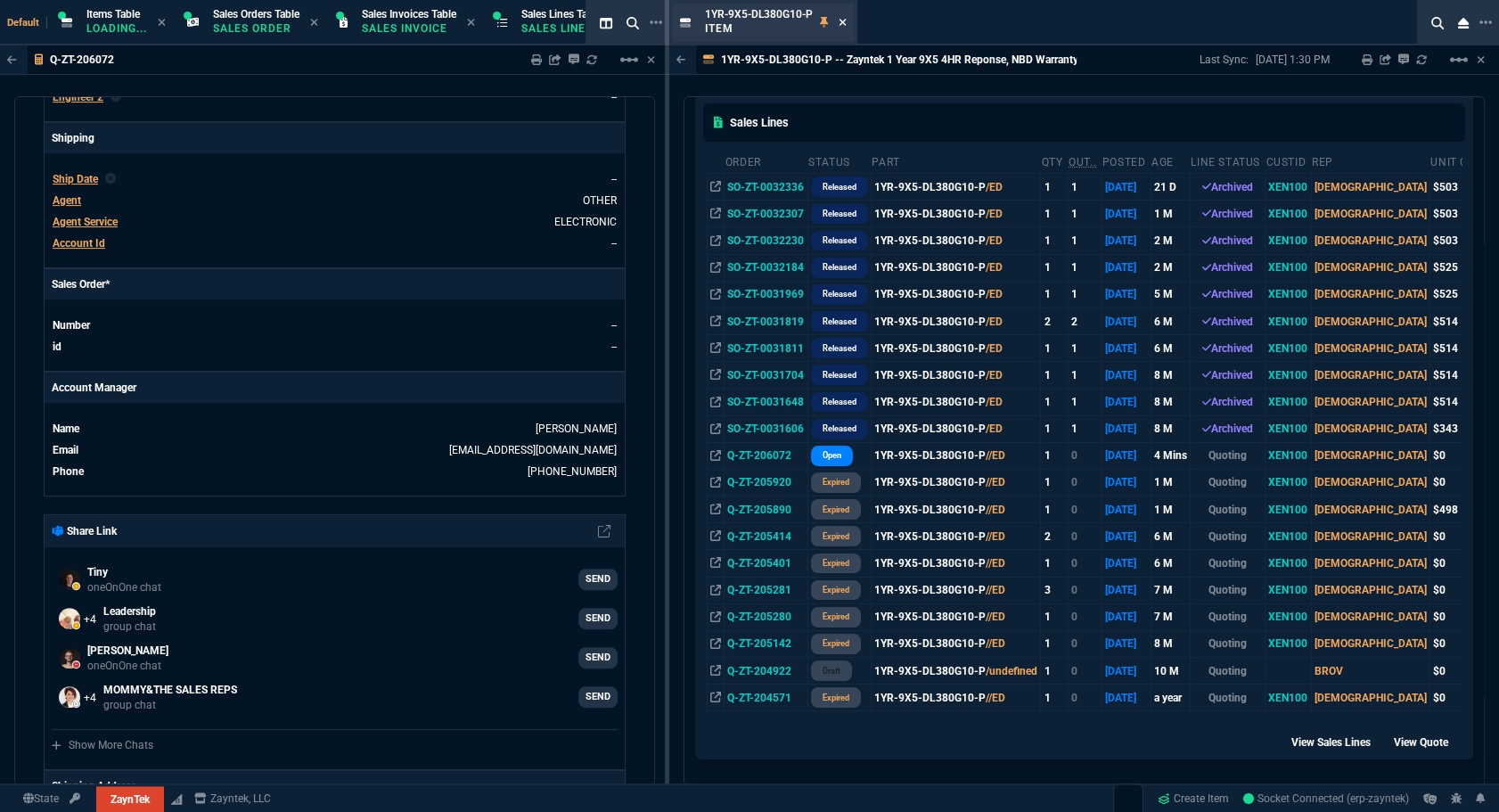
click at [842, 25] on icon at bounding box center [843, 23] width 8 height 11
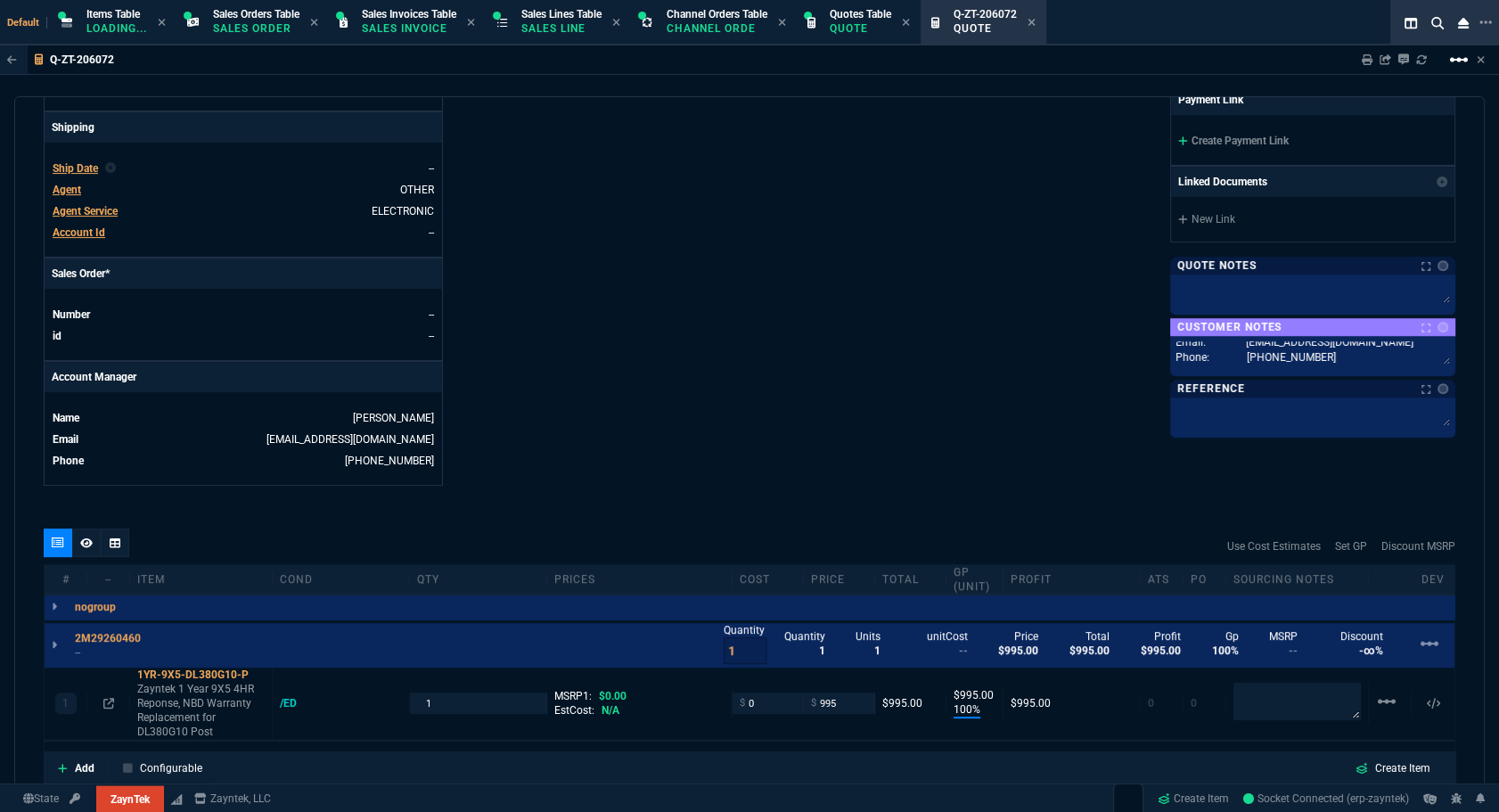
click at [1460, 63] on mat-icon "linear_scale" at bounding box center [1459, 60] width 22 height 22
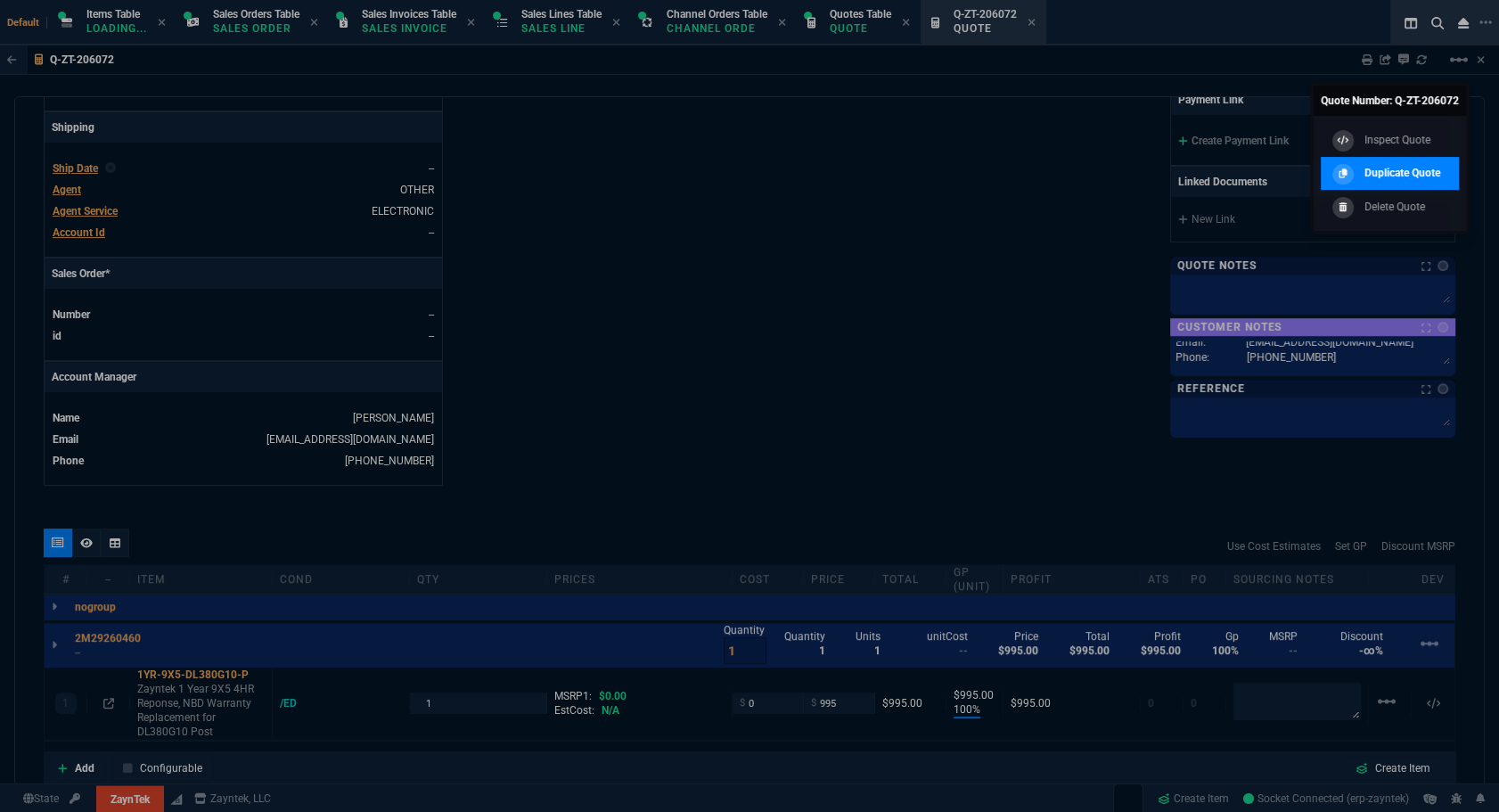
click at [1408, 169] on p "Duplicate Quote" at bounding box center [1403, 173] width 76 height 16
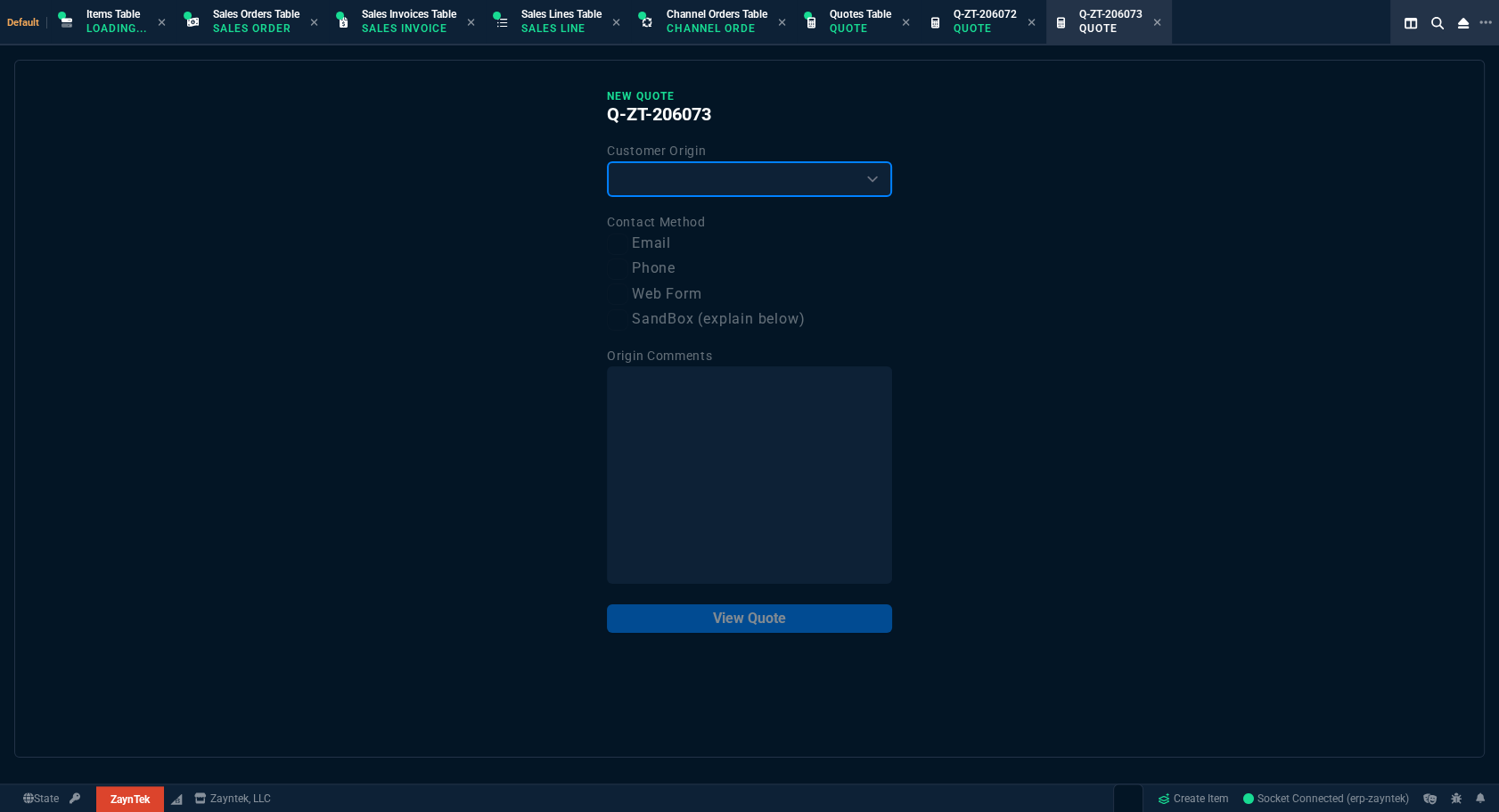
drag, startPoint x: 678, startPoint y: 190, endPoint x: 646, endPoint y: 190, distance: 32.0
click at [678, 190] on select "Existing Customer Amazon Lead (first order) Website Lead (first order) Called (…" at bounding box center [750, 179] width 285 height 35
select select "existing"
click at [607, 161] on select "Existing Customer Amazon Lead (first order) Website Lead (first order) Called (…" at bounding box center [750, 179] width 285 height 35
click at [627, 243] on input "Email" at bounding box center [618, 245] width 22 height 22
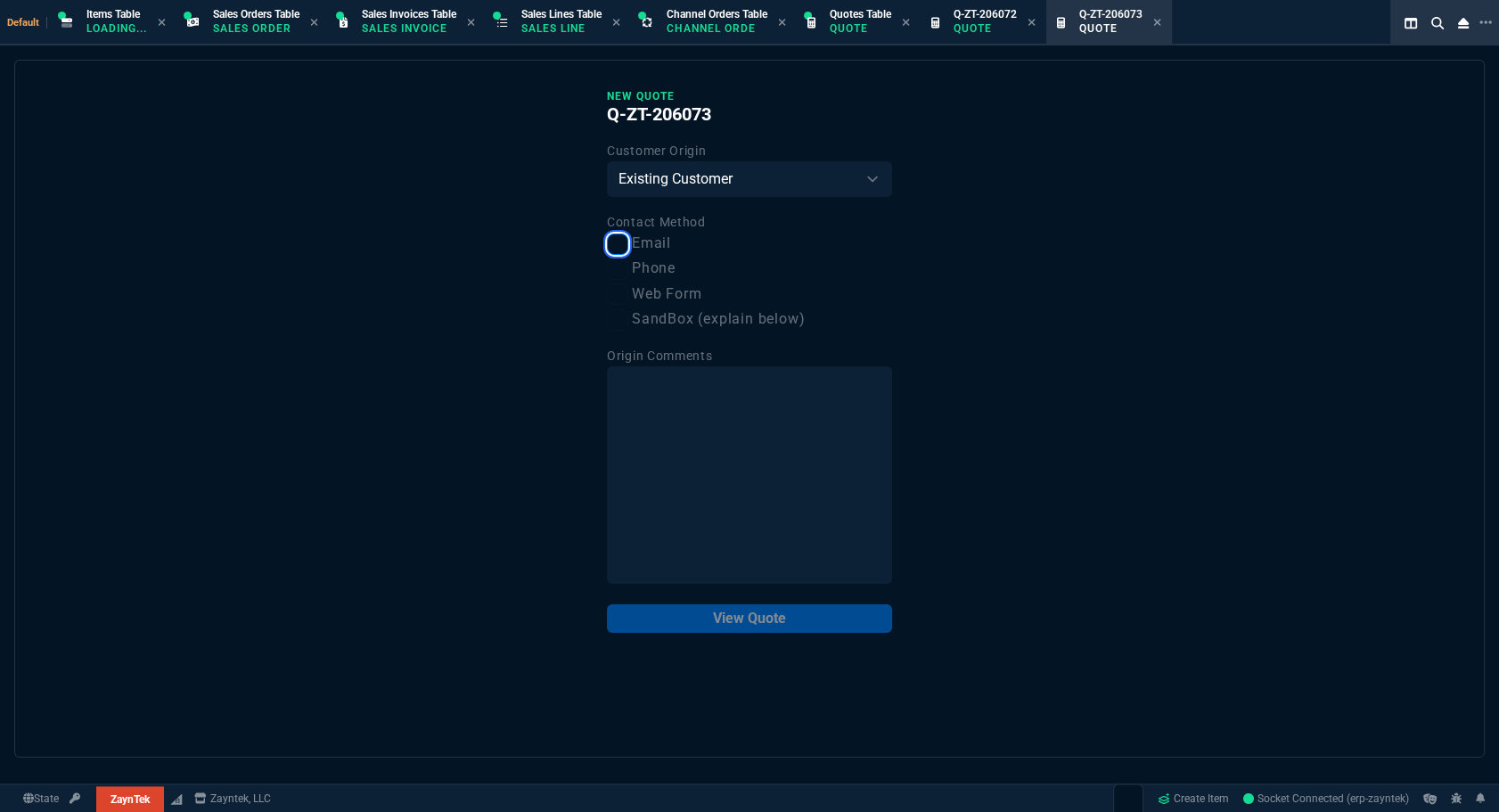
checkbox input "true"
click at [771, 634] on div "New Quote Q-ZT-206073 Customer Origin Existing Customer Amazon Lead (first orde…" at bounding box center [750, 409] width 1471 height 698
click at [778, 625] on button "View Quote" at bounding box center [750, 618] width 285 height 28
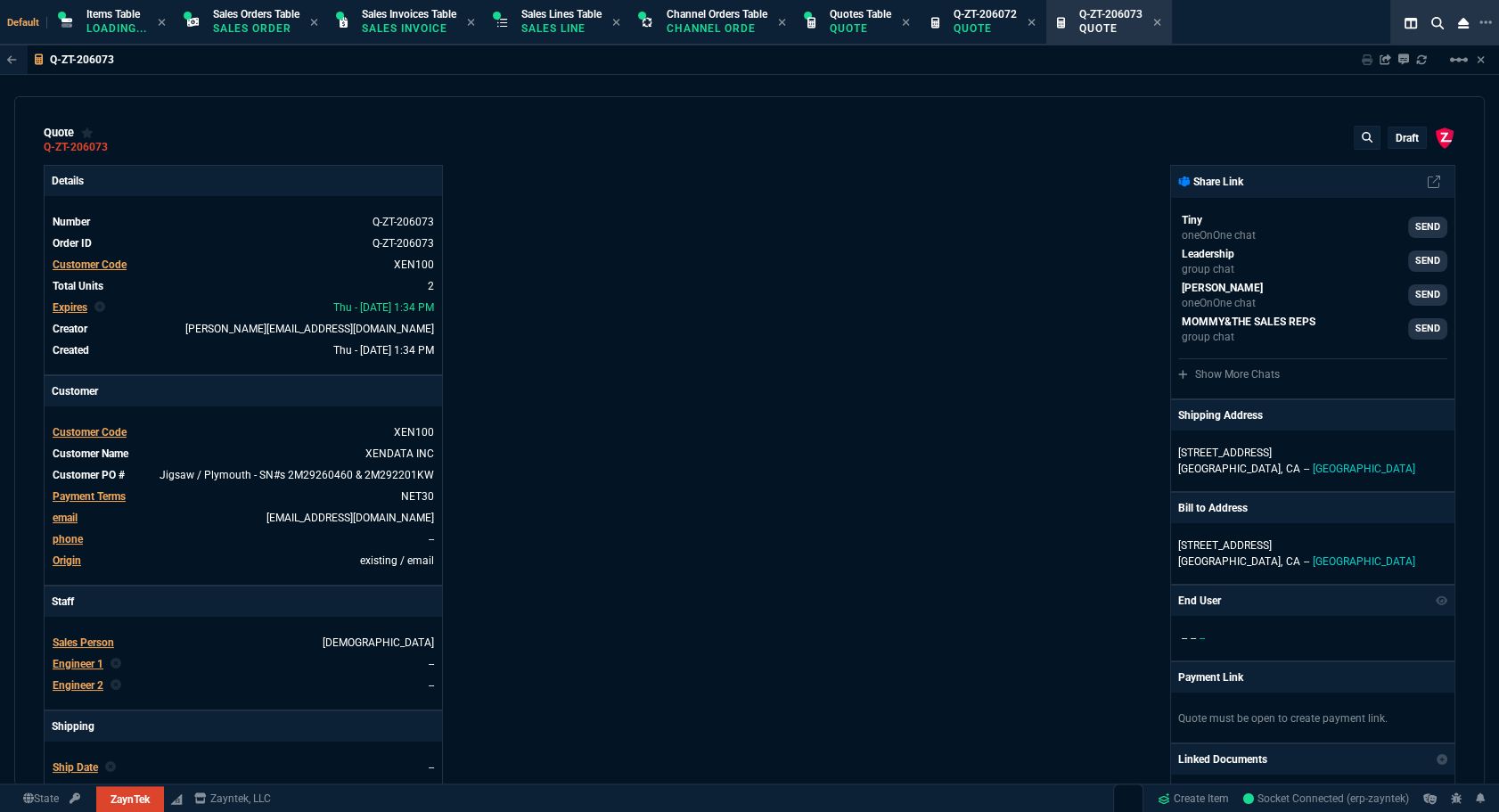
type input "100"
type input "995"
type input "100"
type input "995"
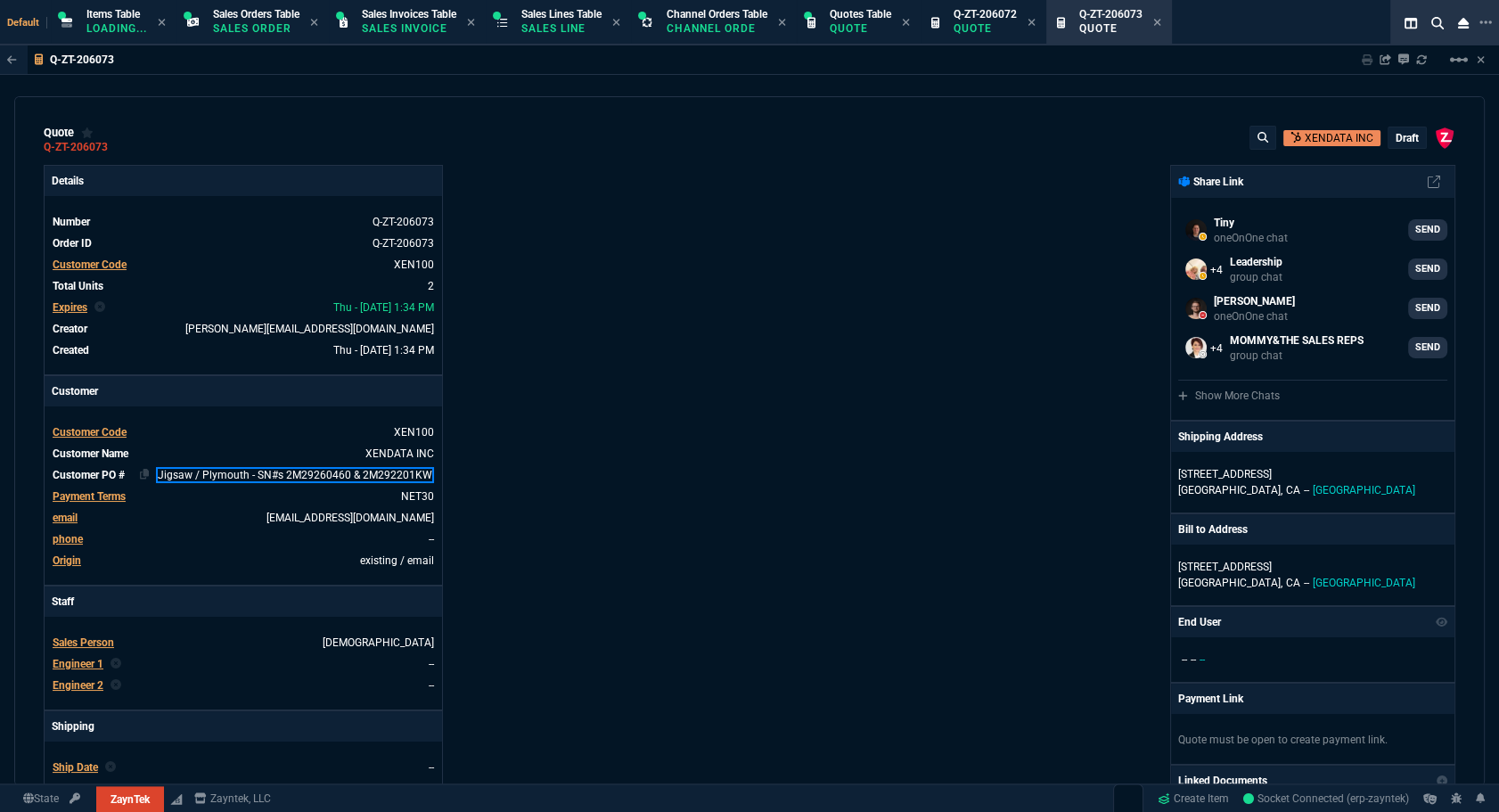
click at [404, 470] on link "Jigsaw / Plymouth - SN#s 2M29260460 & 2M292201KW" at bounding box center [295, 475] width 278 height 16
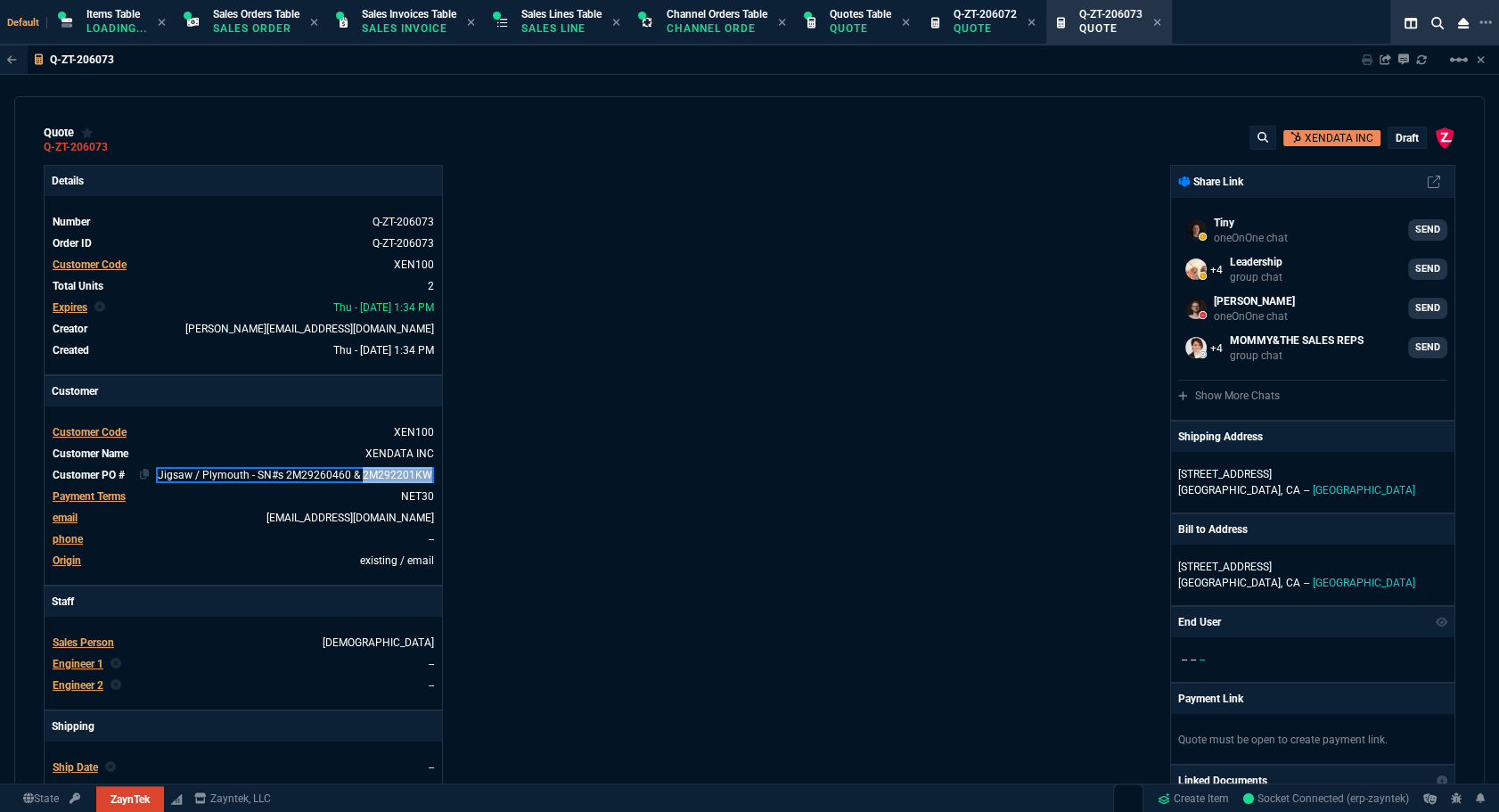
click at [404, 470] on link "Jigsaw / Plymouth - SN#s 2M29260460 & 2M292201KW" at bounding box center [295, 475] width 278 height 16
paste link
click at [823, 465] on div "ZaynTek, LLC [STREET_ADDRESS] Share Link Tiny oneOnOne chat SEND Leadership gro…" at bounding box center [1102, 624] width 706 height 920
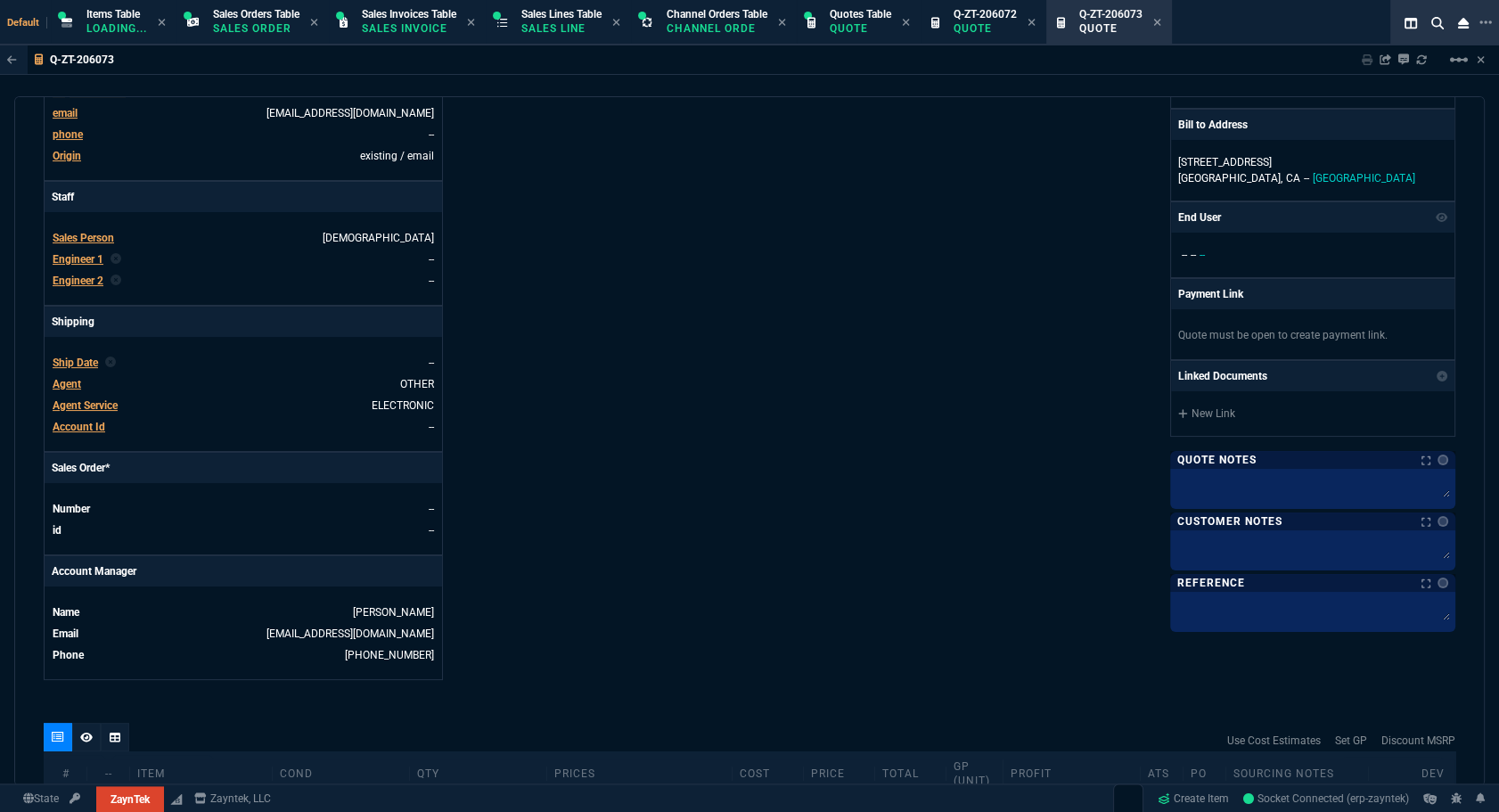
scroll to position [810, 0]
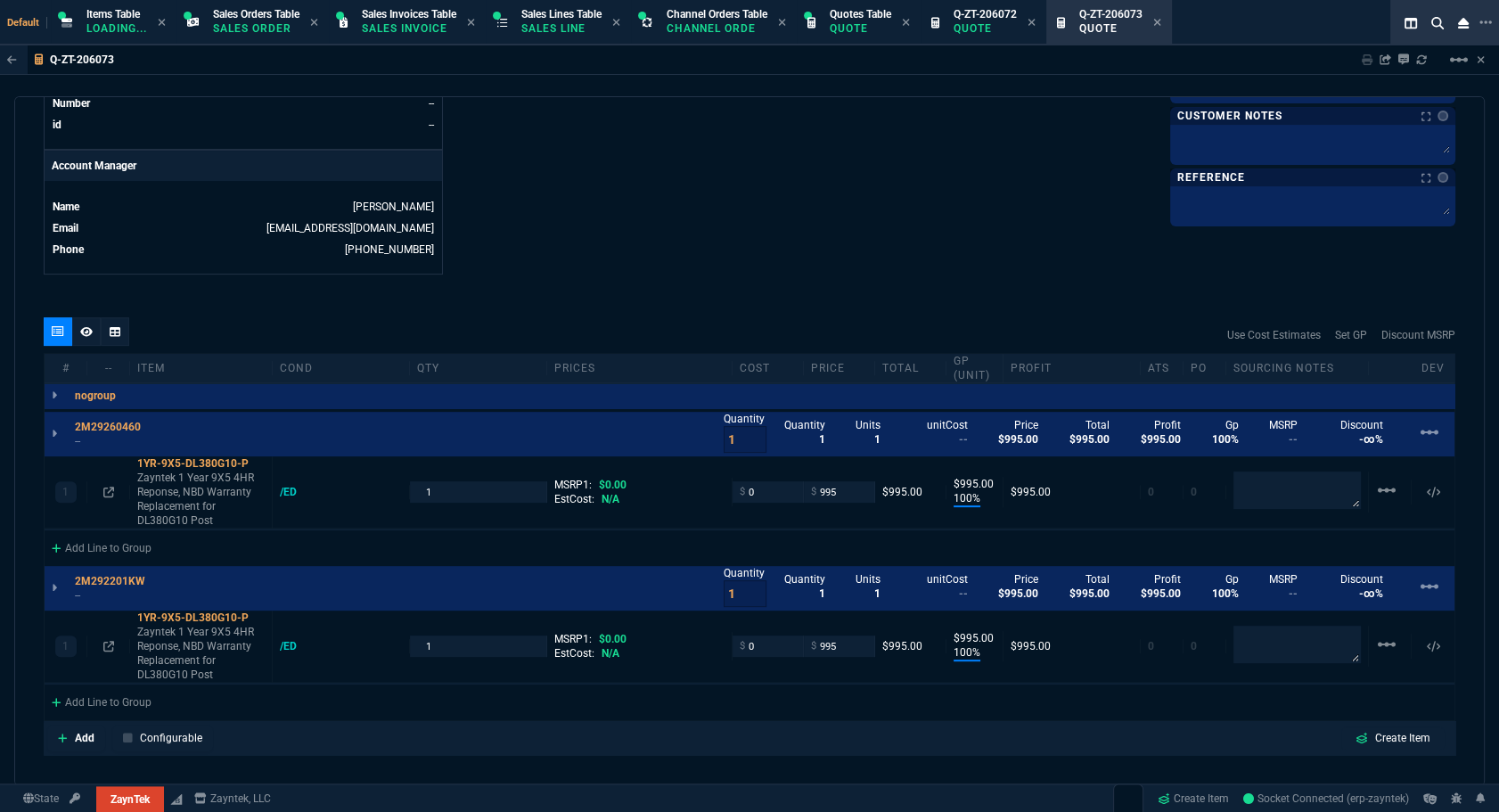
click at [429, 301] on div "quote Q-ZT-206073 XENDATA INC draft ZaynTek, LLC [STREET_ADDRESS] Details Numbe…" at bounding box center [750, 440] width 1471 height 690
click at [1419, 430] on mat-icon "linear_scale" at bounding box center [1430, 432] width 22 height 22
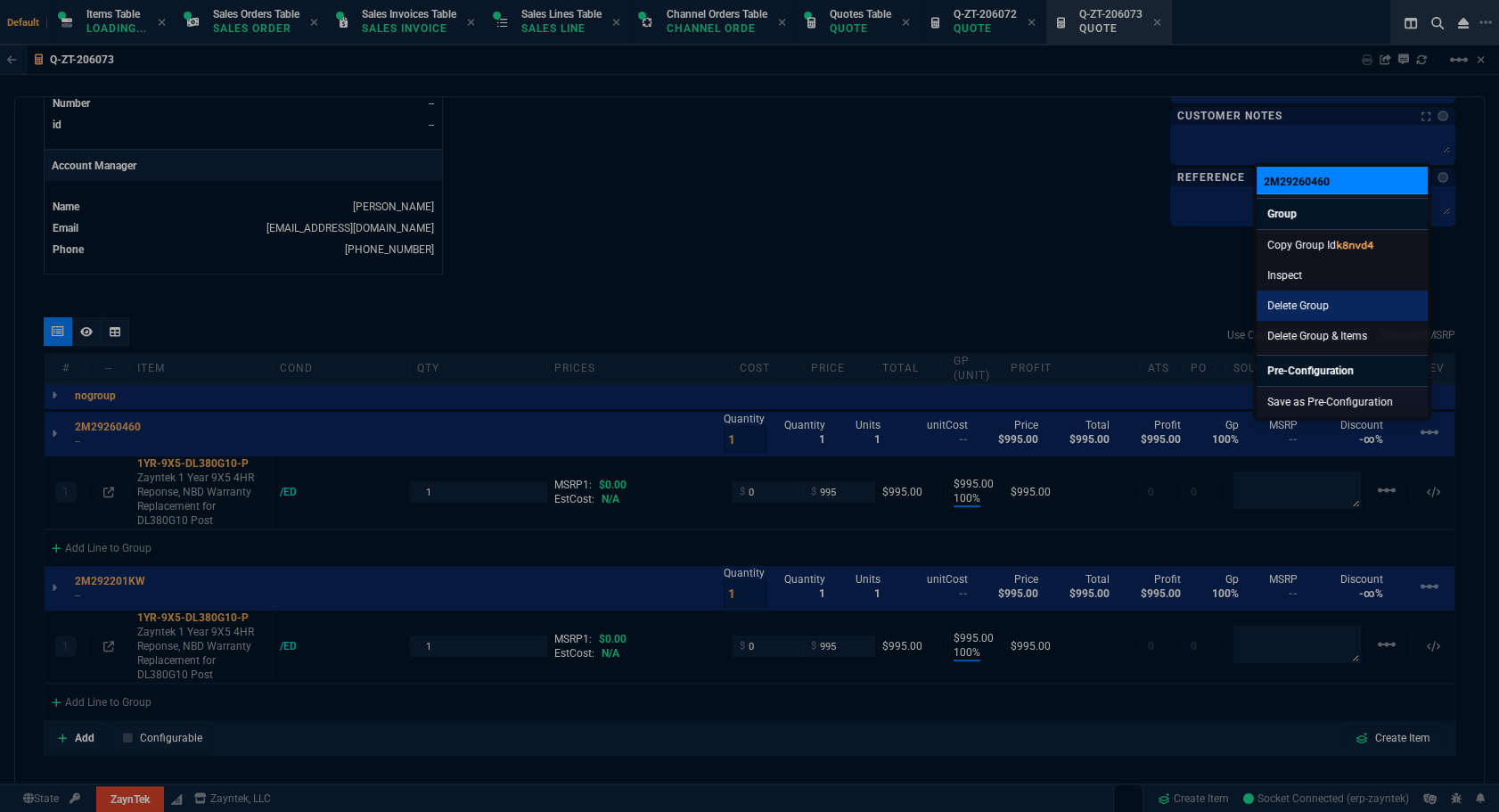
click at [1281, 295] on link "Delete Group" at bounding box center [1342, 305] width 171 height 30
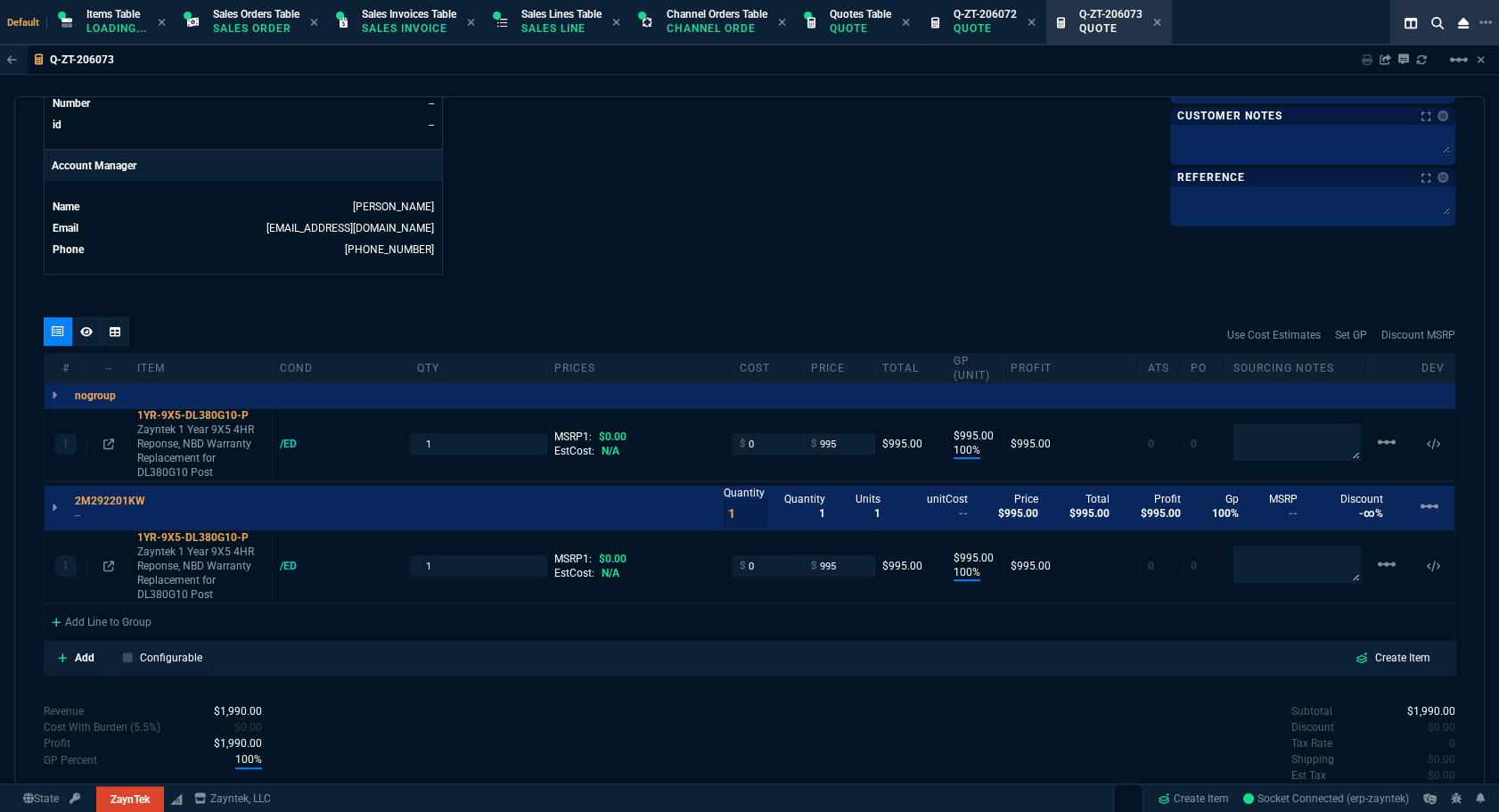
type input "100"
type input "995"
click at [1420, 506] on mat-icon "linear_scale" at bounding box center [1430, 507] width 22 height 22
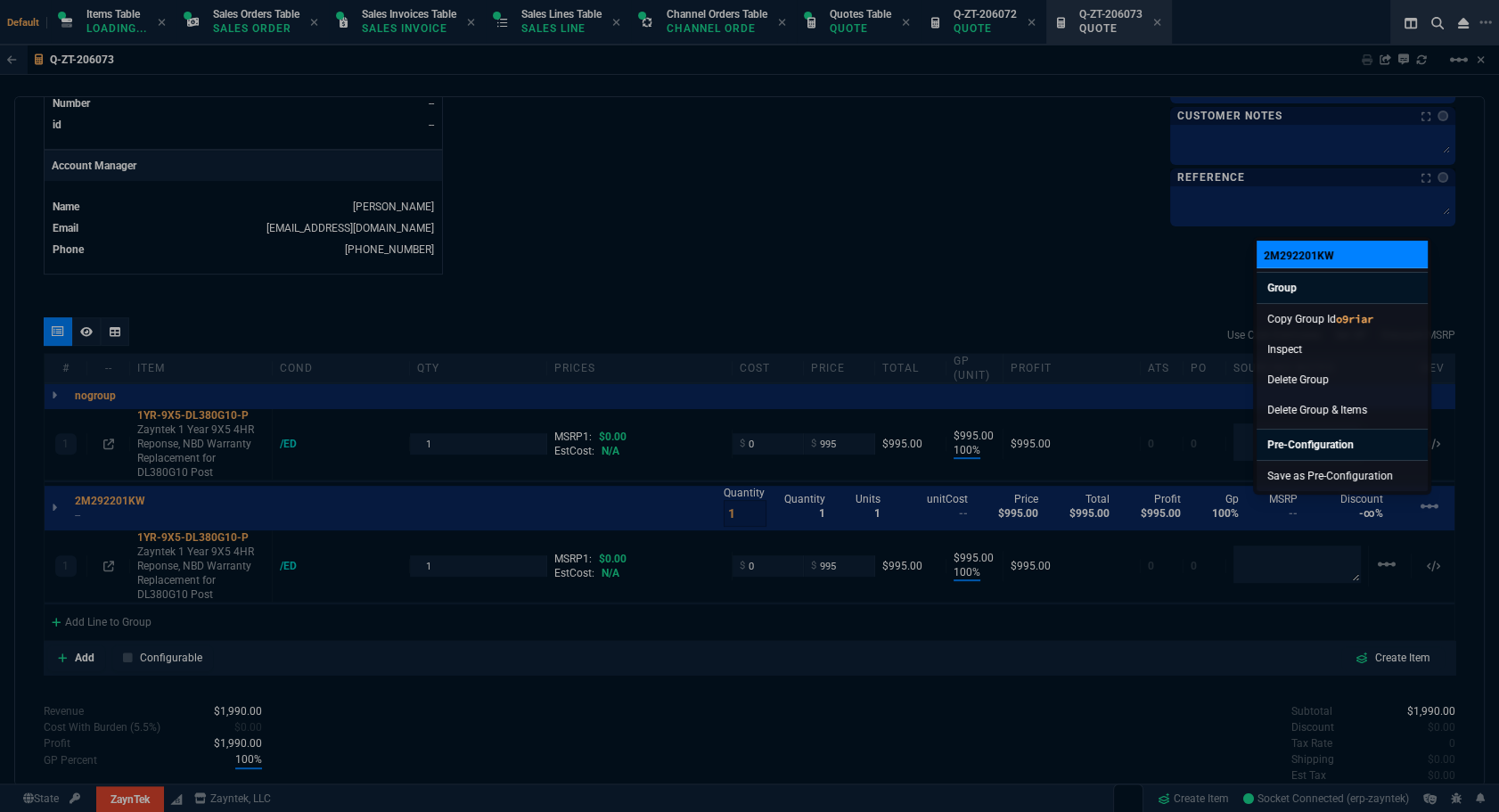
click at [1419, 504] on div at bounding box center [750, 406] width 1499 height 812
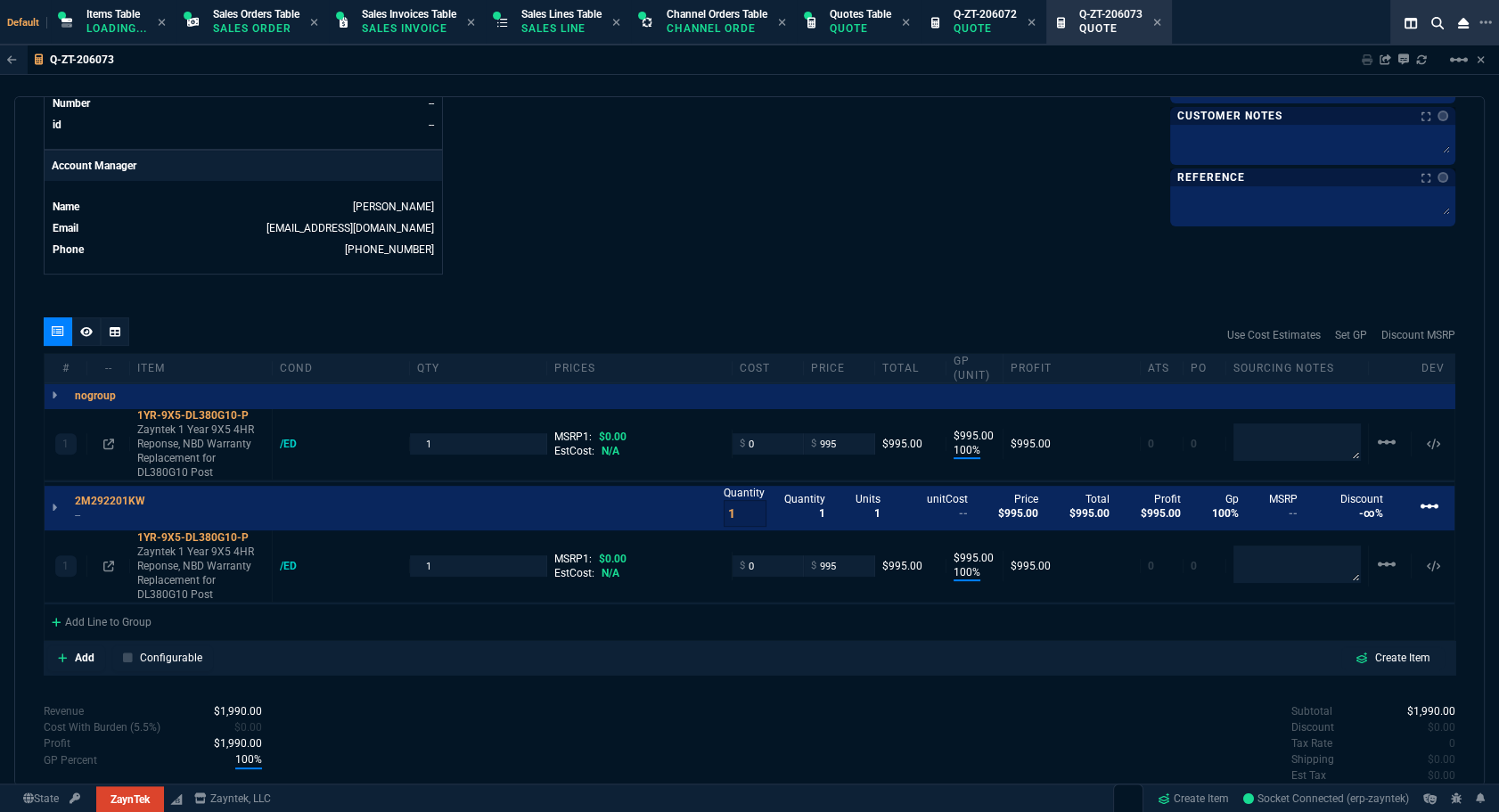
click at [1419, 511] on mat-icon "linear_scale" at bounding box center [1430, 507] width 22 height 22
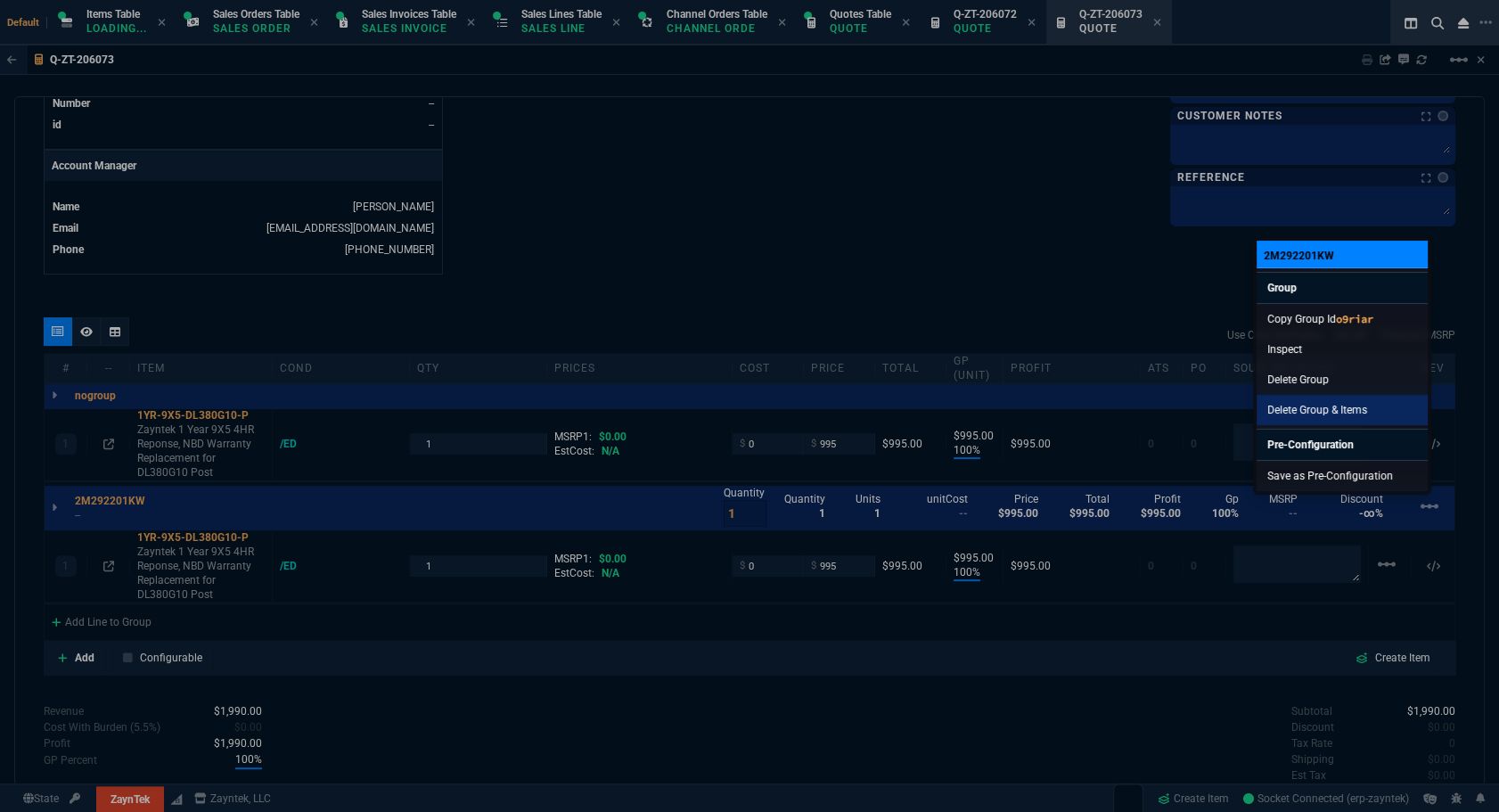
click at [1310, 408] on link "Delete Group & Items" at bounding box center [1342, 410] width 171 height 30
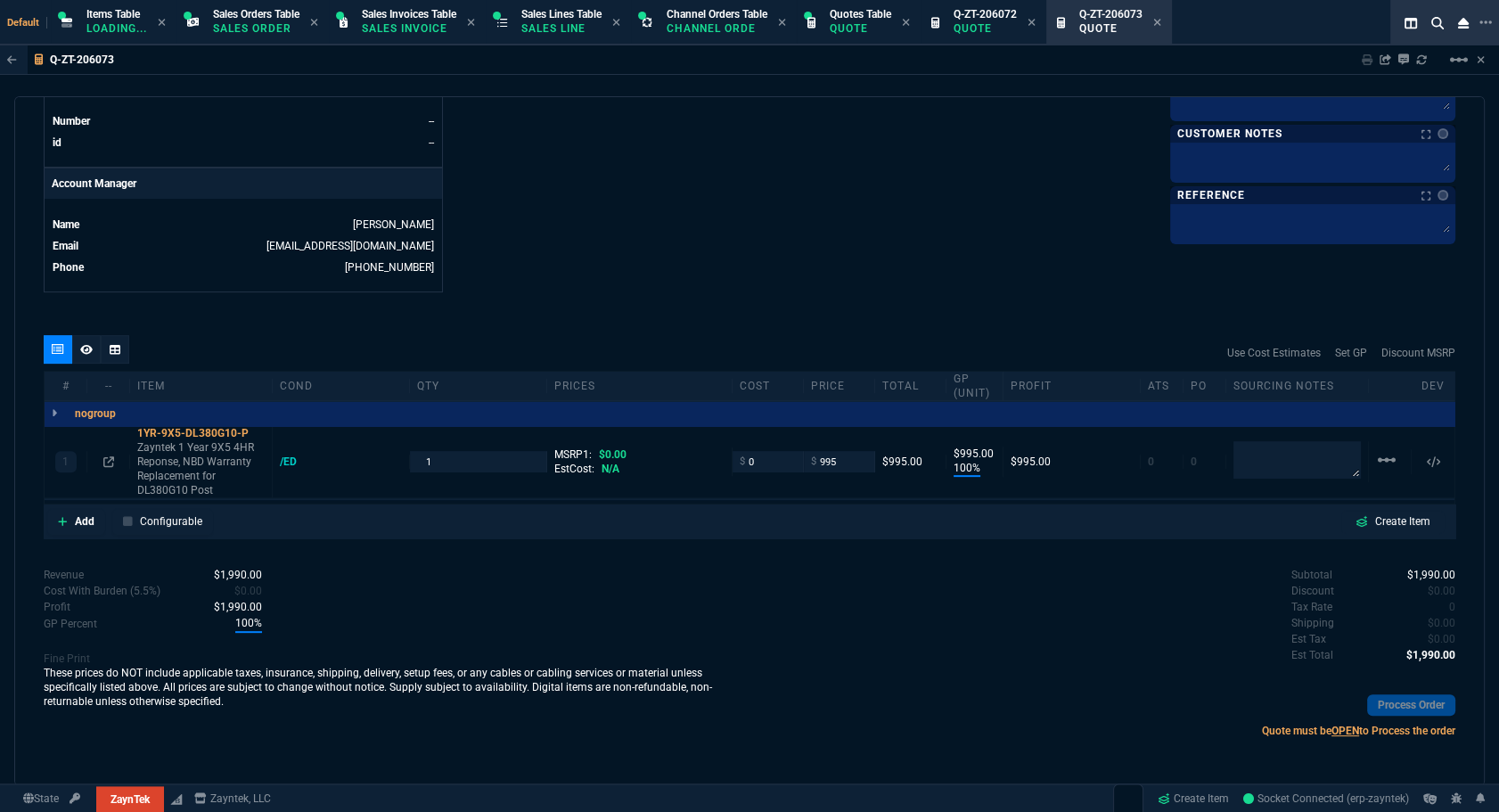
scroll to position [789, 0]
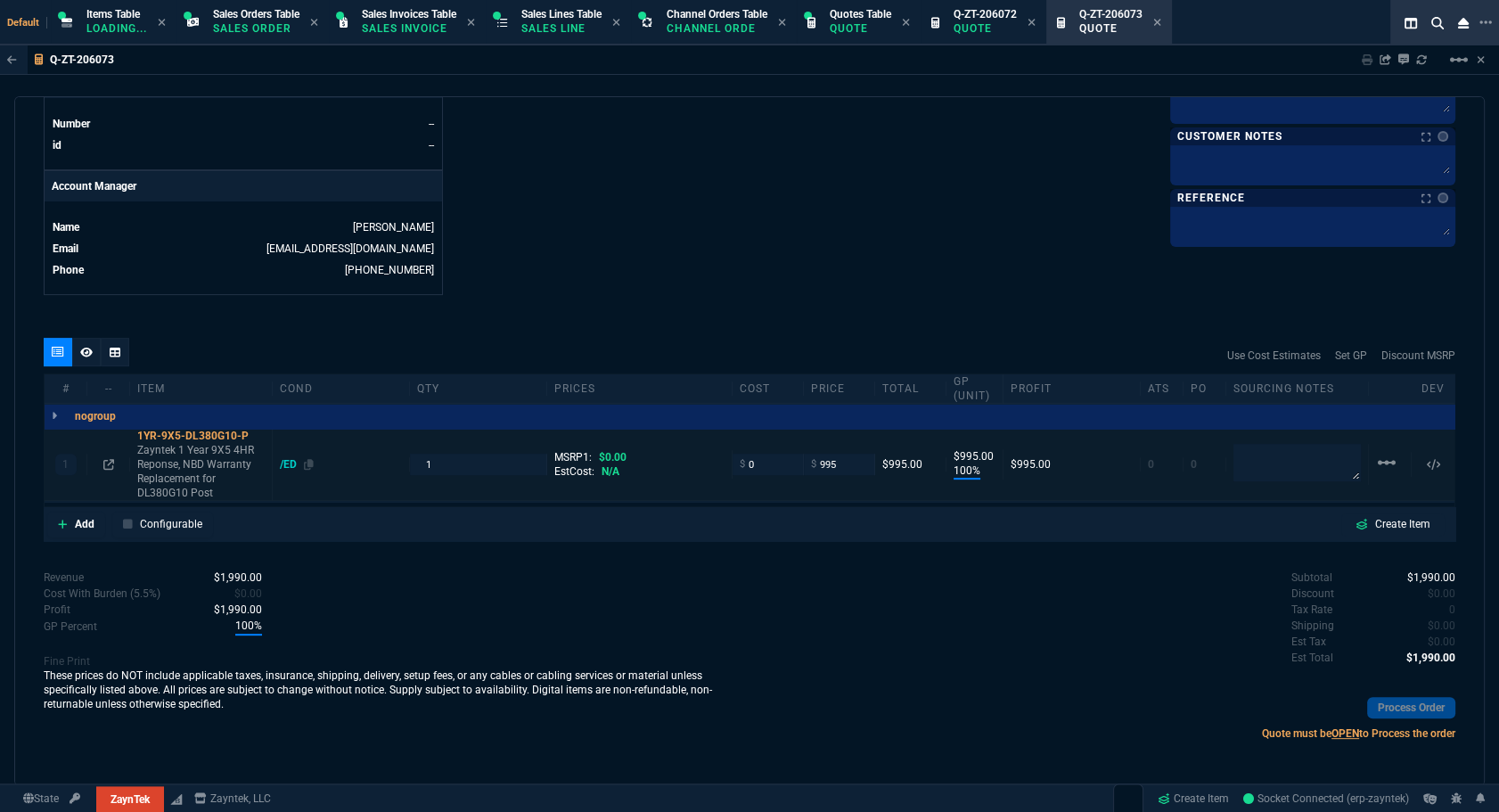
click at [284, 458] on div "/ED" at bounding box center [296, 465] width 34 height 14
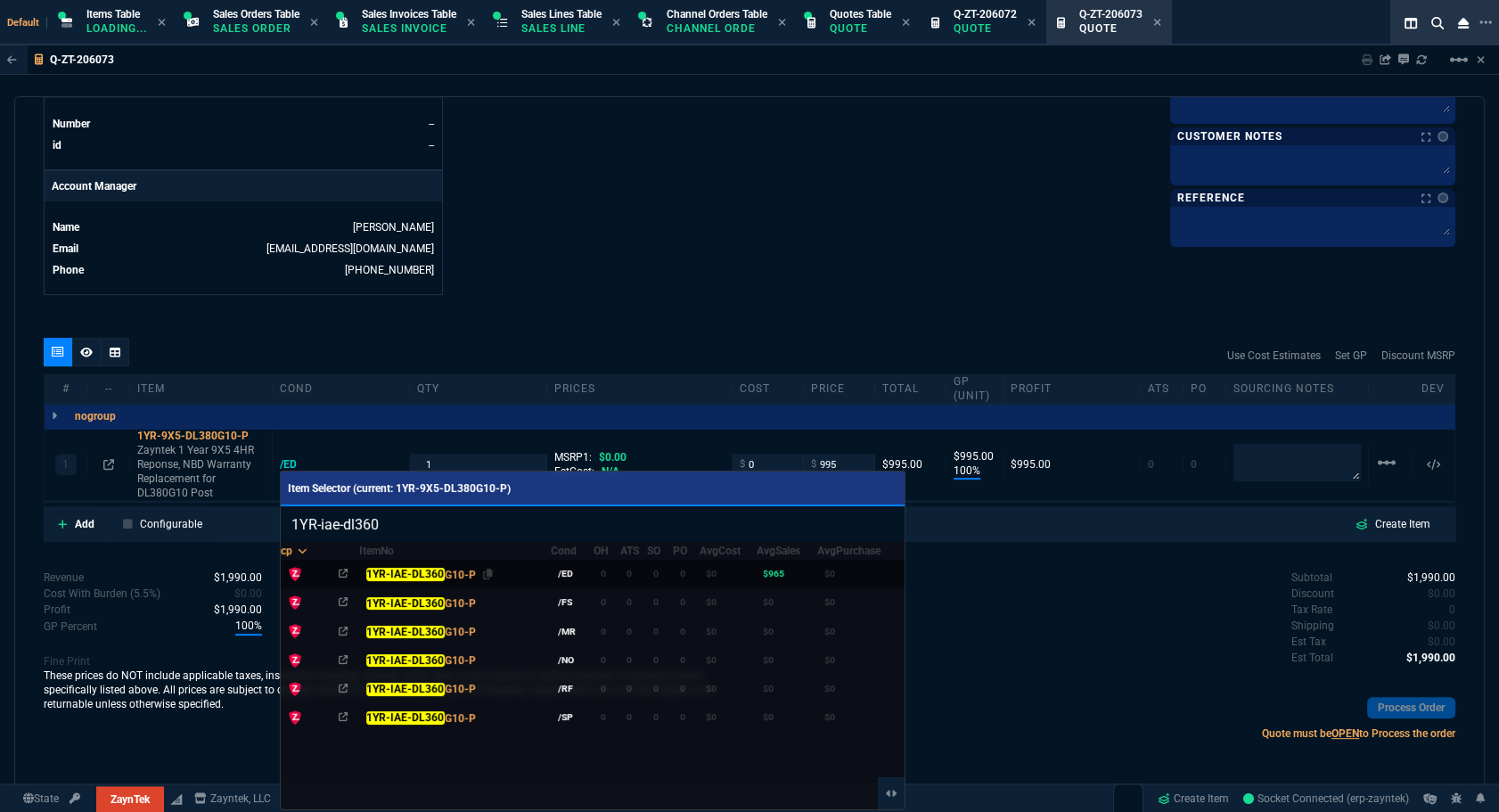
click at [412, 571] on mark "1YR-IAE-DL360" at bounding box center [404, 575] width 79 height 13
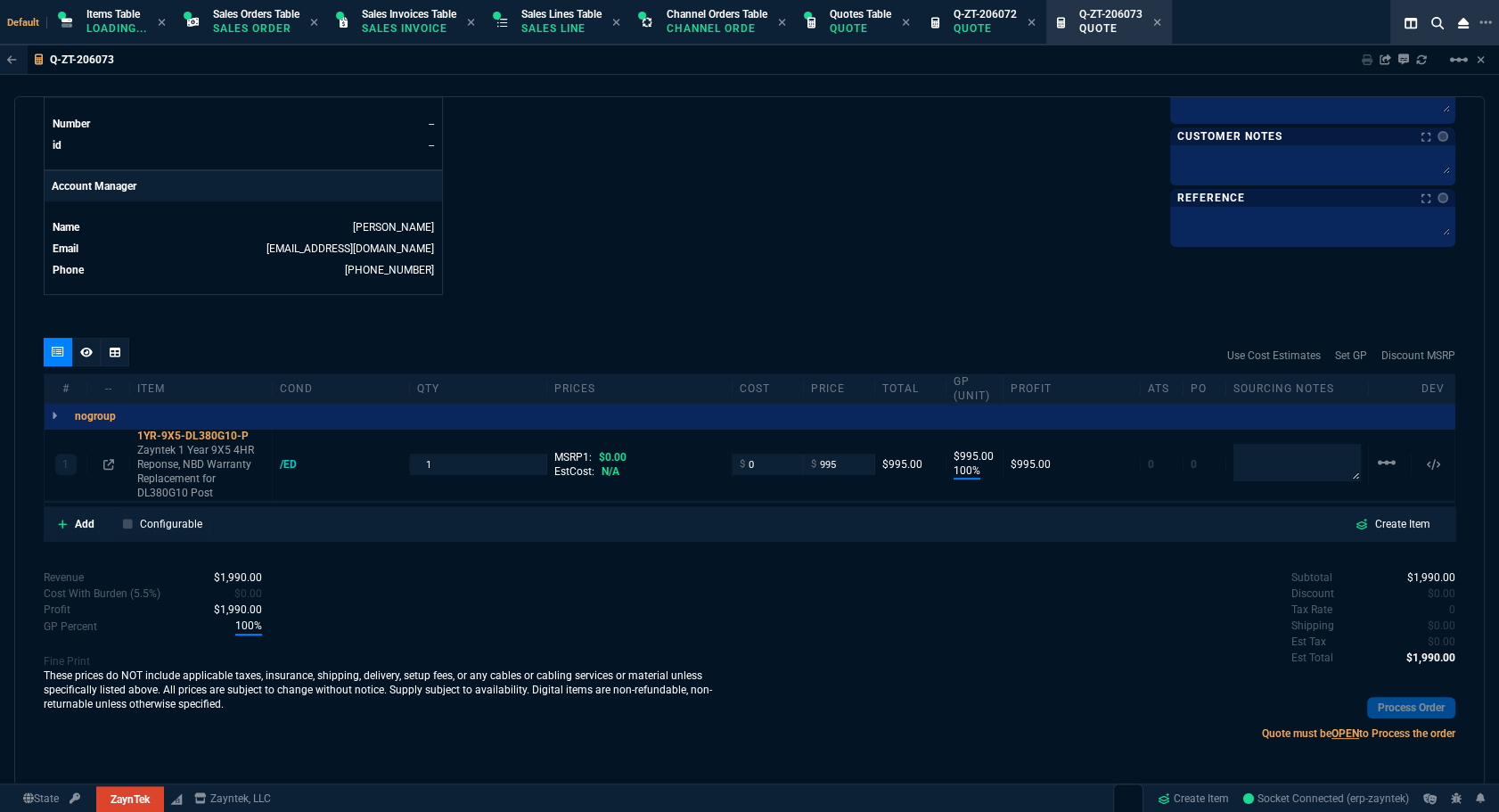
type input "1YR-IAE-DL360G10-P"
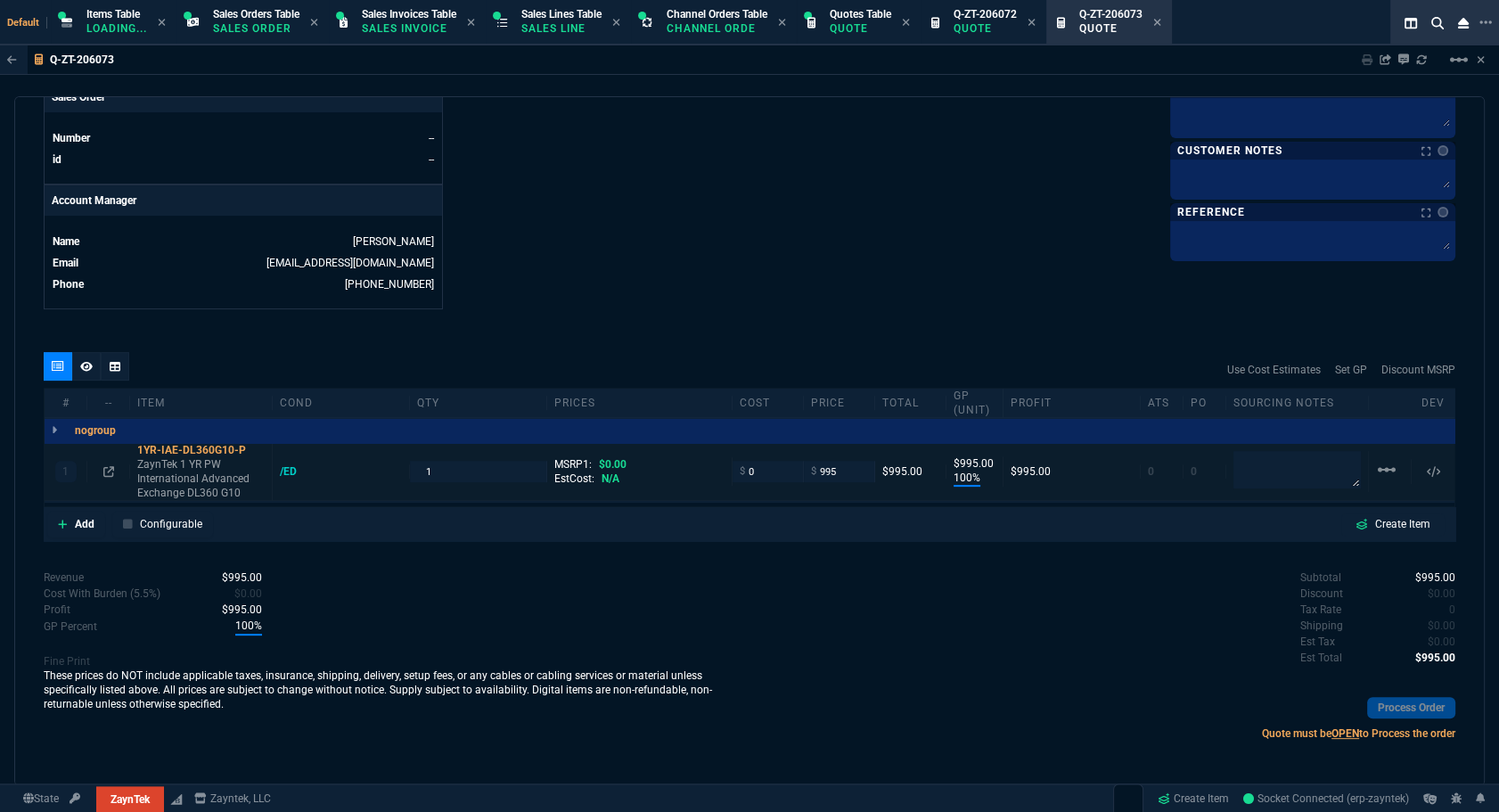
click at [100, 467] on div at bounding box center [108, 471] width 27 height 14
click at [107, 466] on icon at bounding box center [109, 471] width 11 height 11
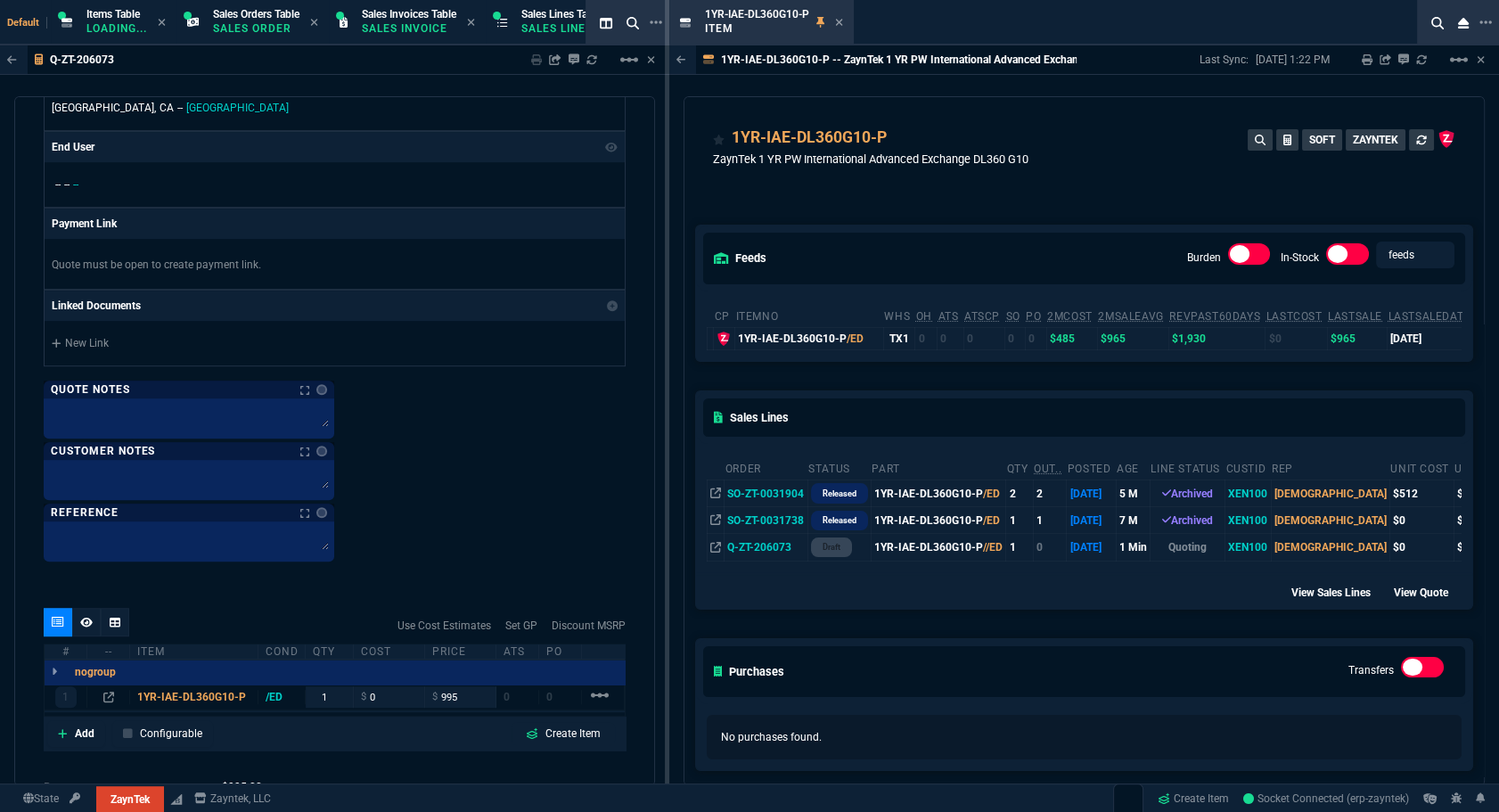
scroll to position [1586, 0]
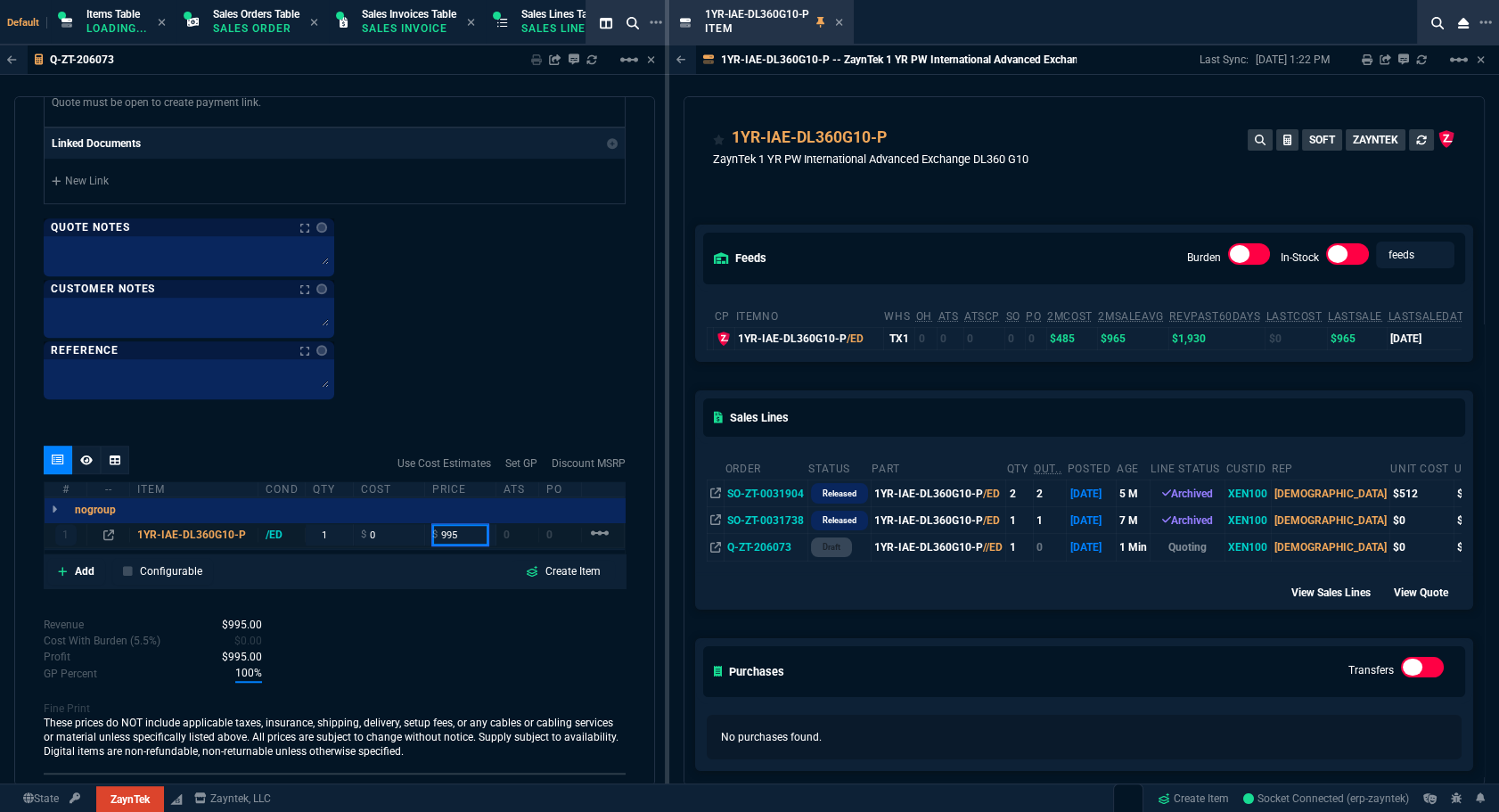
click at [454, 531] on input "995" at bounding box center [460, 534] width 56 height 21
type input "965"
click at [839, 23] on icon at bounding box center [840, 23] width 7 height 7
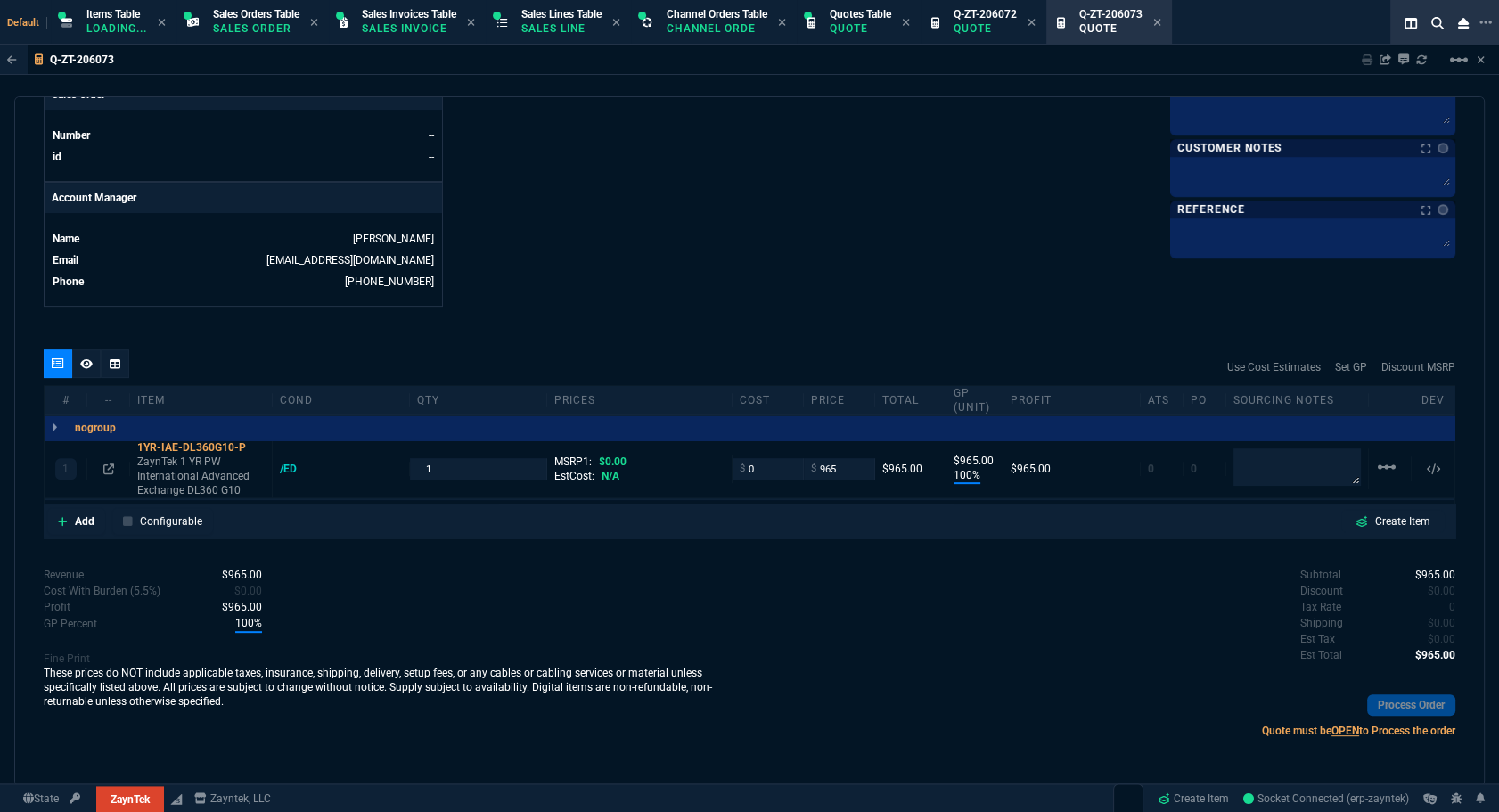
type input "965"
drag, startPoint x: 463, startPoint y: 364, endPoint x: 511, endPoint y: 342, distance: 52.8
click at [463, 364] on div "Use Cost Estimates Set GP Discount MSRP" at bounding box center [750, 370] width 1412 height 35
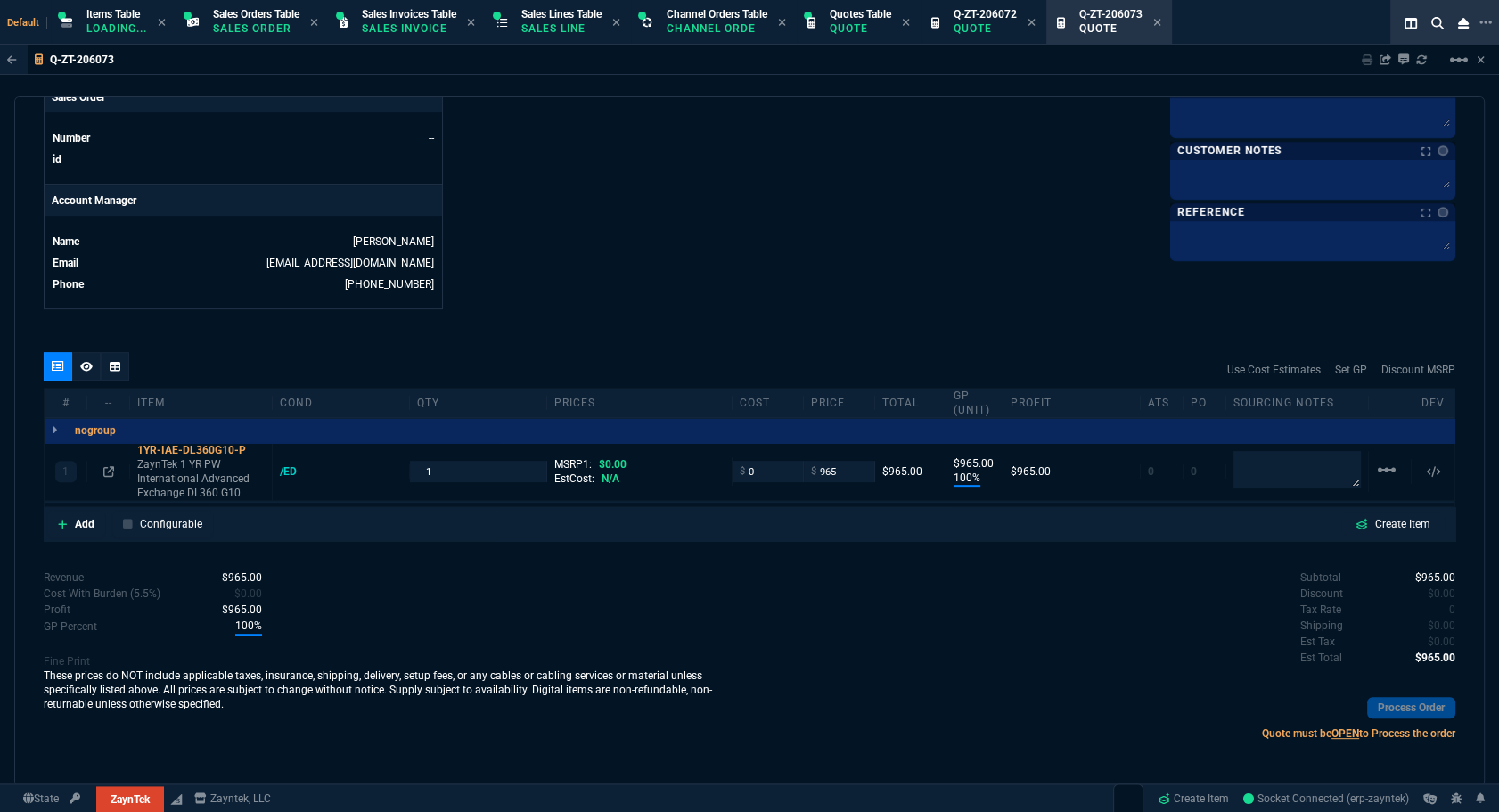
scroll to position [614, 0]
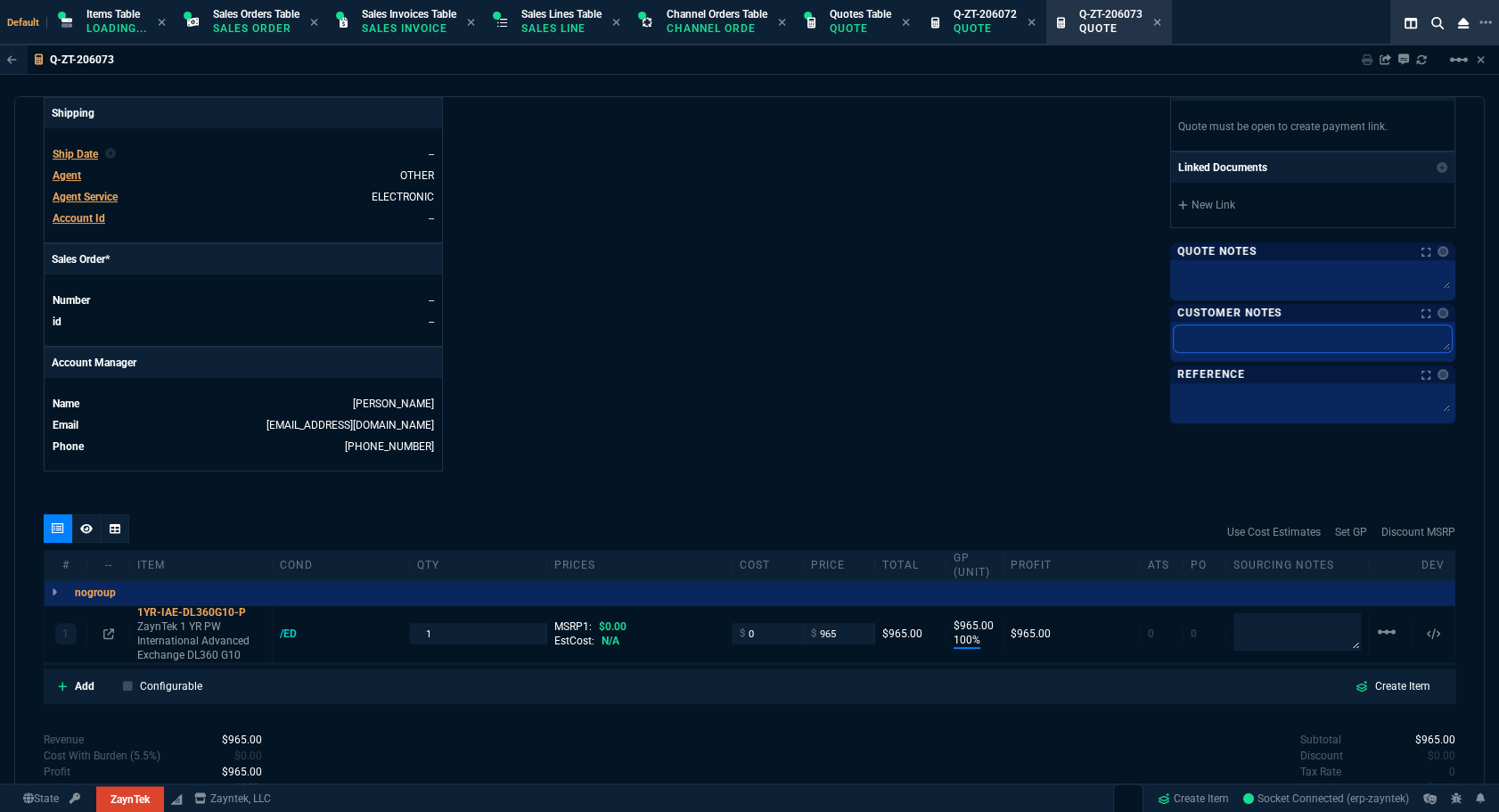
click at [1207, 346] on textarea at bounding box center [1312, 339] width 278 height 27
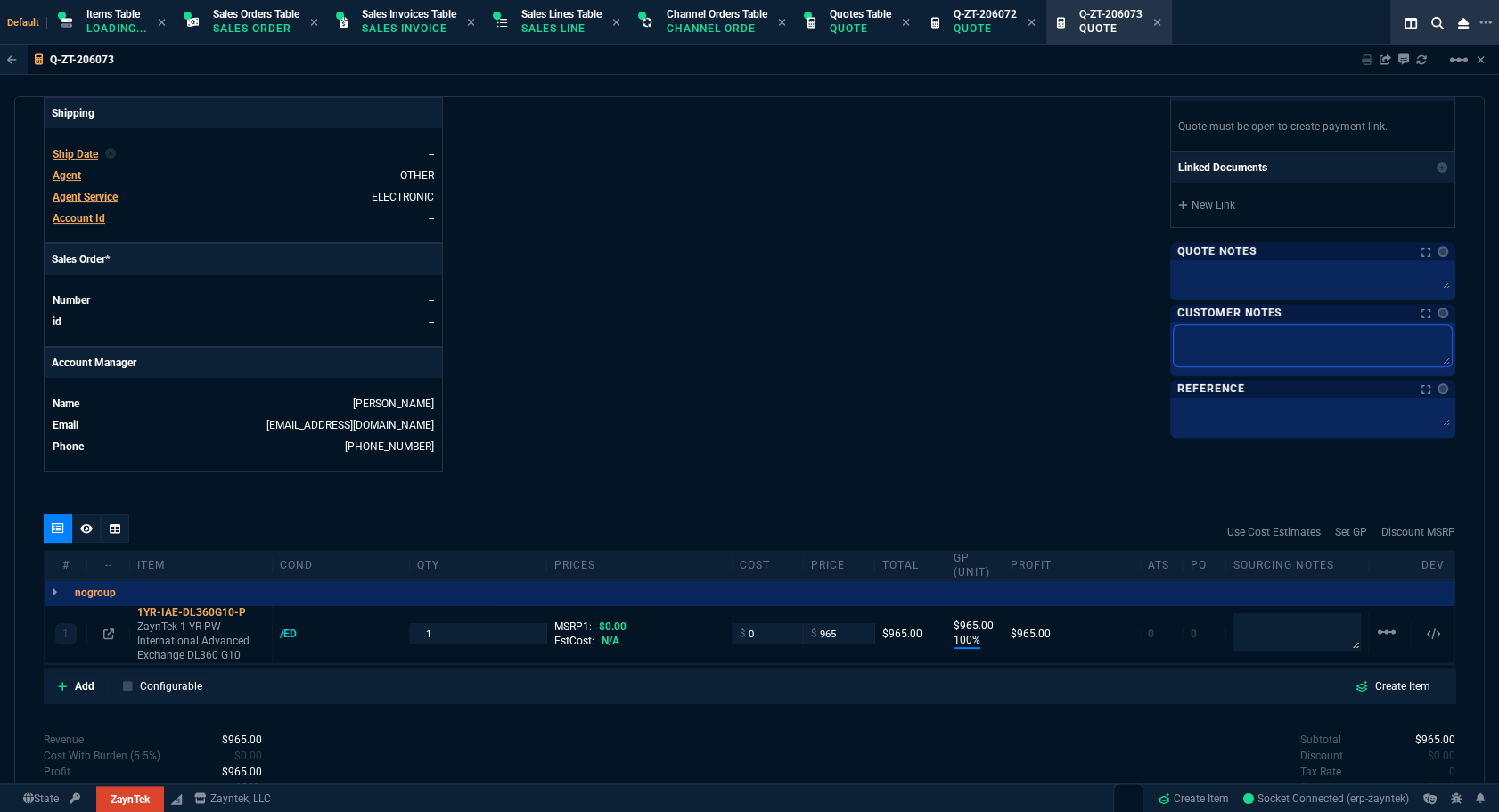
paste textarea "Product: HPE DL360 Gen10 Serial number: MXQ8220126 Product #: P01880-B21 Qty: 1…"
type textarea "Product: HPE DL360 Gen10 Serial number: MXQ8220126 Product #: P01880-B21 Qty: 1…"
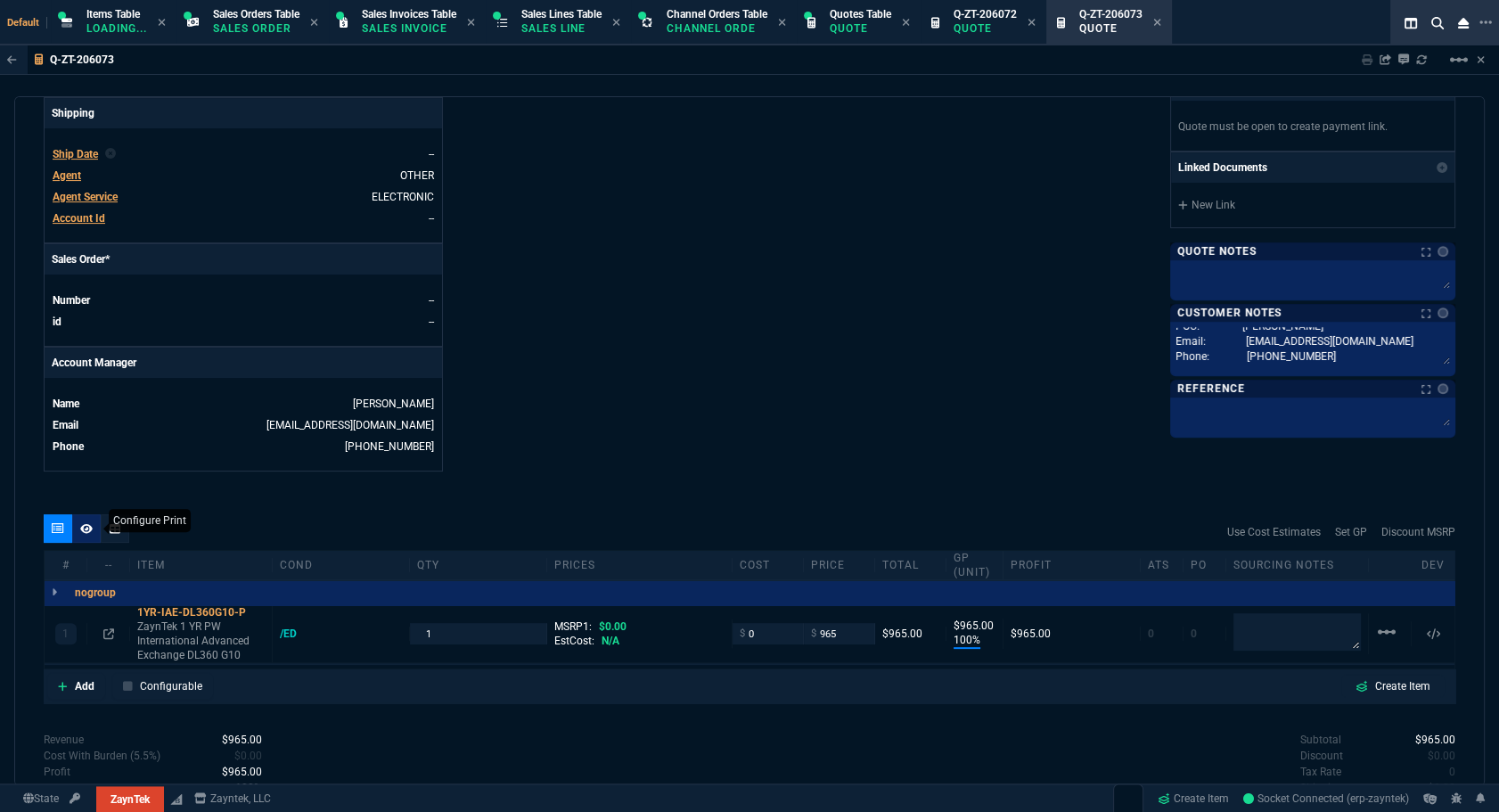
click at [85, 534] on nx-icon at bounding box center [87, 528] width 13 height 14
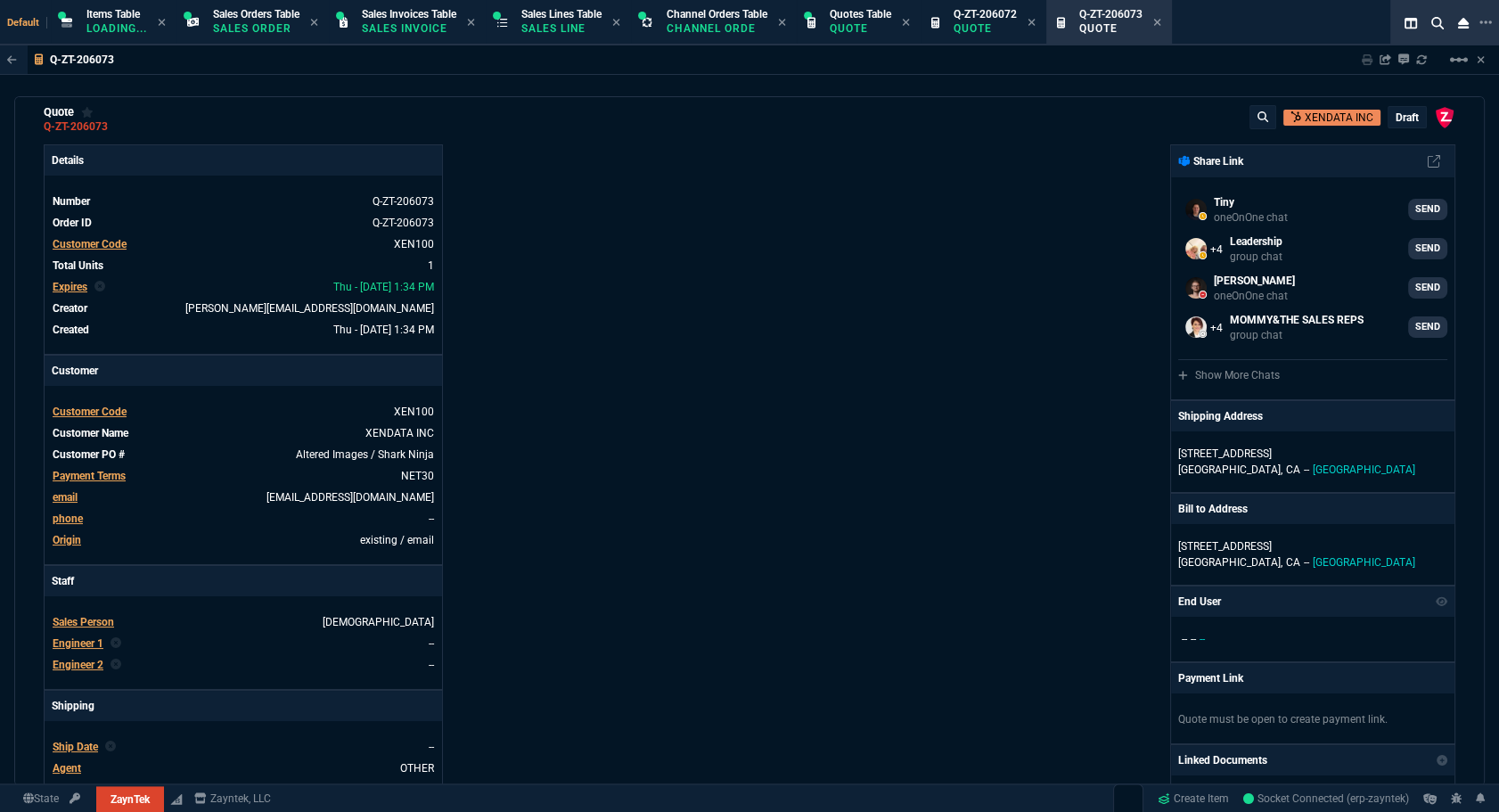
scroll to position [508, 0]
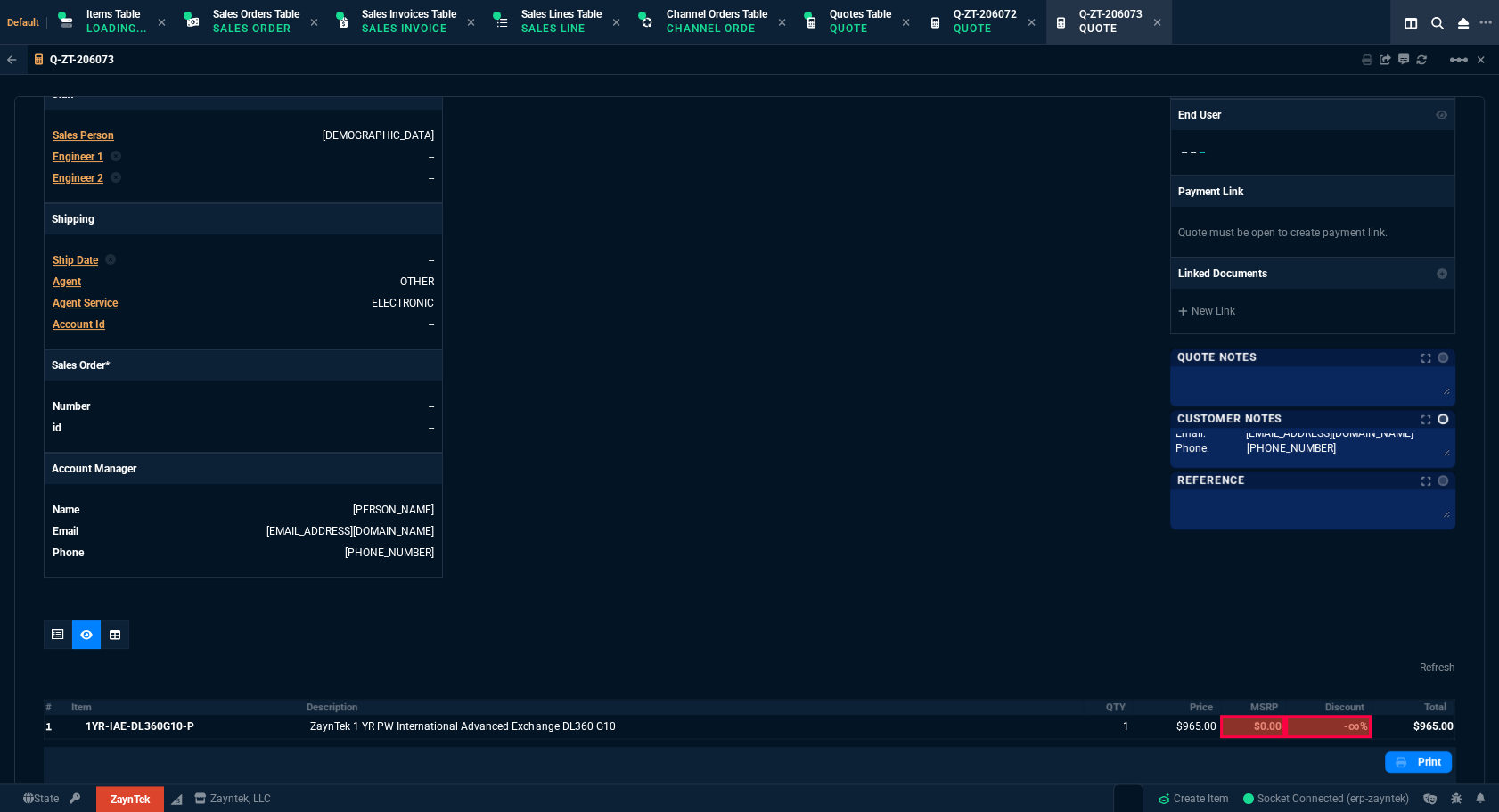
click at [1438, 415] on link at bounding box center [1444, 419] width 11 height 11
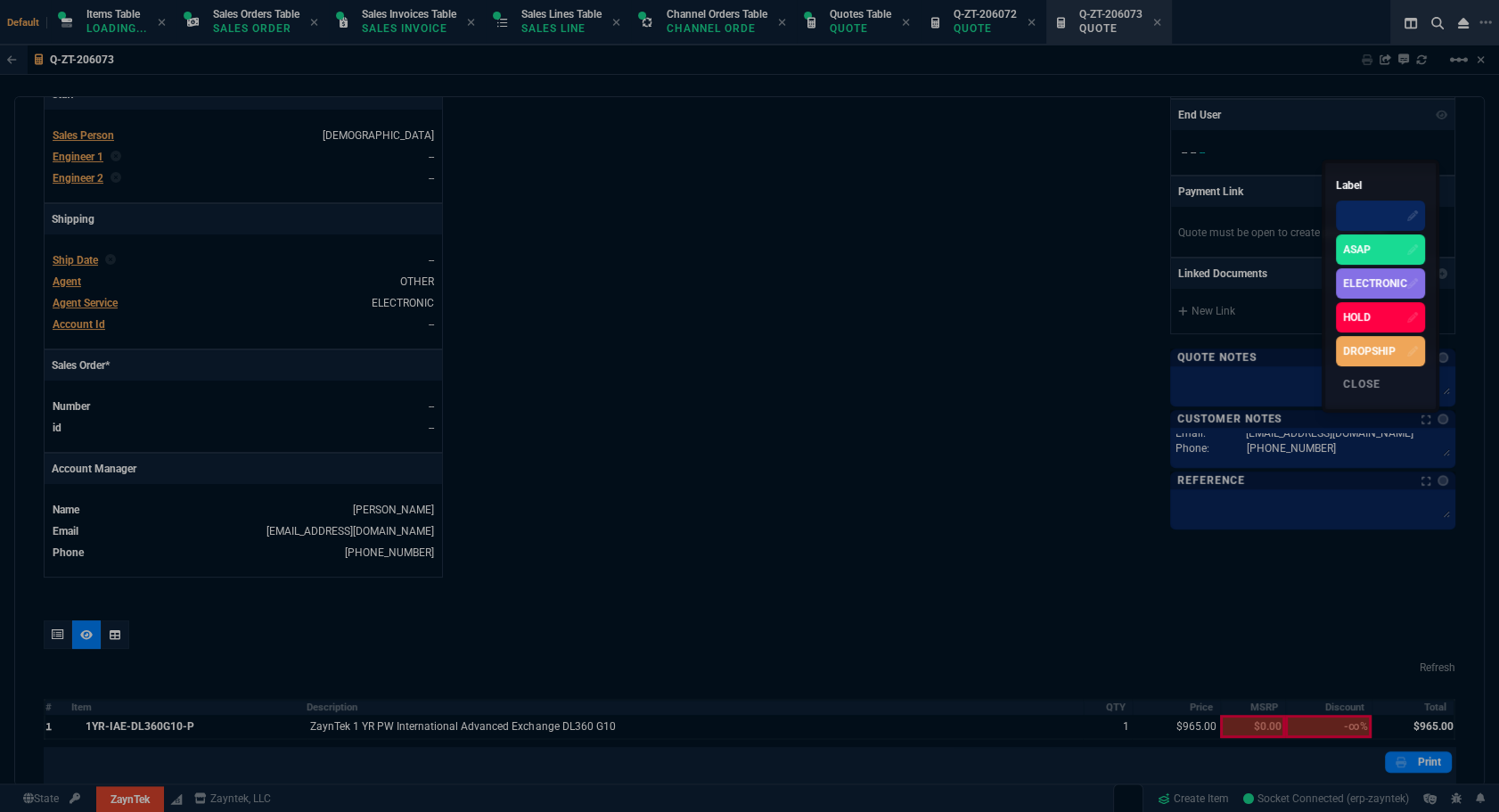
click at [1365, 277] on div "ELECTRONIC" at bounding box center [1375, 284] width 64 height 16
click at [779, 375] on div at bounding box center [750, 406] width 1499 height 812
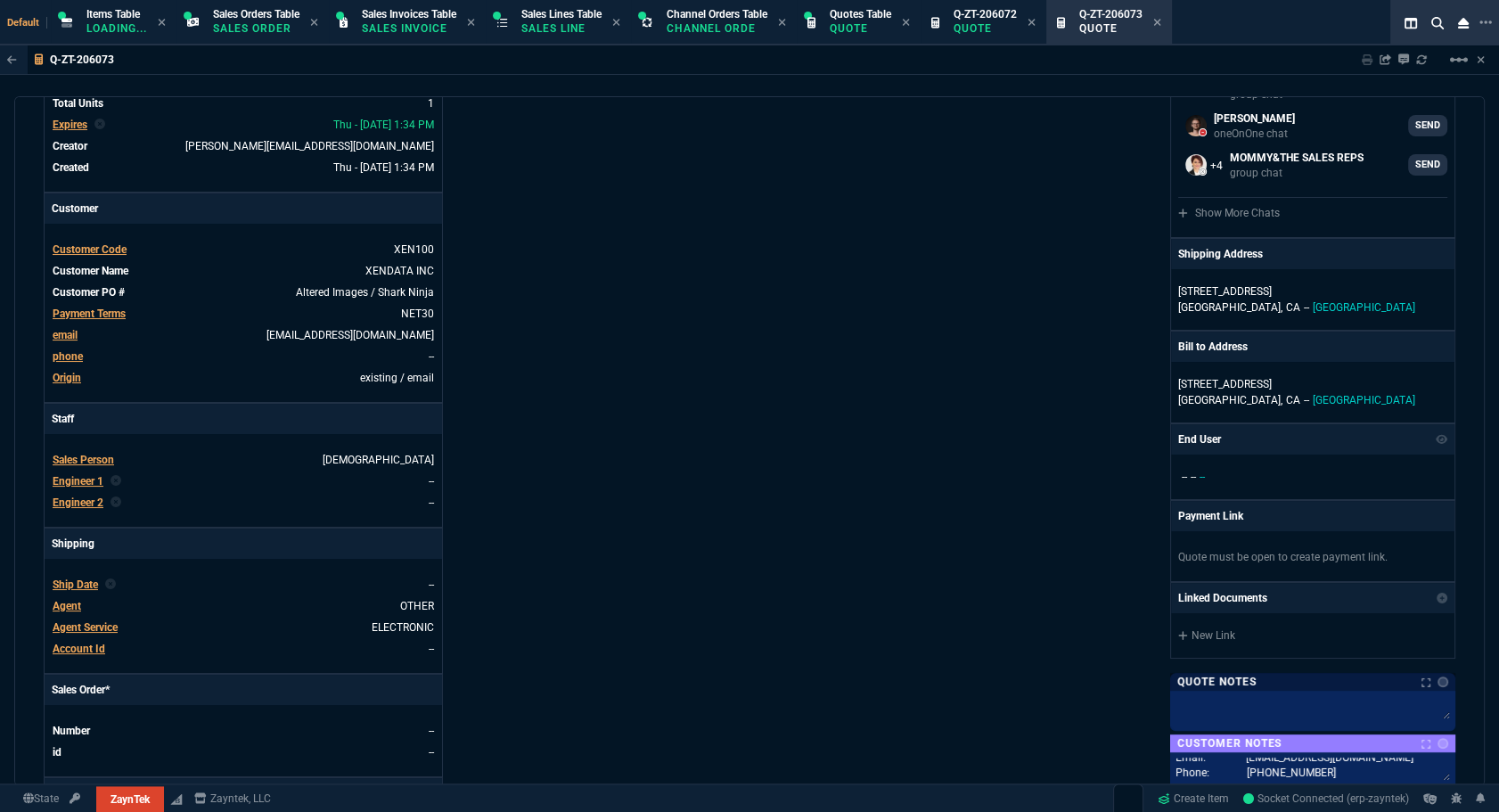
scroll to position [0, 0]
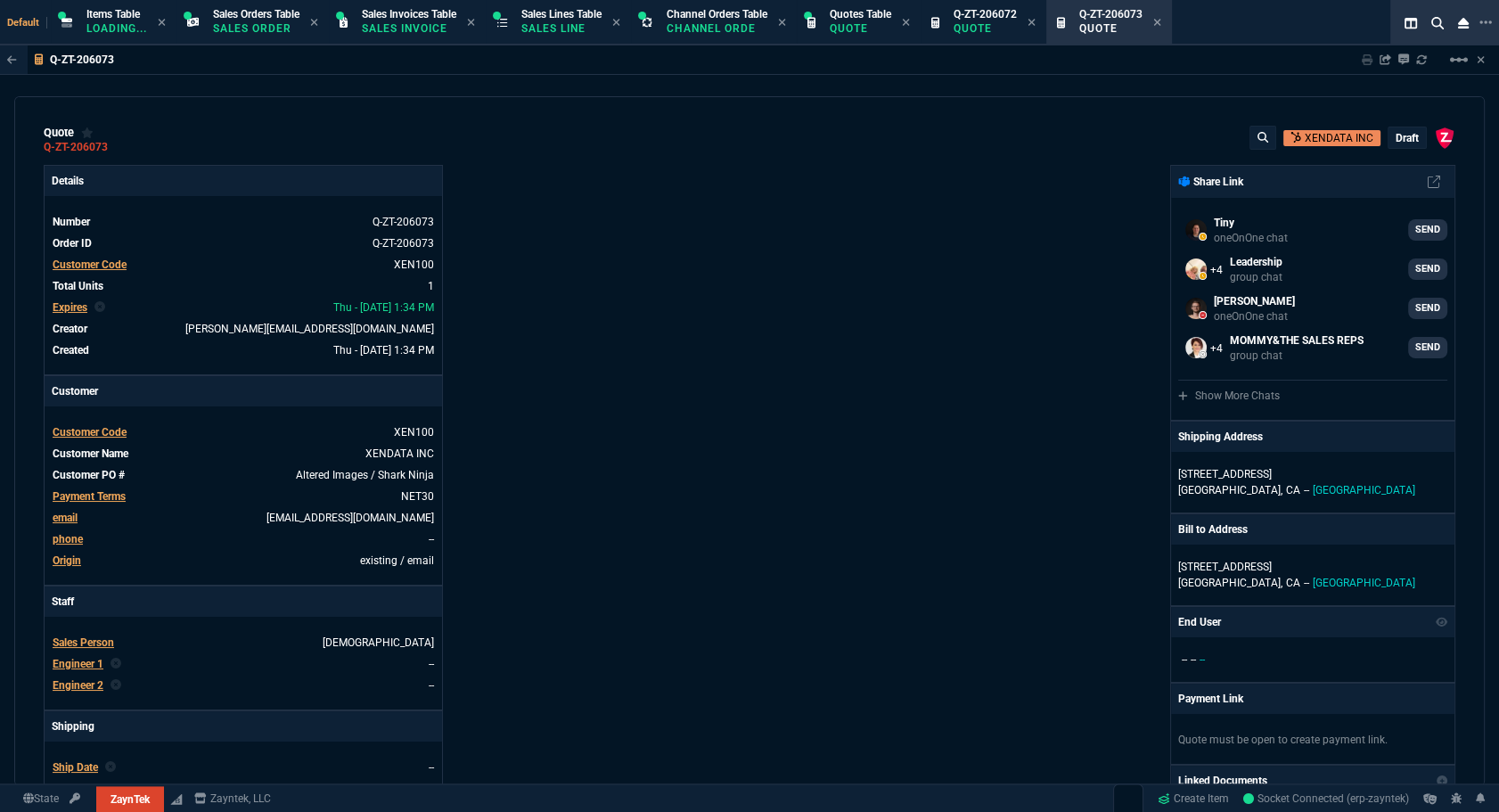
click at [1399, 144] on p "draft" at bounding box center [1407, 139] width 24 height 14
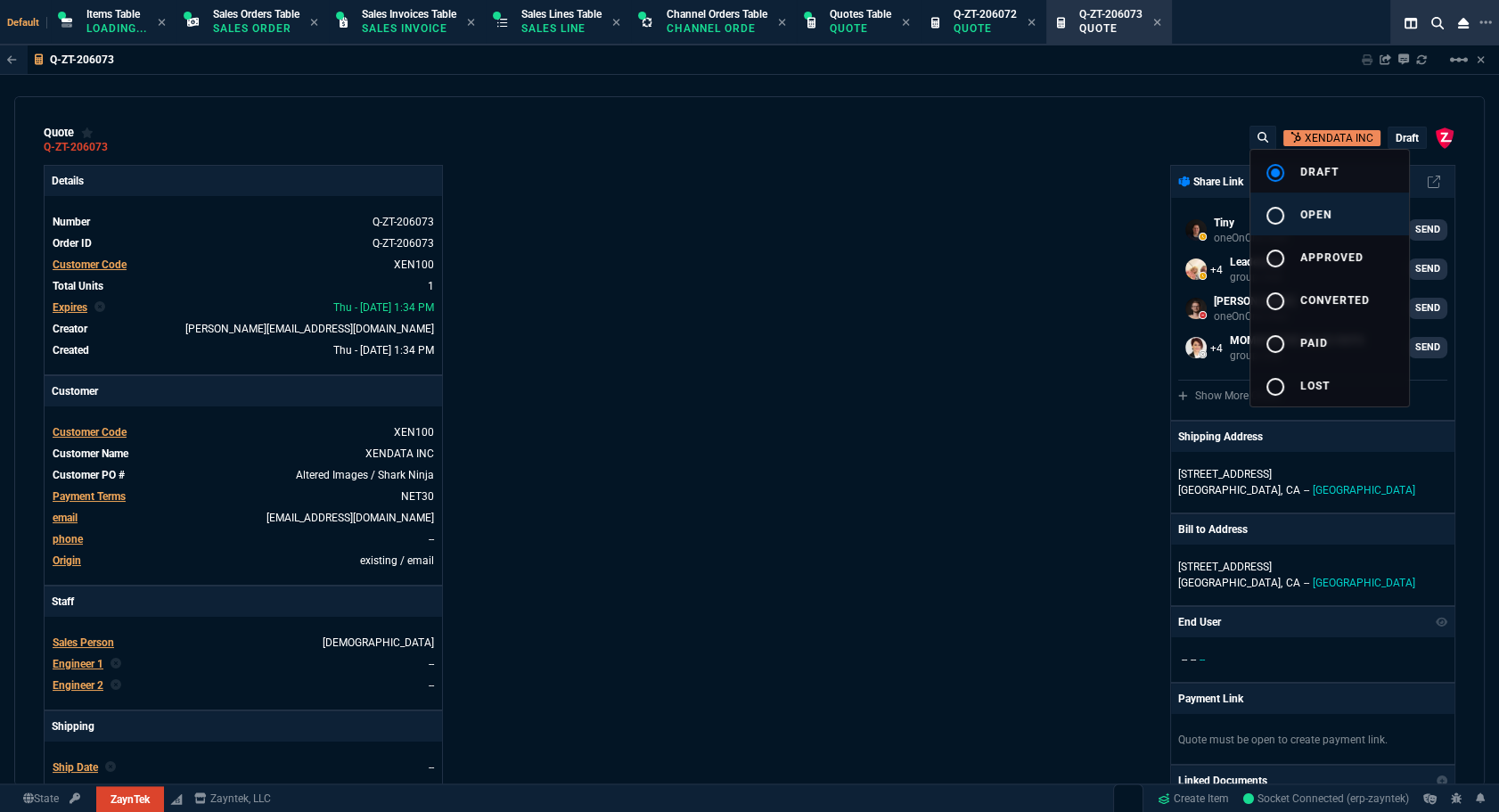
click at [1341, 206] on button "radio_button_unchecked open" at bounding box center [1330, 213] width 159 height 43
type input "100"
type input "965"
click at [734, 361] on div at bounding box center [750, 406] width 1499 height 812
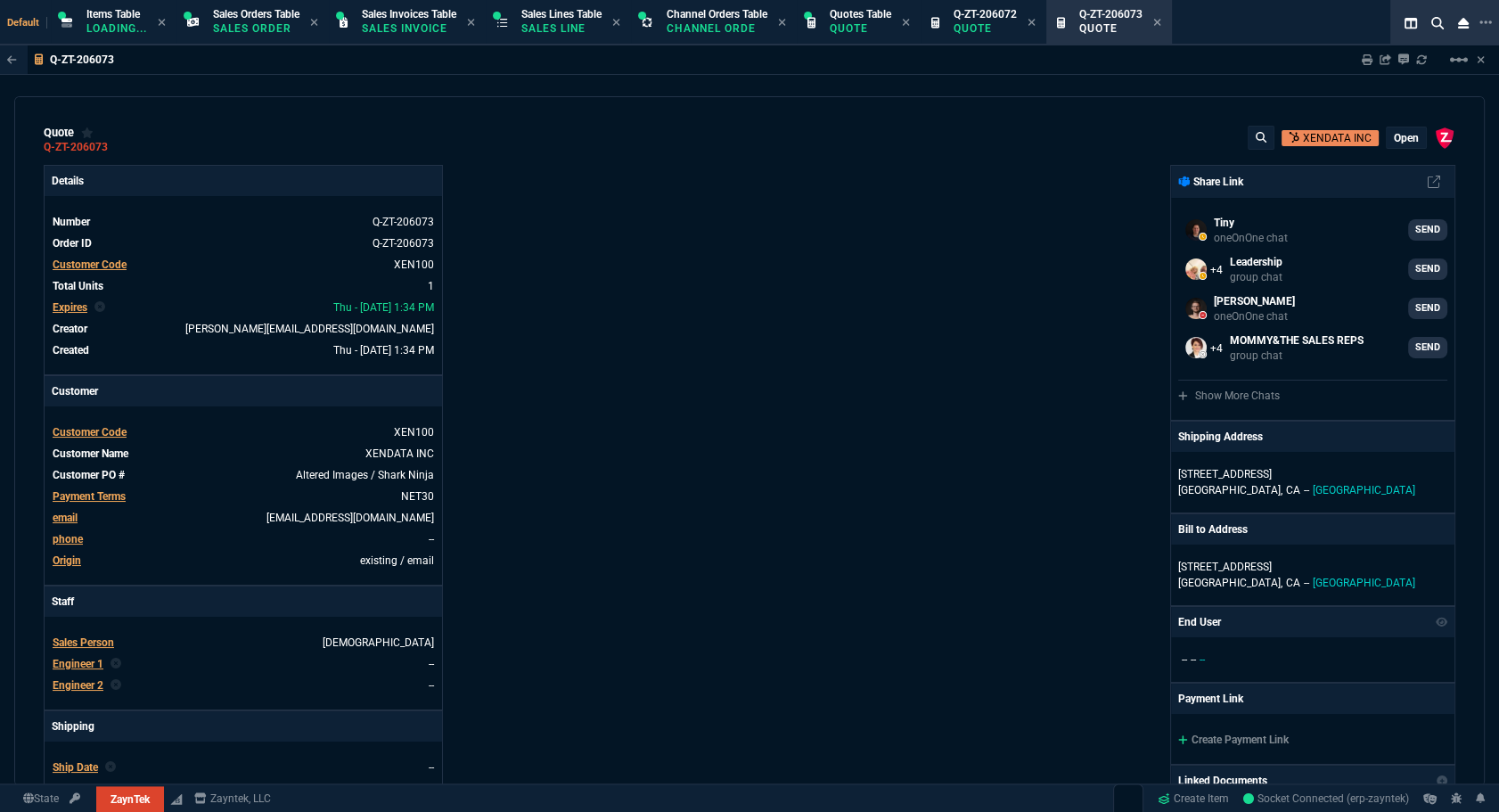
type input "100"
type input "965"
click at [1365, 63] on icon at bounding box center [1368, 60] width 11 height 11
type input "100"
type input "965"
